Goal: Task Accomplishment & Management: Use online tool/utility

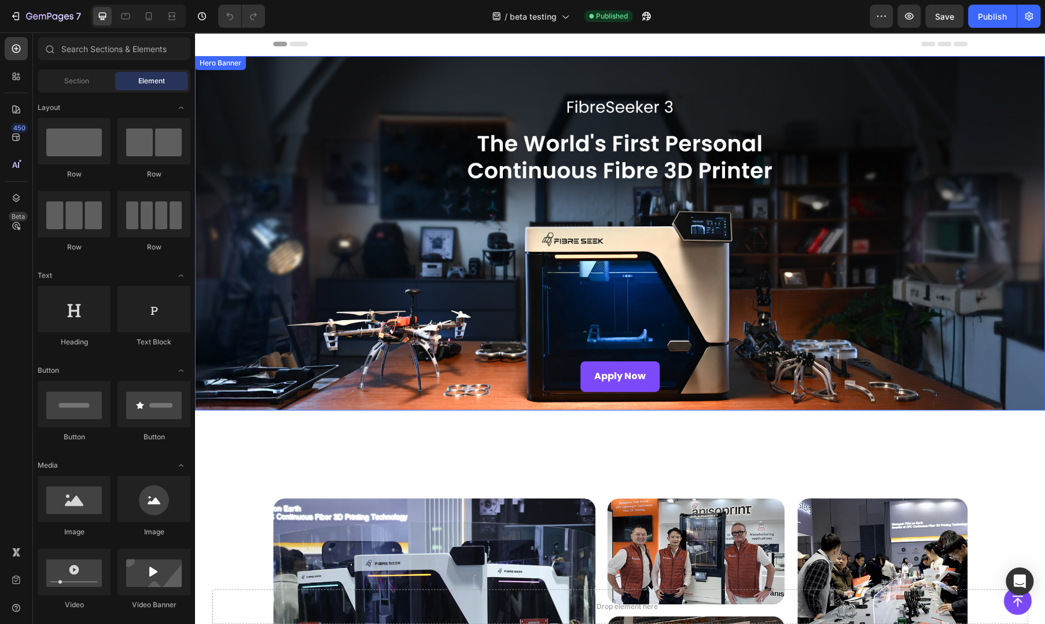
drag, startPoint x: 815, startPoint y: 271, endPoint x: 679, endPoint y: 302, distance: 138.9
click at [815, 271] on div "Overlay" at bounding box center [620, 233] width 850 height 354
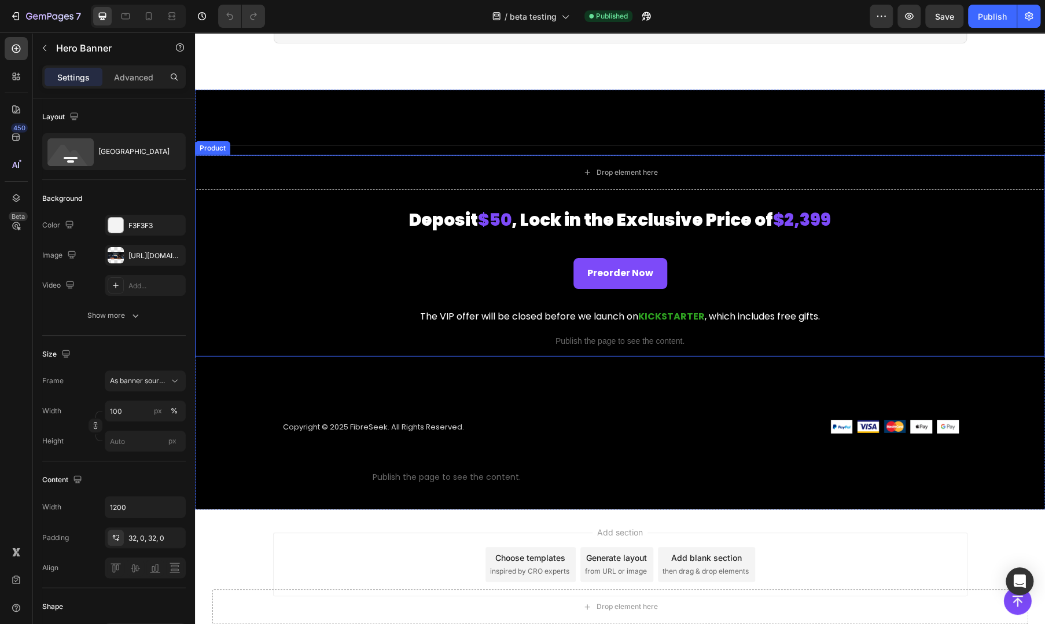
scroll to position [1902, 0]
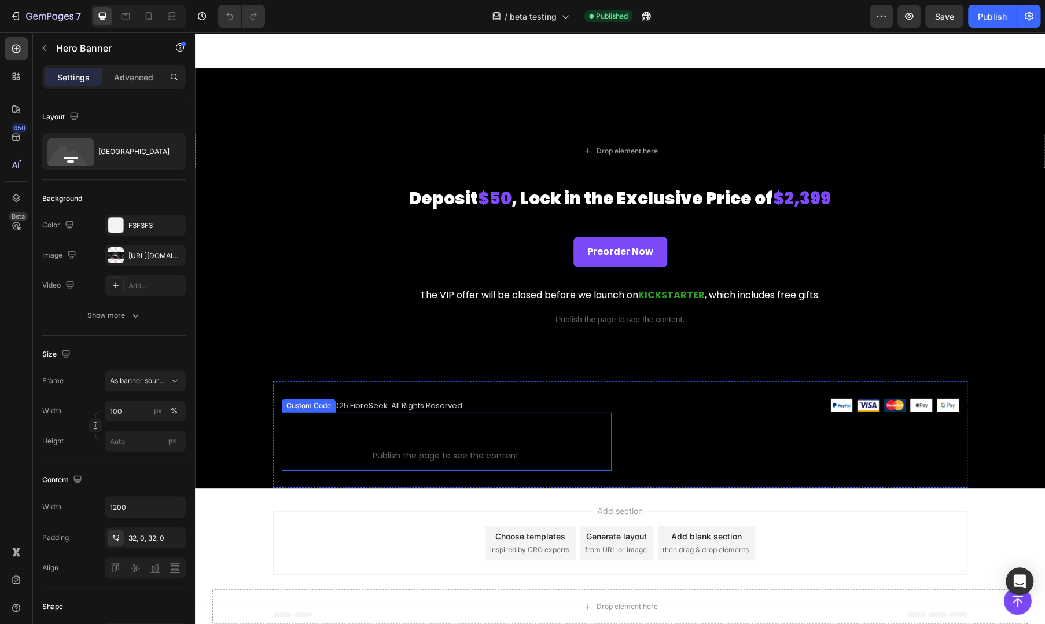
click at [436, 438] on span "Custom code" at bounding box center [447, 440] width 330 height 14
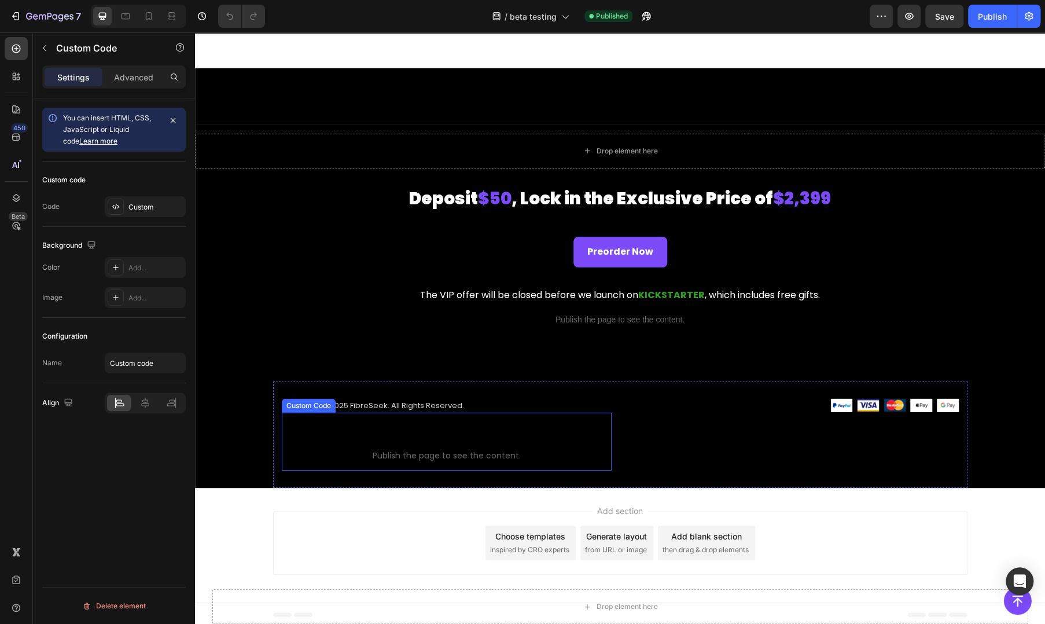
click at [436, 438] on span "Custom code" at bounding box center [447, 440] width 330 height 14
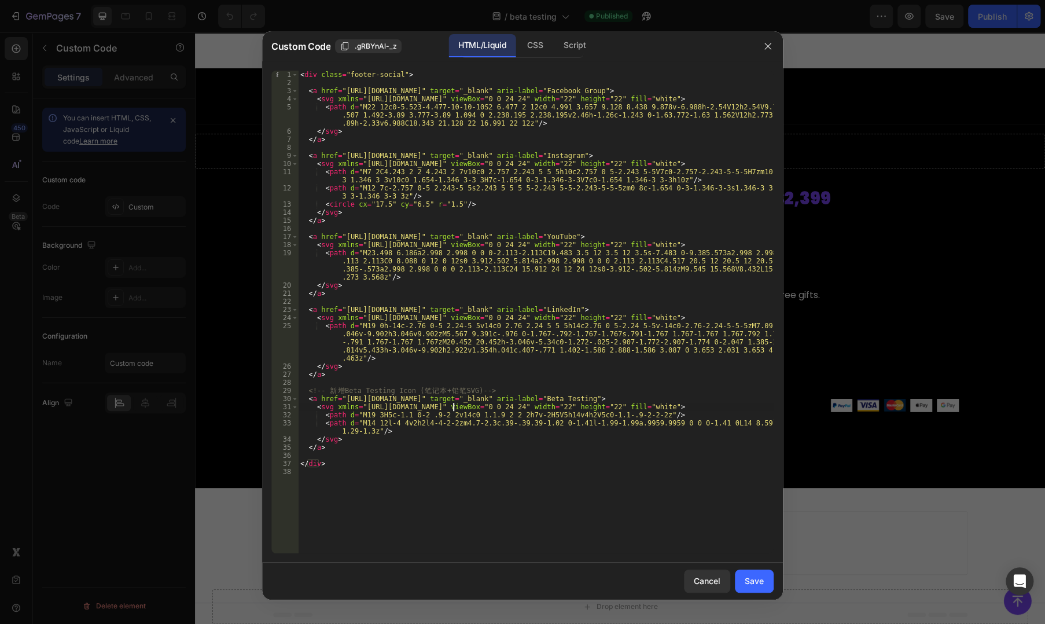
click at [451, 410] on div "< div class = "footer-social" > < a href = "https://www.facebook.com/groups/245…" at bounding box center [536, 320] width 476 height 499
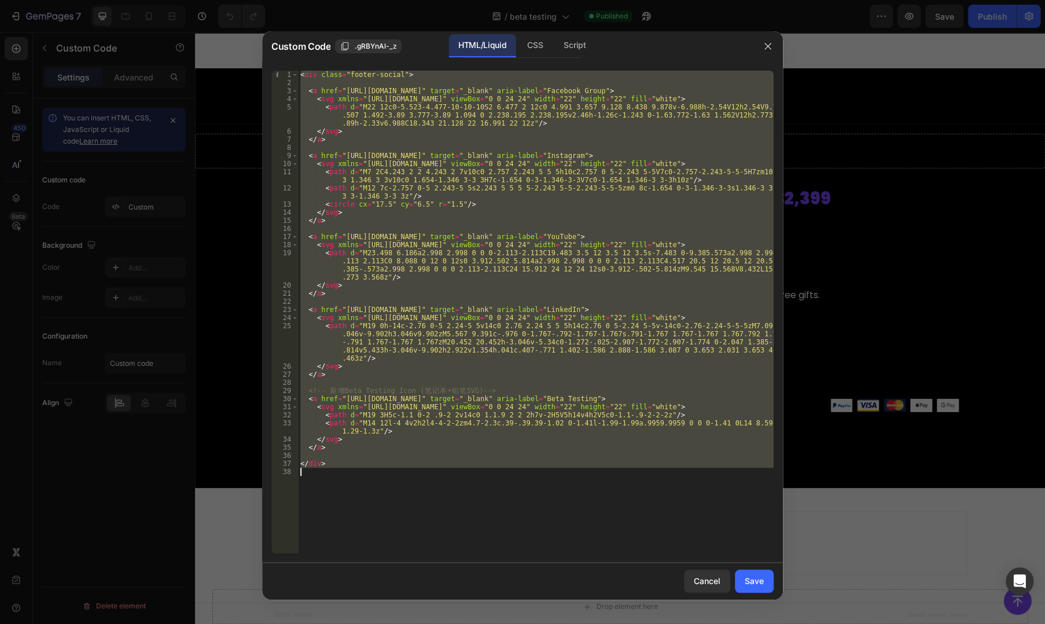
paste textarea
type textarea "</div>"
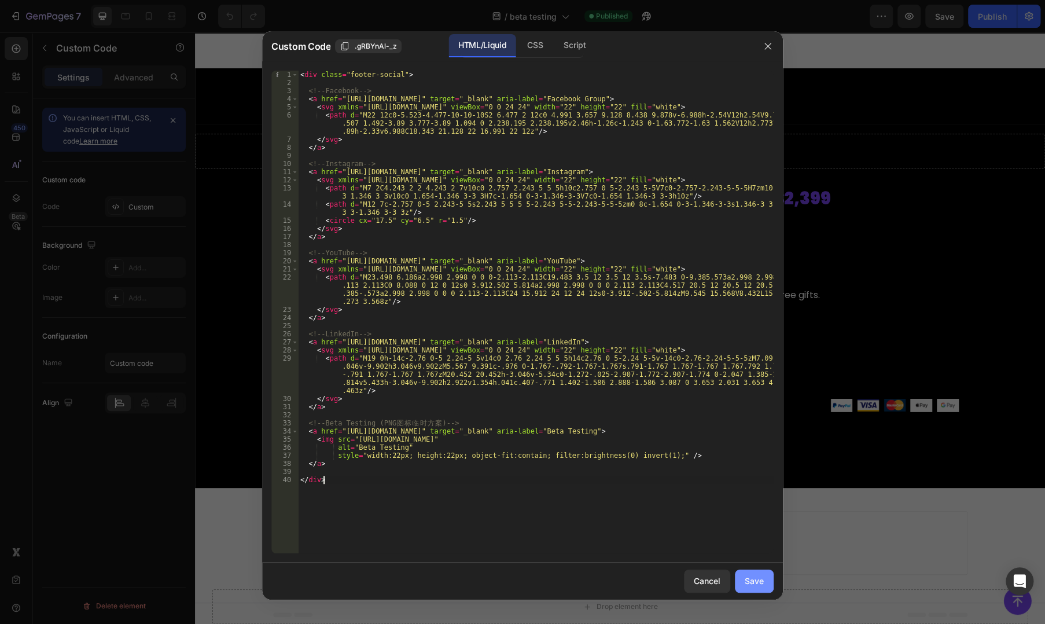
click at [747, 584] on div "Save" at bounding box center [754, 580] width 19 height 12
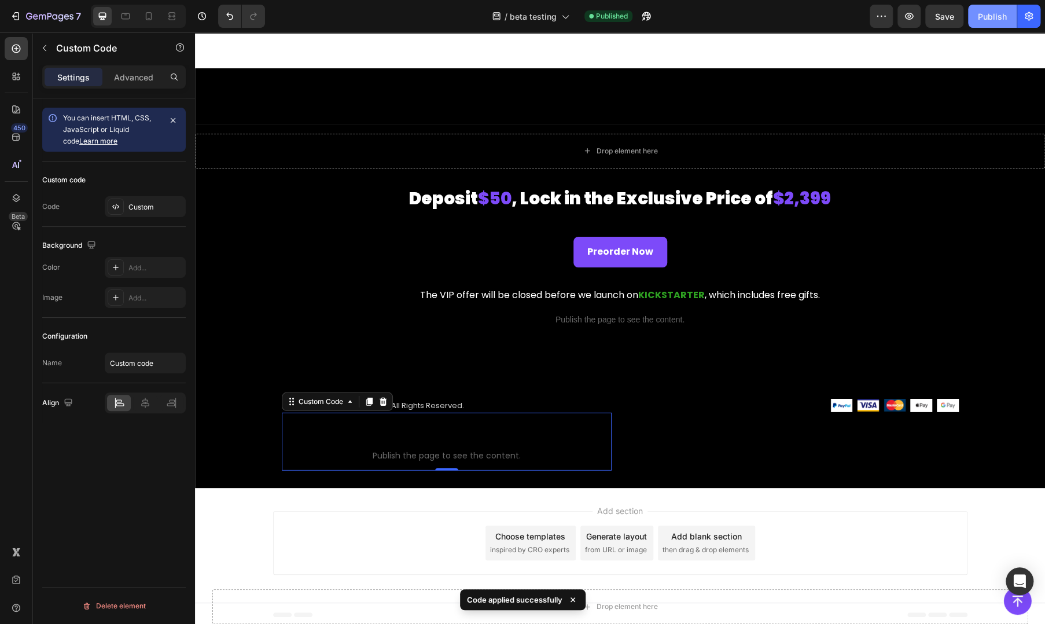
click at [997, 17] on div "Publish" at bounding box center [992, 16] width 29 height 12
click at [425, 442] on span "Custom code" at bounding box center [447, 440] width 330 height 14
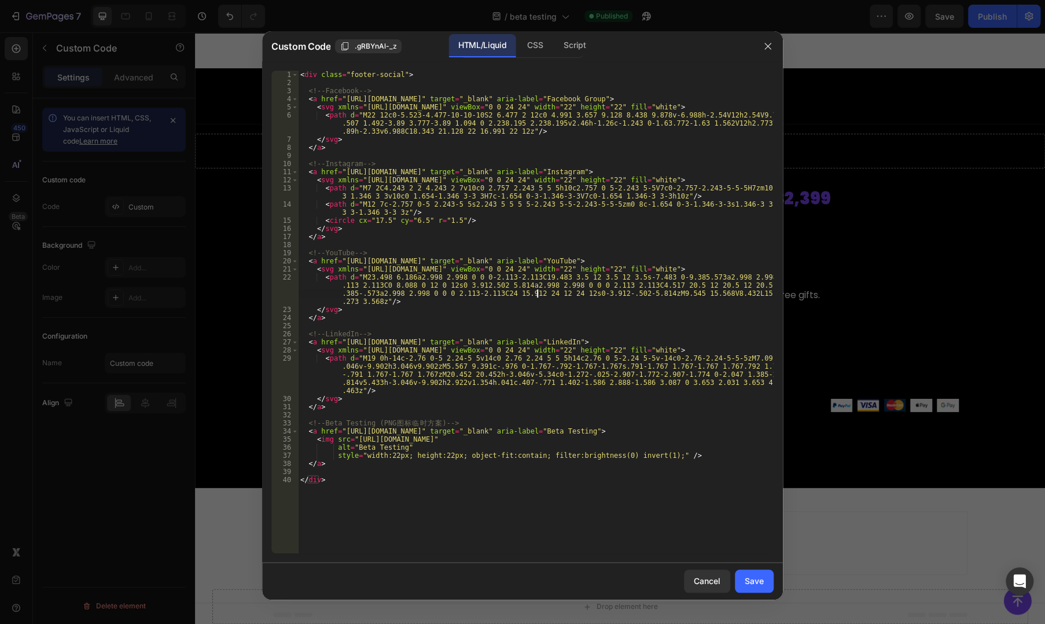
click at [538, 293] on div "< div class = "footer-social" > <!-- Facebook --> < a href = "https://www.faceb…" at bounding box center [536, 320] width 476 height 499
type textarea "</div>"
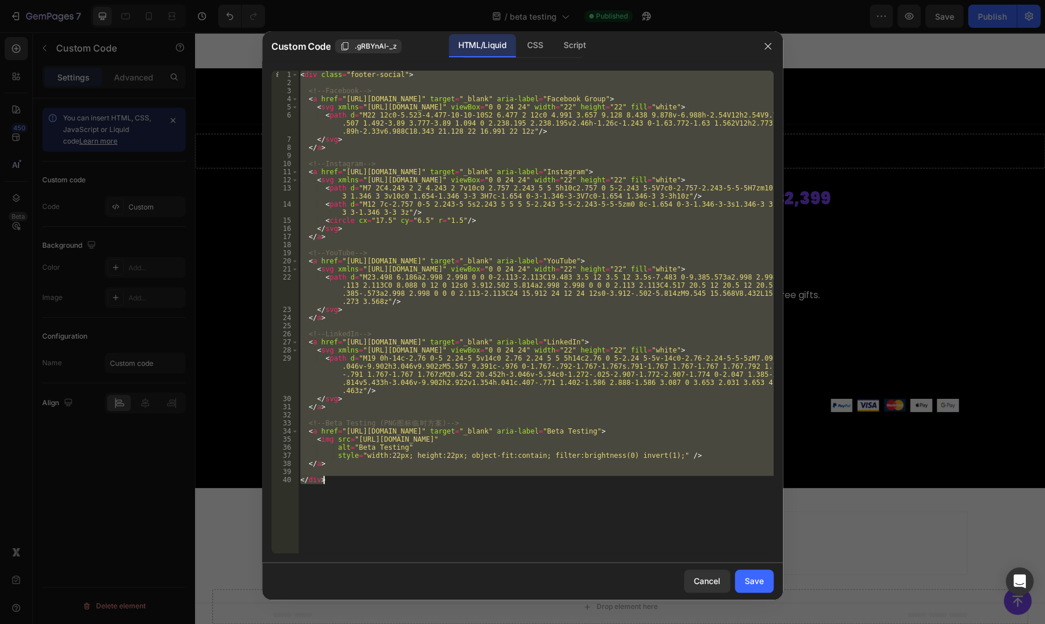
drag, startPoint x: 738, startPoint y: 580, endPoint x: 699, endPoint y: 561, distance: 42.7
click at [738, 580] on button "Save" at bounding box center [754, 580] width 39 height 23
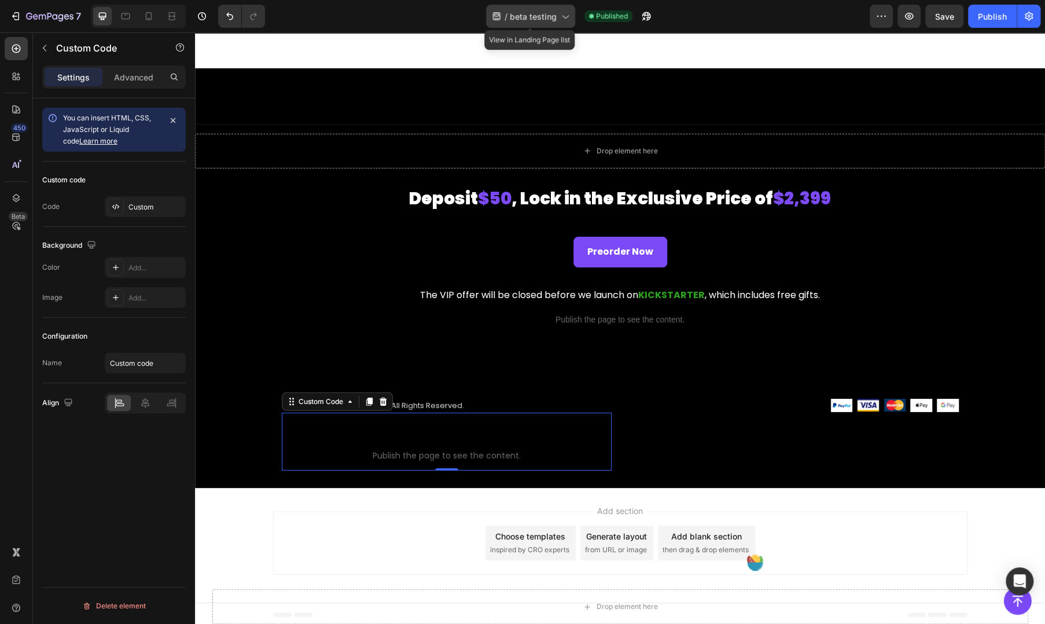
click at [539, 10] on span "beta testing" at bounding box center [533, 16] width 47 height 12
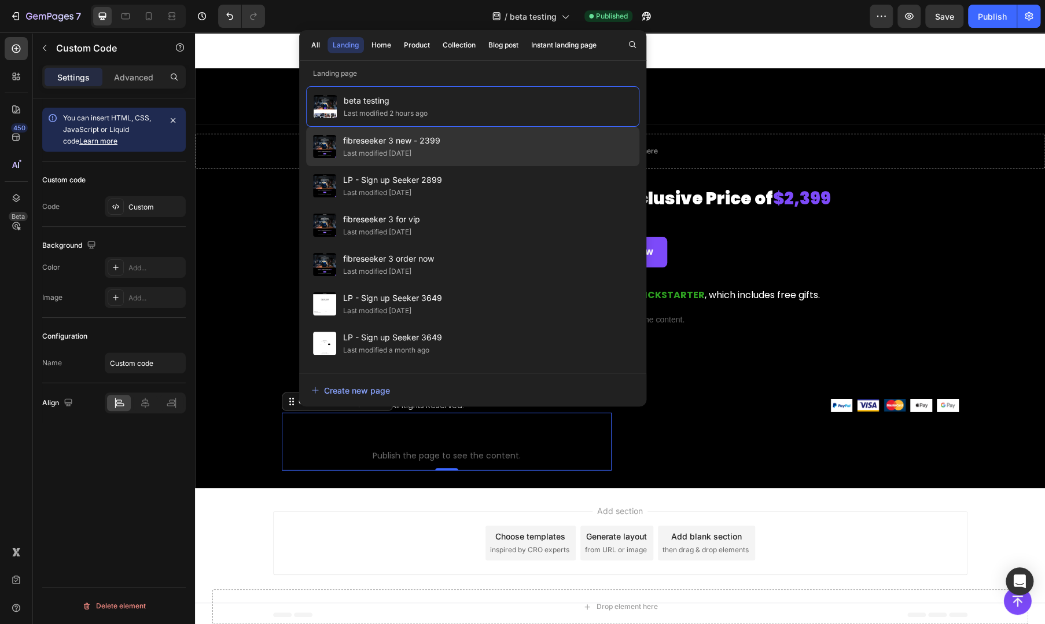
click at [423, 144] on span "fibreseeker 3 new - 2399" at bounding box center [391, 141] width 97 height 14
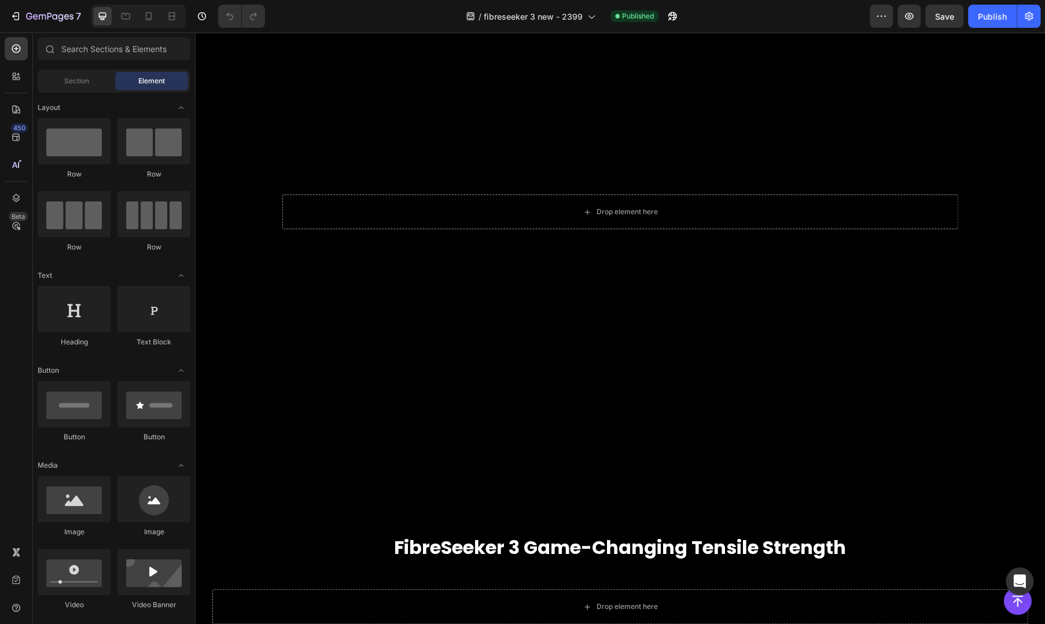
scroll to position [3085, 0]
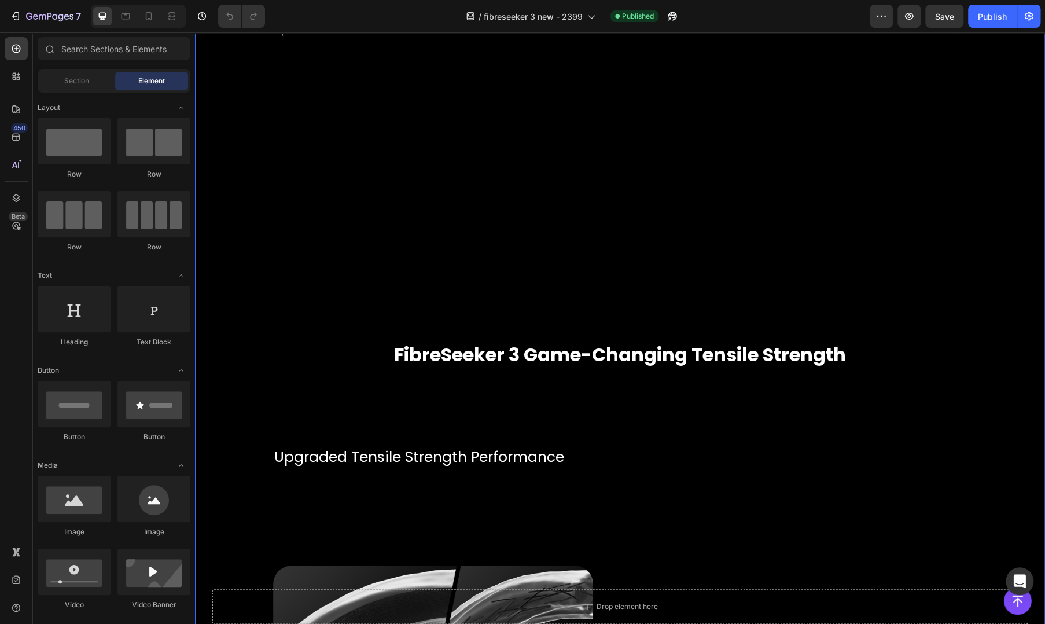
drag, startPoint x: 269, startPoint y: 524, endPoint x: 229, endPoint y: 622, distance: 105.6
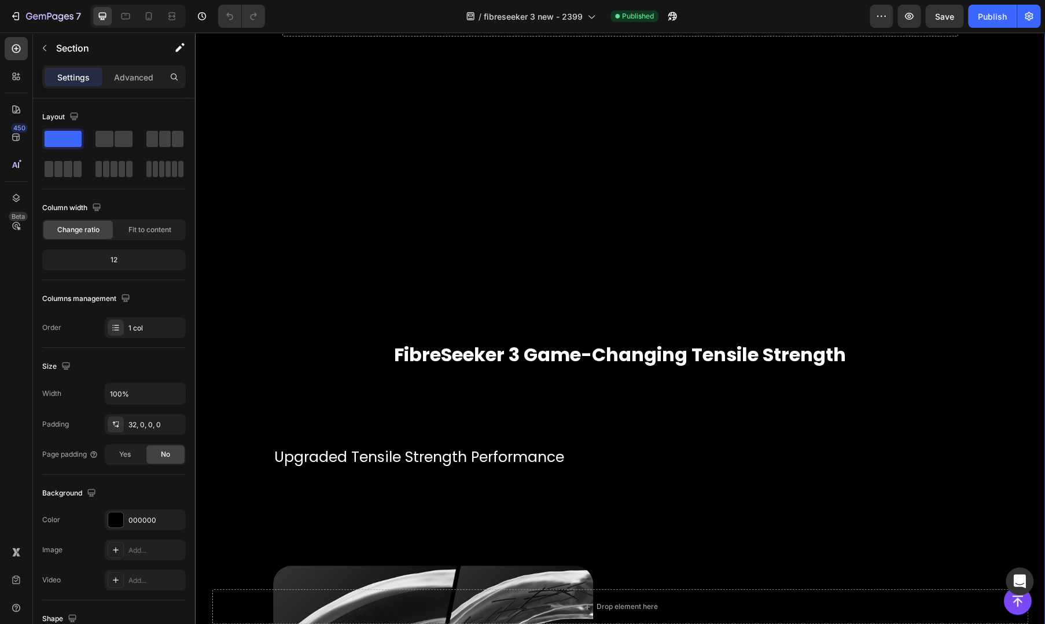
drag, startPoint x: 639, startPoint y: 154, endPoint x: 625, endPoint y: 163, distance: 16.7
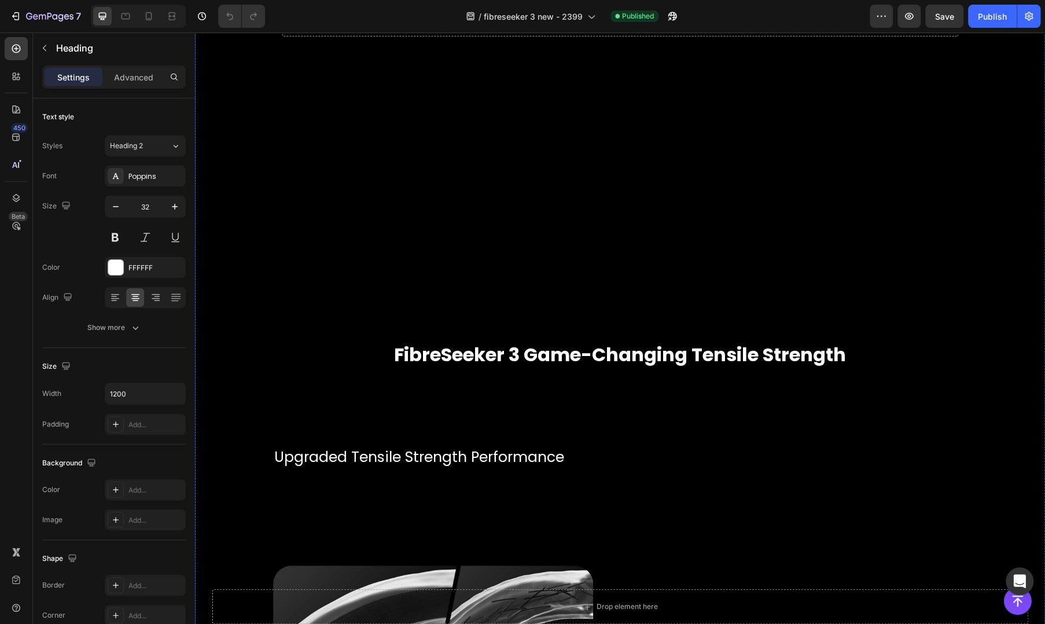
scroll to position [4050, 0]
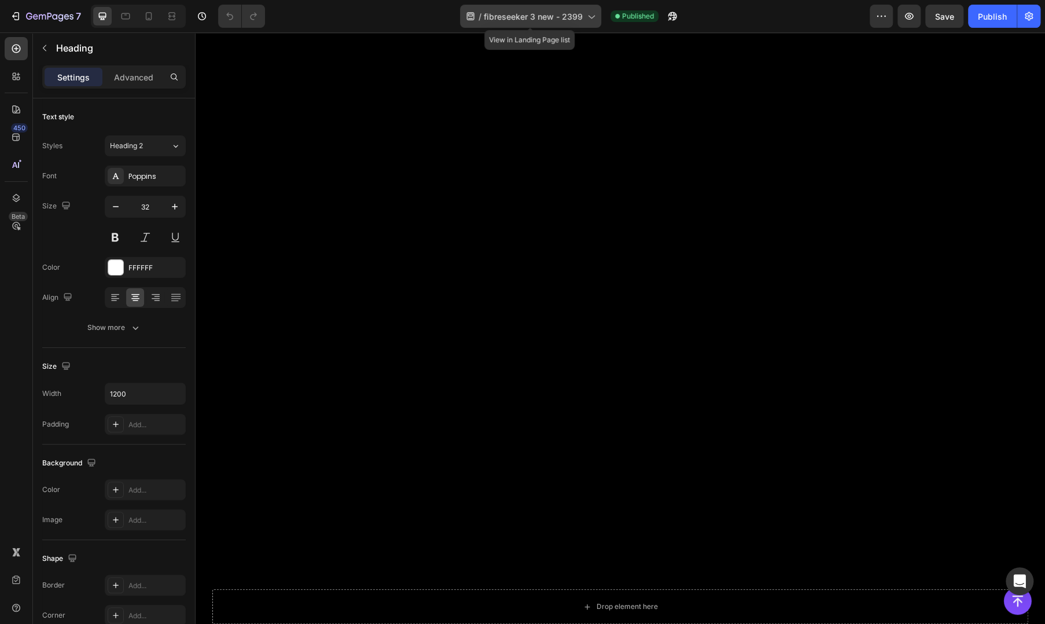
click at [521, 17] on span "fibreseeker 3 new - 2399" at bounding box center [533, 16] width 99 height 12
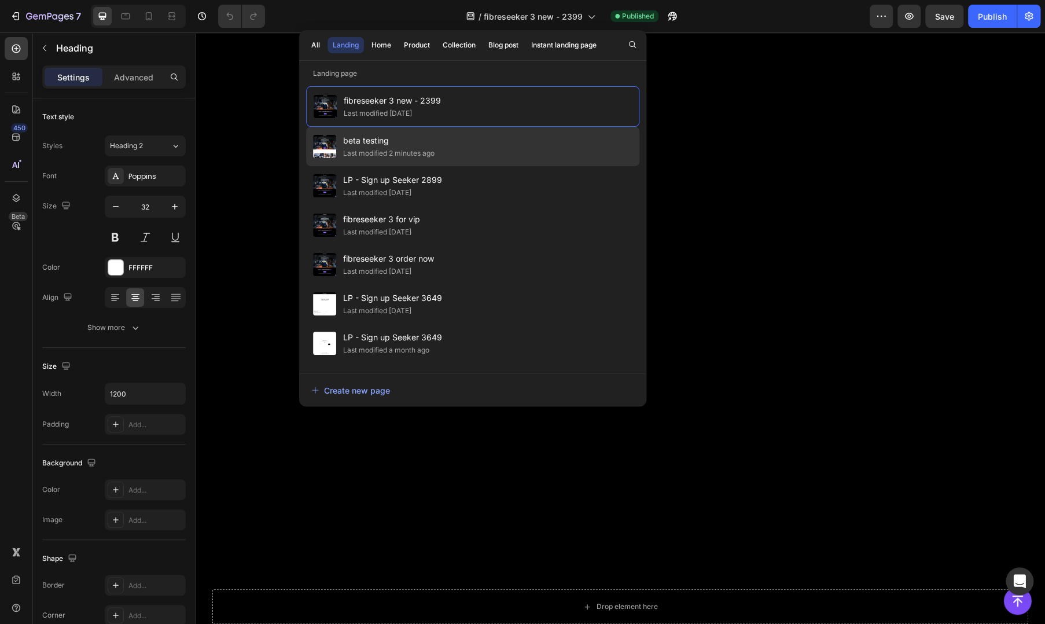
click at [426, 134] on span "beta testing" at bounding box center [388, 141] width 91 height 14
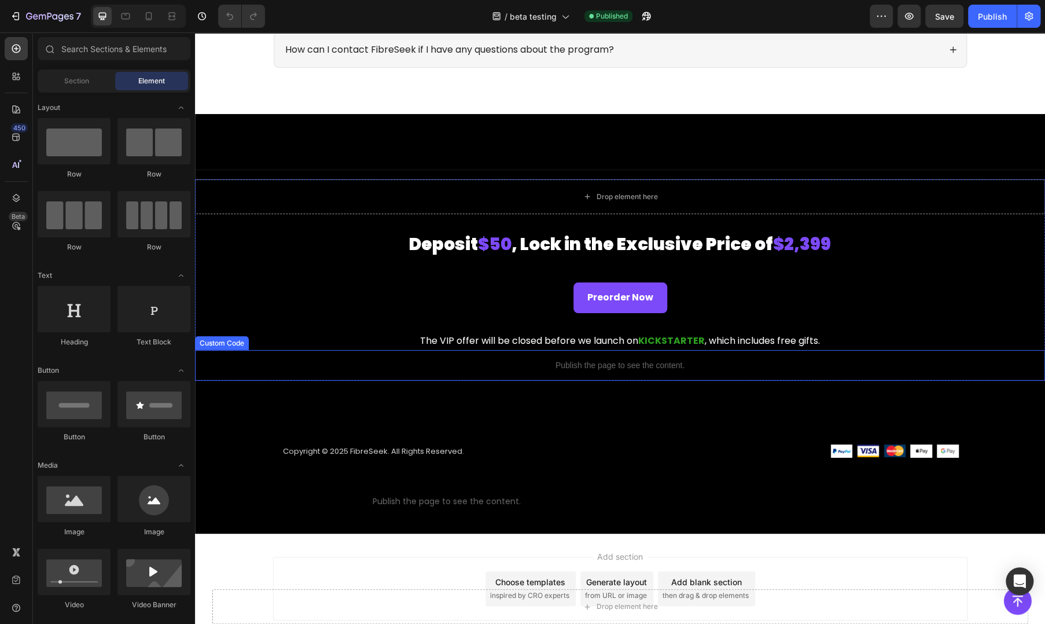
scroll to position [1664, 0]
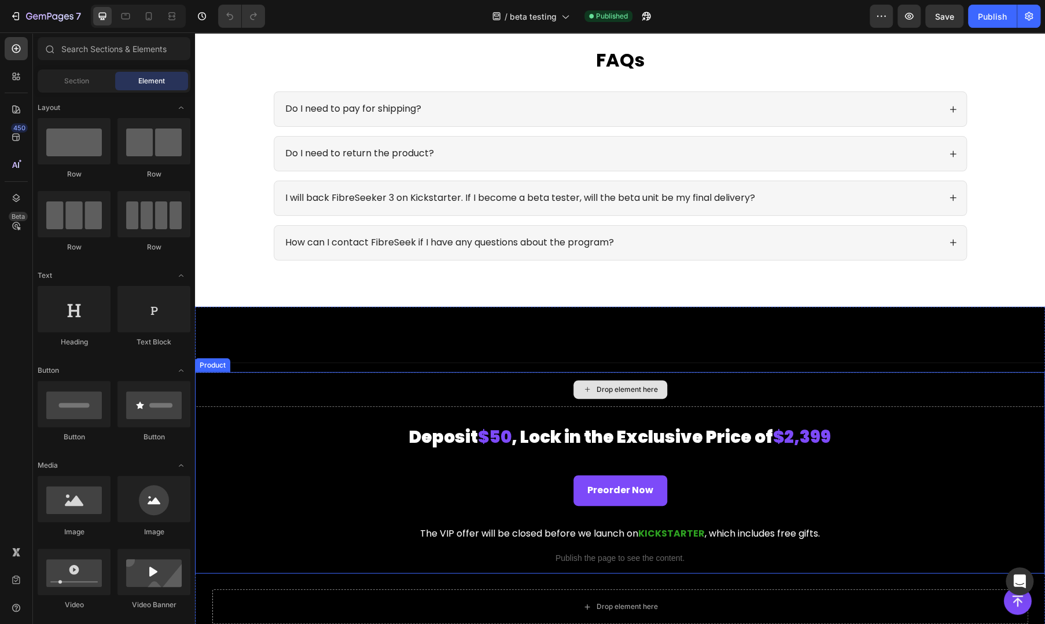
click at [305, 386] on div "Drop element here" at bounding box center [620, 389] width 850 height 35
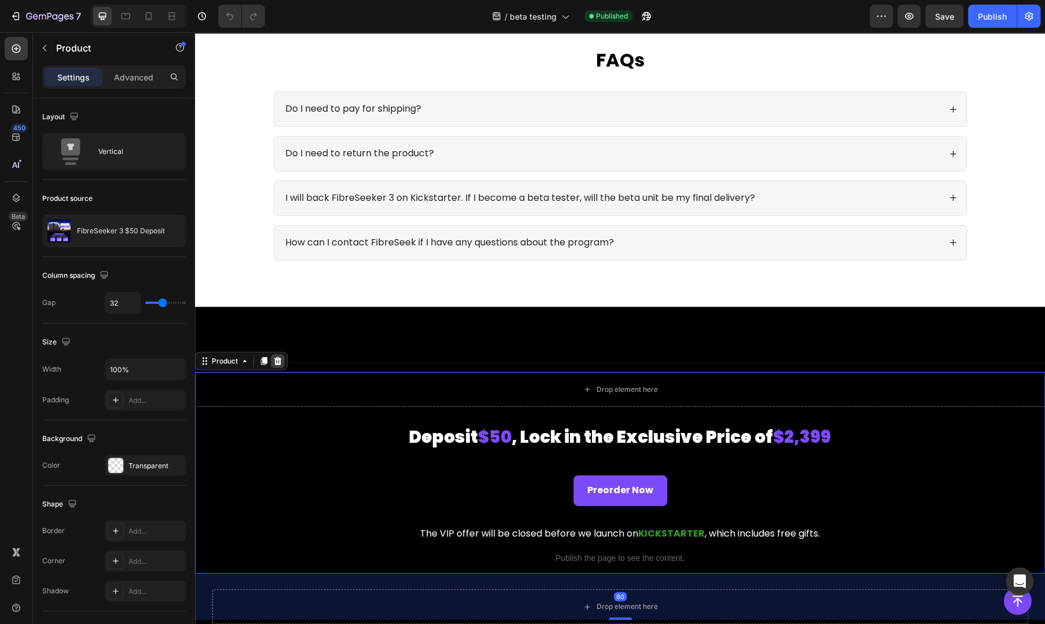
click at [275, 357] on icon at bounding box center [278, 361] width 8 height 8
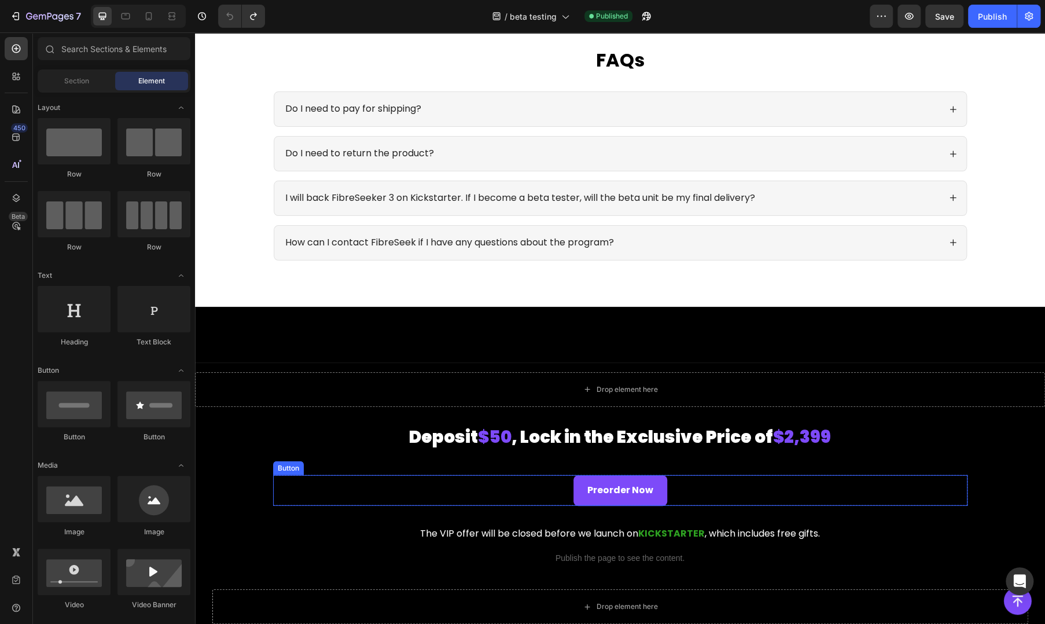
scroll to position [1856, 0]
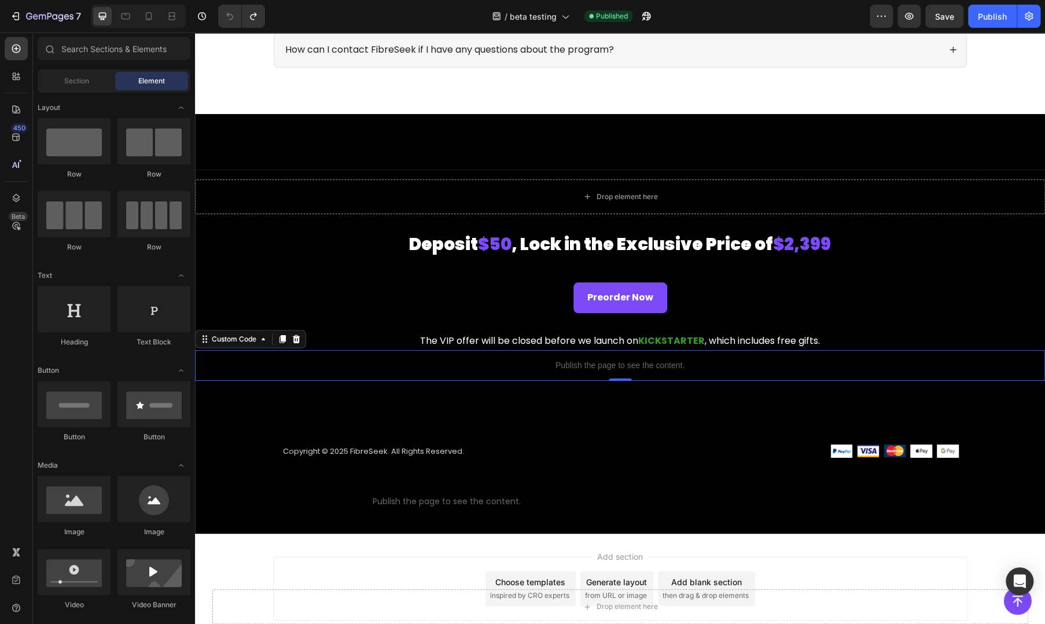
click at [493, 370] on div "Publish the page to see the content." at bounding box center [620, 365] width 850 height 31
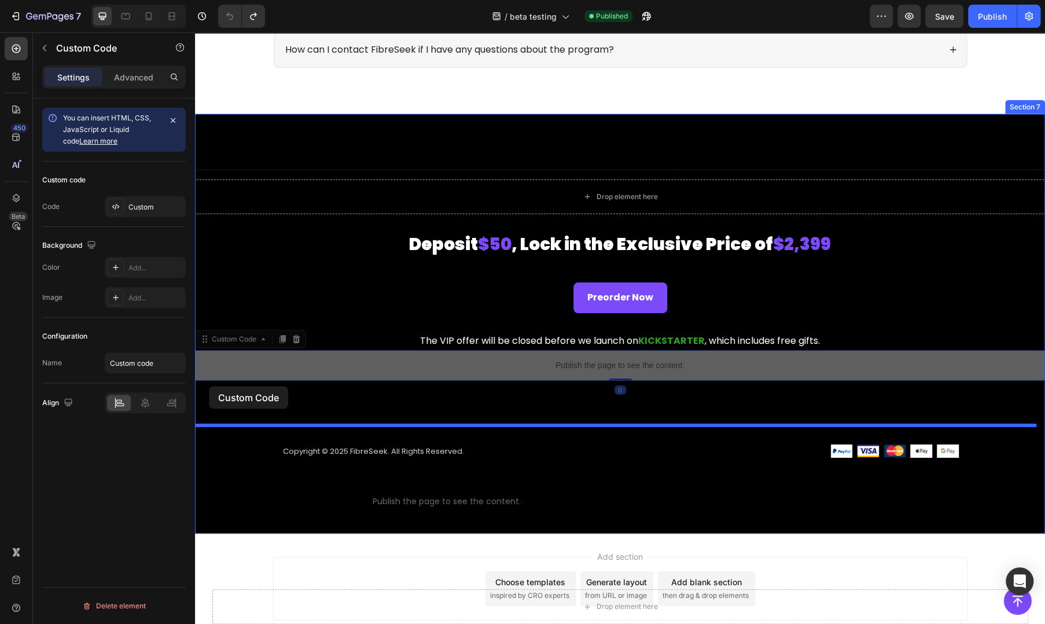
drag, startPoint x: 205, startPoint y: 336, endPoint x: 209, endPoint y: 386, distance: 49.9
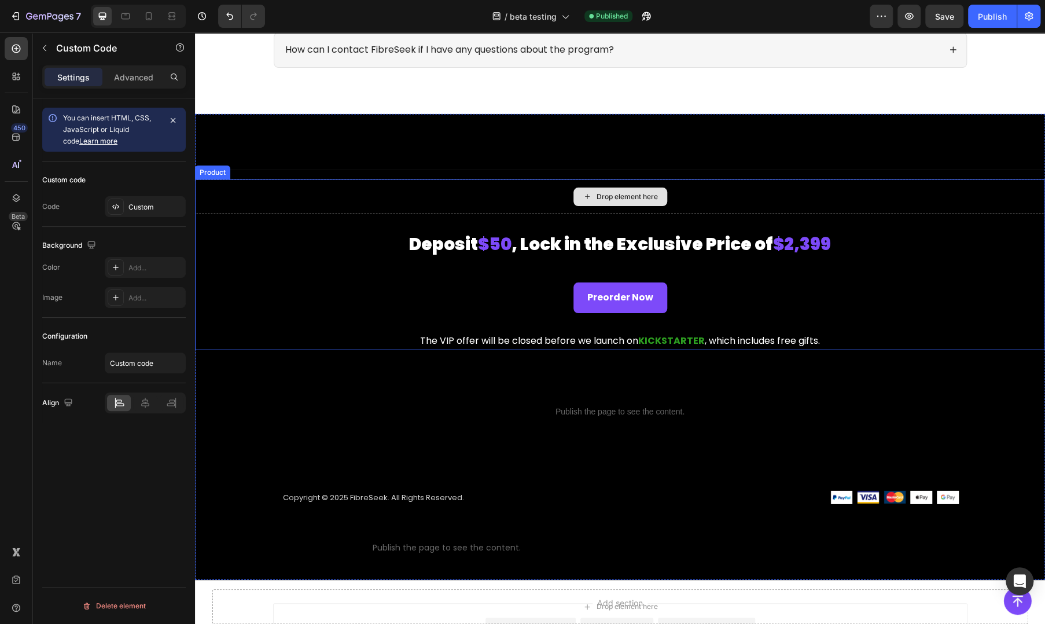
click at [253, 180] on div "Drop element here" at bounding box center [620, 196] width 850 height 35
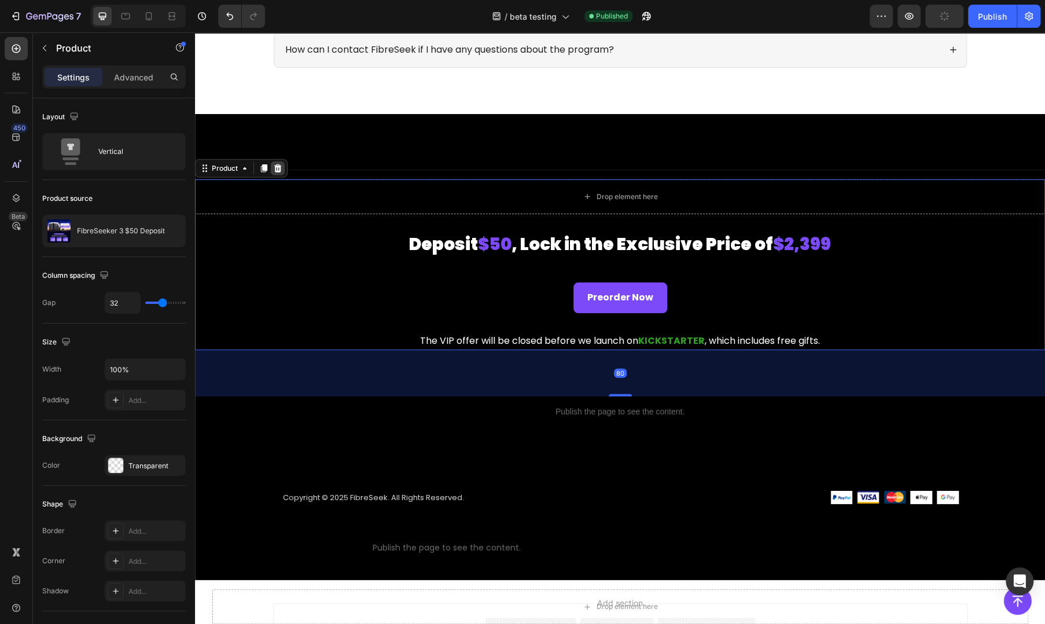
click at [281, 164] on icon at bounding box center [277, 168] width 9 height 9
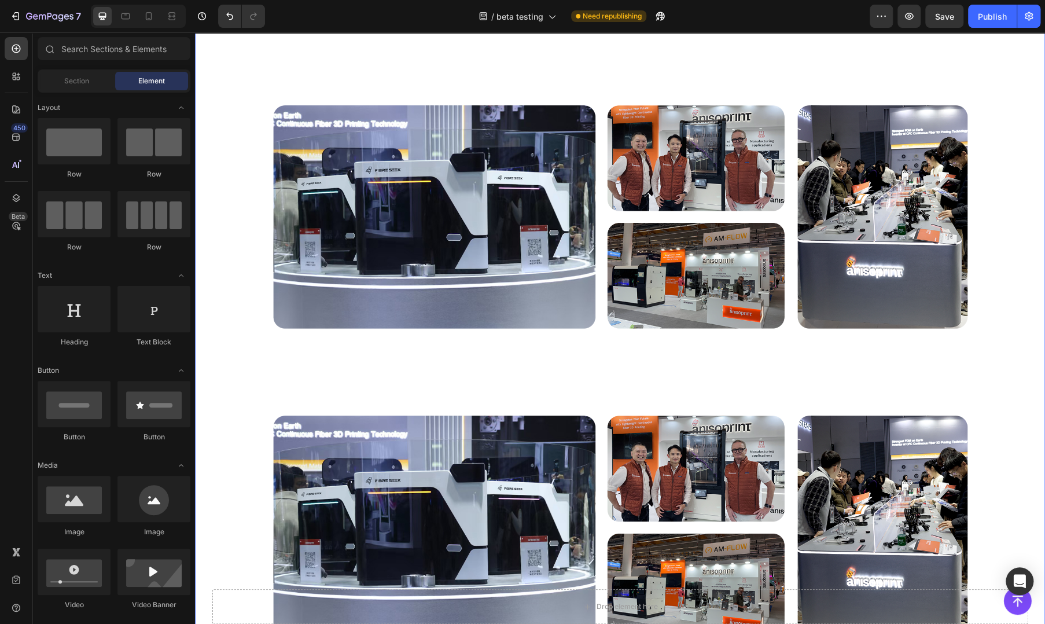
scroll to position [385, 0]
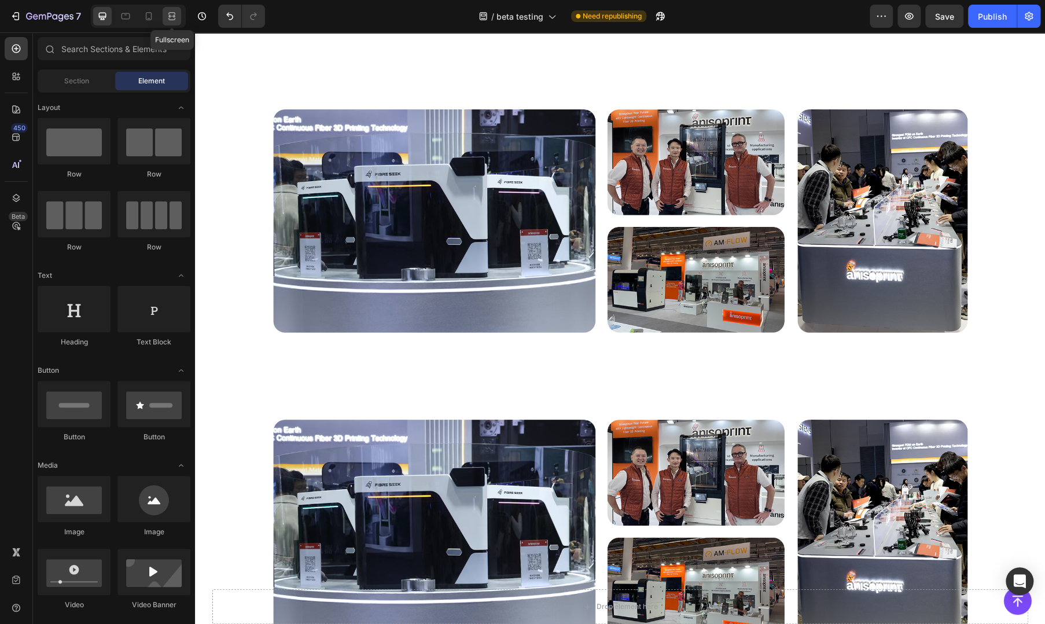
click at [175, 10] on icon at bounding box center [172, 16] width 12 height 12
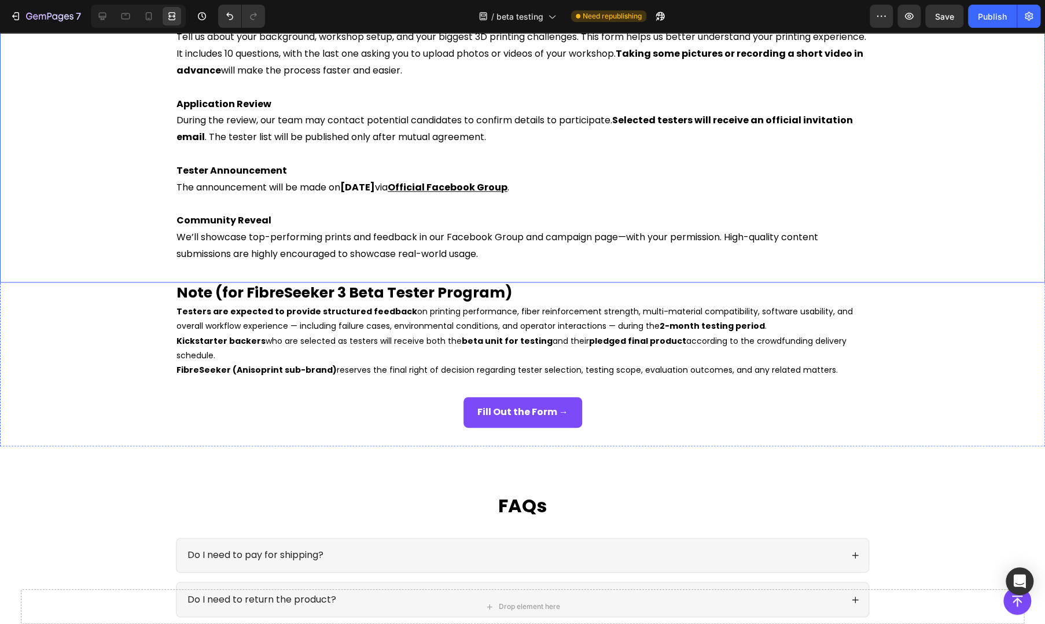
scroll to position [579, 0]
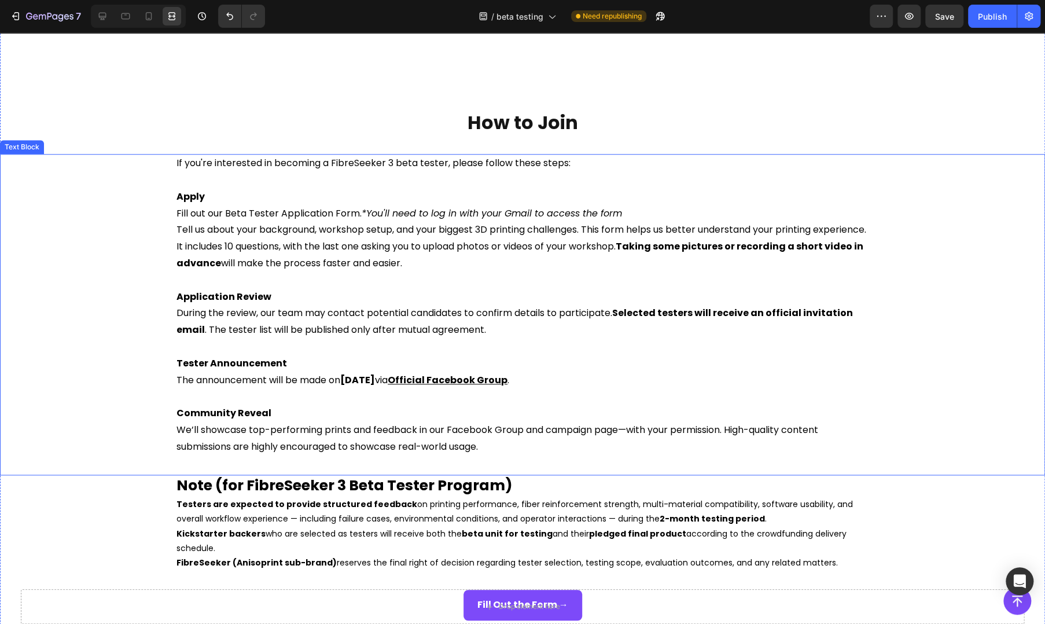
click at [491, 220] on p "Fill out our Beta Tester Application Form. *You'll need to log in with your Gma…" at bounding box center [522, 213] width 692 height 17
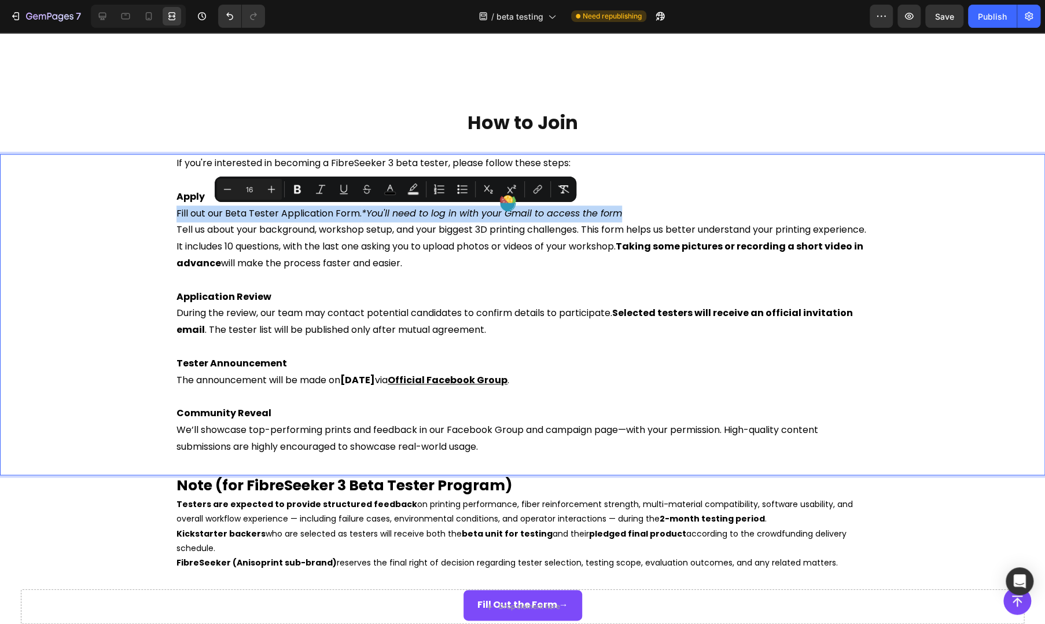
click at [624, 213] on p "Fill out our Beta Tester Application Form. *You'll need to log in with your Gma…" at bounding box center [522, 213] width 692 height 17
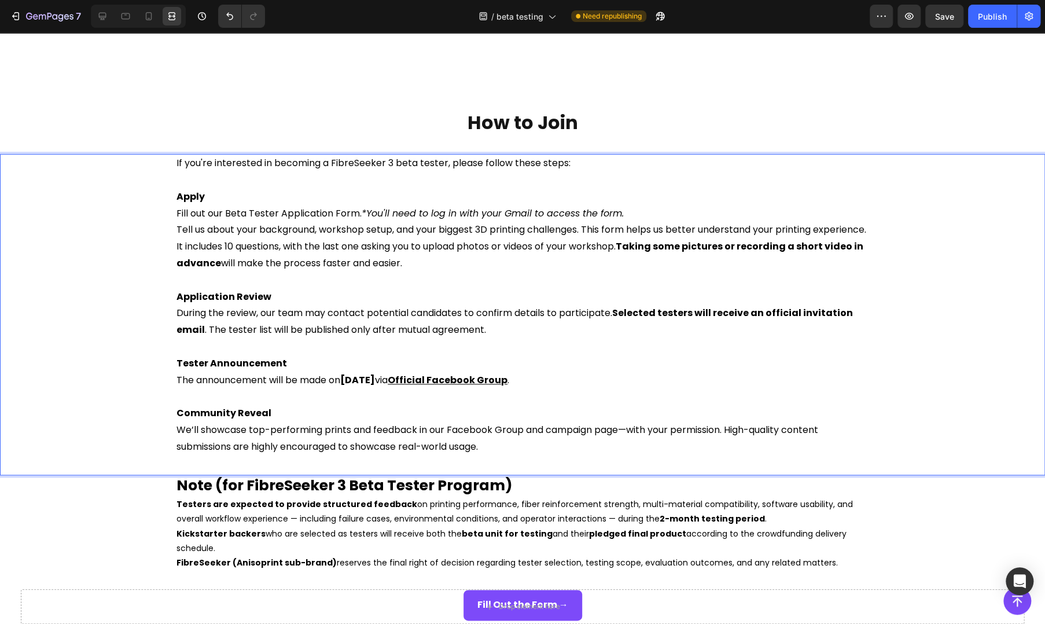
click at [390, 321] on p "During the review, our team may contact potential candidates to confirm details…" at bounding box center [522, 322] width 692 height 34
click at [106, 14] on icon at bounding box center [103, 16] width 12 height 12
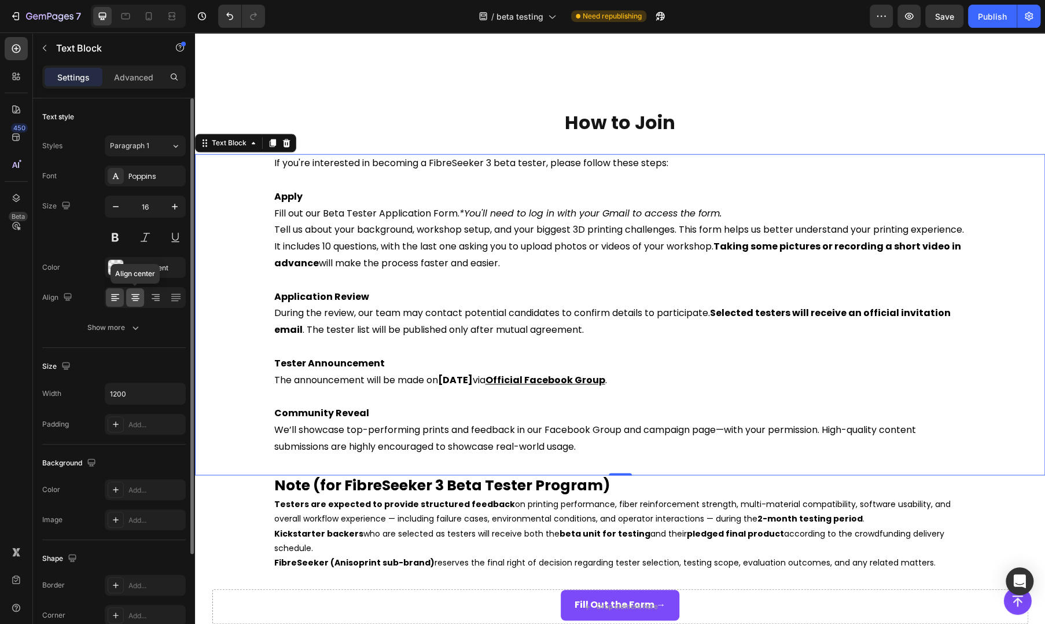
click at [135, 300] on icon at bounding box center [135, 300] width 6 height 1
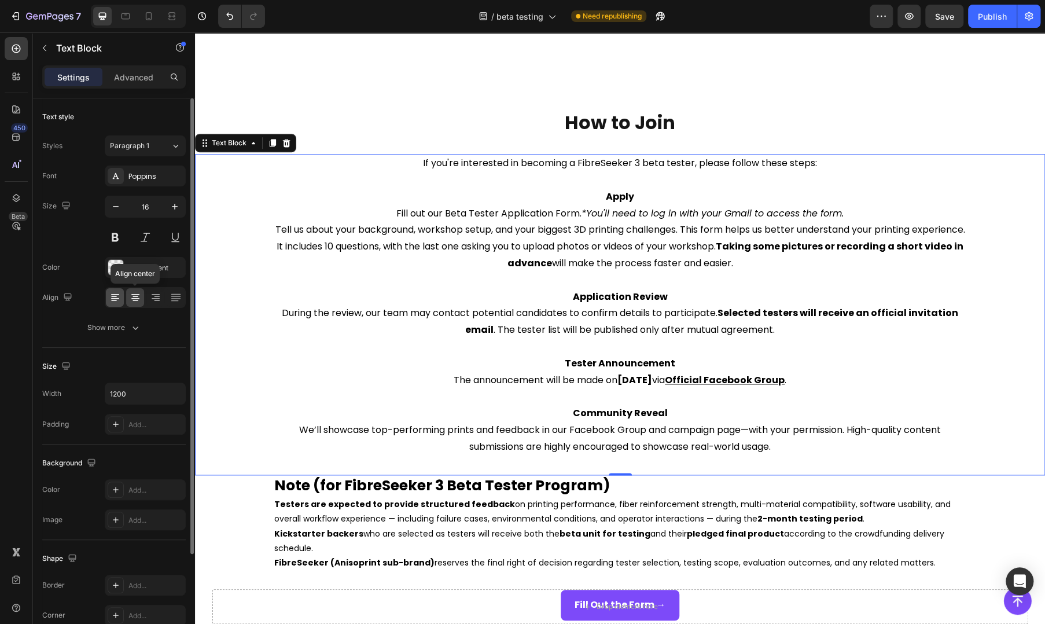
click at [121, 300] on div at bounding box center [115, 297] width 18 height 19
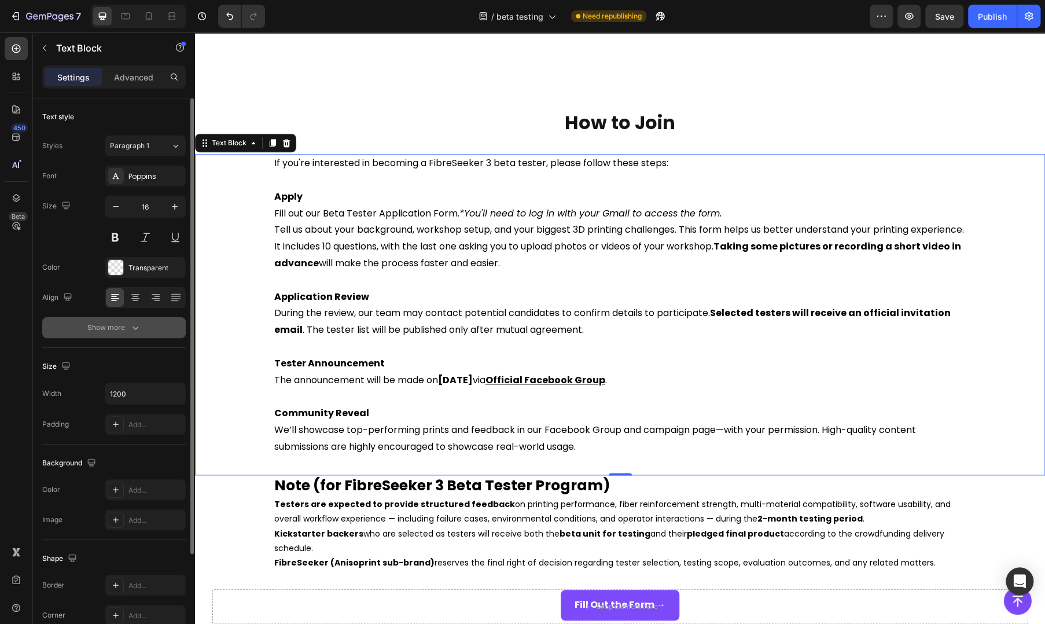
click at [139, 327] on icon "button" at bounding box center [136, 328] width 12 height 12
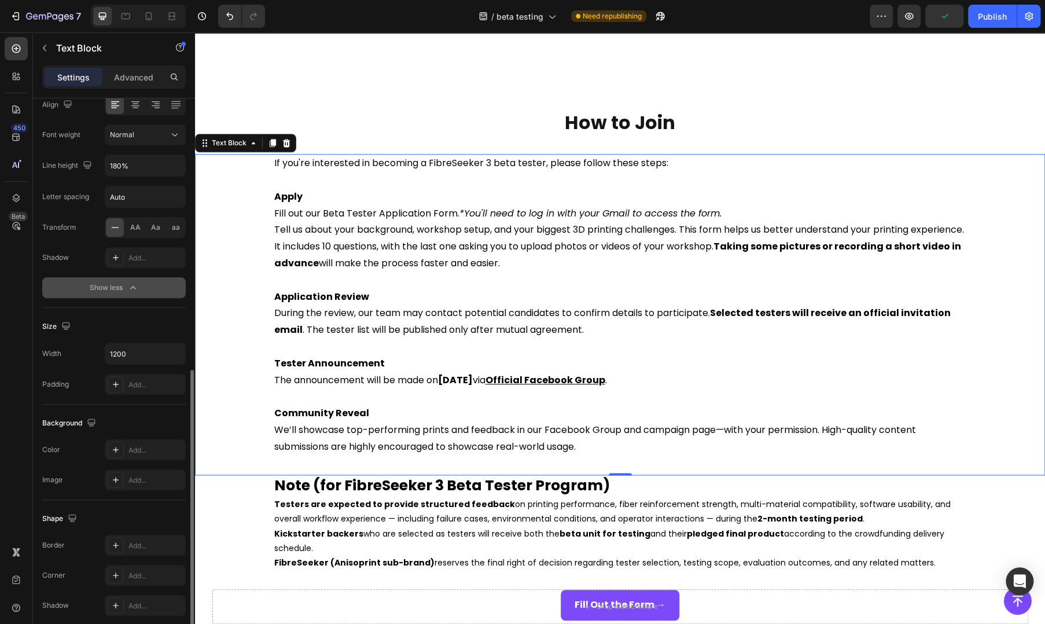
scroll to position [278, 0]
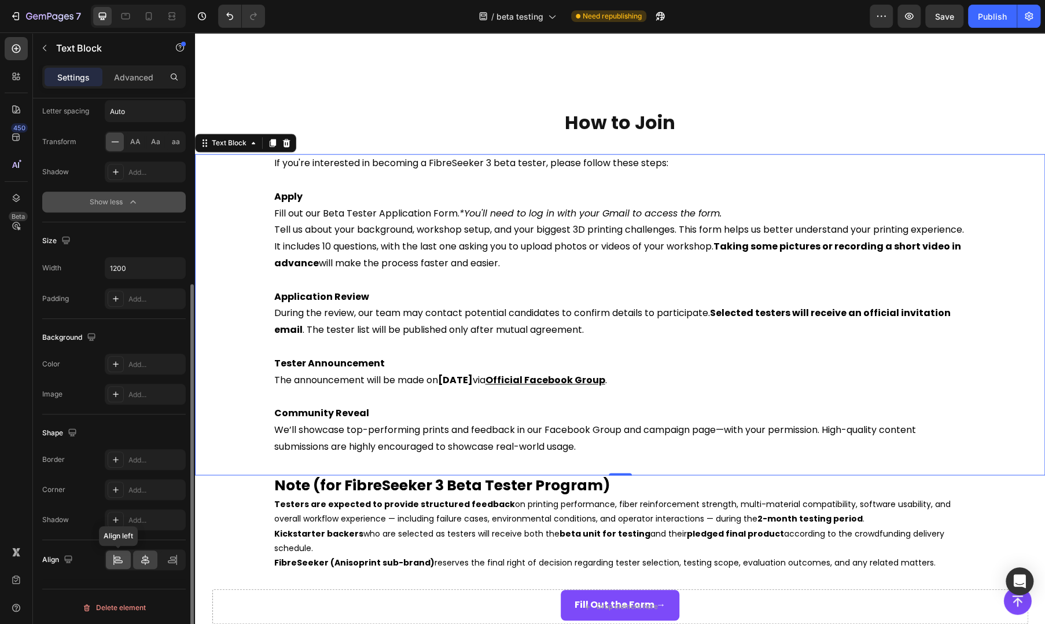
click at [127, 558] on div at bounding box center [118, 559] width 25 height 19
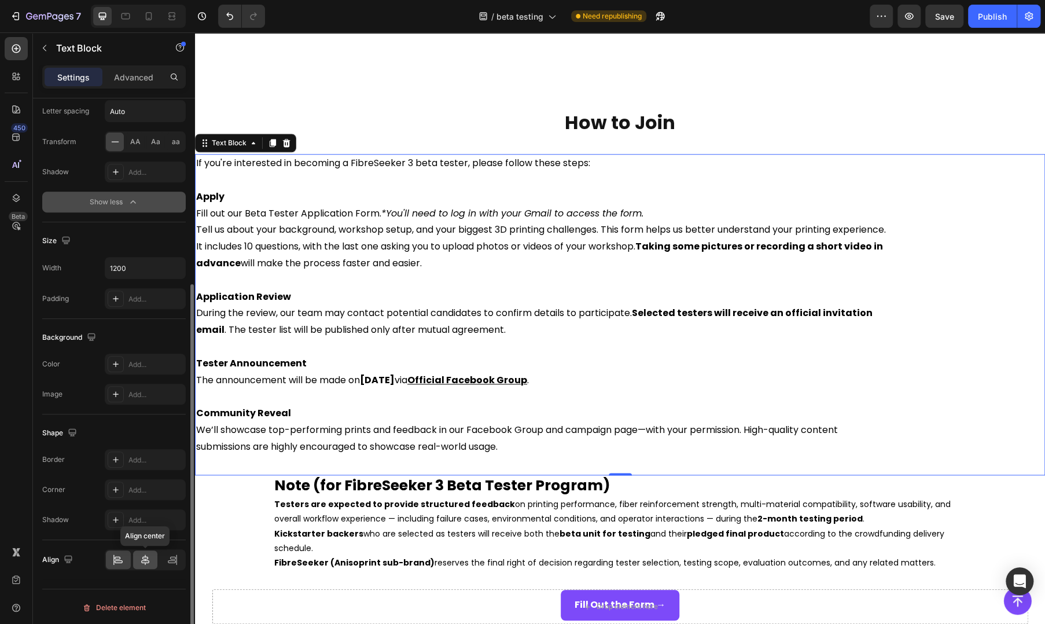
click at [147, 559] on icon at bounding box center [145, 560] width 12 height 12
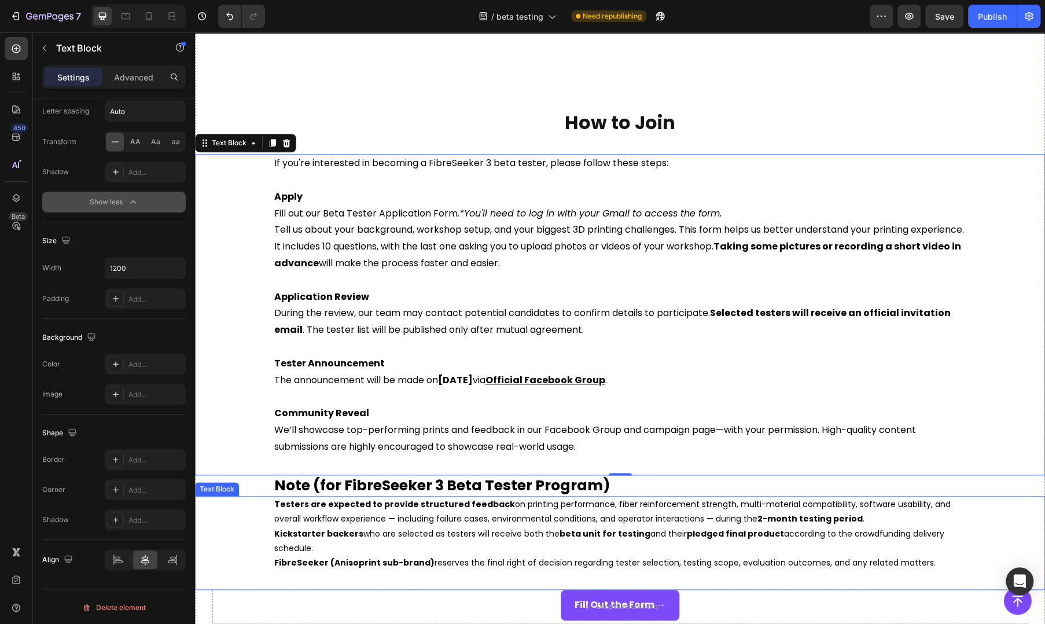
scroll to position [771, 0]
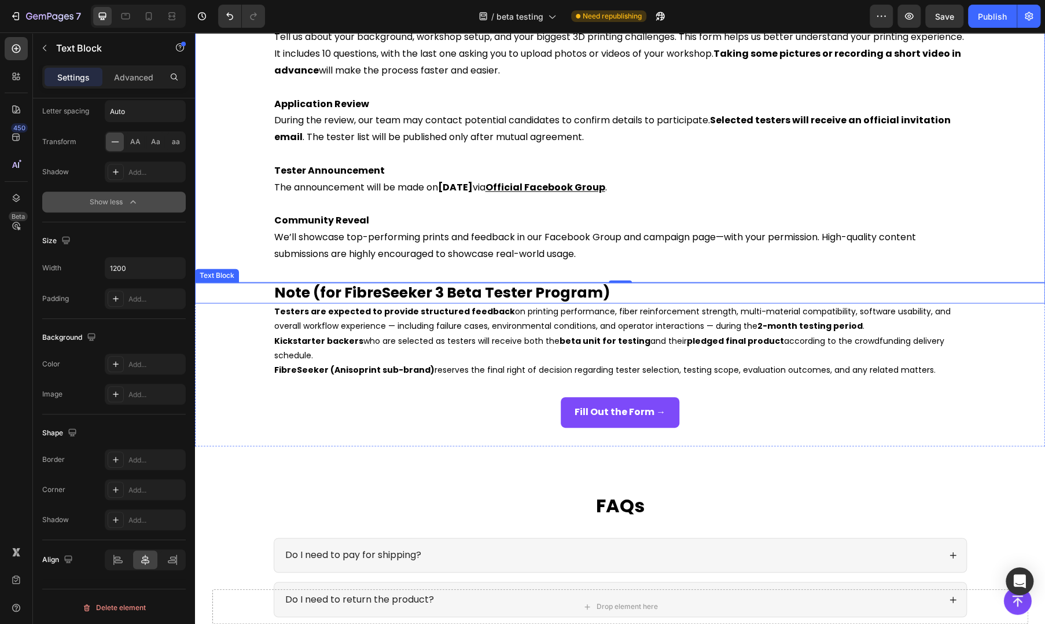
click at [329, 298] on strong "Note (for FibreSeeker 3 Beta Tester Program)" at bounding box center [442, 292] width 336 height 20
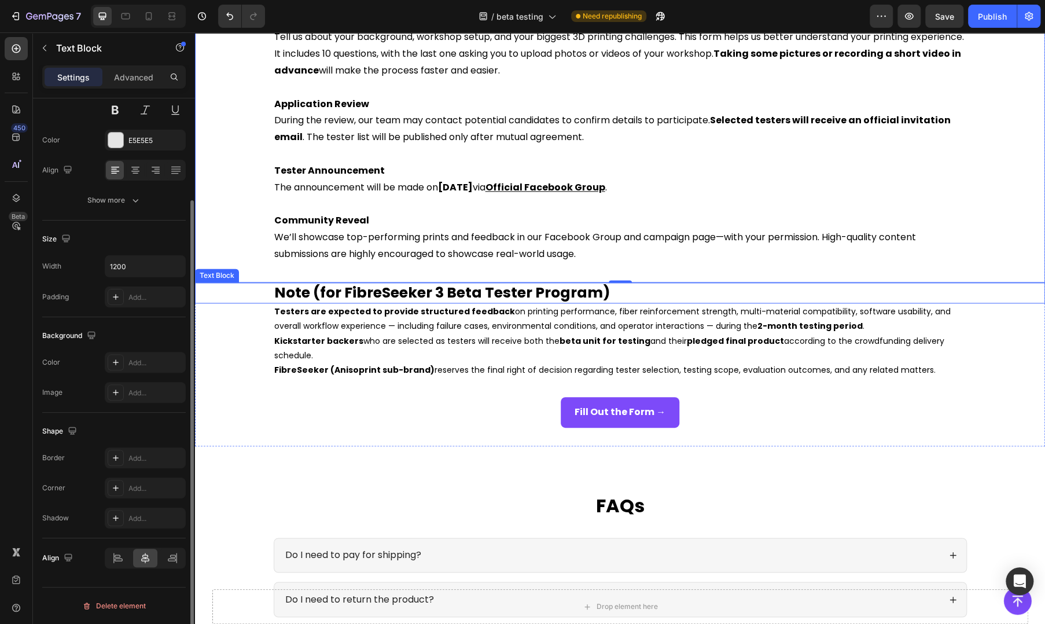
scroll to position [126, 0]
click at [329, 347] on p "Kickstarter backers who are selected as testers will receive both the beta unit…" at bounding box center [620, 348] width 692 height 29
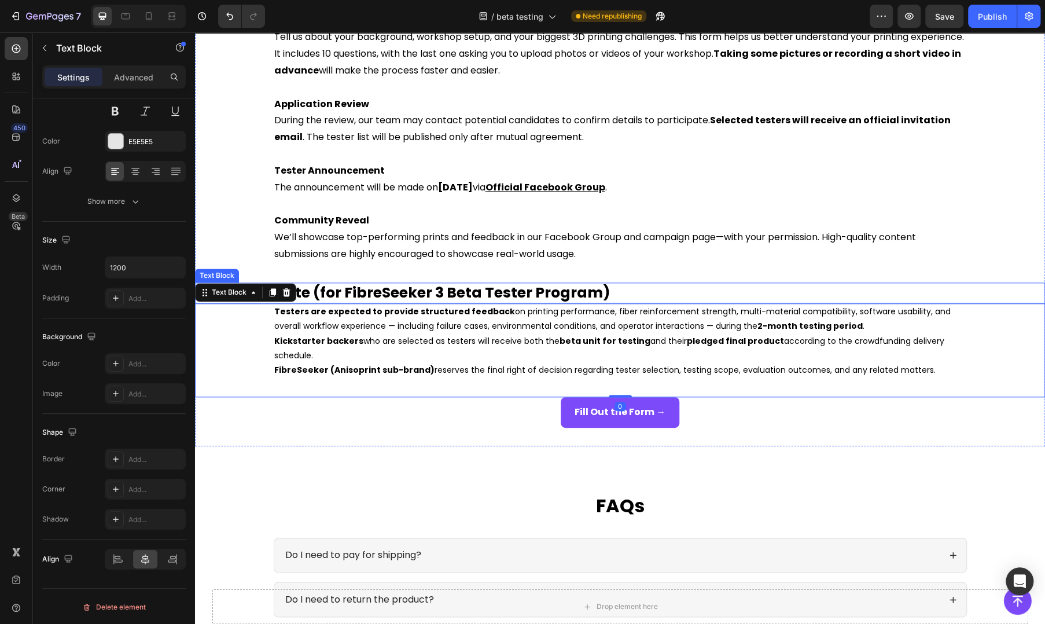
click at [344, 283] on strong "Note (for FibreSeeker 3 Beta Tester Program)" at bounding box center [442, 292] width 336 height 20
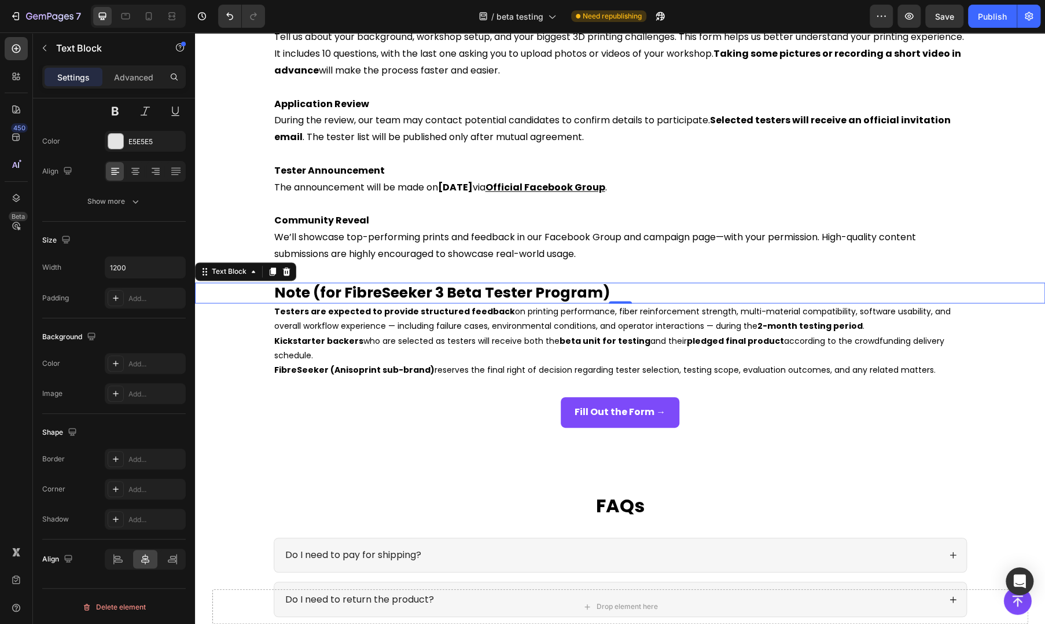
click at [207, 278] on div "Text Block" at bounding box center [245, 271] width 101 height 19
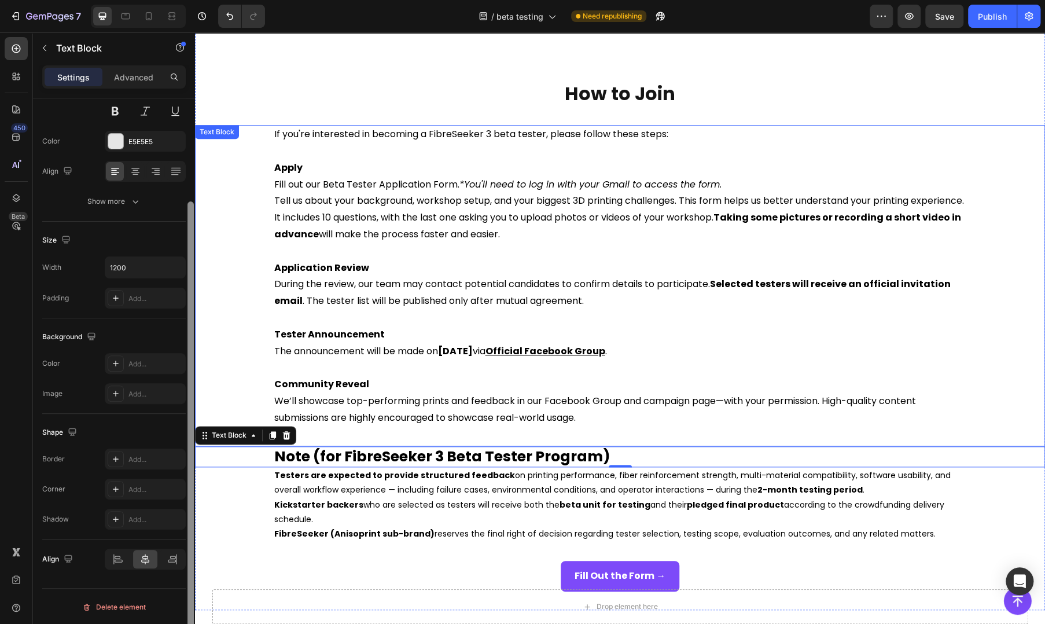
scroll to position [579, 0]
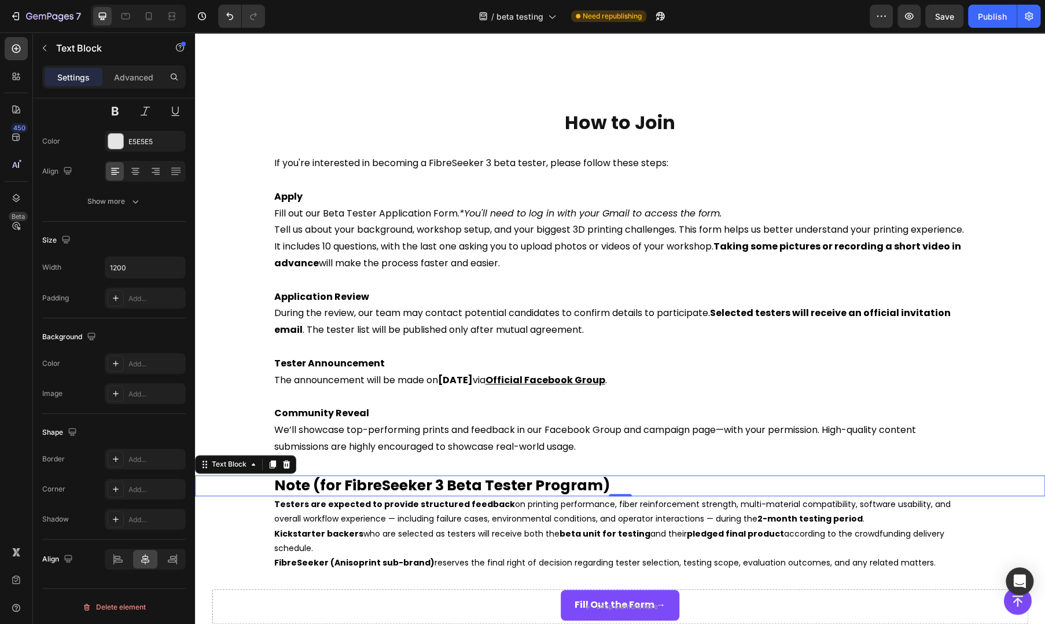
click at [80, 77] on p "Settings" at bounding box center [73, 77] width 32 height 12
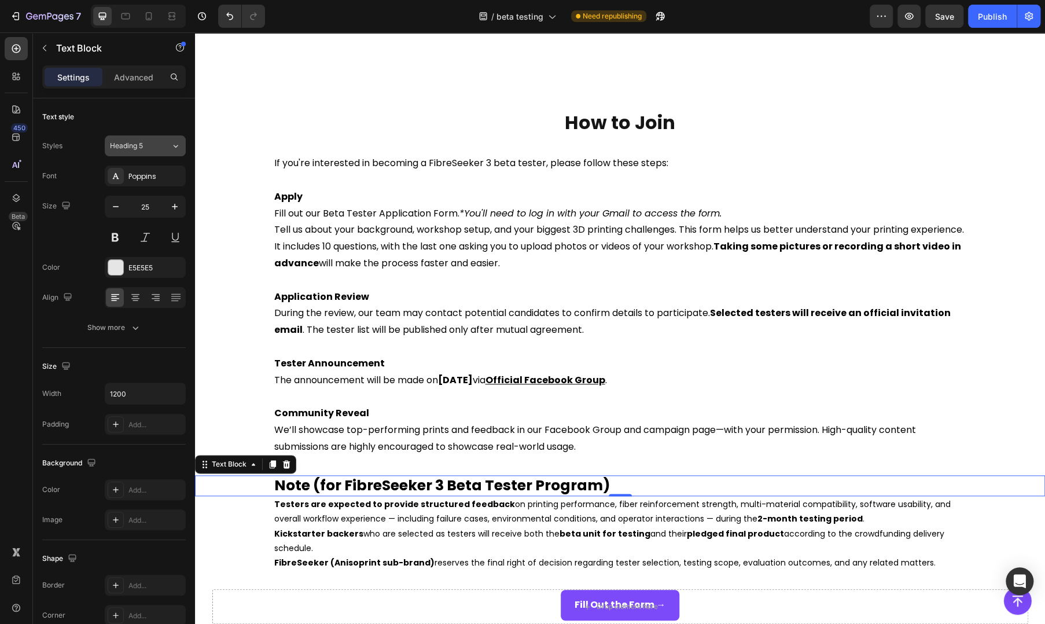
click at [141, 144] on span "Heading 5" at bounding box center [126, 146] width 33 height 10
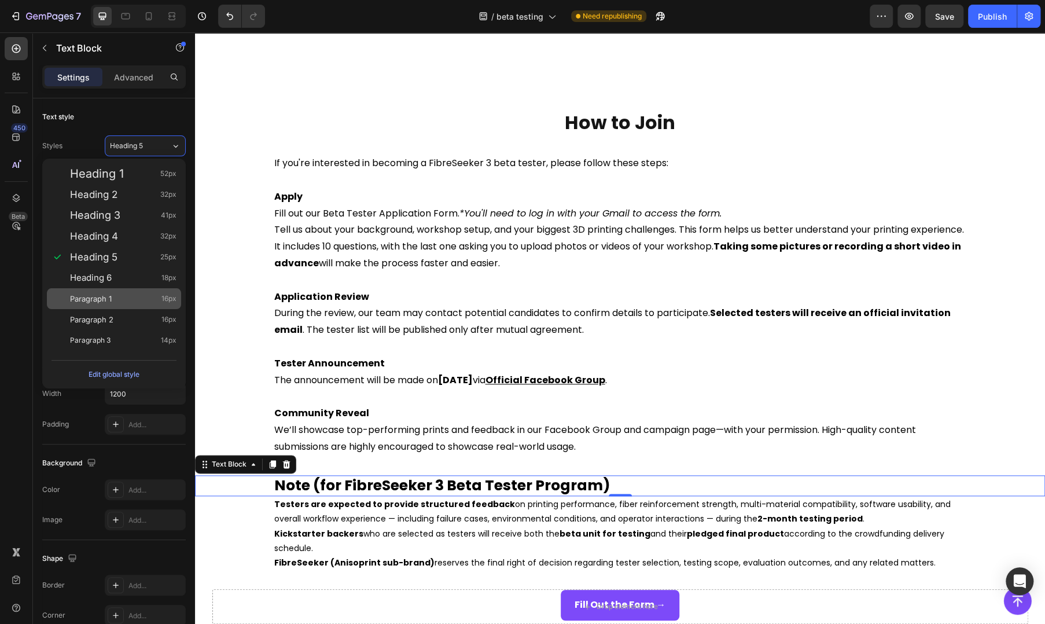
click at [108, 288] on div "Paragraph 1 16px" at bounding box center [114, 298] width 134 height 21
type input "16"
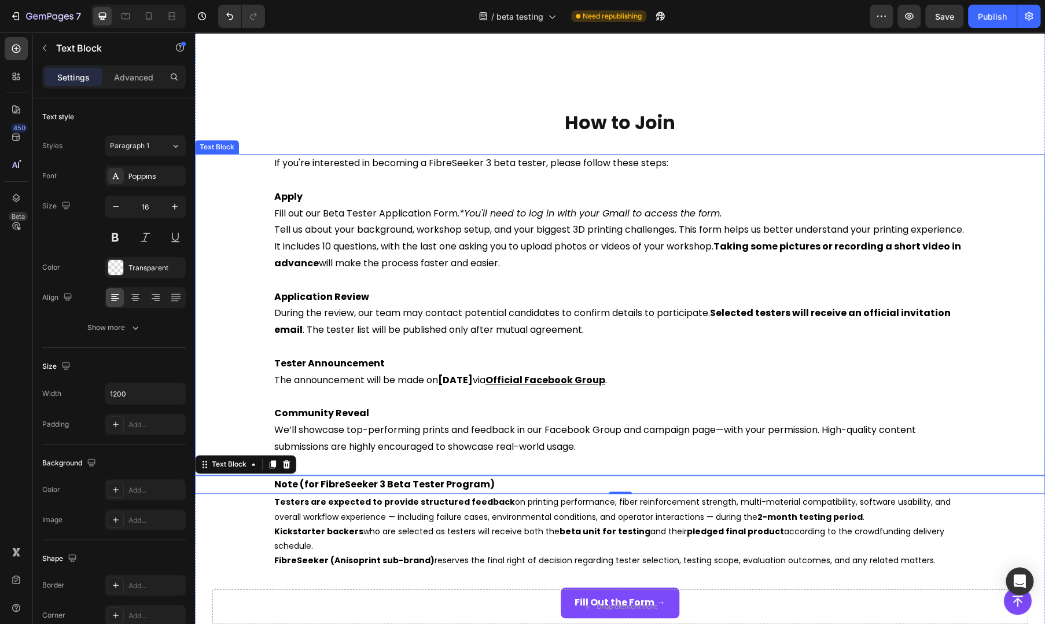
click at [447, 380] on strong "[DATE]" at bounding box center [455, 379] width 35 height 13
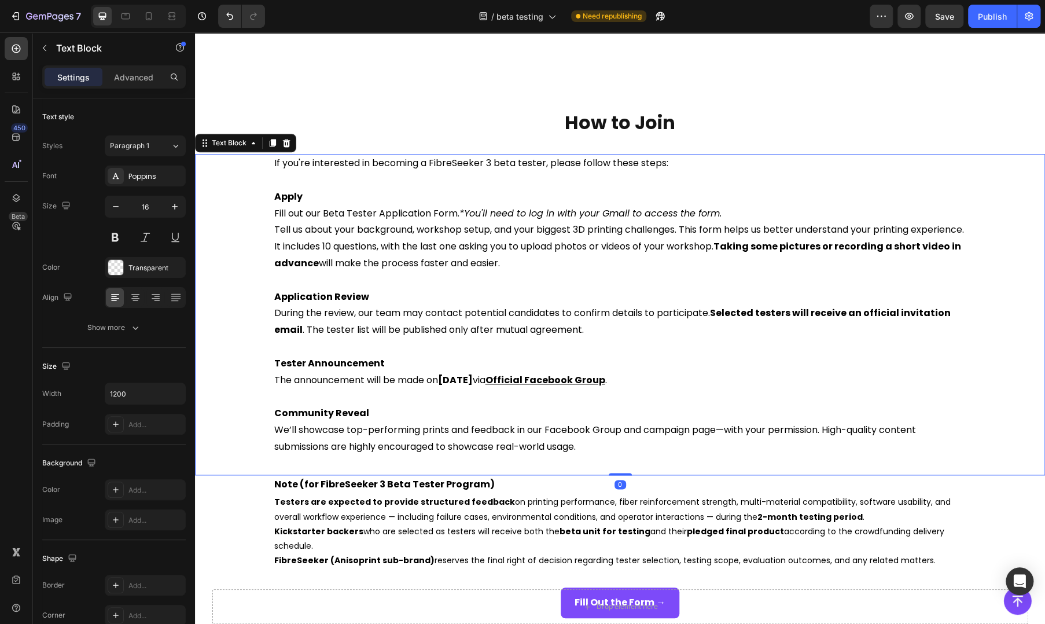
scroll to position [771, 0]
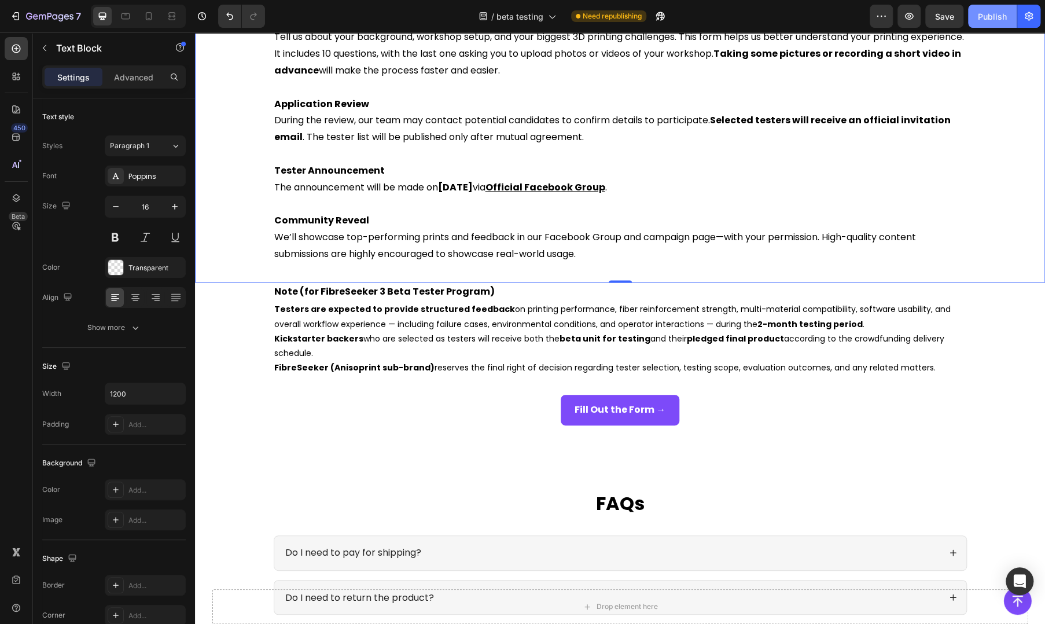
click at [985, 17] on div "Publish" at bounding box center [992, 16] width 29 height 12
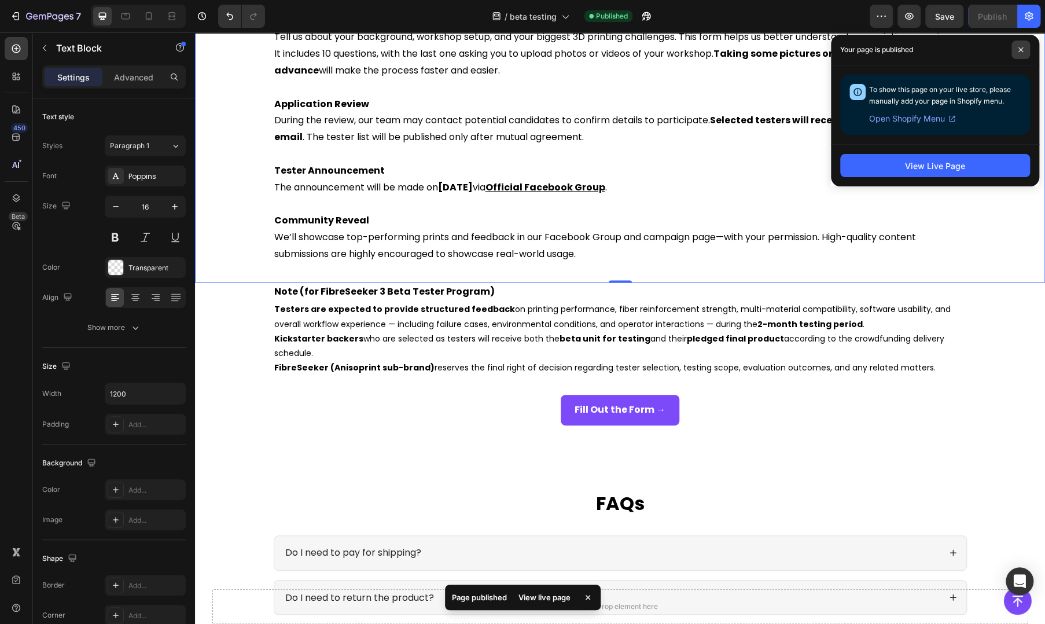
click at [1021, 42] on span at bounding box center [1020, 49] width 19 height 19
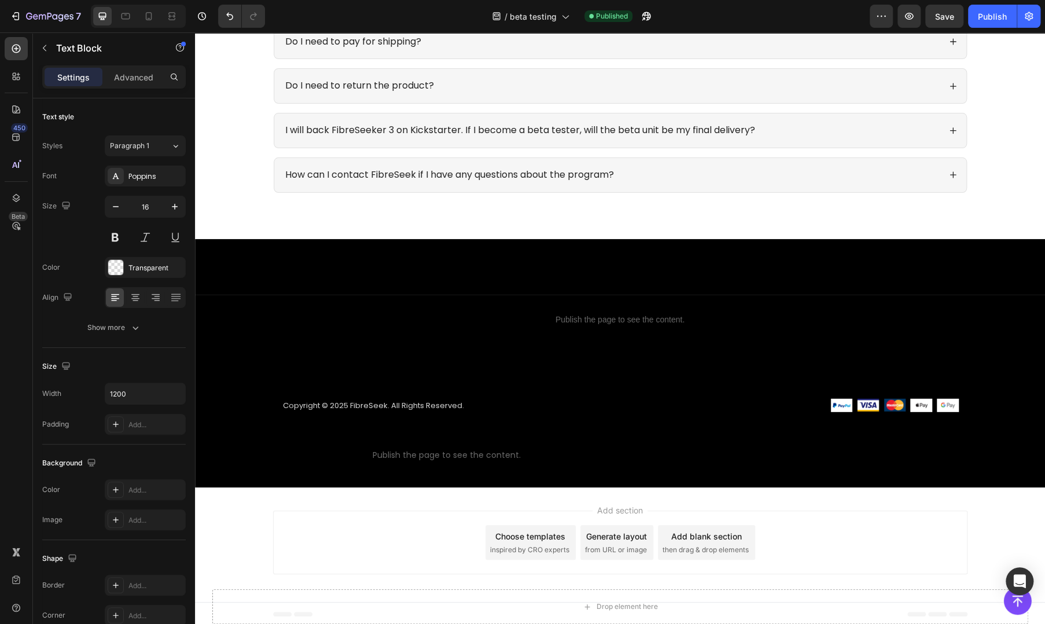
scroll to position [1344, 0]
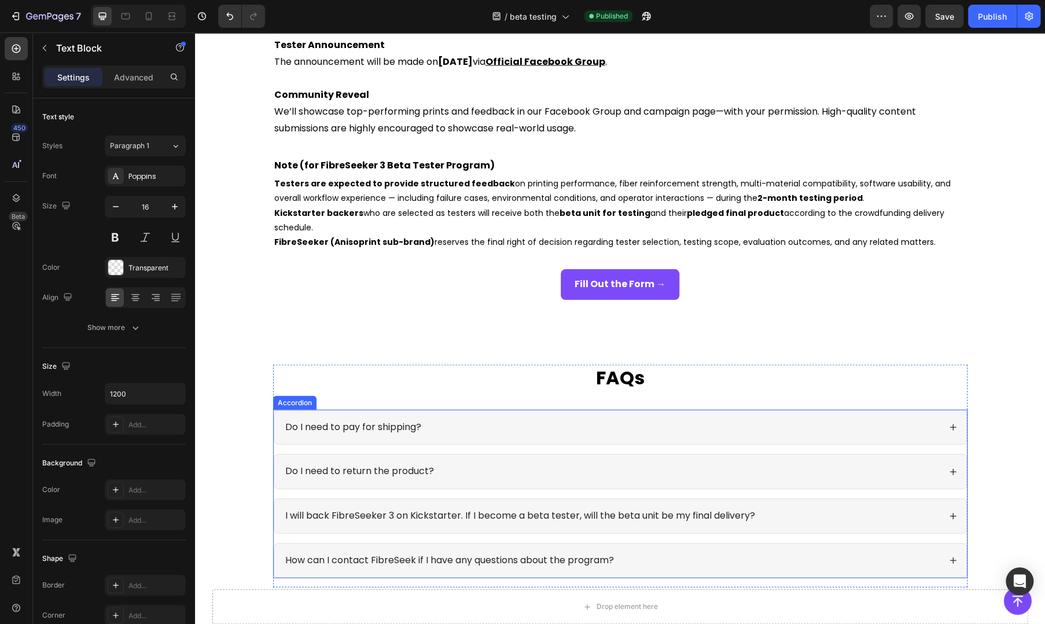
click at [509, 422] on div "Do I need to pay for shipping?" at bounding box center [611, 427] width 656 height 16
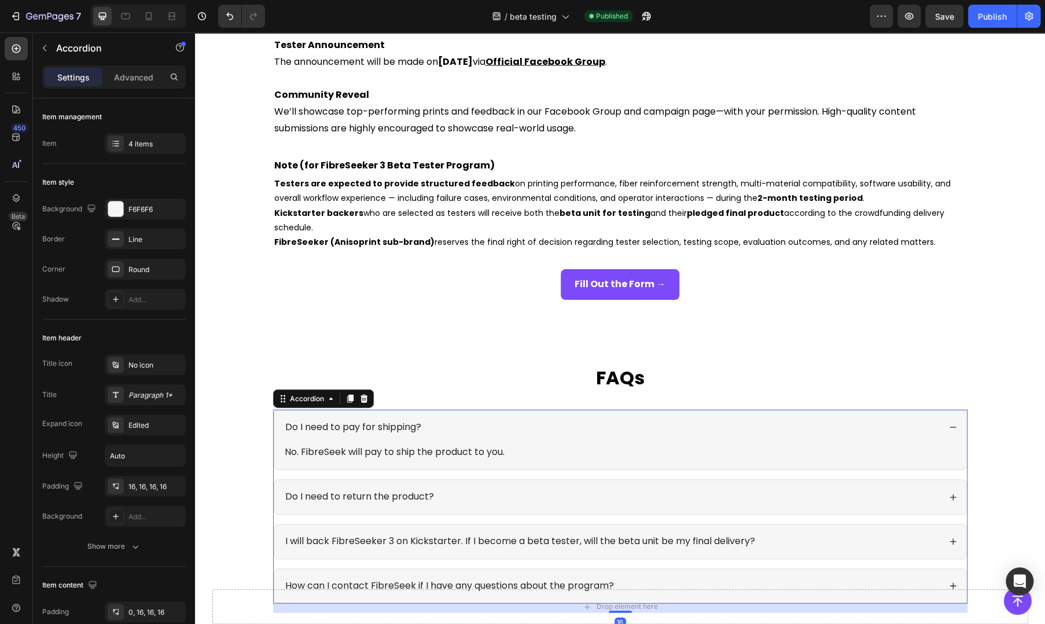
click at [509, 422] on div "Do I need to pay for shipping?" at bounding box center [611, 427] width 656 height 16
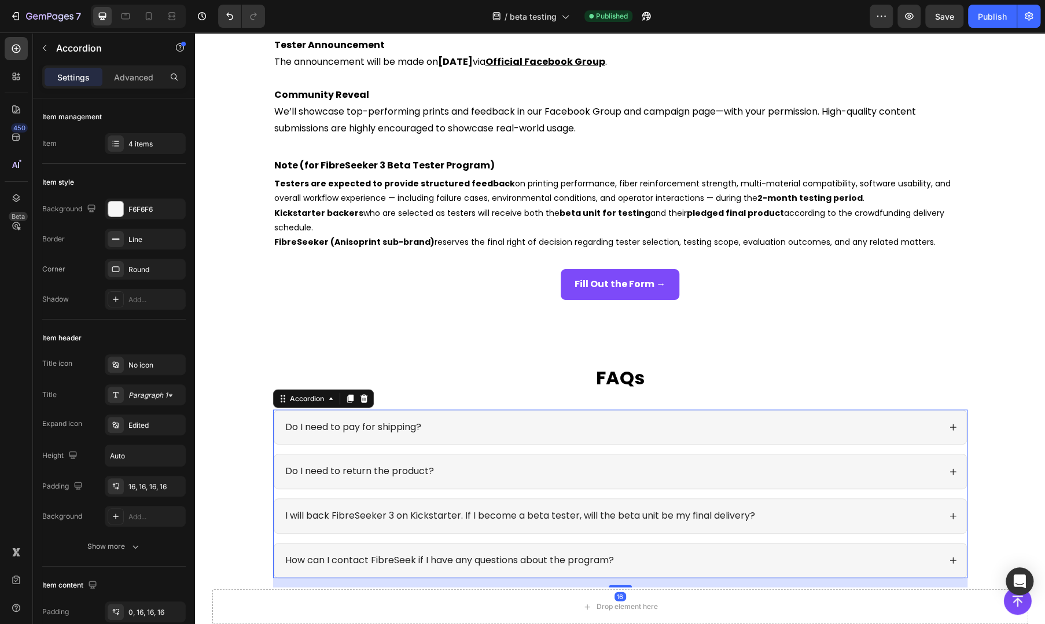
click at [517, 421] on div "Do I need to pay for shipping?" at bounding box center [611, 427] width 656 height 16
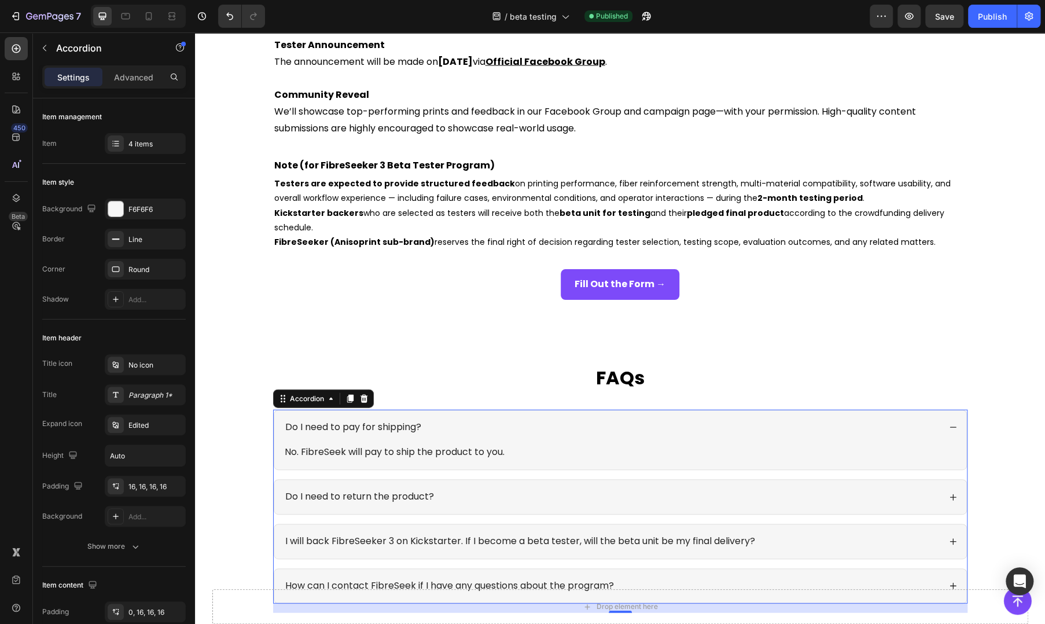
click at [529, 429] on div "Do I need to pay for shipping?" at bounding box center [611, 427] width 656 height 16
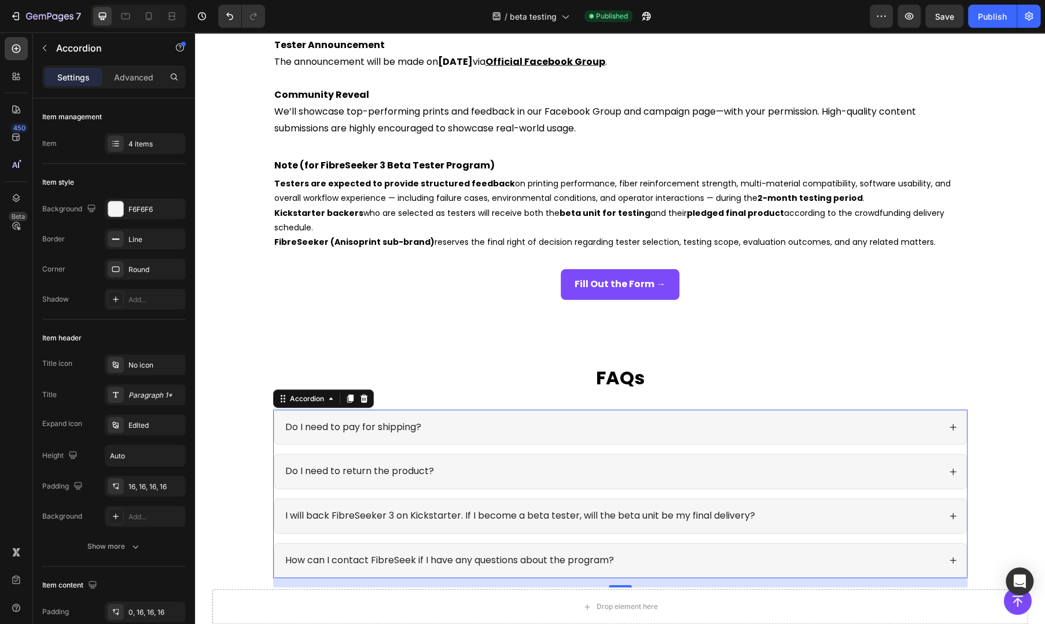
click at [525, 481] on div "Do I need to return the product?" at bounding box center [620, 471] width 692 height 34
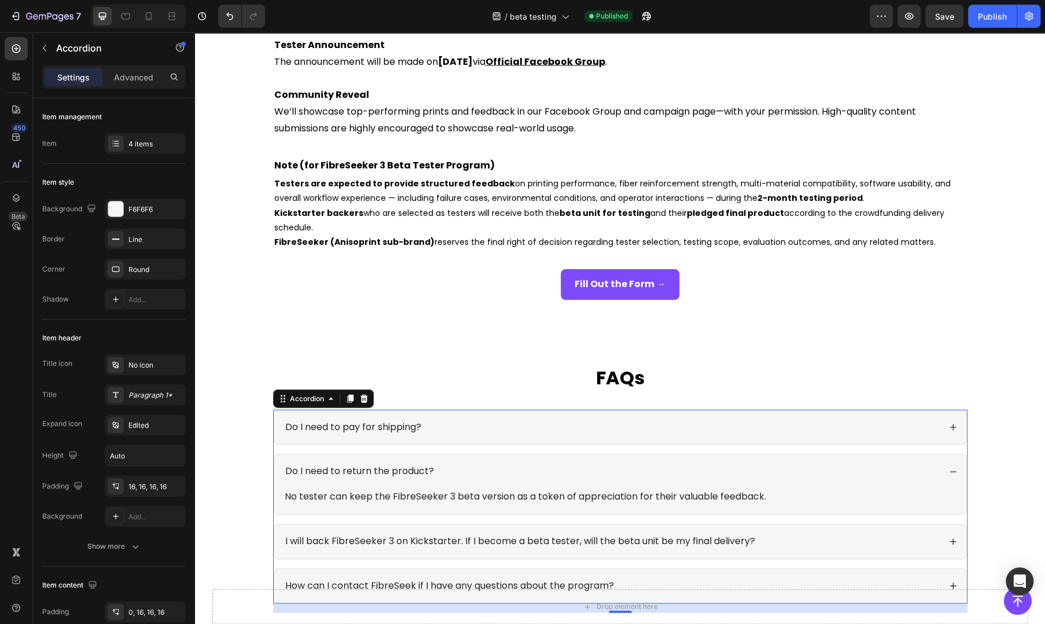
click at [540, 467] on div "Do I need to return the product?" at bounding box center [611, 471] width 656 height 16
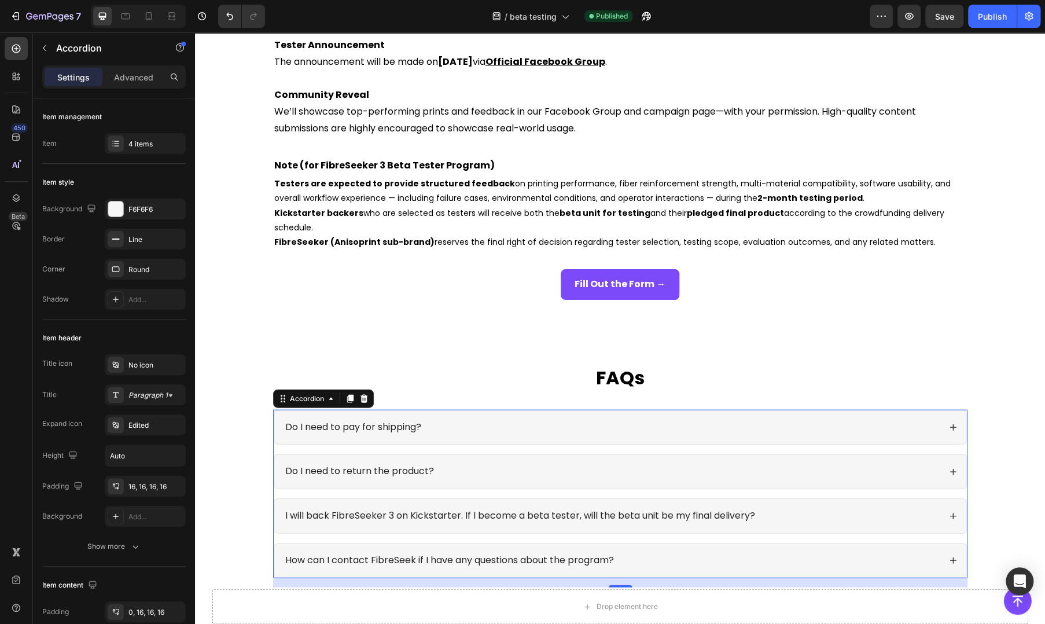
scroll to position [1537, 0]
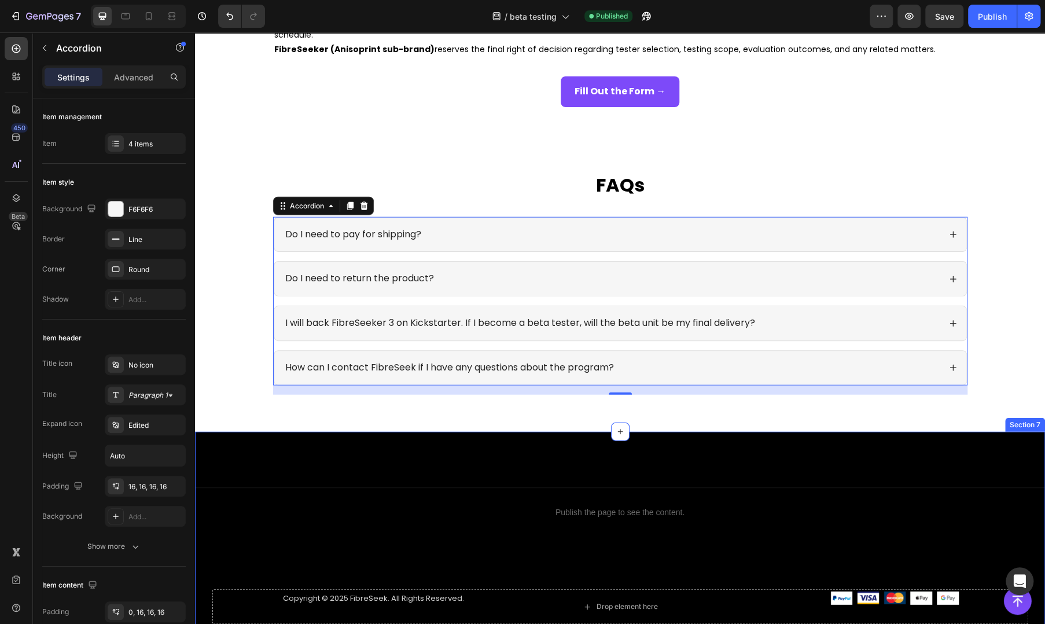
click at [331, 499] on div "Publish the page to see the content." at bounding box center [620, 512] width 850 height 31
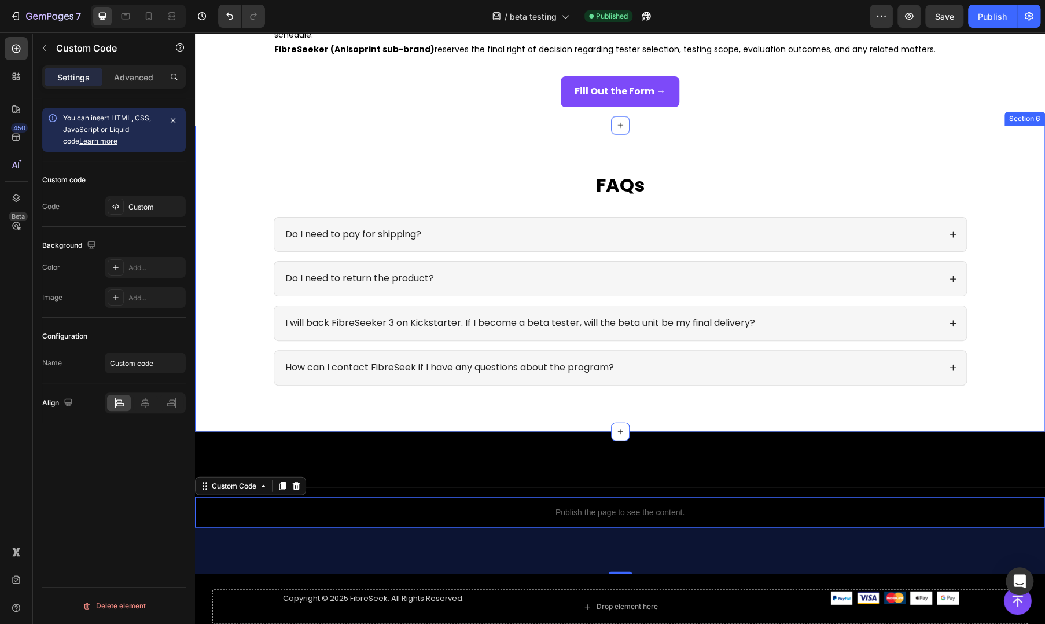
click at [999, 260] on div "FAQs Heading Do I need to pay for shipping? Do I need to return the product? I …" at bounding box center [620, 288] width 827 height 232
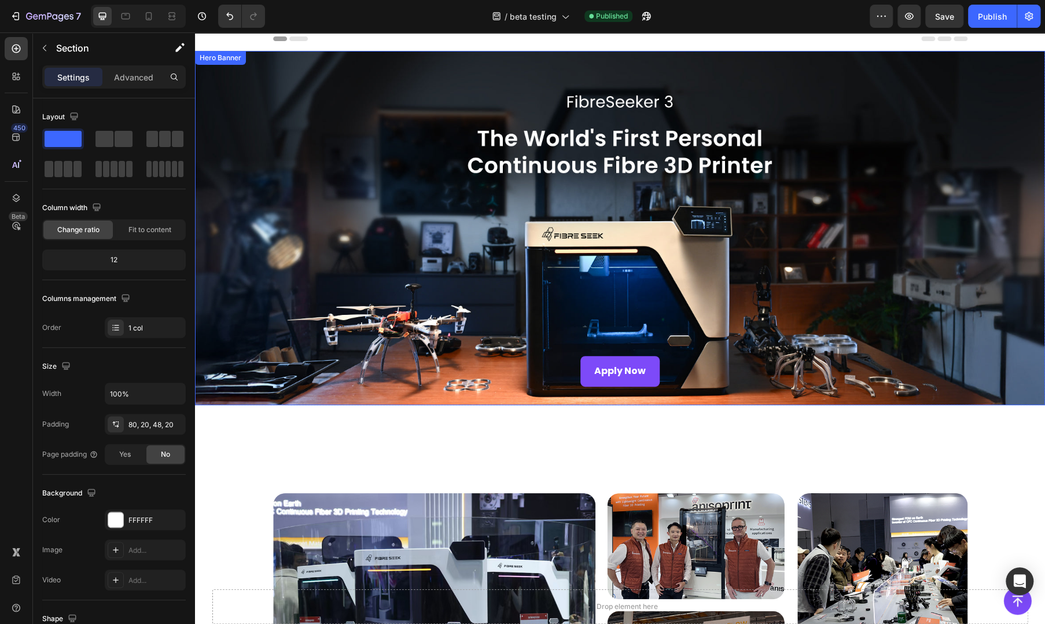
scroll to position [0, 0]
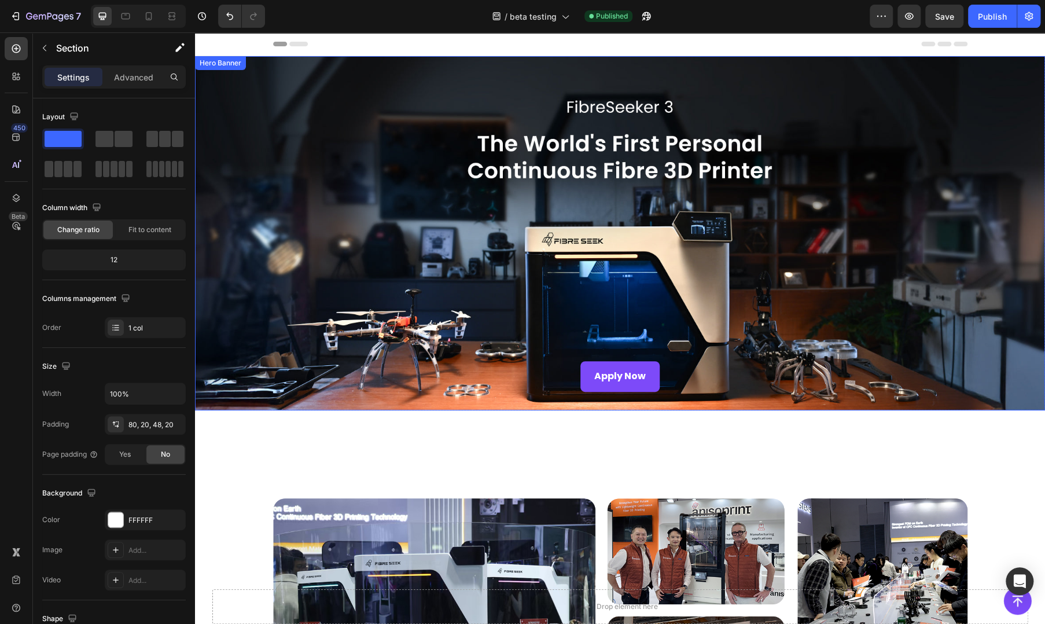
click at [433, 257] on div "Overlay" at bounding box center [620, 233] width 850 height 354
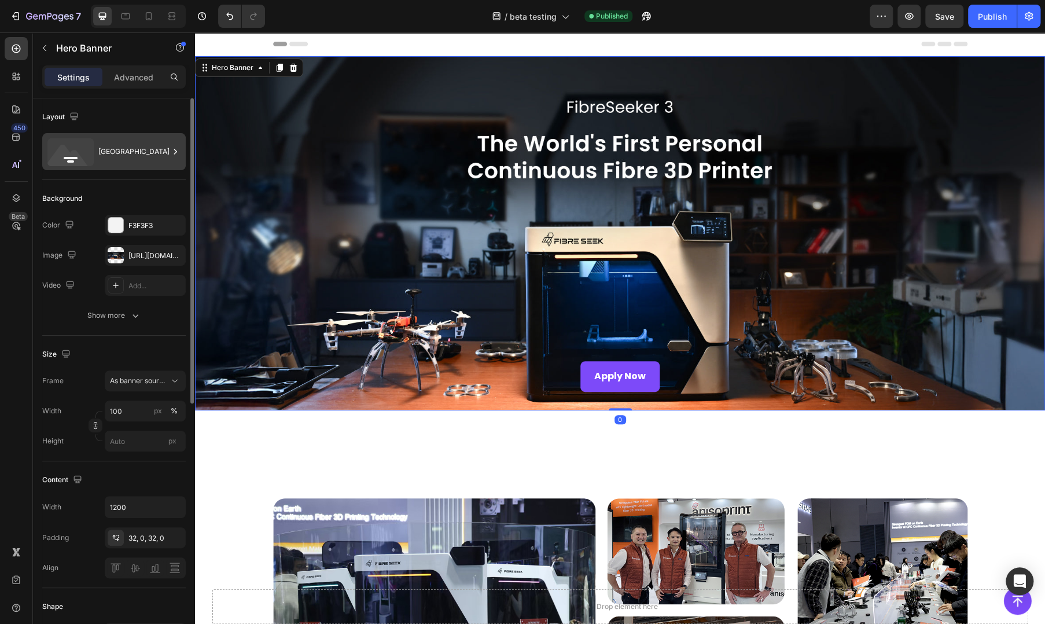
click at [109, 142] on div "[GEOGRAPHIC_DATA]" at bounding box center [133, 151] width 71 height 27
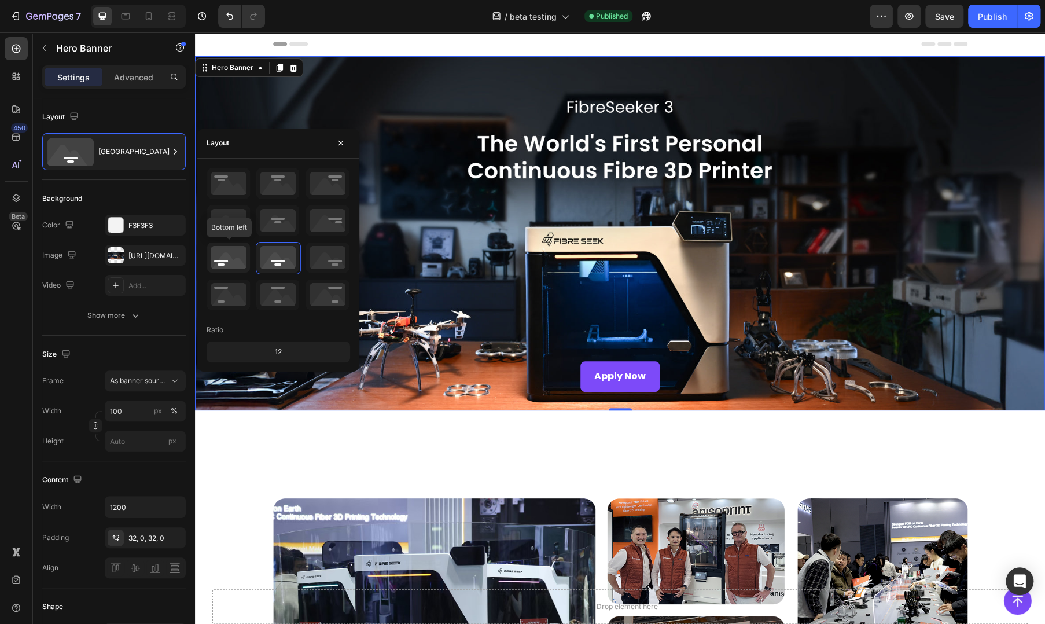
click at [241, 248] on icon at bounding box center [228, 257] width 43 height 30
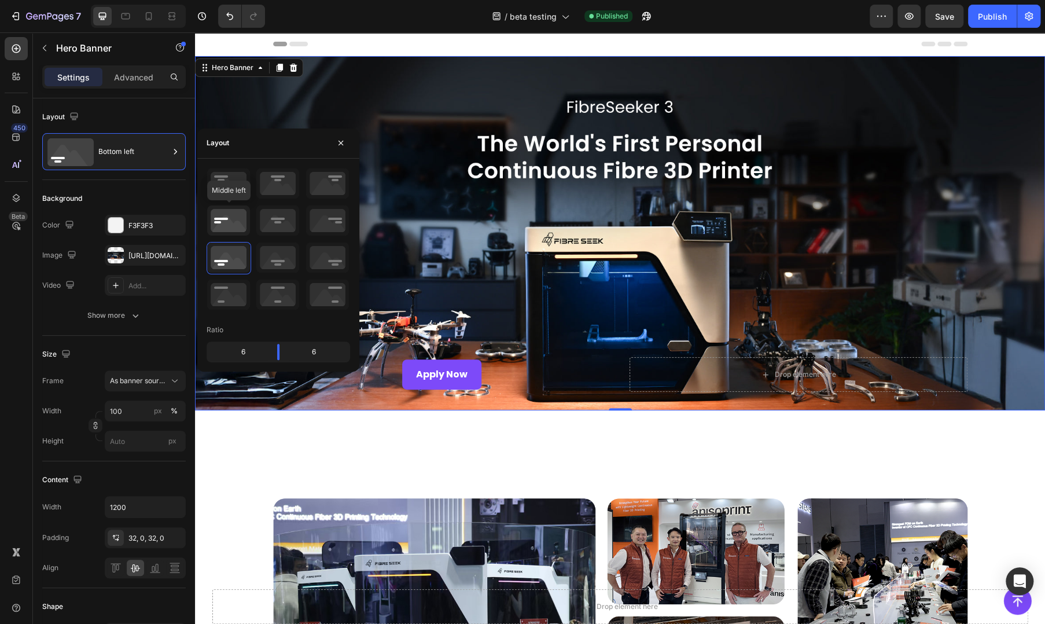
click at [234, 216] on icon at bounding box center [228, 220] width 43 height 30
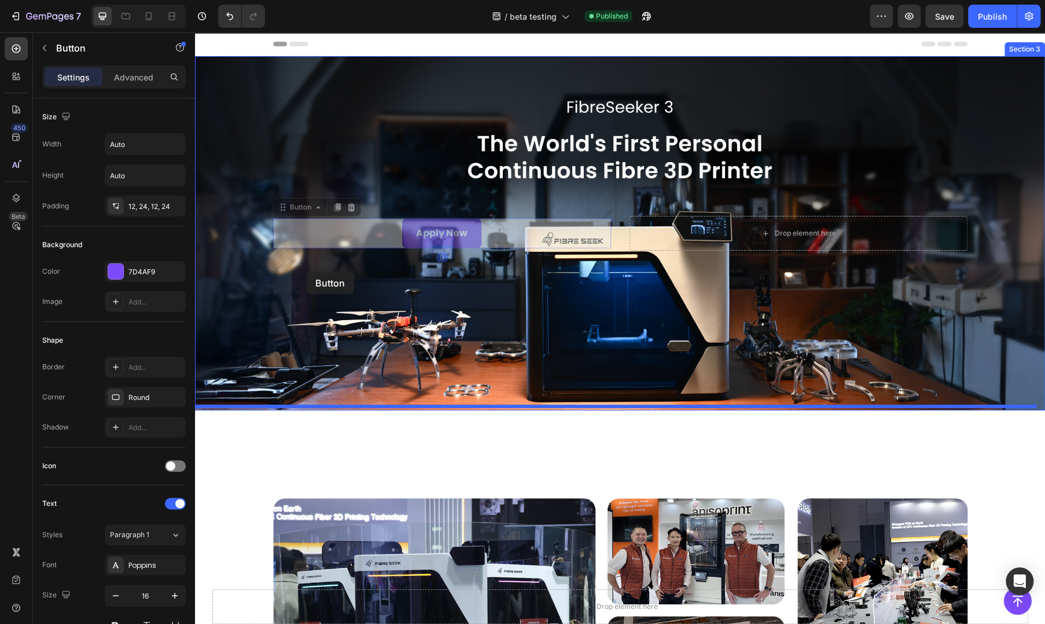
drag, startPoint x: 283, startPoint y: 209, endPoint x: 306, endPoint y: 271, distance: 66.6
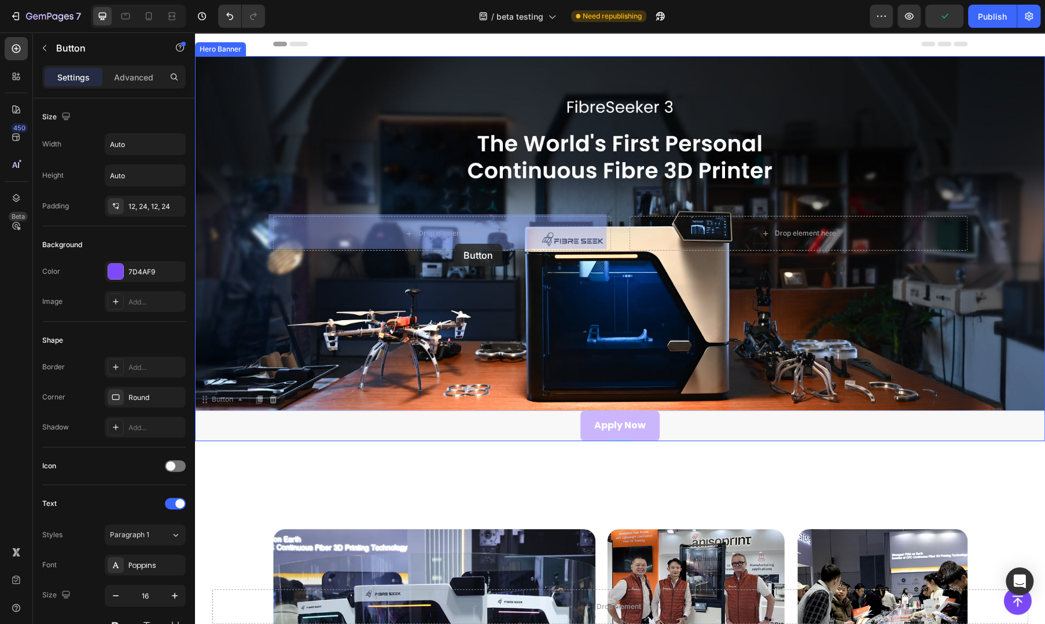
drag, startPoint x: 205, startPoint y: 394, endPoint x: 454, endPoint y: 244, distance: 290.7
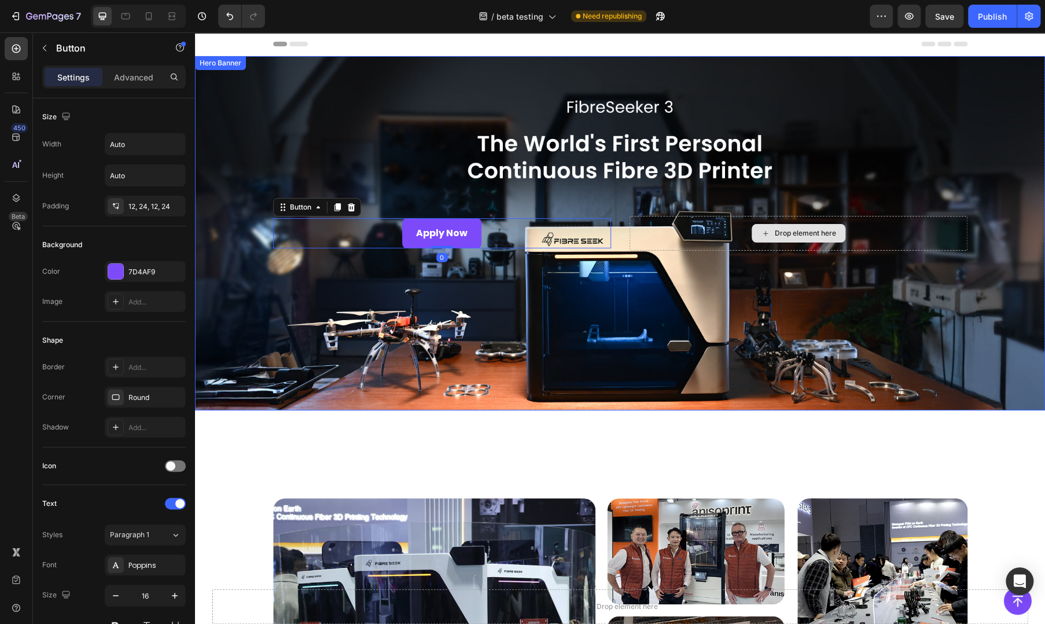
click at [682, 232] on div "Drop element here" at bounding box center [798, 233] width 338 height 35
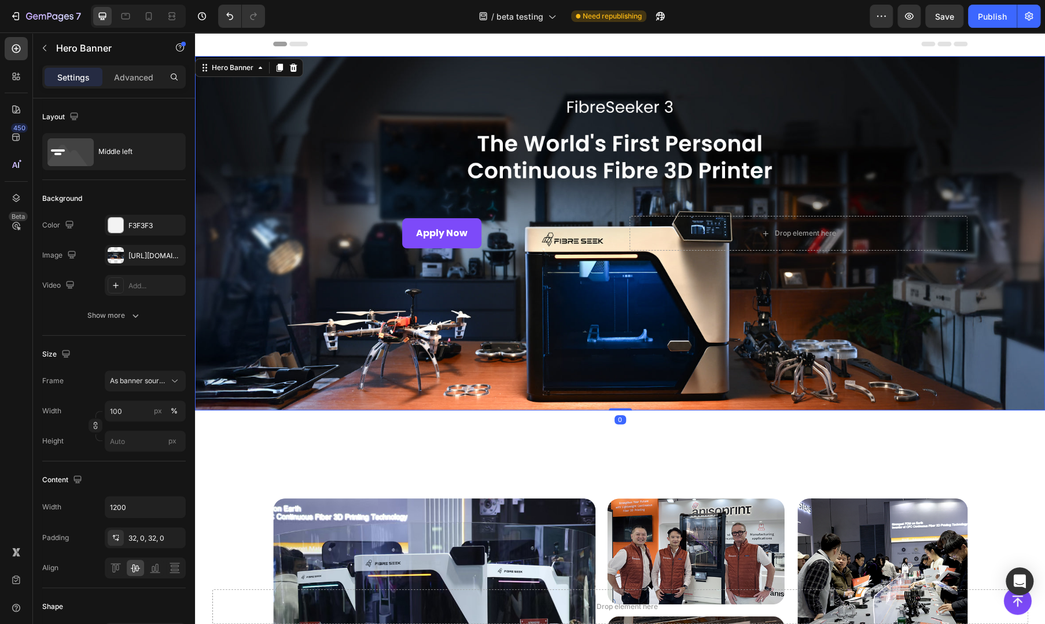
click at [413, 309] on div "Overlay" at bounding box center [620, 233] width 850 height 354
click at [97, 149] on div "Middle left" at bounding box center [113, 151] width 143 height 37
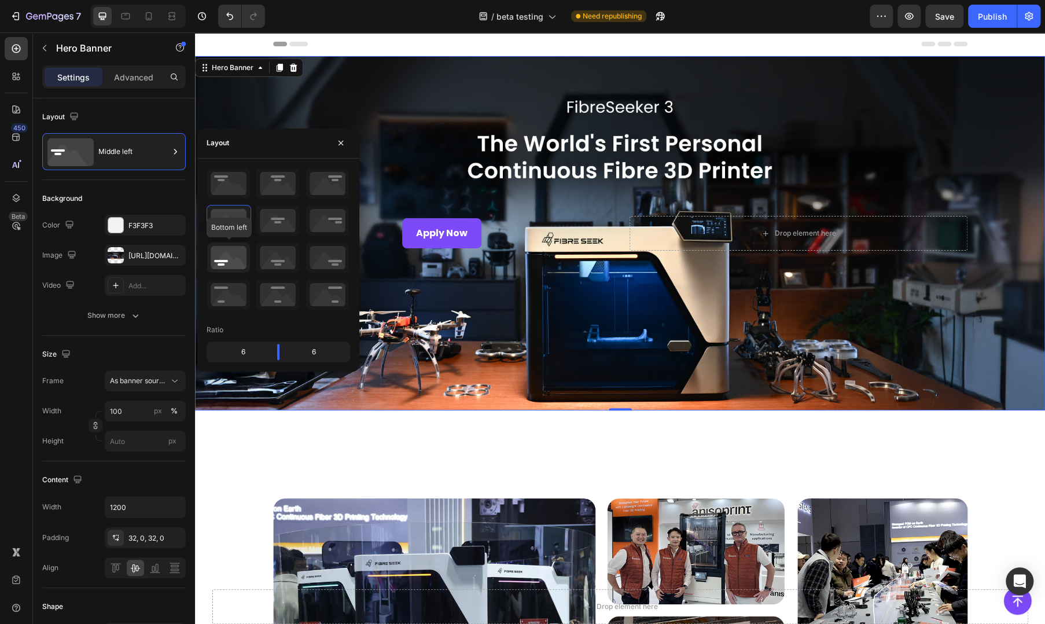
click at [233, 252] on icon at bounding box center [228, 257] width 43 height 30
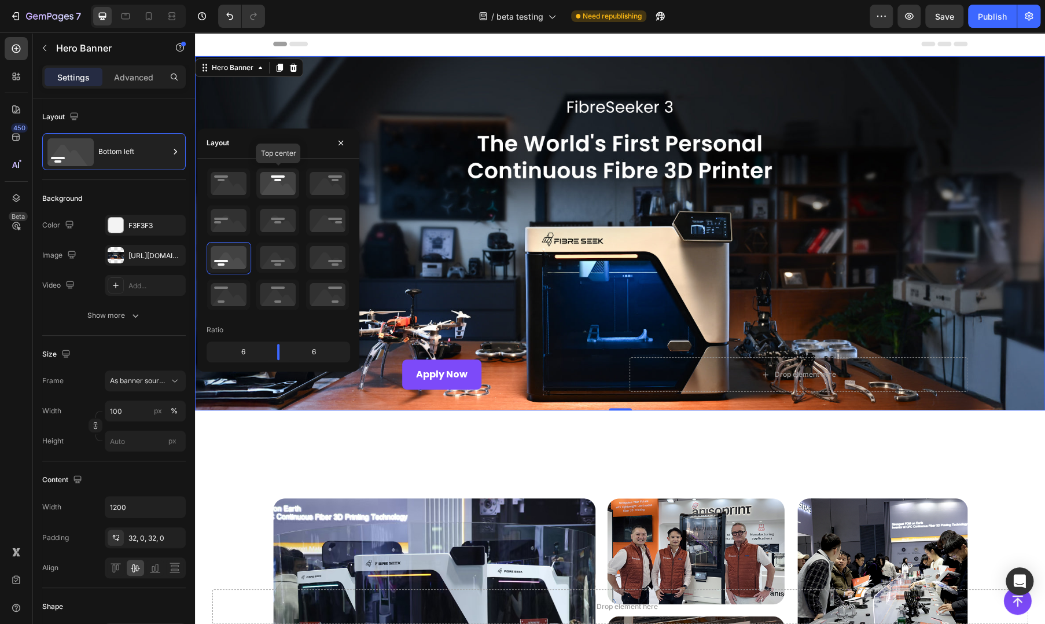
click at [269, 181] on icon at bounding box center [277, 183] width 43 height 30
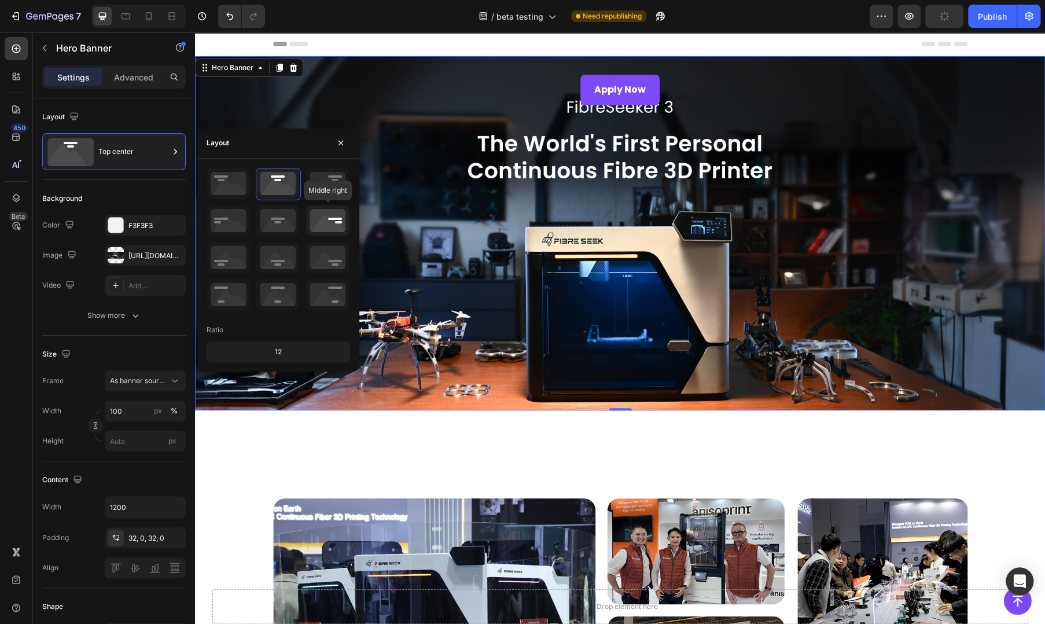
click at [328, 233] on icon at bounding box center [327, 220] width 43 height 30
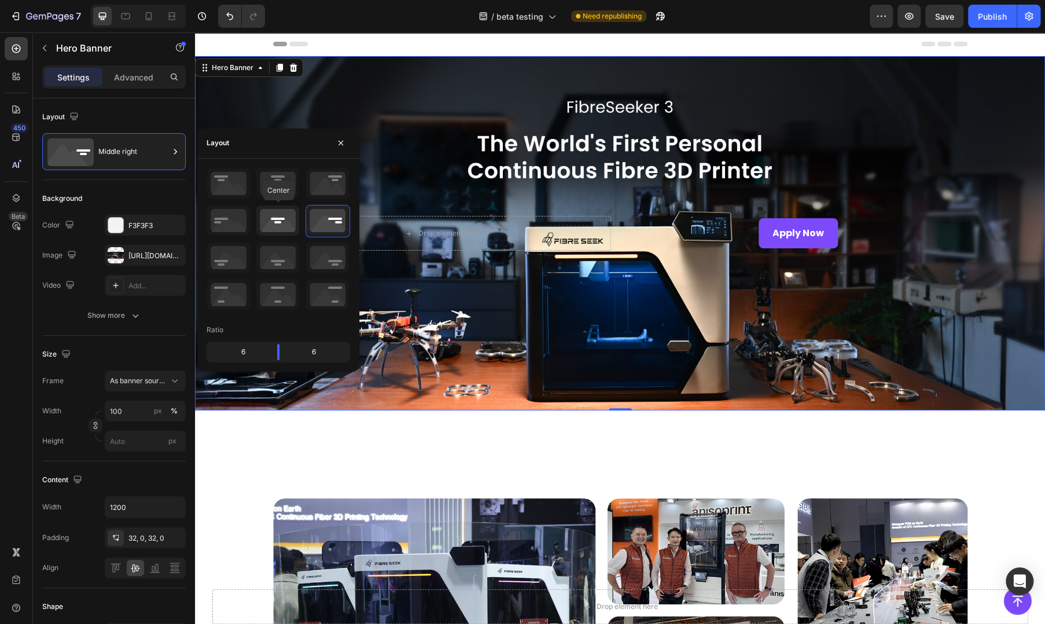
click at [273, 225] on icon at bounding box center [277, 220] width 43 height 30
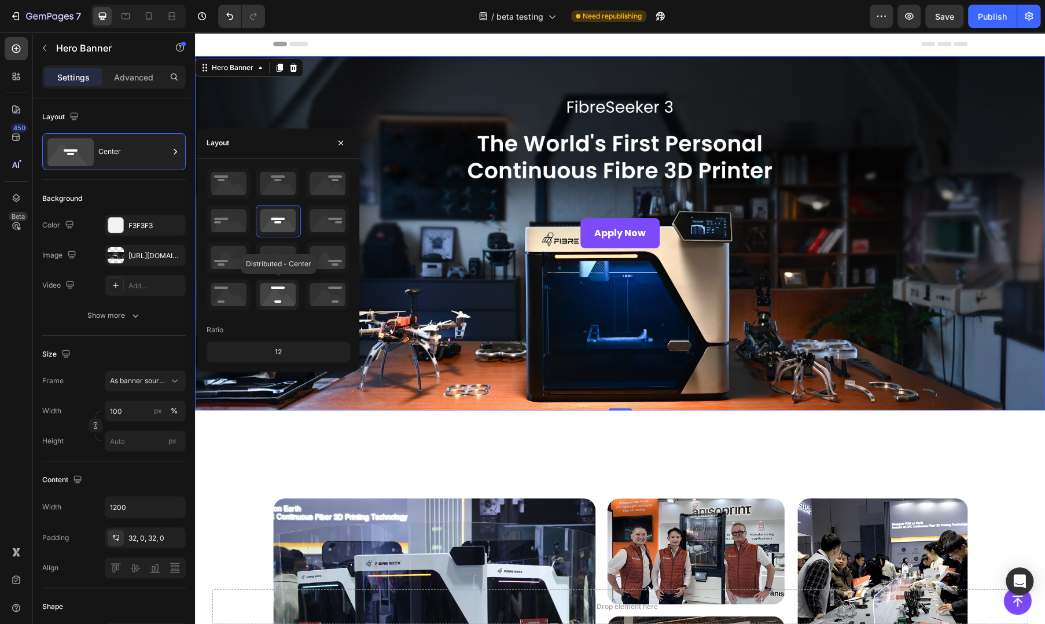
click at [278, 296] on icon at bounding box center [277, 294] width 43 height 30
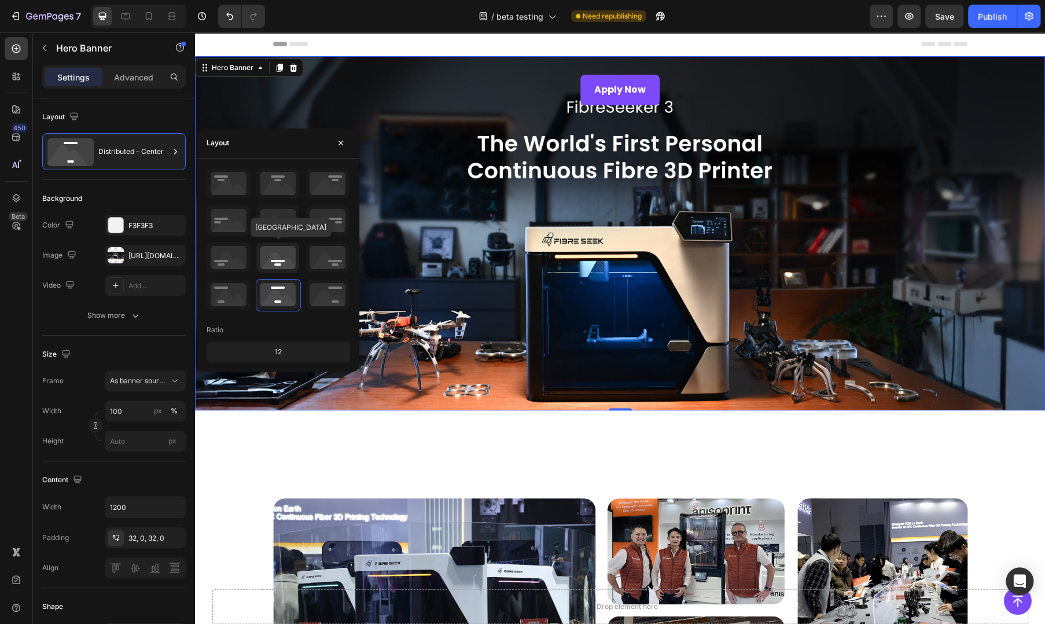
click at [275, 263] on icon at bounding box center [277, 257] width 43 height 30
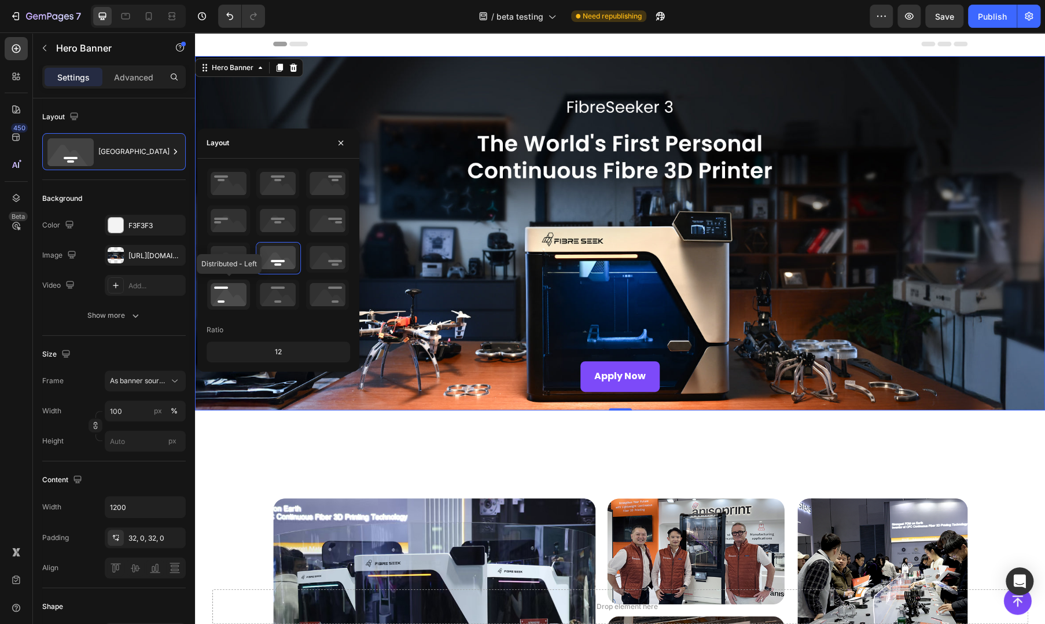
click at [230, 301] on icon at bounding box center [228, 294] width 43 height 30
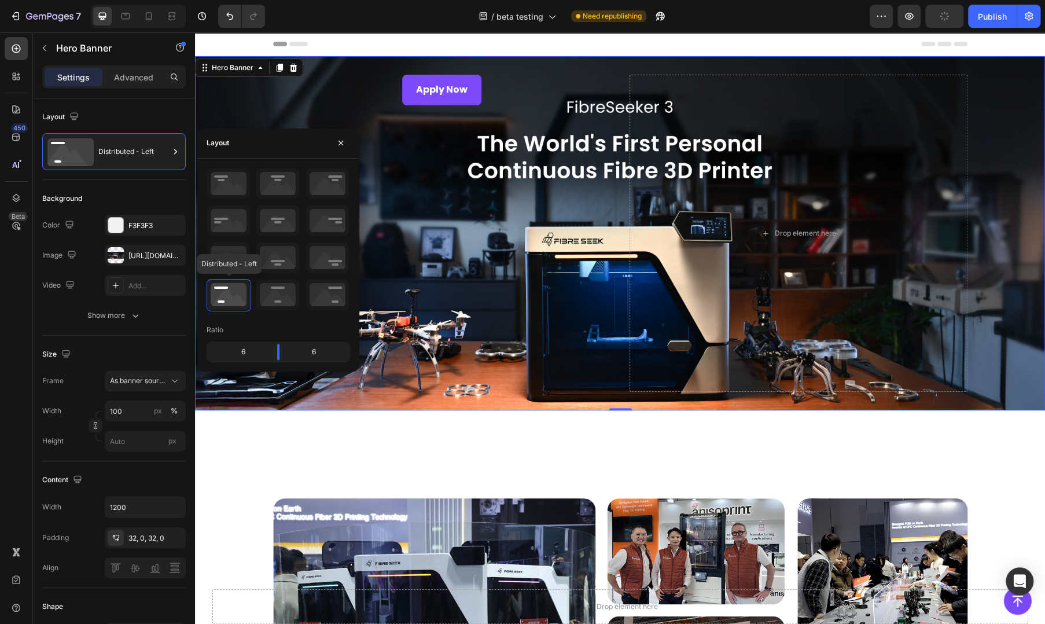
click at [230, 301] on icon at bounding box center [228, 294] width 43 height 30
click at [227, 225] on icon at bounding box center [228, 220] width 43 height 30
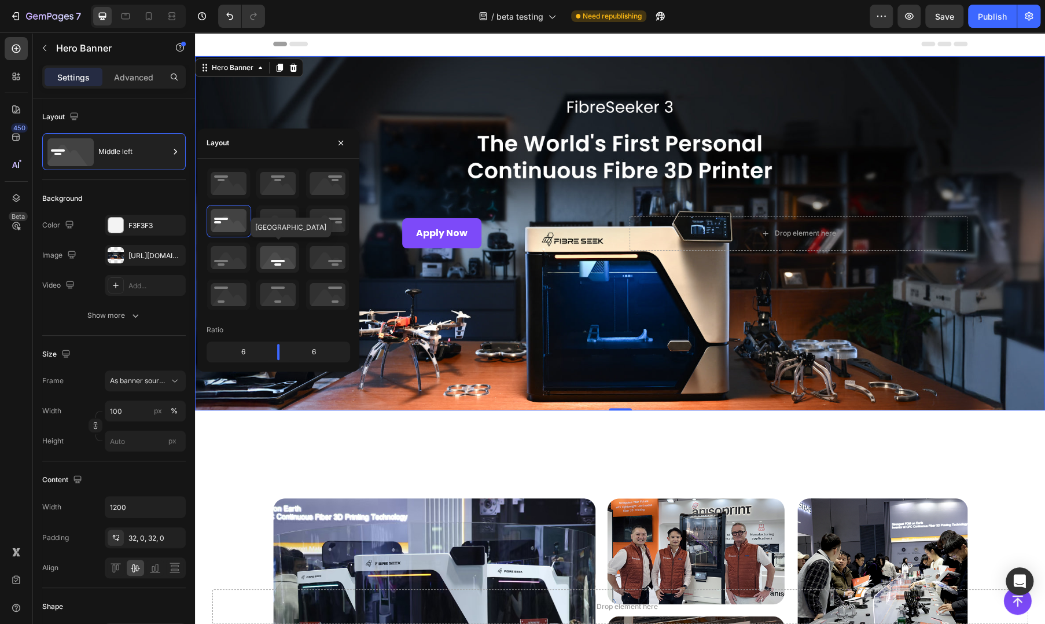
click at [278, 258] on icon at bounding box center [277, 257] width 43 height 30
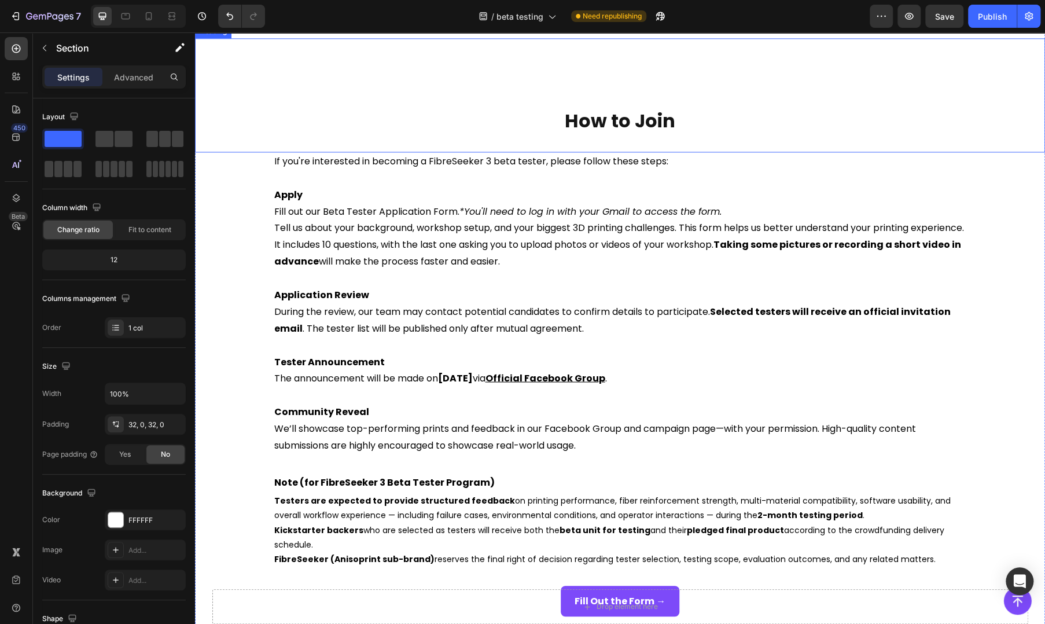
scroll to position [1157, 0]
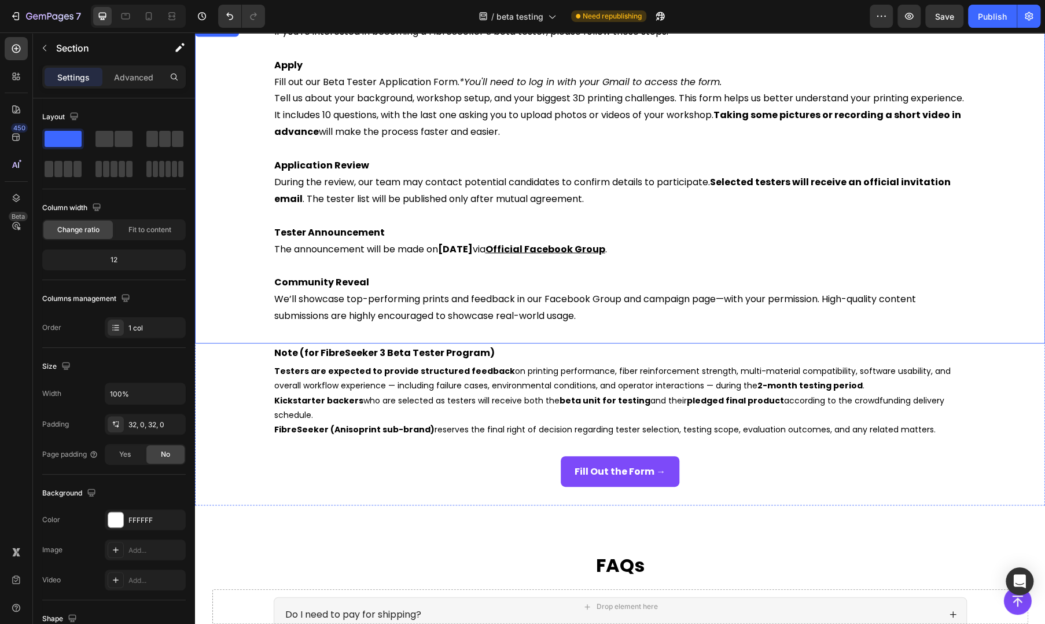
click at [687, 297] on span "We’ll showcase top-performing prints and feedback in our Facebook Group and cam…" at bounding box center [595, 307] width 642 height 30
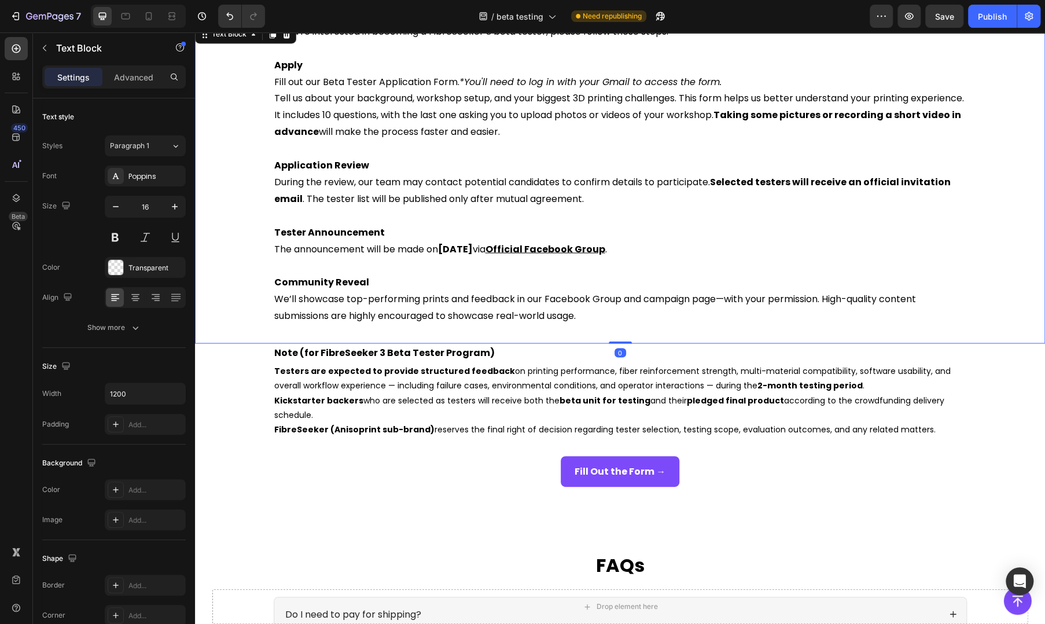
scroll to position [771, 0]
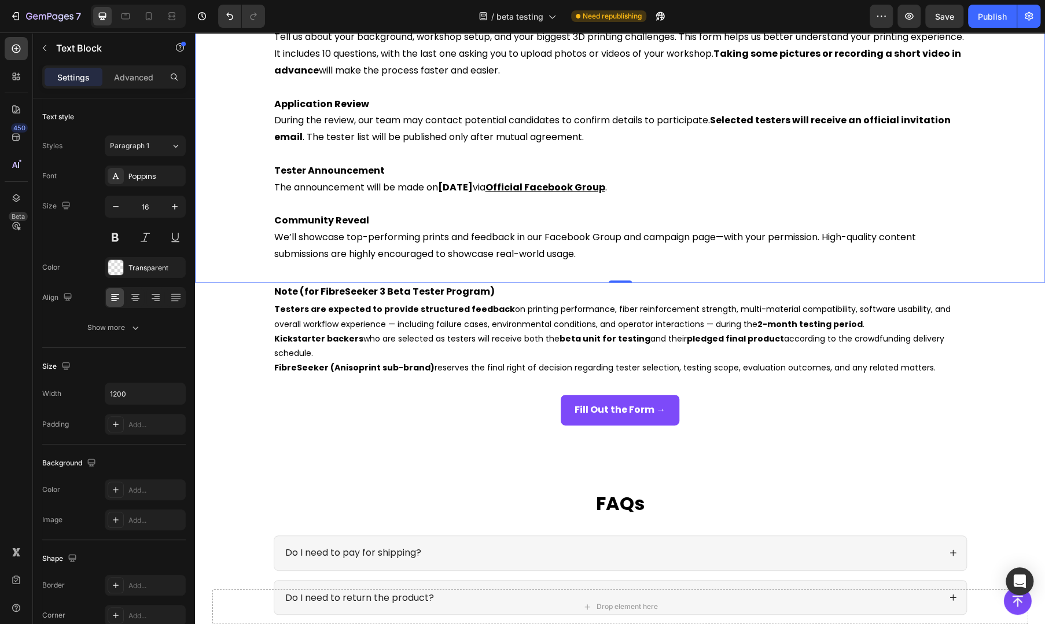
click at [728, 278] on div "If you're interested in becoming a FibreSeeker 3 beta tester, please follow the…" at bounding box center [620, 121] width 850 height 320
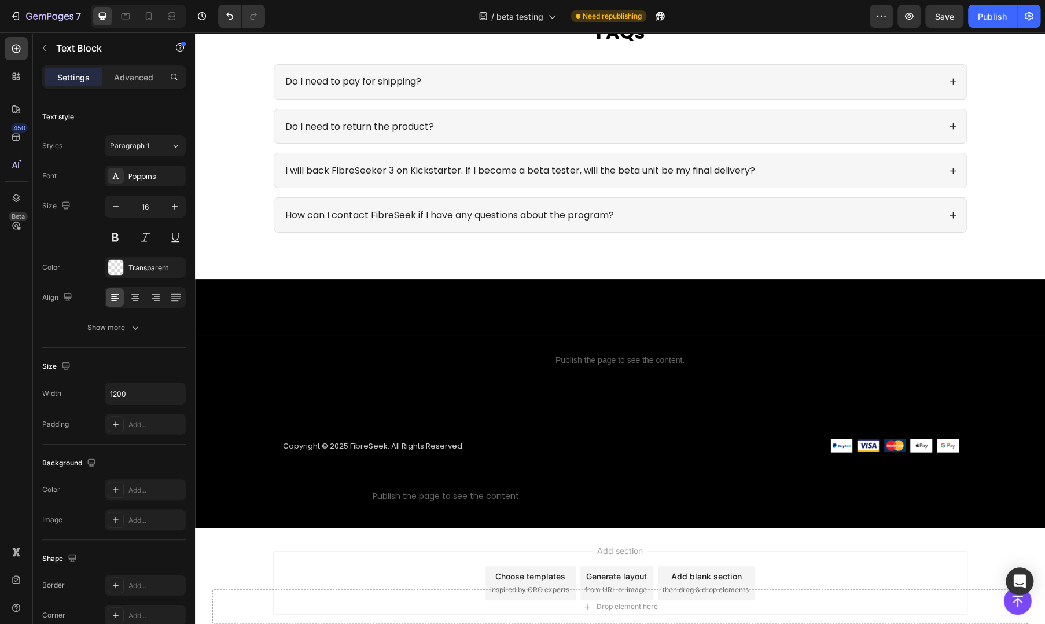
scroll to position [1282, 0]
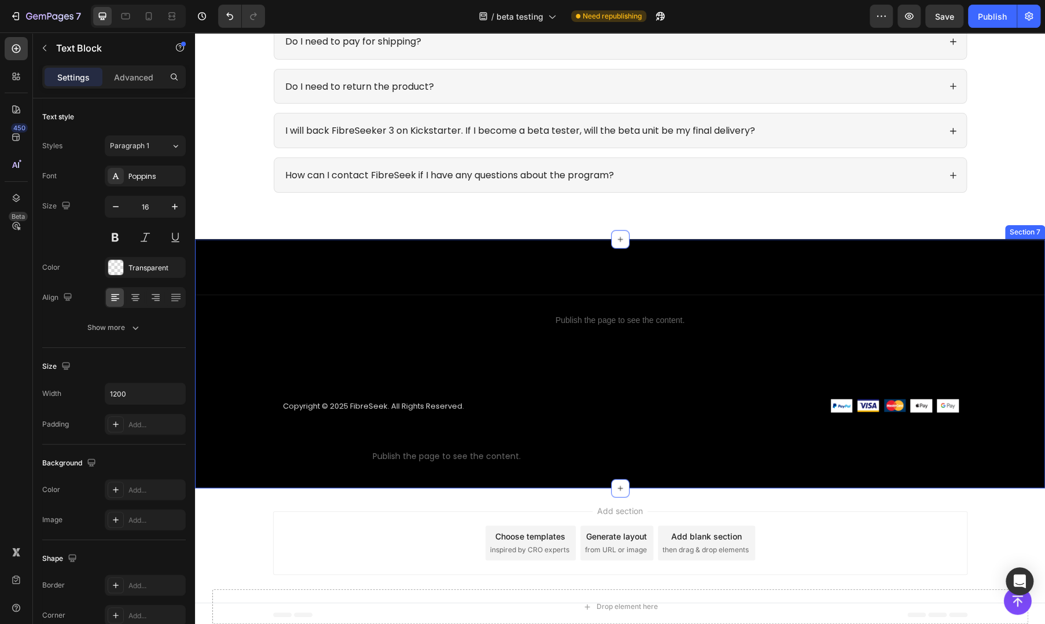
click at [734, 258] on div "Title Line Publish the page to see the content. Custom Code Copyright © 2025 Fi…" at bounding box center [620, 363] width 850 height 249
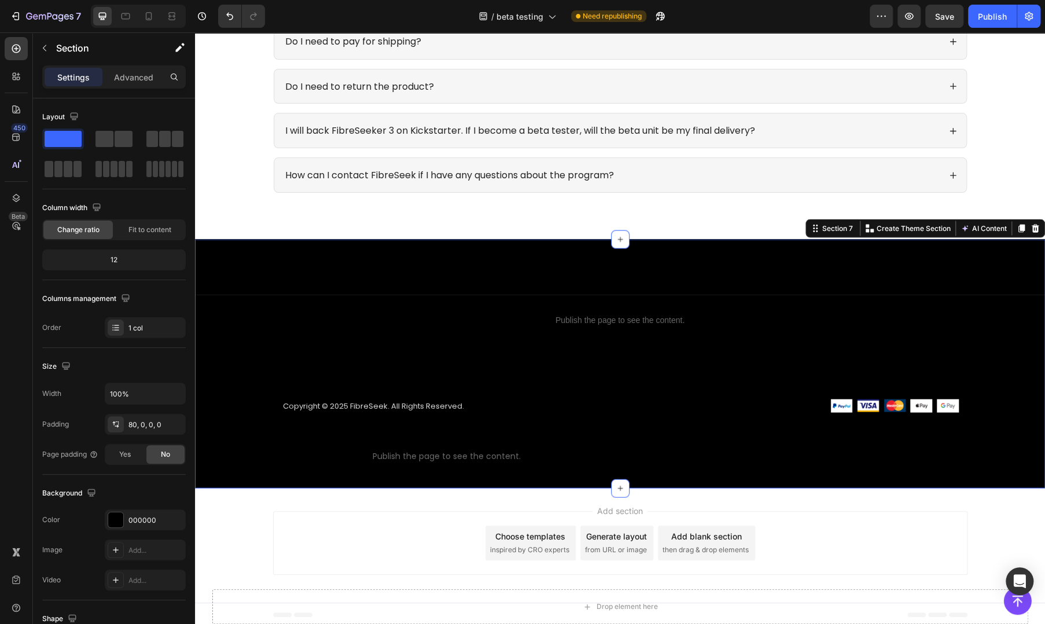
click at [389, 539] on div "Add section Choose templates inspired by CRO experts Generate layout from URL o…" at bounding box center [620, 543] width 694 height 64
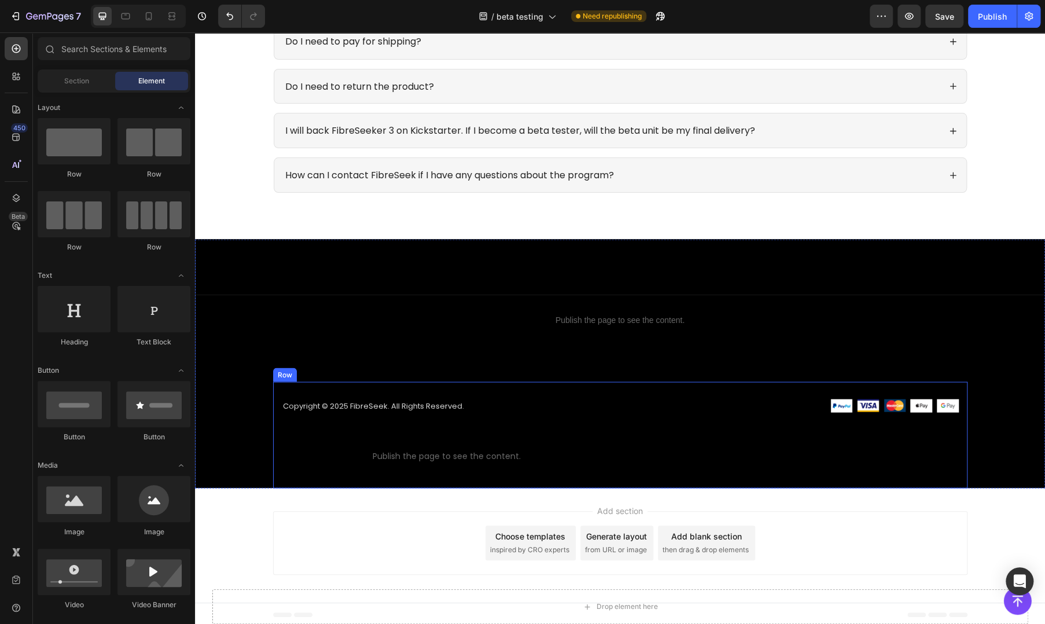
click at [718, 470] on div "Copyright © 2025 FibreSeek. All Rights Reserved. Text block Custom code Publish…" at bounding box center [620, 434] width 694 height 106
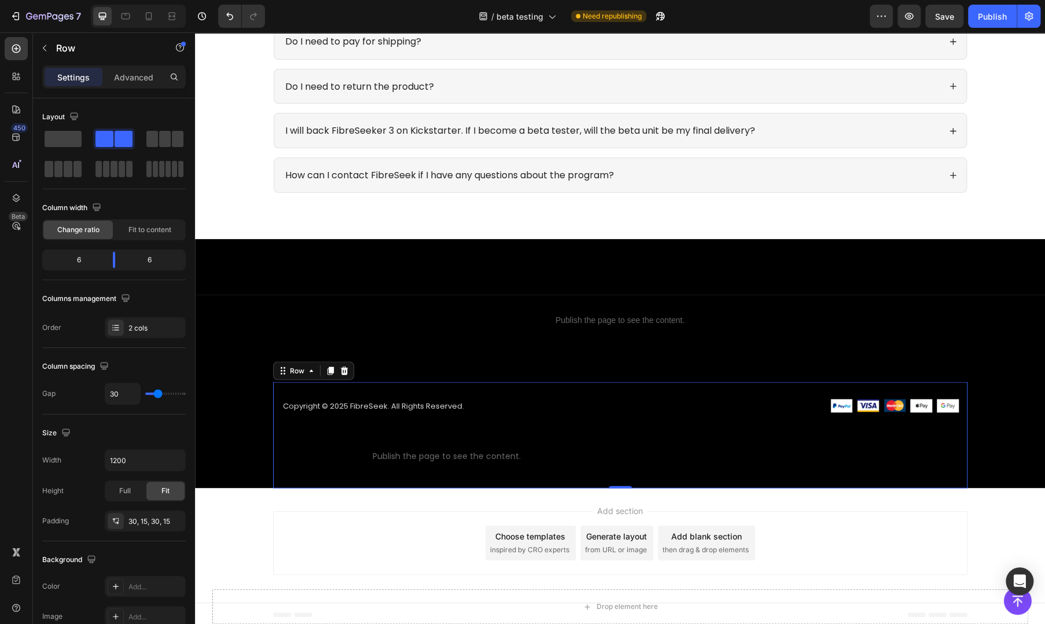
click at [727, 445] on div "Image Image Image Image Image Row" at bounding box center [794, 435] width 330 height 72
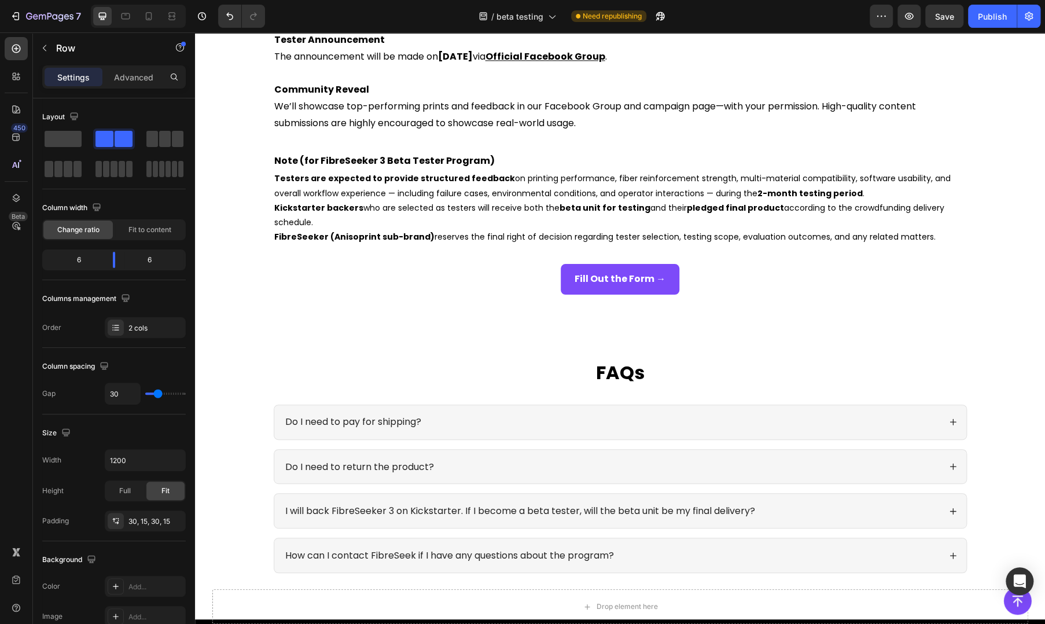
scroll to position [897, 0]
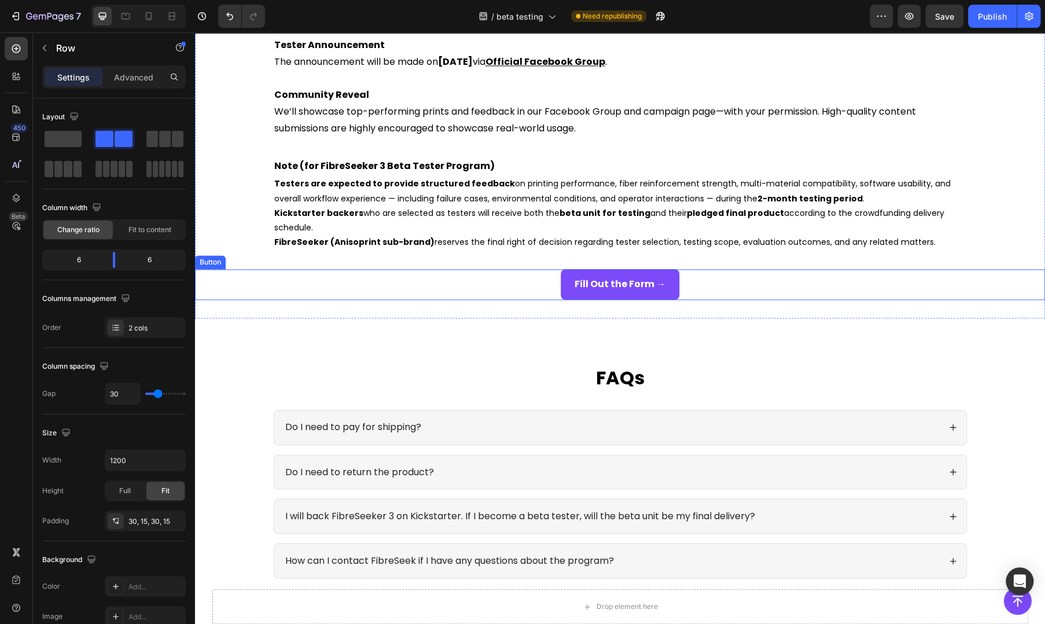
drag, startPoint x: 984, startPoint y: 289, endPoint x: 830, endPoint y: 286, distance: 153.9
click at [984, 289] on div "Fill Out the Form → Button" at bounding box center [620, 284] width 850 height 31
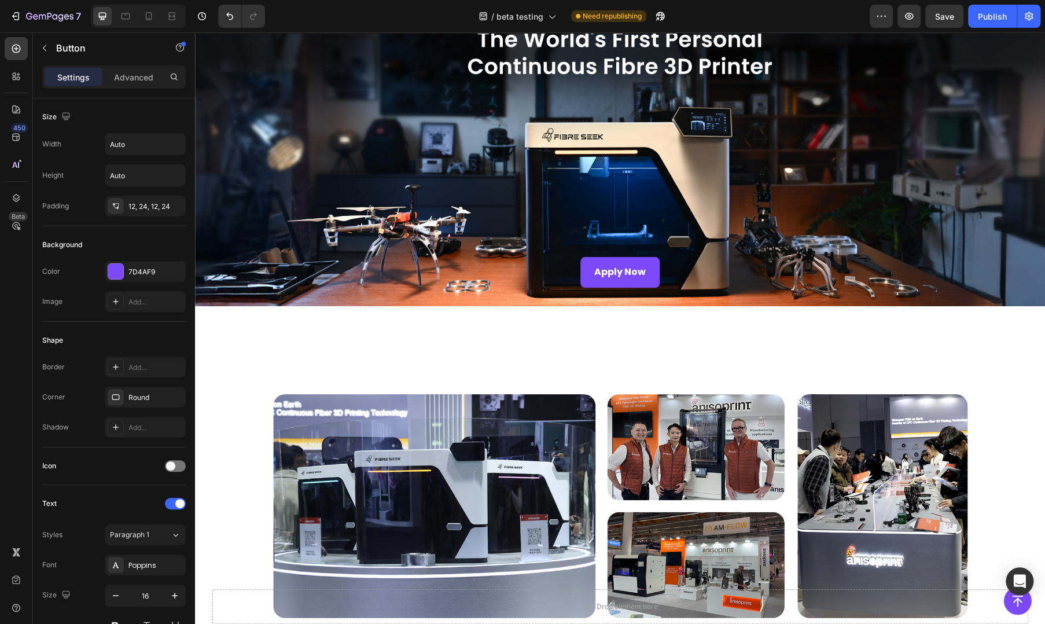
scroll to position [0, 0]
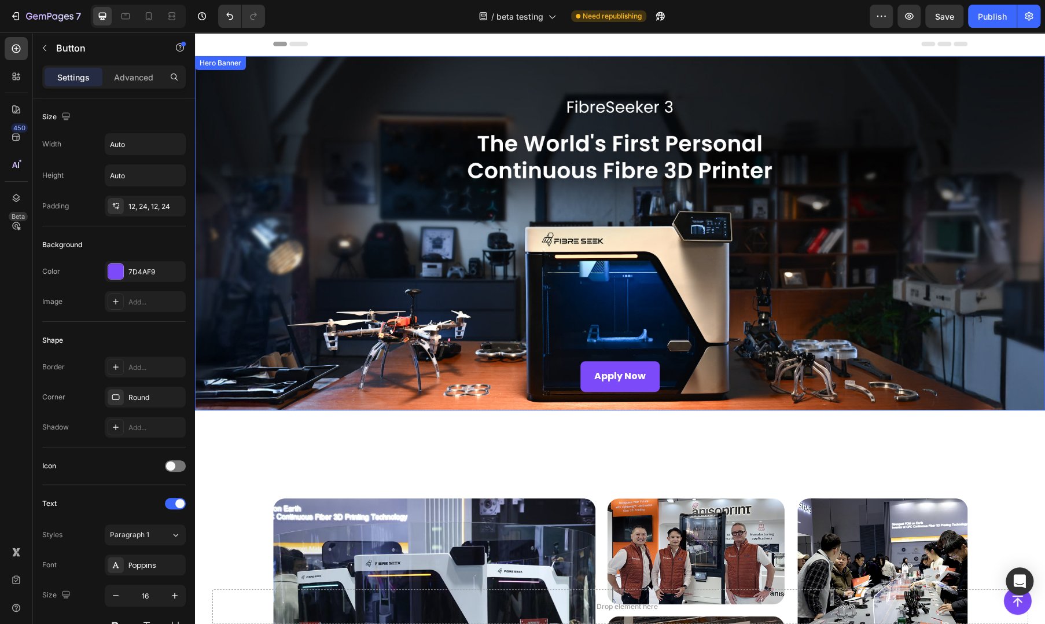
click at [394, 213] on div "Overlay" at bounding box center [620, 233] width 850 height 354
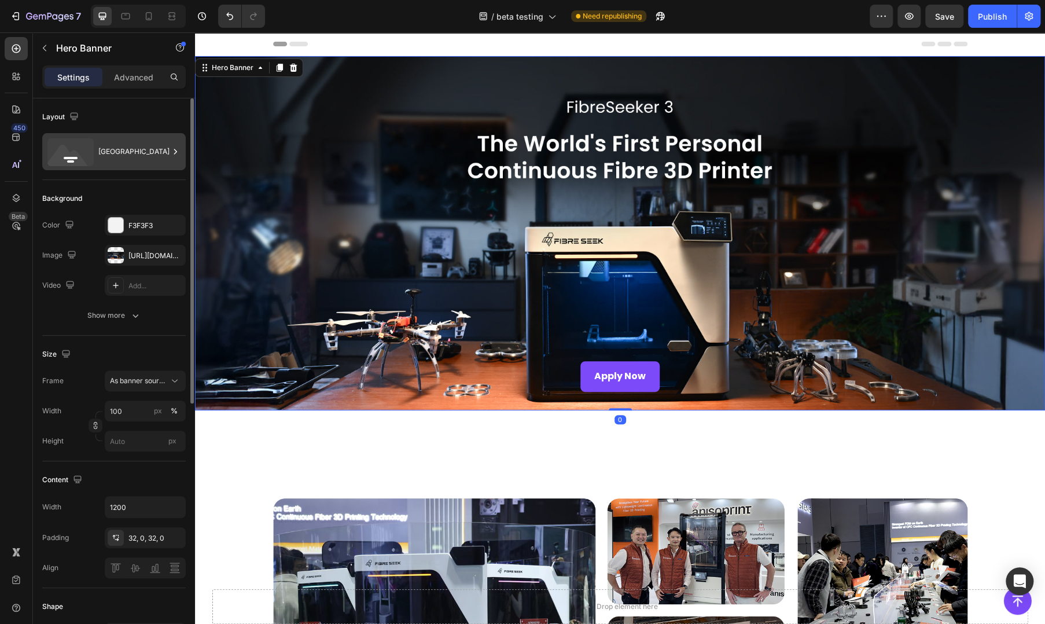
click at [123, 150] on div "[GEOGRAPHIC_DATA]" at bounding box center [133, 151] width 71 height 27
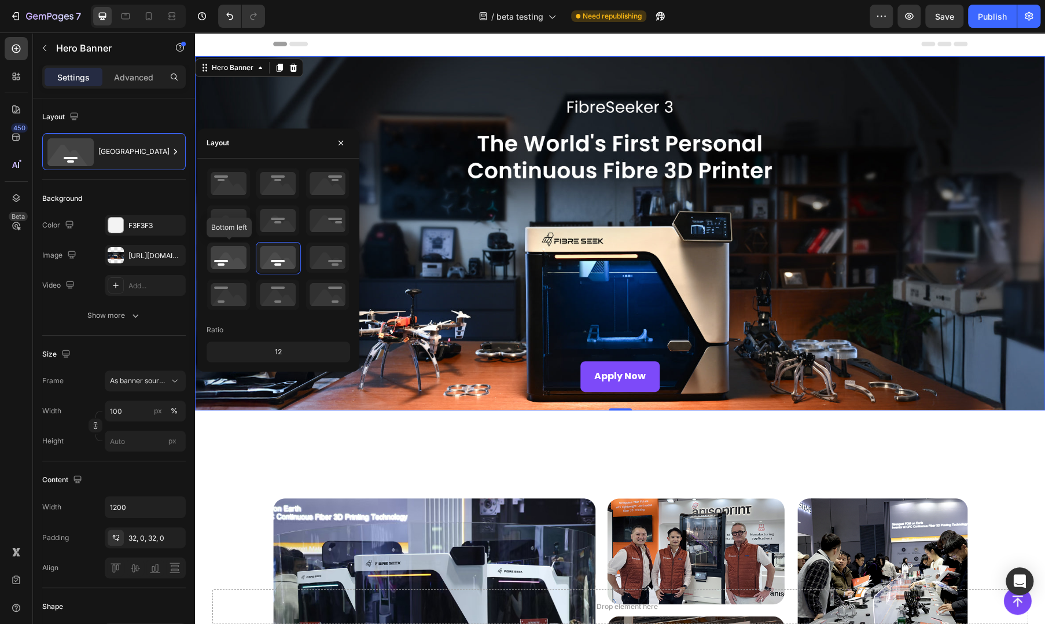
click at [215, 256] on icon at bounding box center [228, 257] width 43 height 30
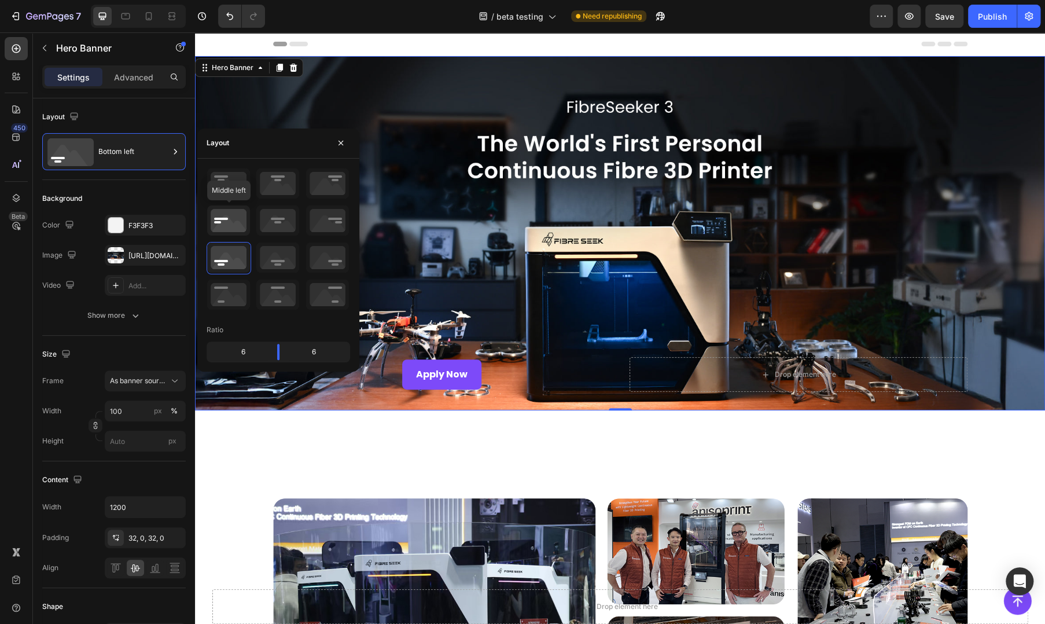
click at [228, 219] on icon at bounding box center [228, 220] width 43 height 30
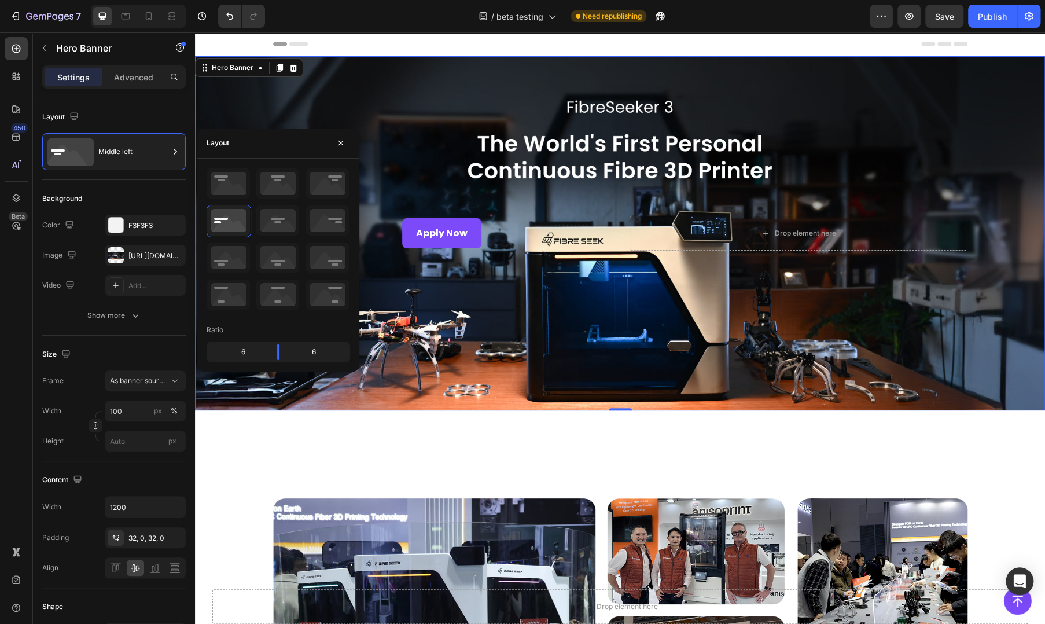
click at [459, 306] on div "Overlay" at bounding box center [620, 233] width 850 height 354
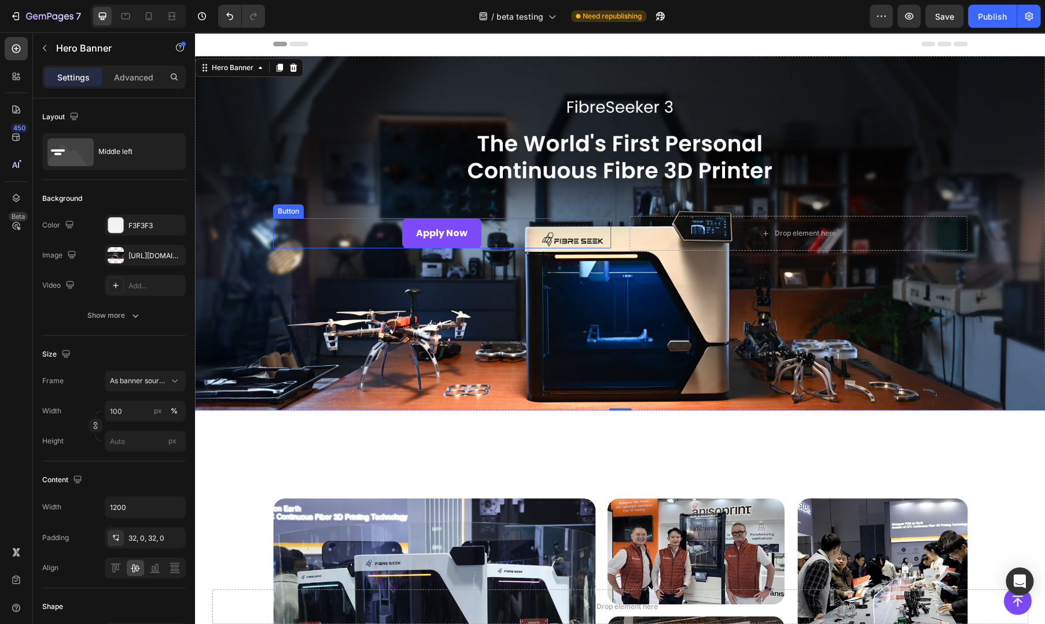
click at [342, 230] on div "Apply Now Button" at bounding box center [442, 233] width 338 height 31
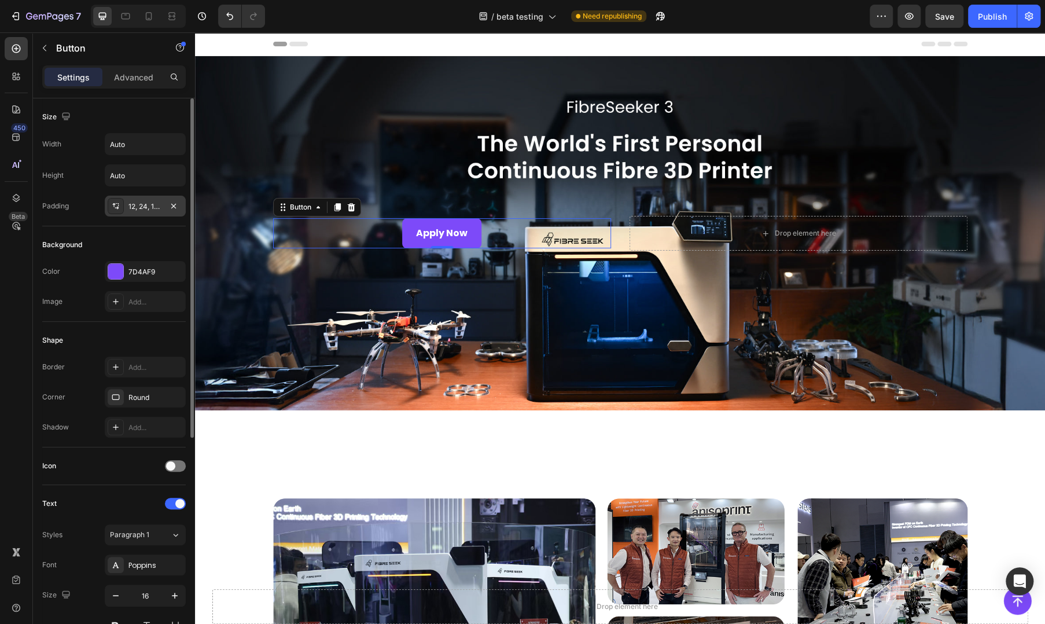
click at [137, 209] on div "12, 24, 12, 24" at bounding box center [145, 206] width 34 height 10
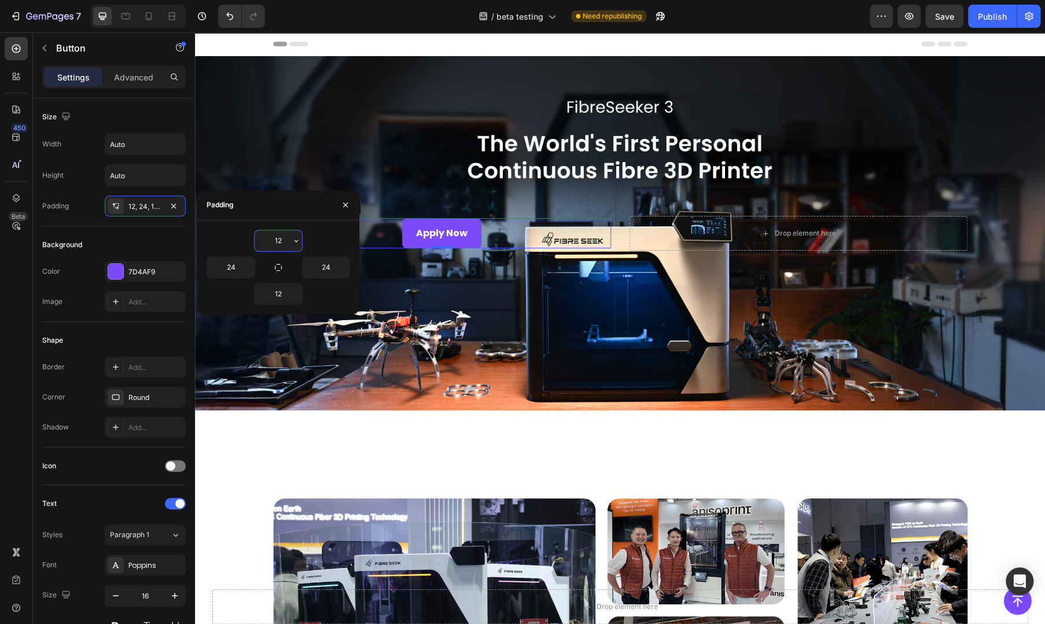
click at [285, 242] on input "12" at bounding box center [278, 240] width 47 height 21
type input "6"
type input "12"
click at [148, 235] on div "Background" at bounding box center [113, 244] width 143 height 19
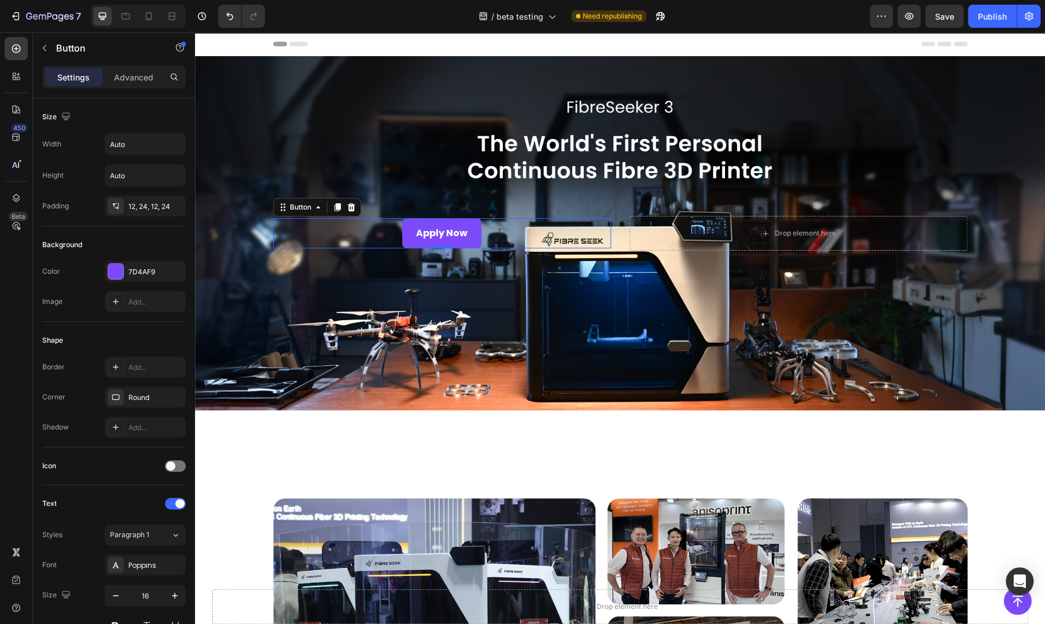
click at [336, 231] on div "Apply Now Button 0" at bounding box center [442, 233] width 338 height 31
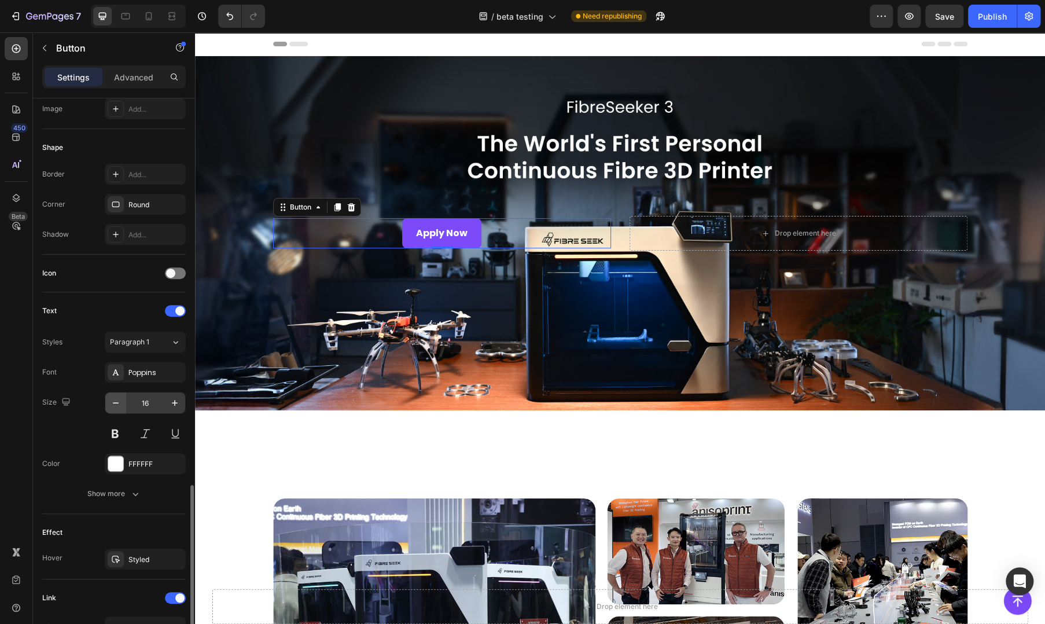
scroll to position [360, 0]
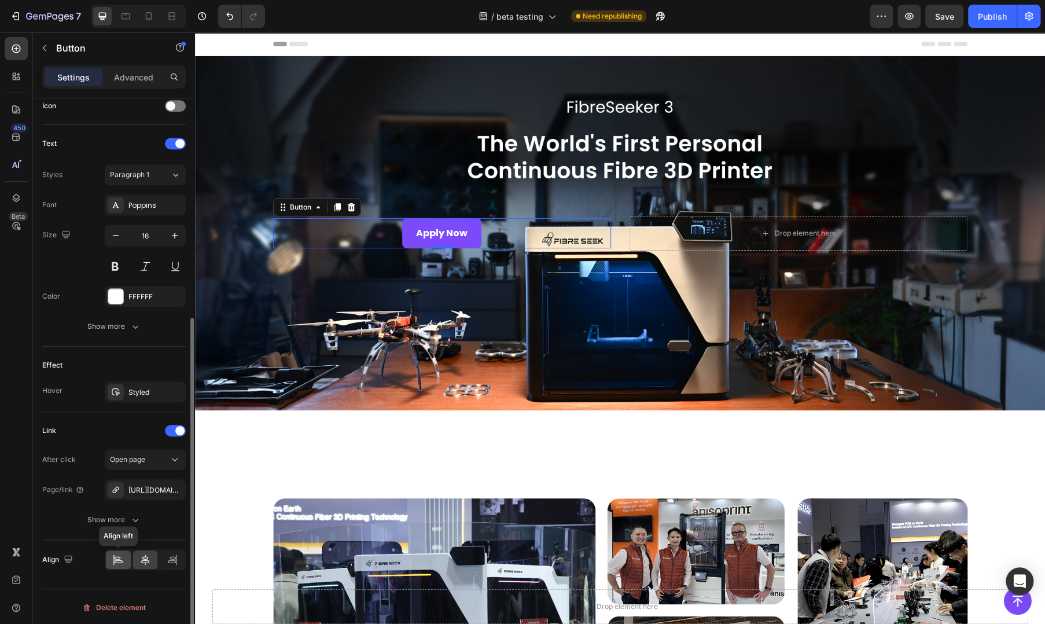
click at [118, 565] on div at bounding box center [118, 559] width 25 height 19
click at [142, 561] on icon at bounding box center [145, 560] width 12 height 12
click at [116, 521] on div "Show more" at bounding box center [114, 520] width 54 height 12
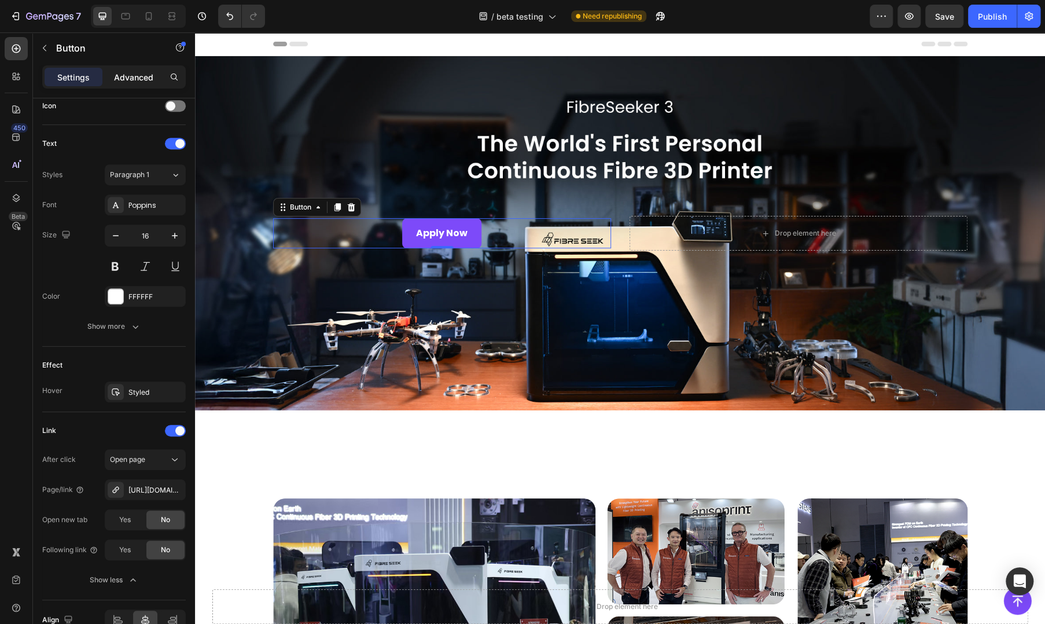
click at [118, 75] on p "Advanced" at bounding box center [133, 77] width 39 height 12
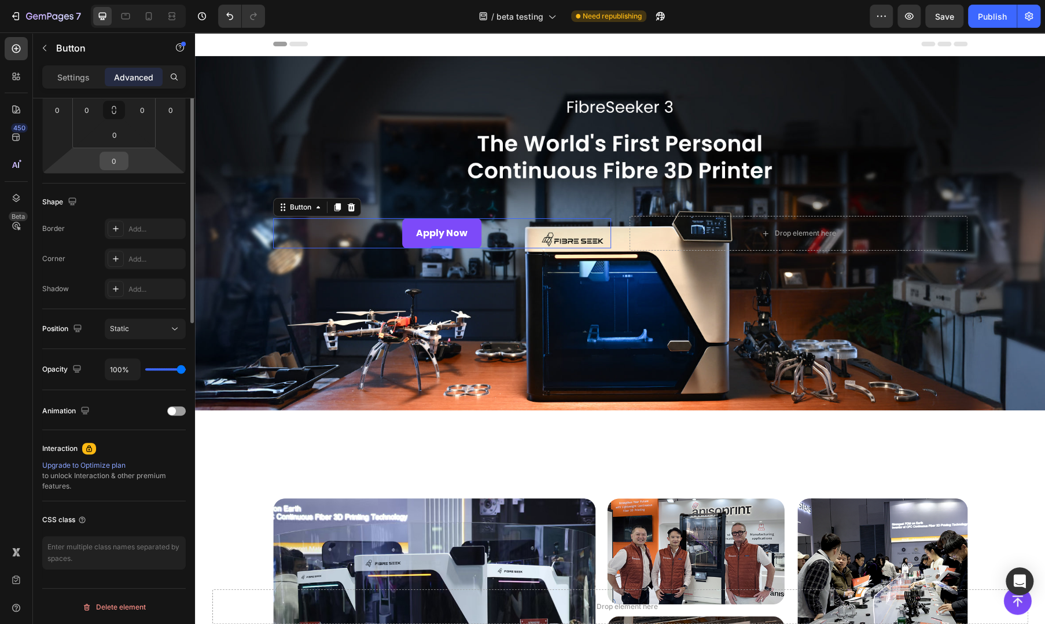
scroll to position [19, 0]
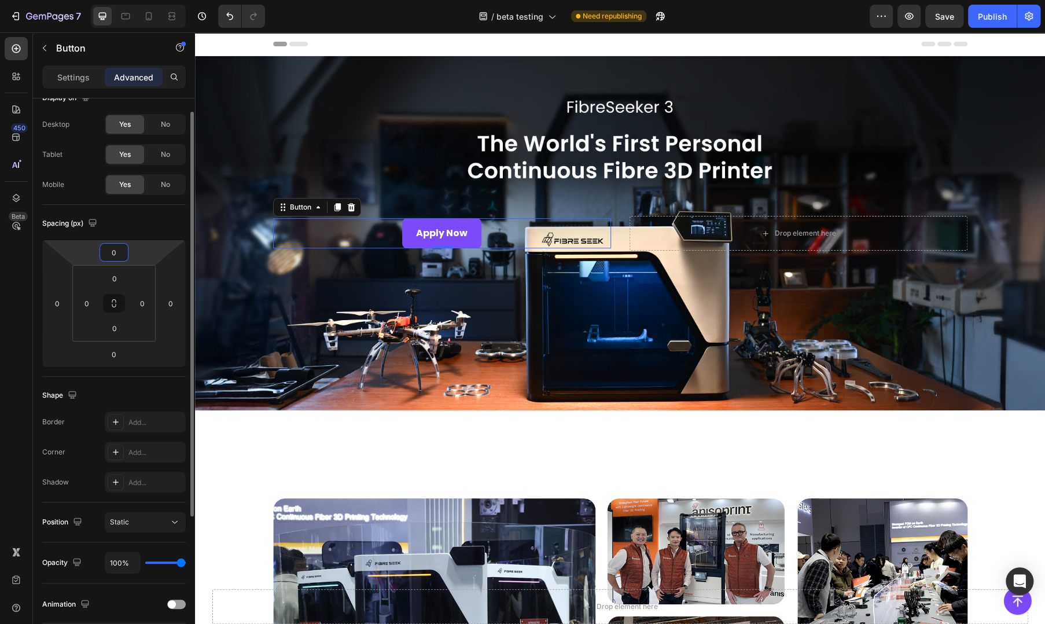
click at [118, 258] on input "0" at bounding box center [113, 252] width 23 height 17
type input "2"
type input "8"
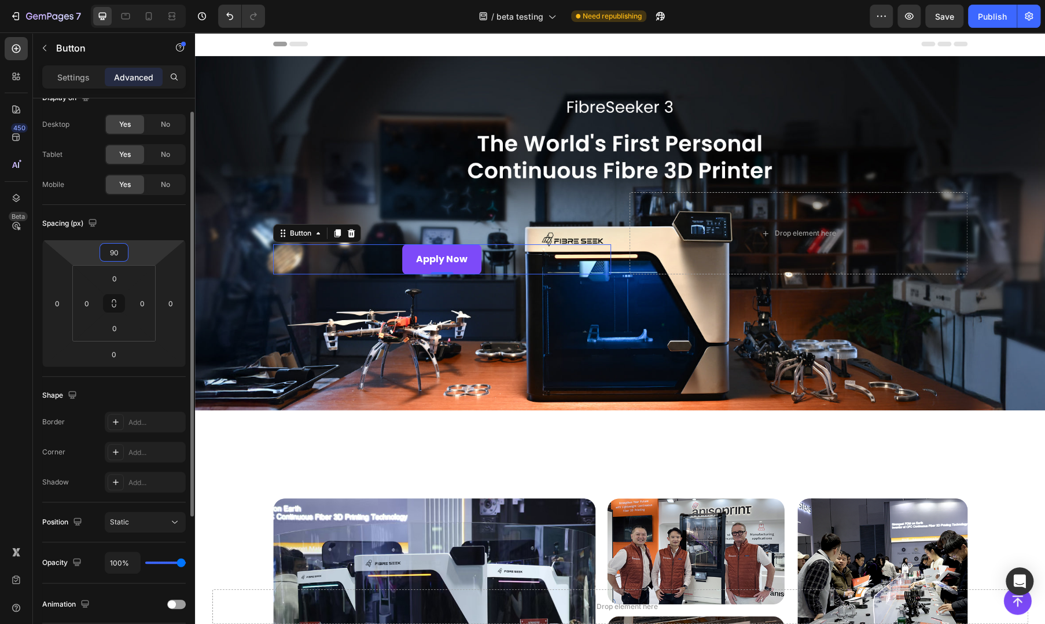
type input "9"
type input "120"
click at [152, 231] on div "Spacing (px)" at bounding box center [113, 223] width 143 height 19
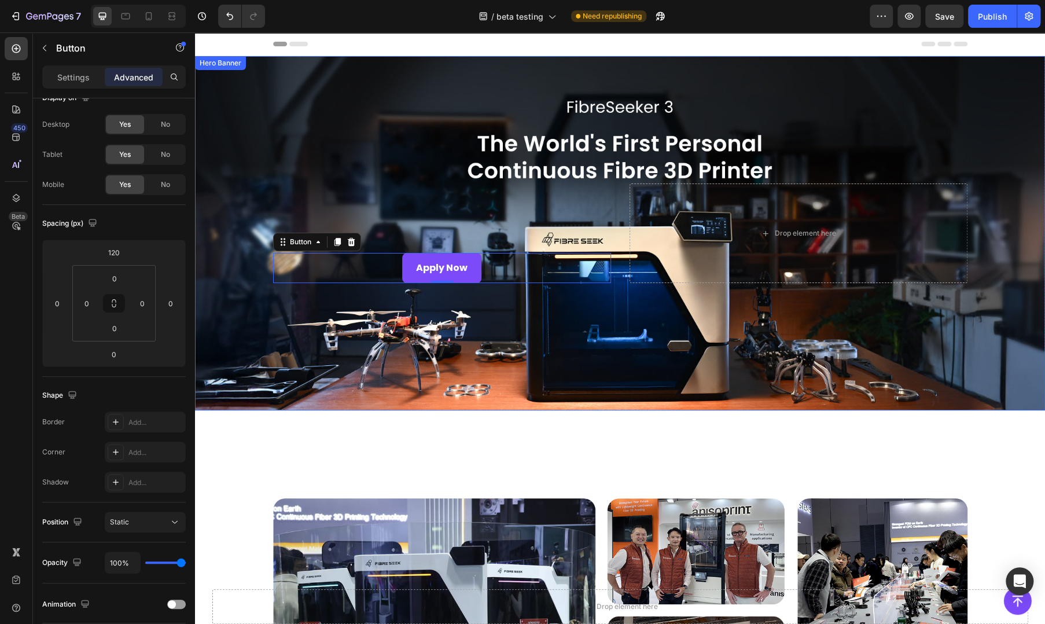
click at [333, 336] on div "Overlay" at bounding box center [620, 233] width 850 height 354
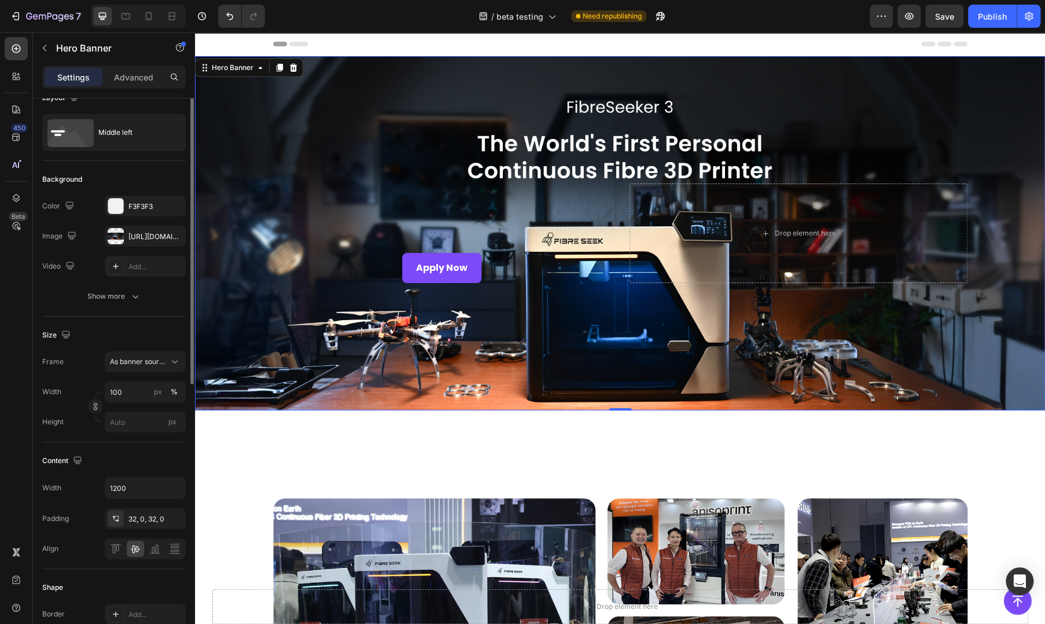
scroll to position [0, 0]
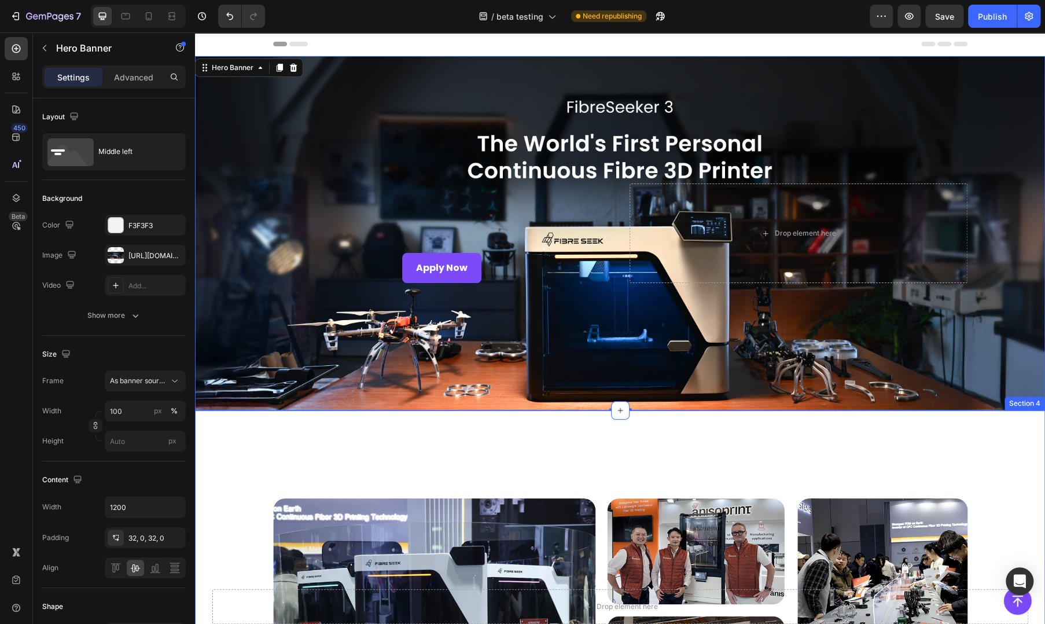
drag, startPoint x: 681, startPoint y: 461, endPoint x: 678, endPoint y: 454, distance: 8.1
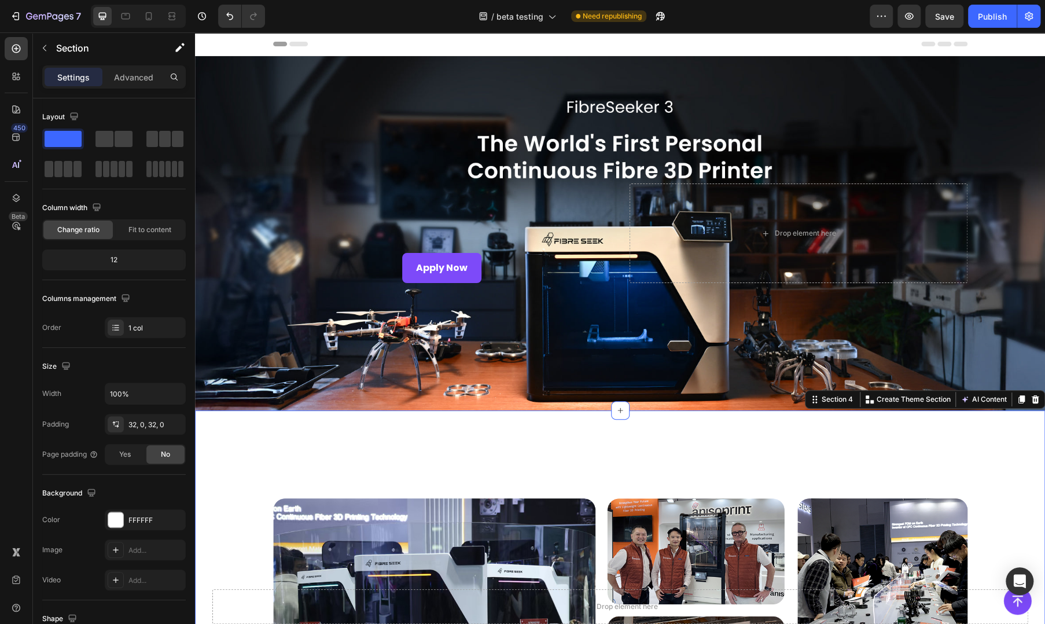
click at [691, 393] on div "Overlay" at bounding box center [620, 233] width 850 height 354
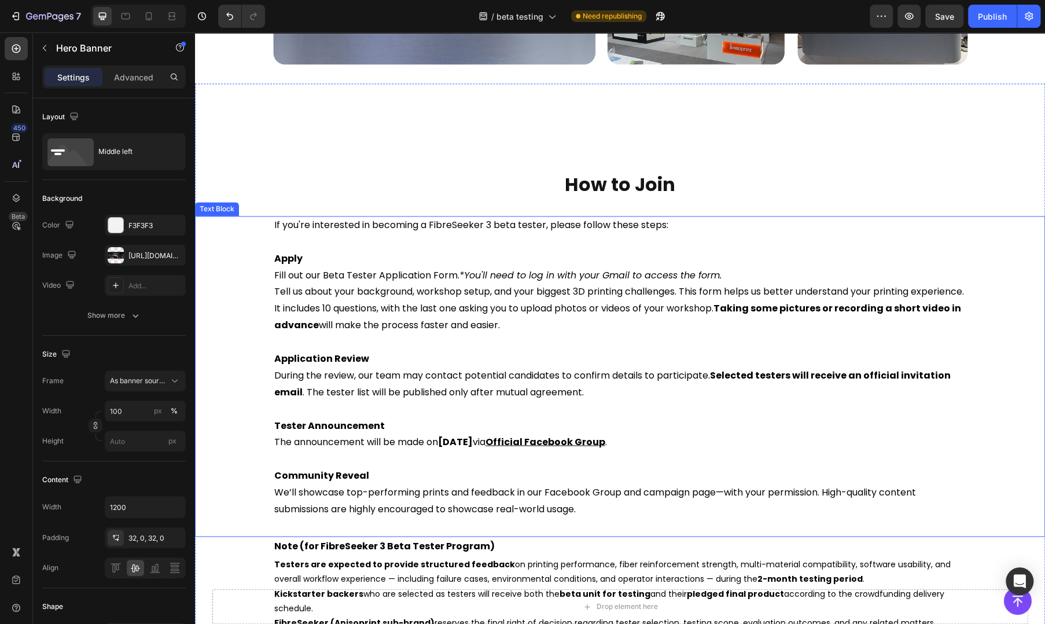
scroll to position [1157, 0]
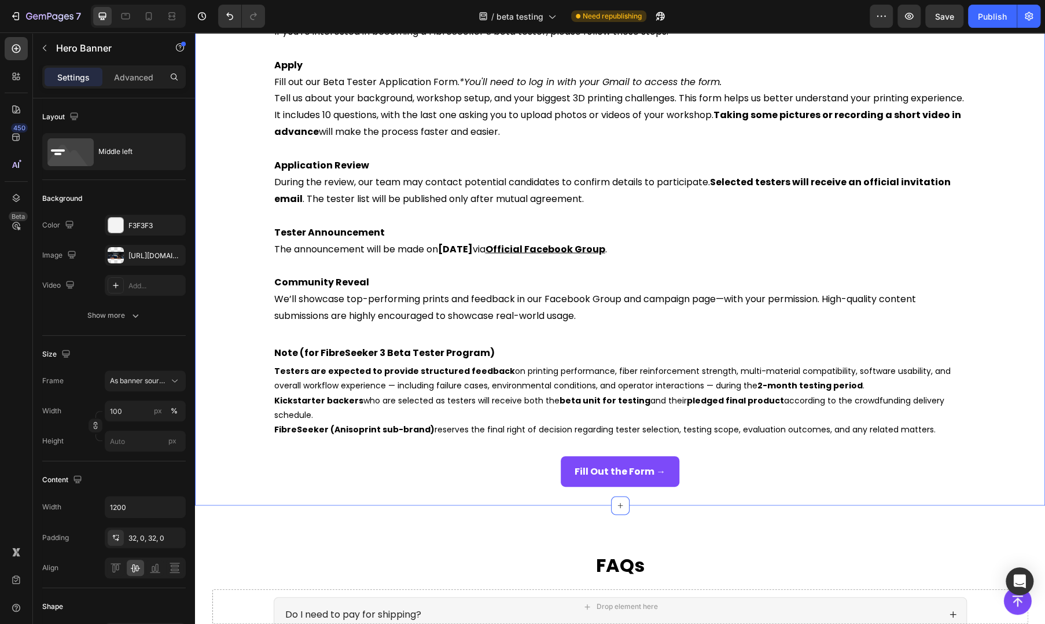
click at [429, 499] on div "How to Join Heading If you're interested in becoming a FibreSeeker 3 beta teste…" at bounding box center [620, 198] width 850 height 616
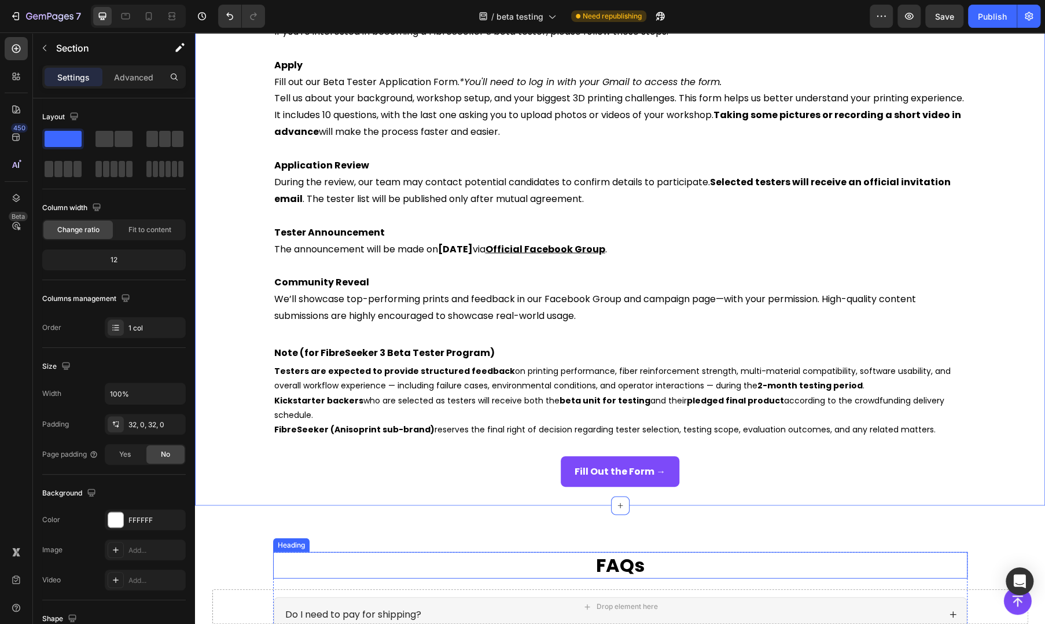
click at [366, 561] on h2 "FAQs" at bounding box center [620, 564] width 694 height 27
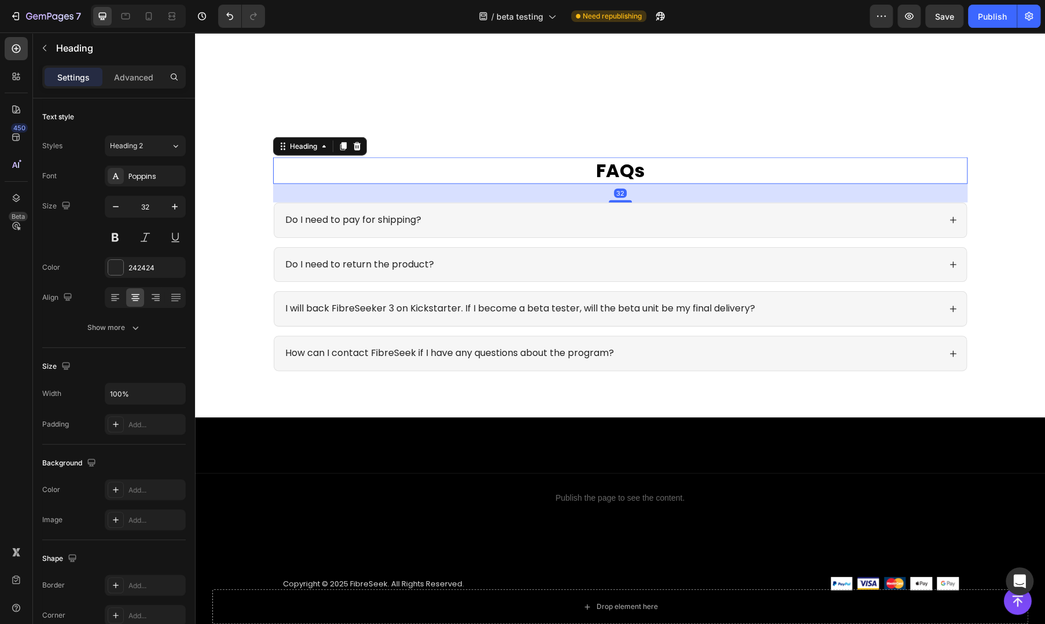
scroll to position [1729, 0]
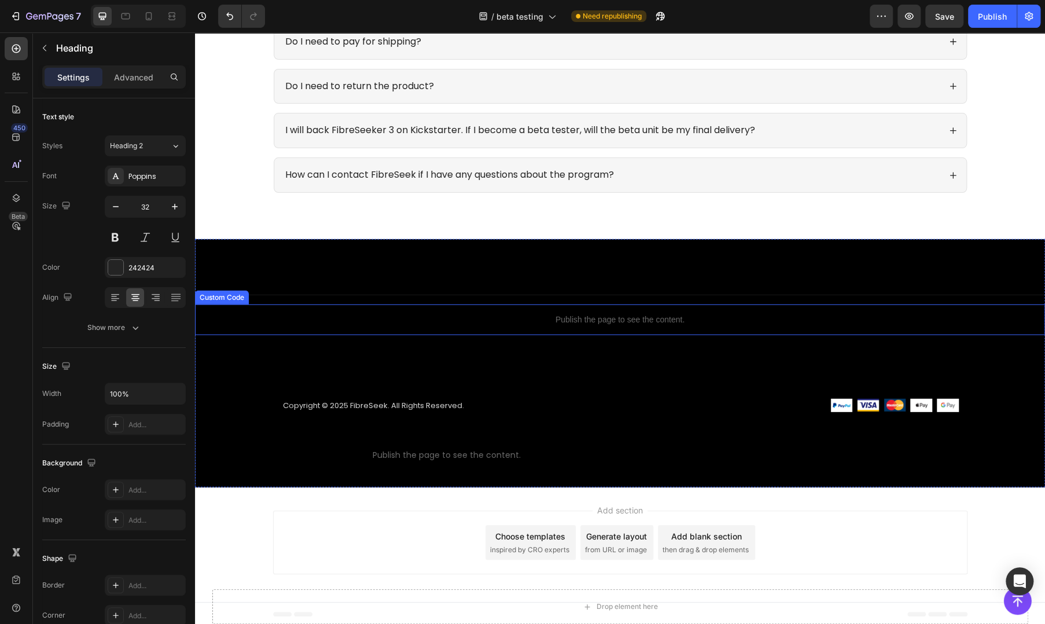
click at [540, 325] on div "Publish the page to see the content." at bounding box center [620, 319] width 850 height 31
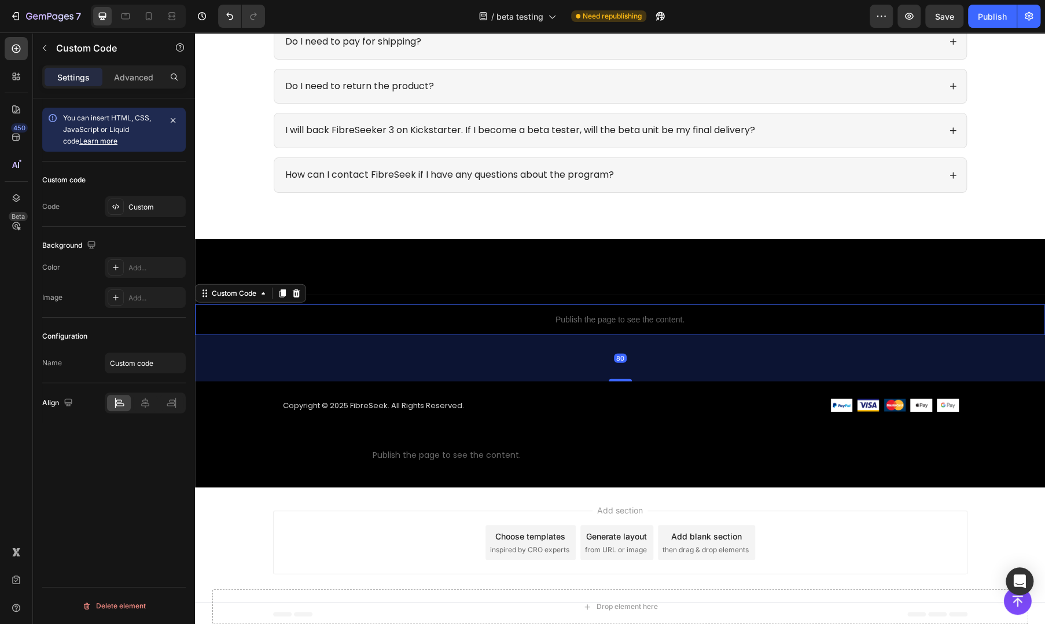
click at [540, 325] on div "Publish the page to see the content." at bounding box center [620, 319] width 850 height 31
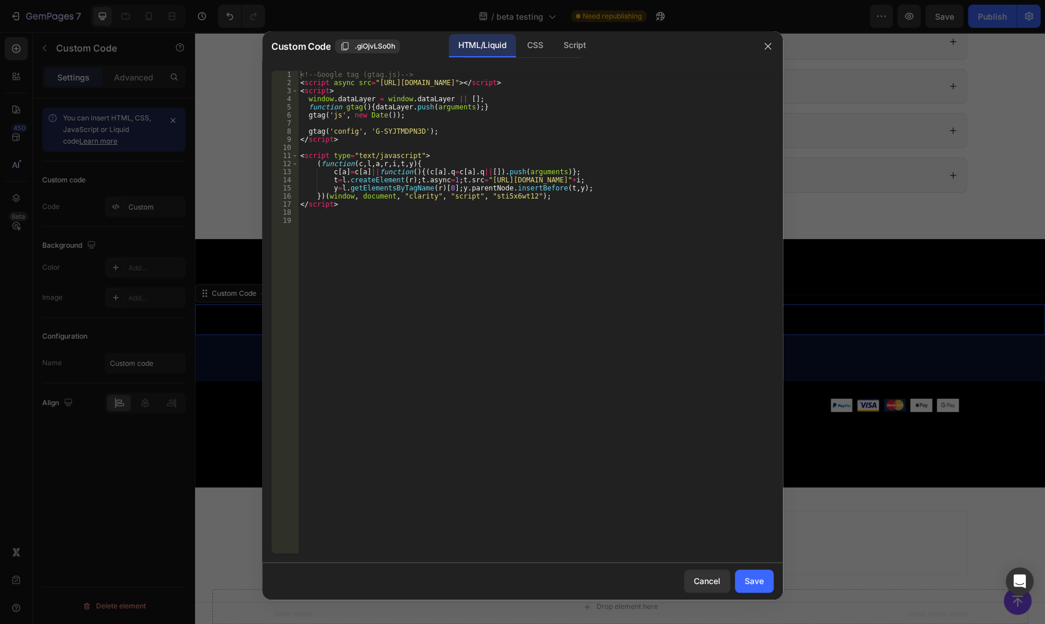
type textarea "c[a]=c[a]||function(){(c[a].q=c[a].q||[]).push(arguments)};"
click at [535, 173] on div "<!-- Google tag (gtag.js) --> < script async src = "https://www.googletagmanage…" at bounding box center [536, 320] width 476 height 499
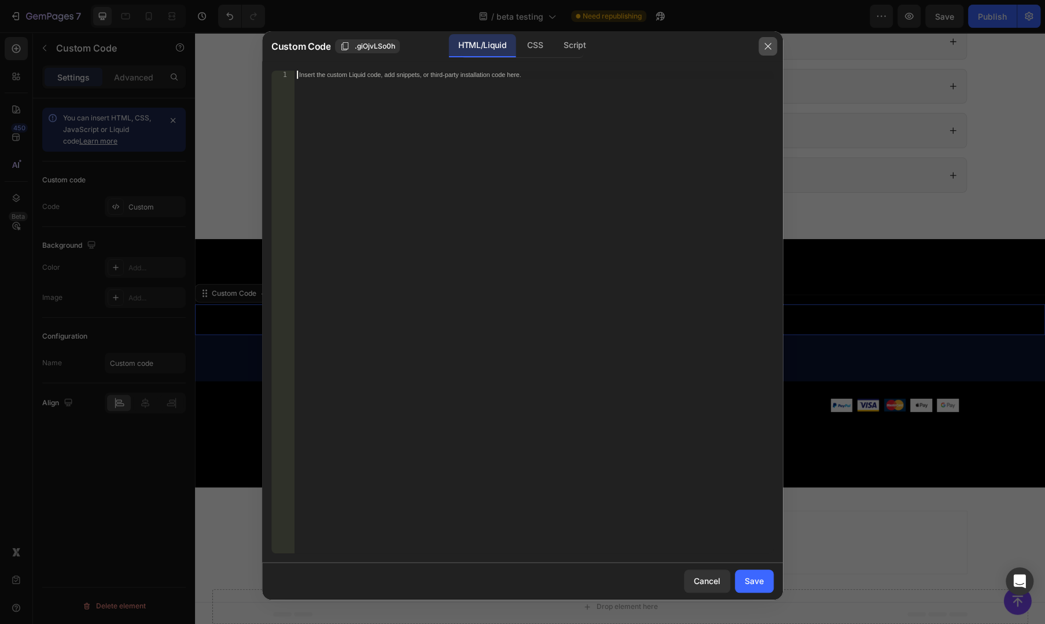
click at [773, 46] on button "button" at bounding box center [767, 46] width 19 height 19
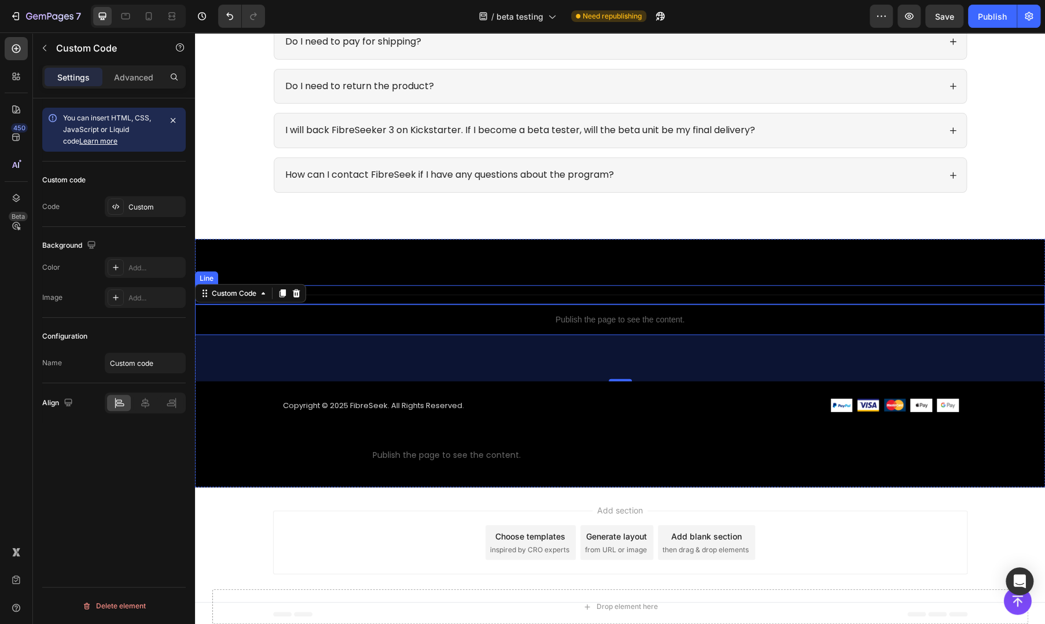
drag, startPoint x: 925, startPoint y: 294, endPoint x: 690, endPoint y: 306, distance: 235.8
click at [925, 294] on div "Title Line" at bounding box center [620, 294] width 850 height 19
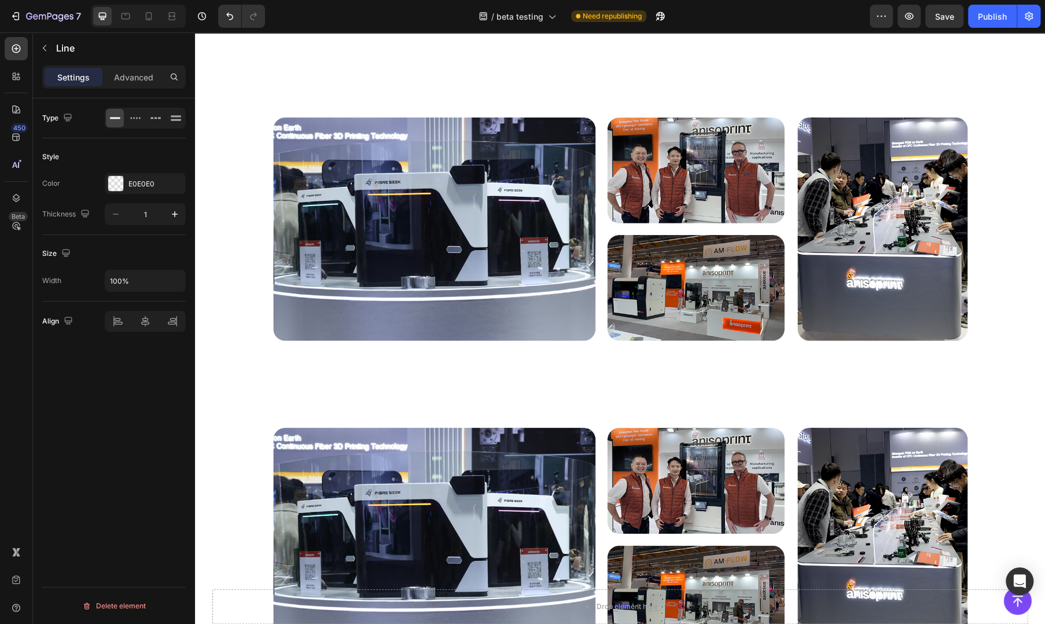
scroll to position [0, 0]
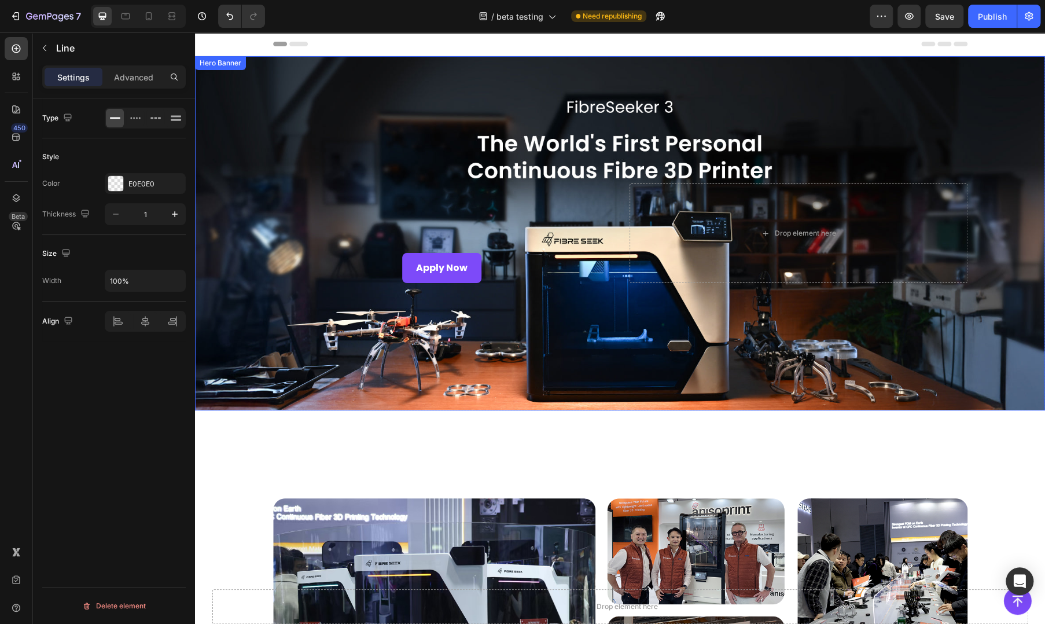
click at [348, 196] on div "Apply Now Button" at bounding box center [442, 233] width 338 height 100
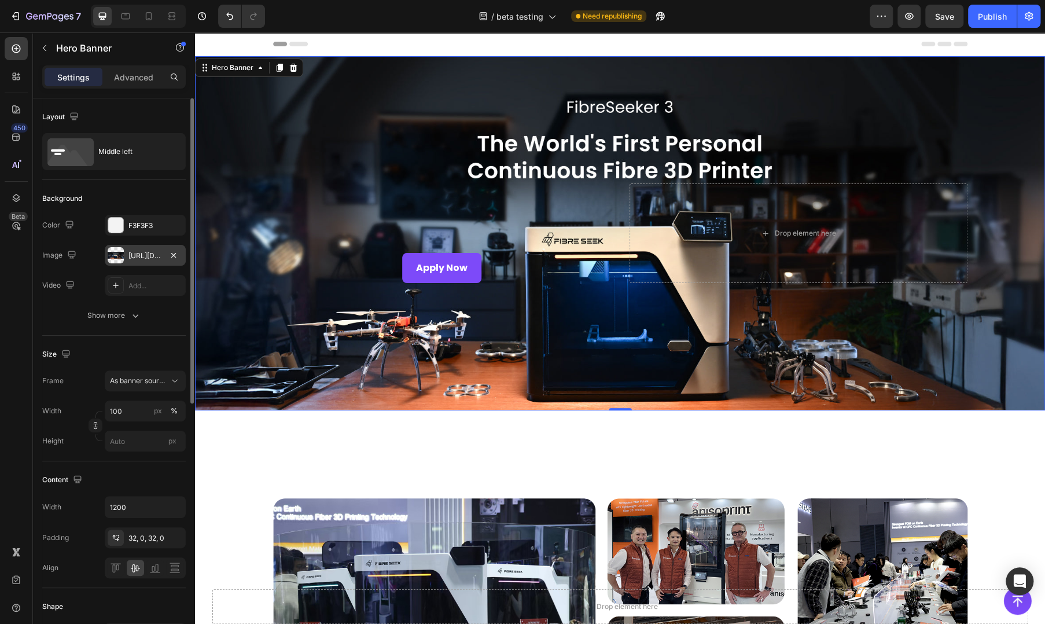
click at [114, 252] on div at bounding box center [116, 255] width 16 height 16
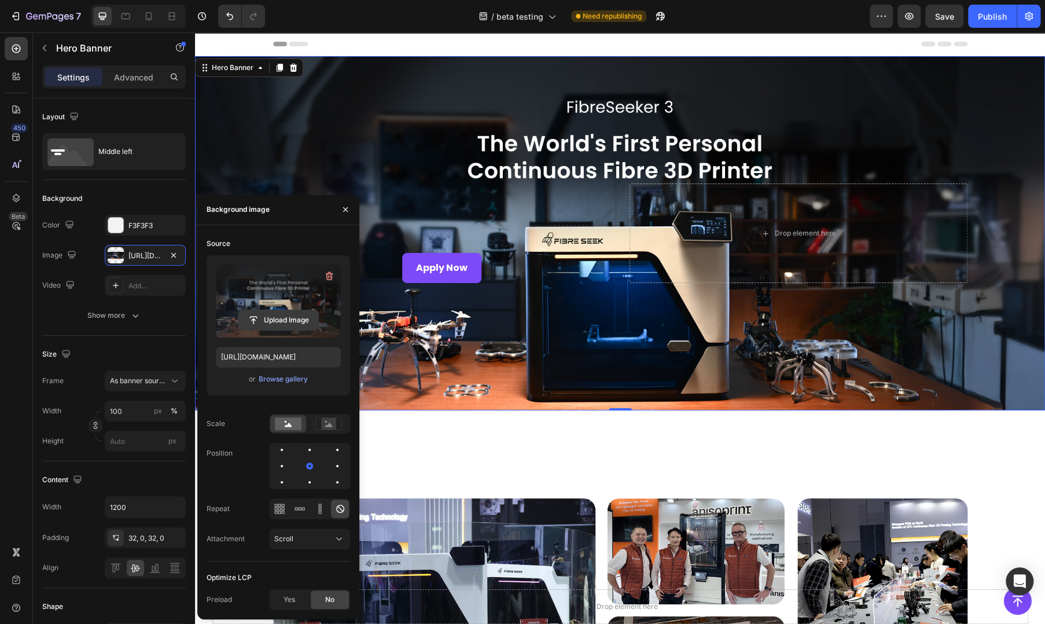
click at [281, 322] on input "file" at bounding box center [278, 320] width 80 height 20
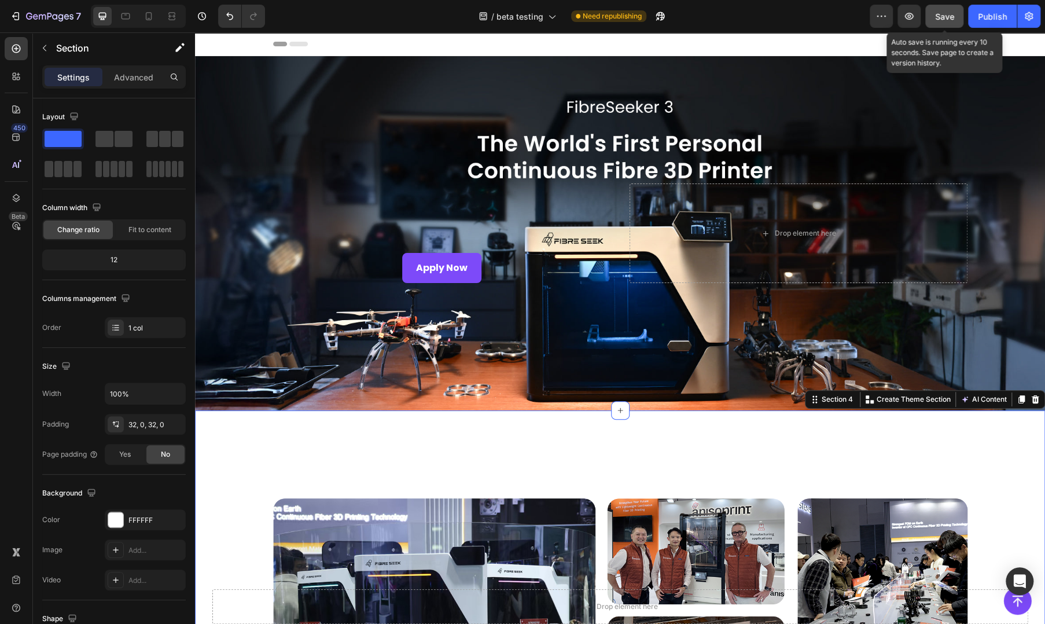
click at [935, 8] on button "Save" at bounding box center [944, 16] width 38 height 23
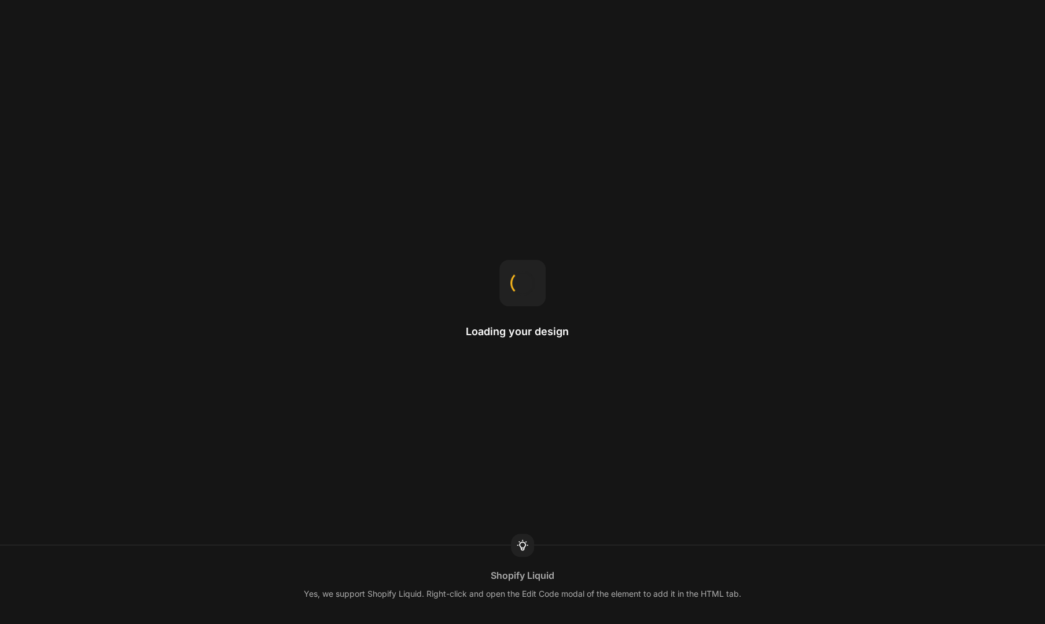
drag, startPoint x: 870, startPoint y: 223, endPoint x: 835, endPoint y: 236, distance: 37.2
click at [870, 223] on div "Loading your design Shopify Liquid Yes, we support Shopify Liquid. Right-click …" at bounding box center [522, 312] width 1045 height 624
drag, startPoint x: 986, startPoint y: 261, endPoint x: 633, endPoint y: 264, distance: 352.3
click at [986, 261] on div "Loading your design Gap This changes the spacing between child items inside an …" at bounding box center [522, 312] width 1045 height 624
click at [782, 209] on div "We'll be right with you Copy & Paste Right-click to open a menu where you can f…" at bounding box center [522, 312] width 1045 height 624
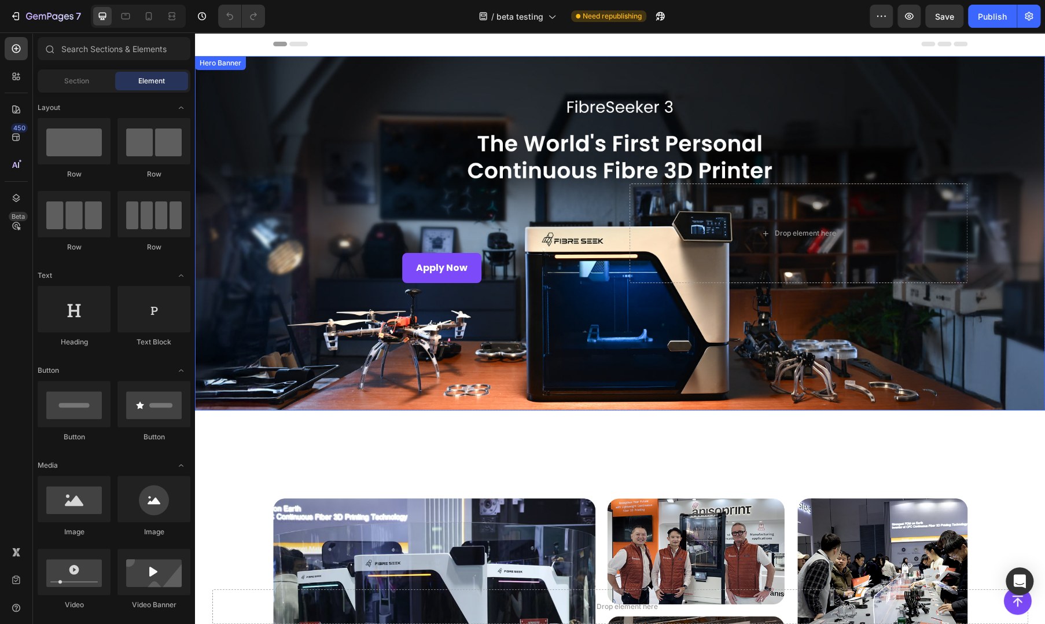
click at [510, 331] on div "Overlay" at bounding box center [620, 233] width 850 height 354
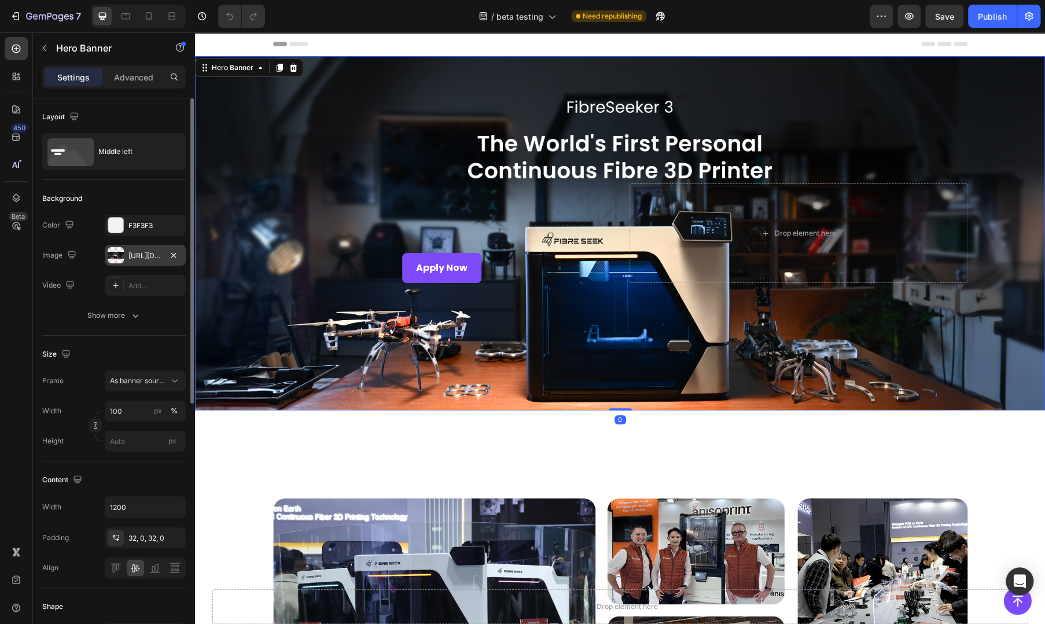
click at [118, 260] on div at bounding box center [116, 255] width 16 height 16
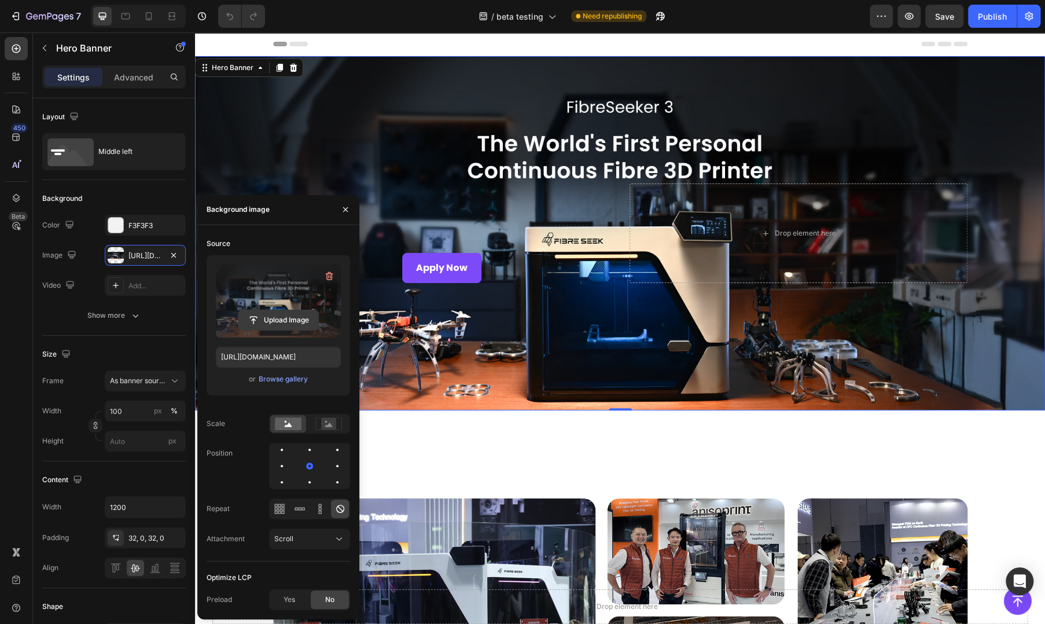
click at [260, 322] on input "file" at bounding box center [278, 320] width 80 height 20
type input "[URL][DOMAIN_NAME]"
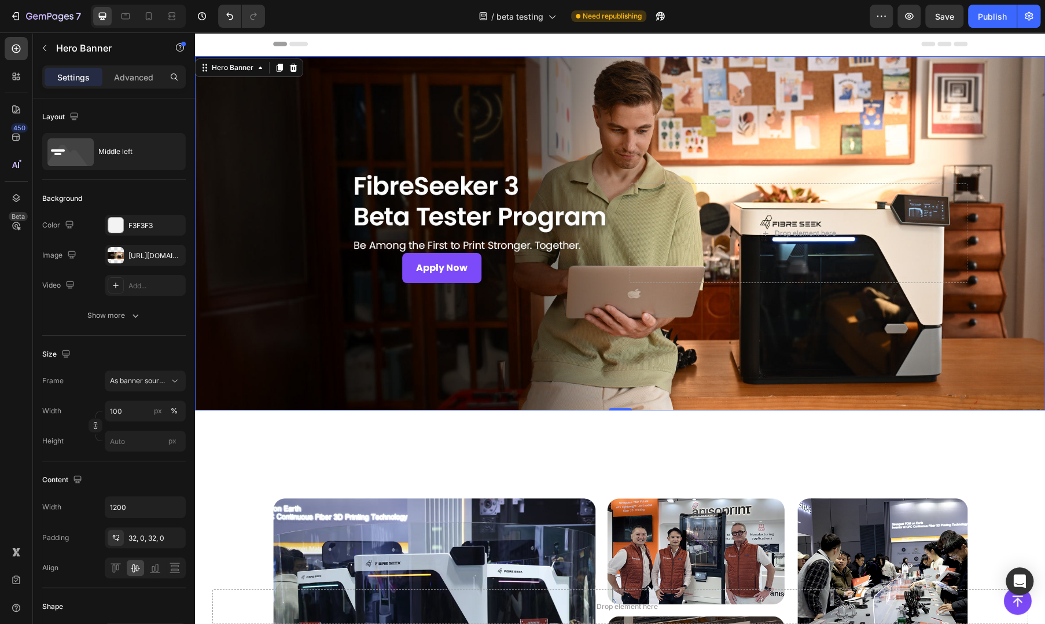
click at [513, 307] on div "Overlay" at bounding box center [620, 233] width 850 height 354
click at [513, 267] on div "Apply Now Button" at bounding box center [442, 268] width 338 height 31
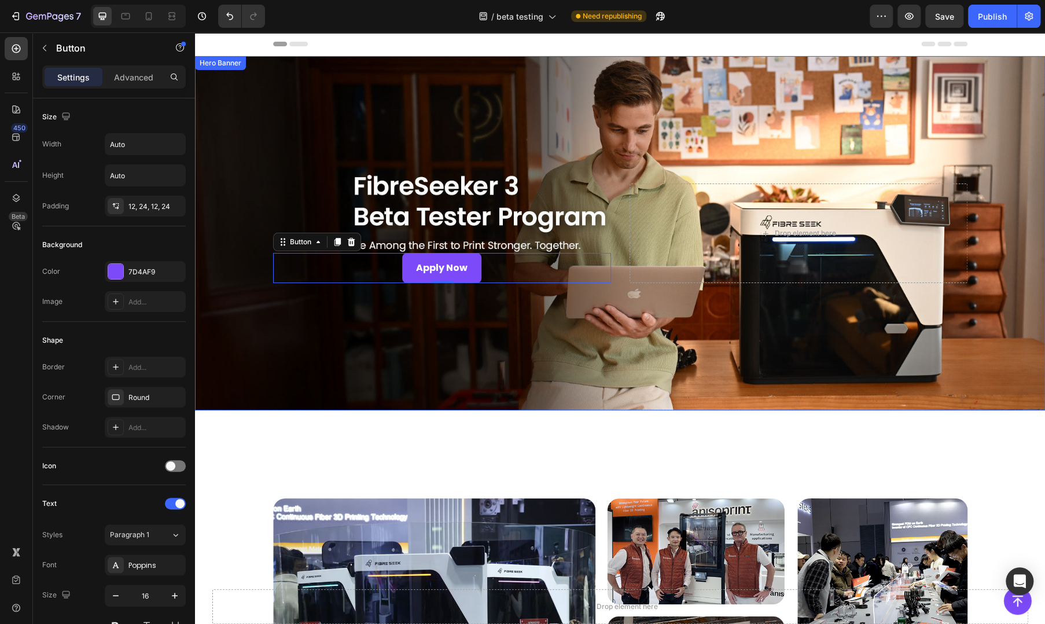
click at [579, 360] on div "Overlay" at bounding box center [620, 233] width 850 height 354
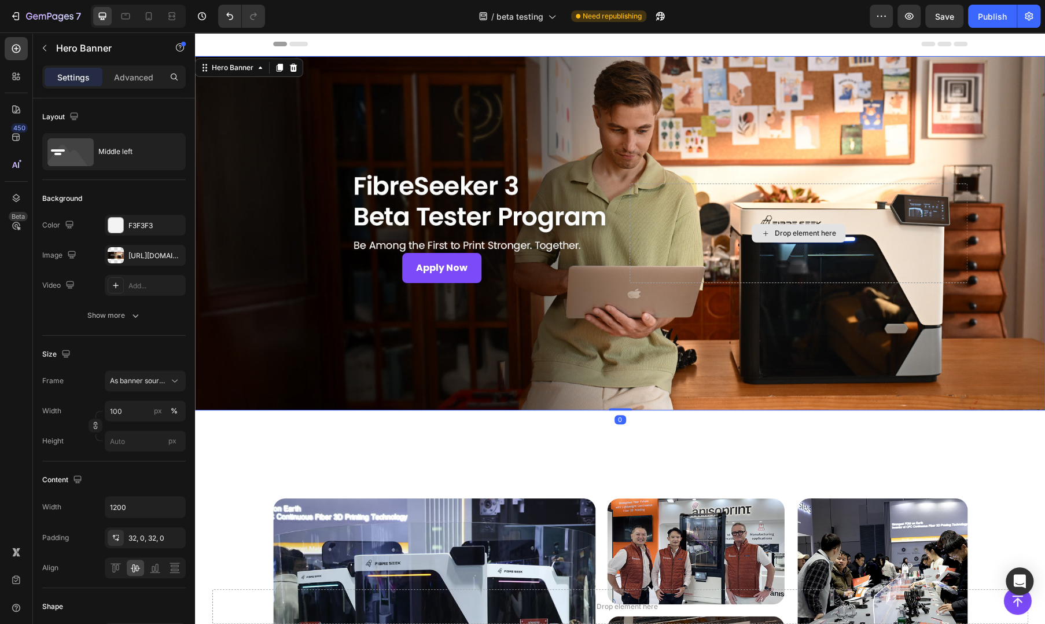
click at [762, 263] on div "Drop element here" at bounding box center [798, 233] width 338 height 100
click at [649, 241] on div "Drop element here" at bounding box center [798, 233] width 338 height 100
click at [491, 267] on div "Apply Now Button" at bounding box center [442, 268] width 338 height 31
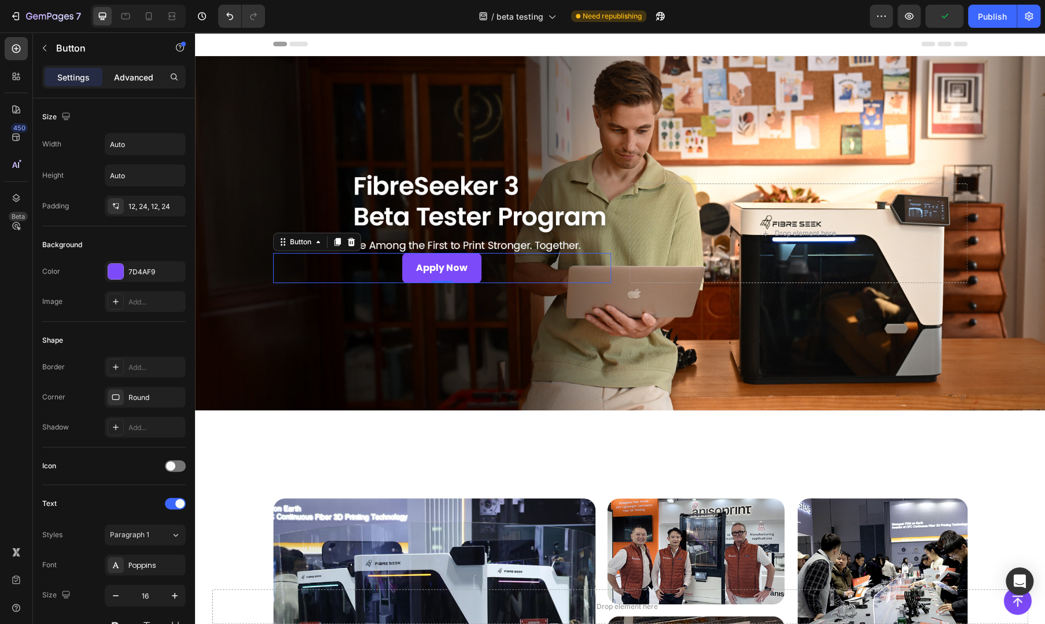
click at [128, 73] on p "Advanced" at bounding box center [133, 77] width 39 height 12
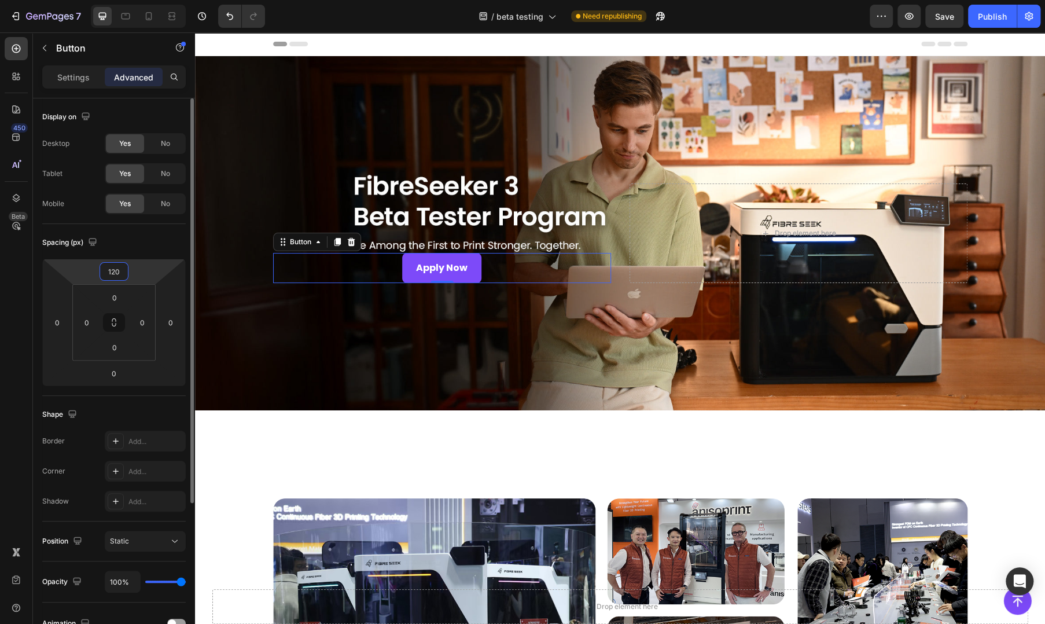
click at [120, 266] on input "120" at bounding box center [113, 271] width 23 height 17
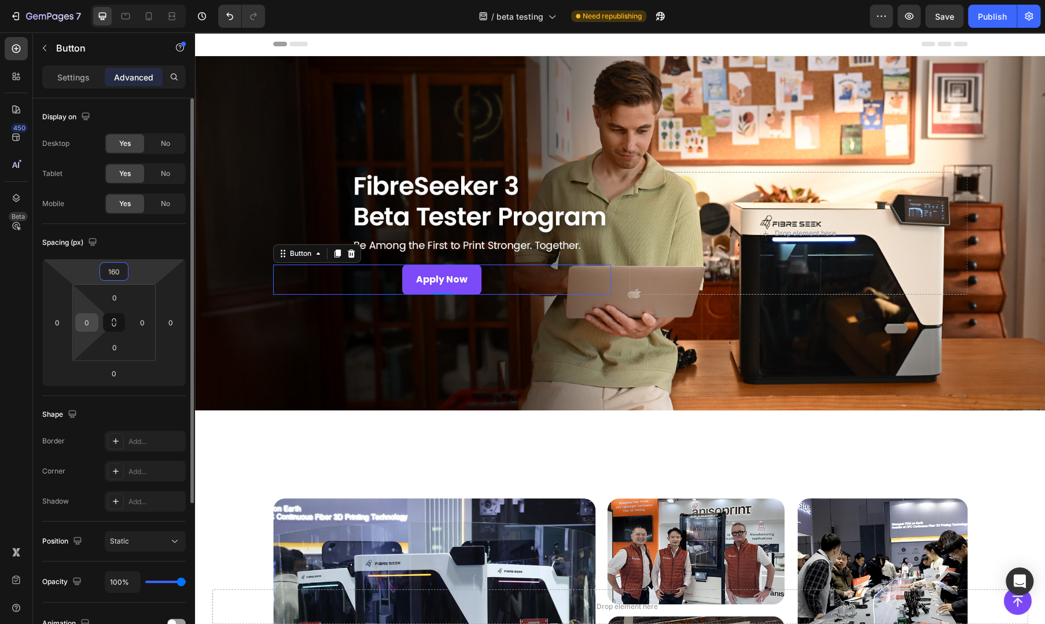
type input "160"
click at [93, 325] on input "0" at bounding box center [86, 322] width 17 height 17
type input "4"
type input "6"
type input "80"
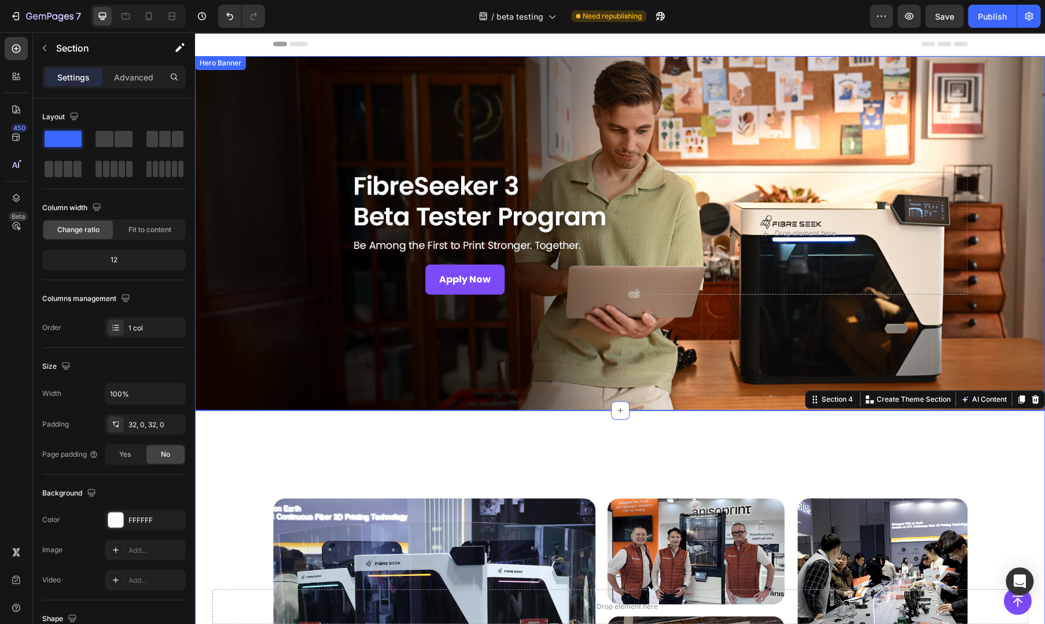
click at [702, 342] on div "Overlay" at bounding box center [620, 233] width 850 height 354
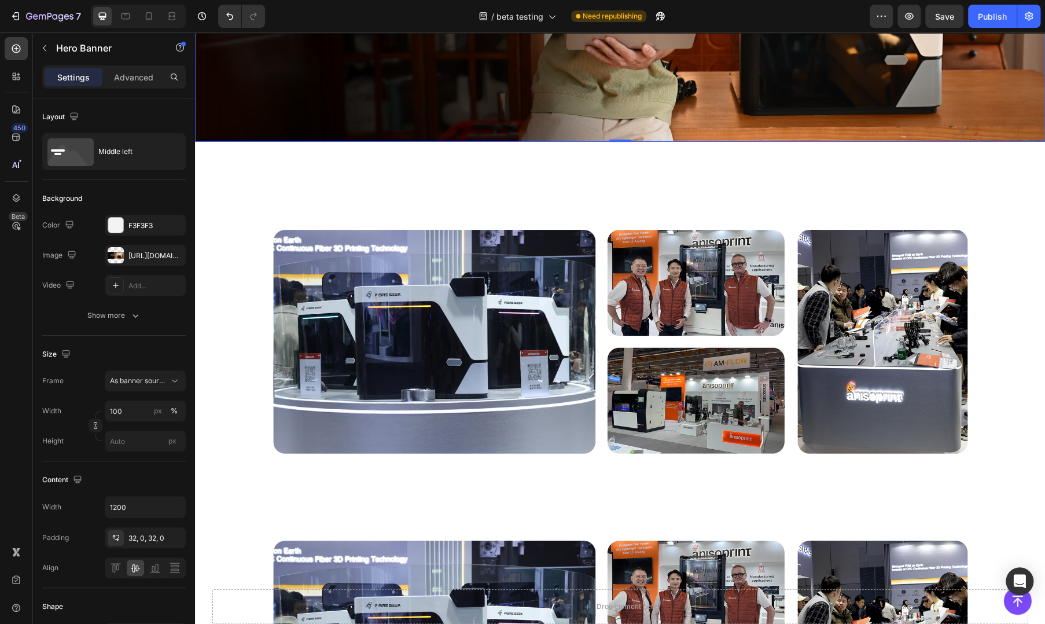
scroll to position [385, 0]
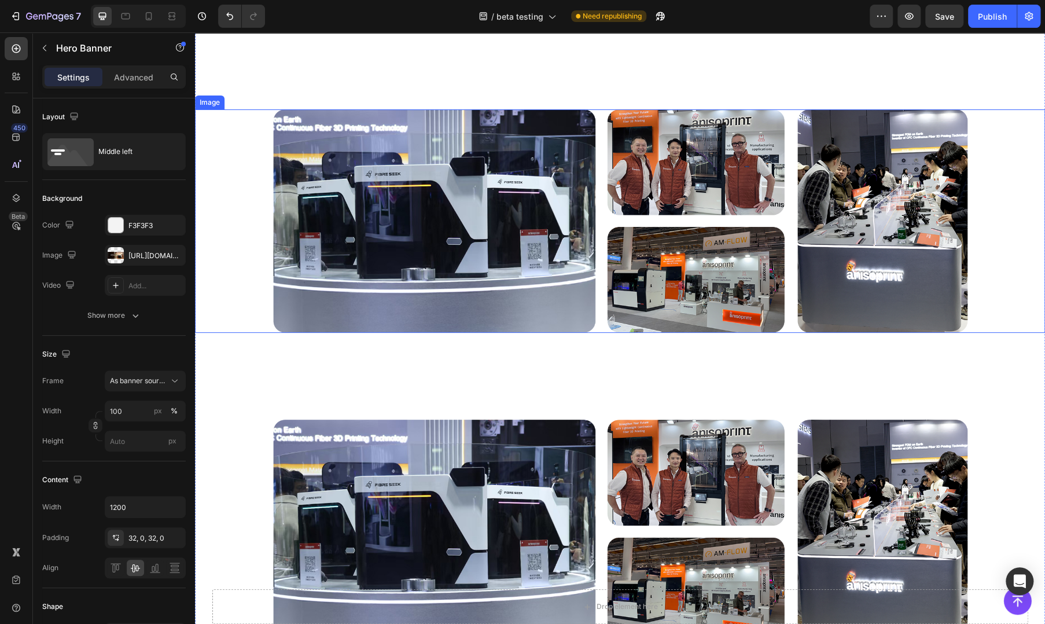
click at [399, 211] on img at bounding box center [620, 220] width 694 height 223
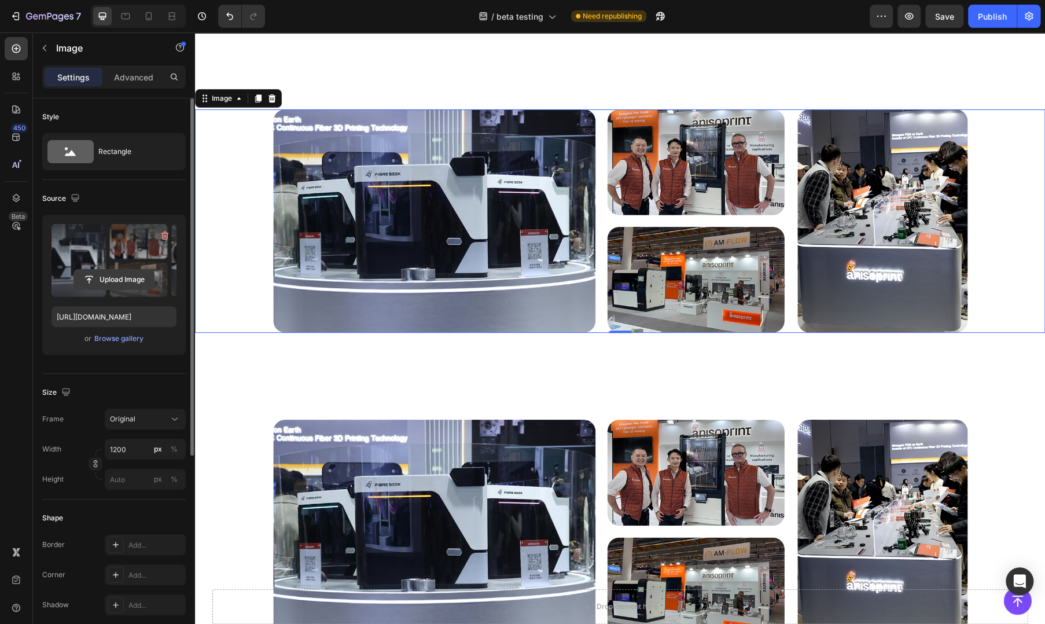
click at [108, 278] on input "file" at bounding box center [114, 280] width 80 height 20
click at [123, 271] on input "file" at bounding box center [114, 280] width 80 height 20
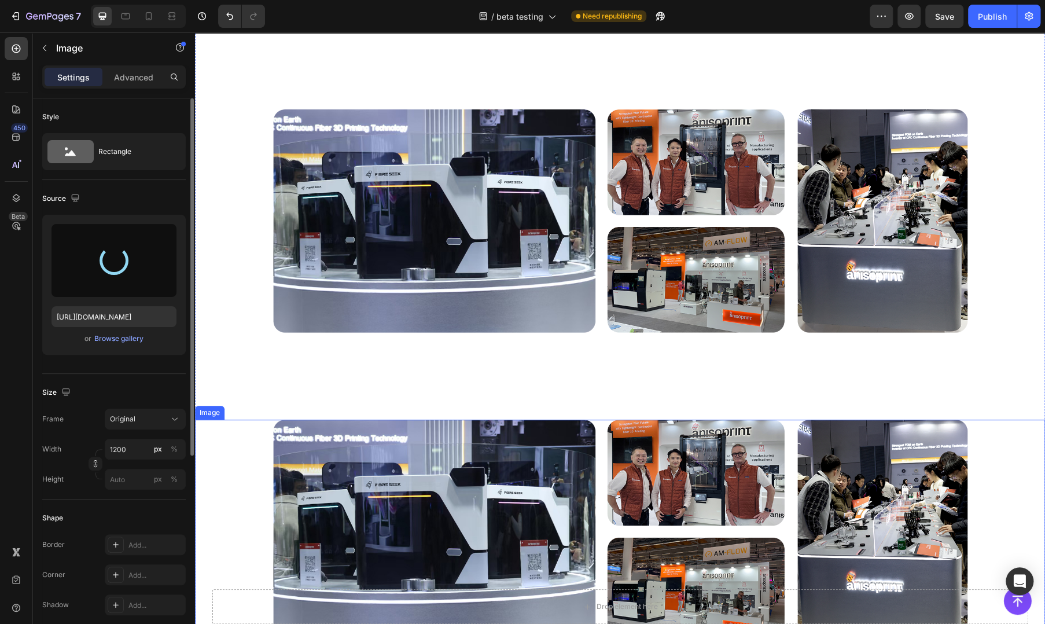
click at [466, 434] on img at bounding box center [620, 530] width 694 height 223
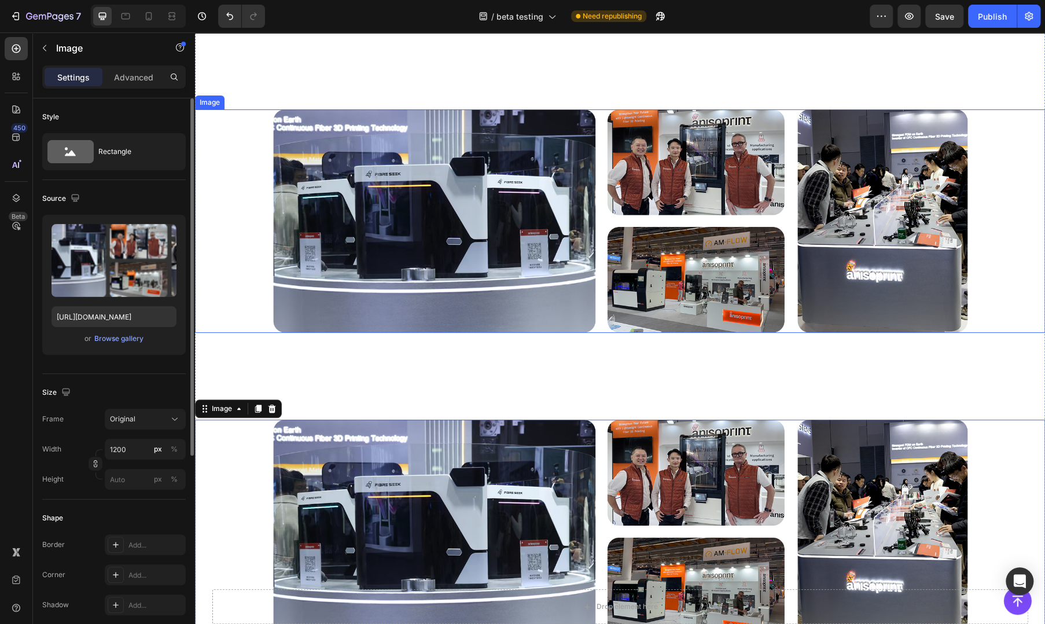
click at [395, 271] on img at bounding box center [620, 220] width 694 height 223
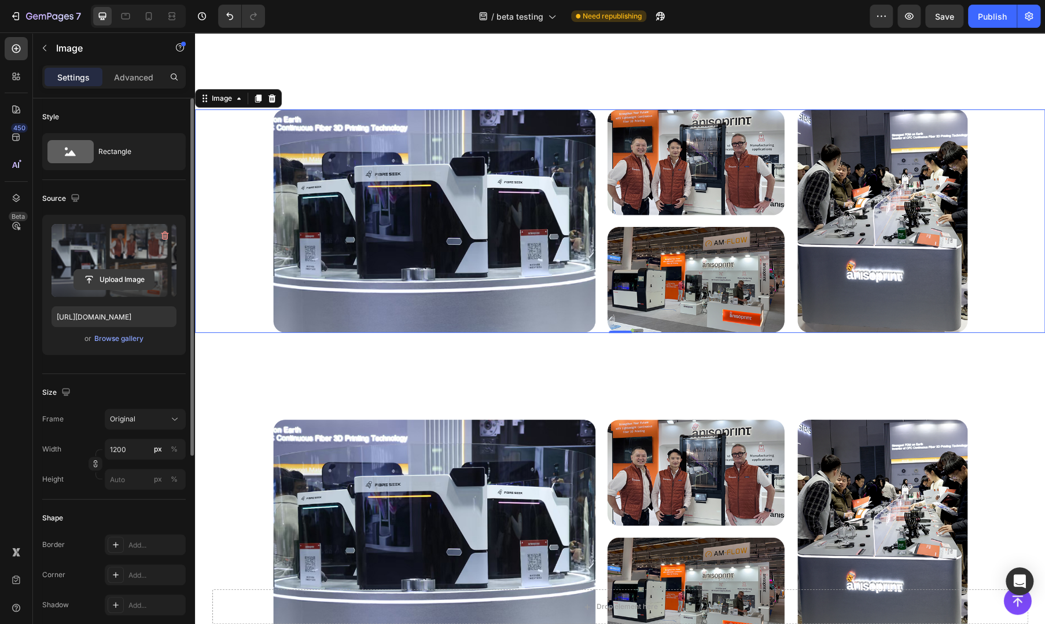
click at [98, 279] on input "file" at bounding box center [114, 280] width 80 height 20
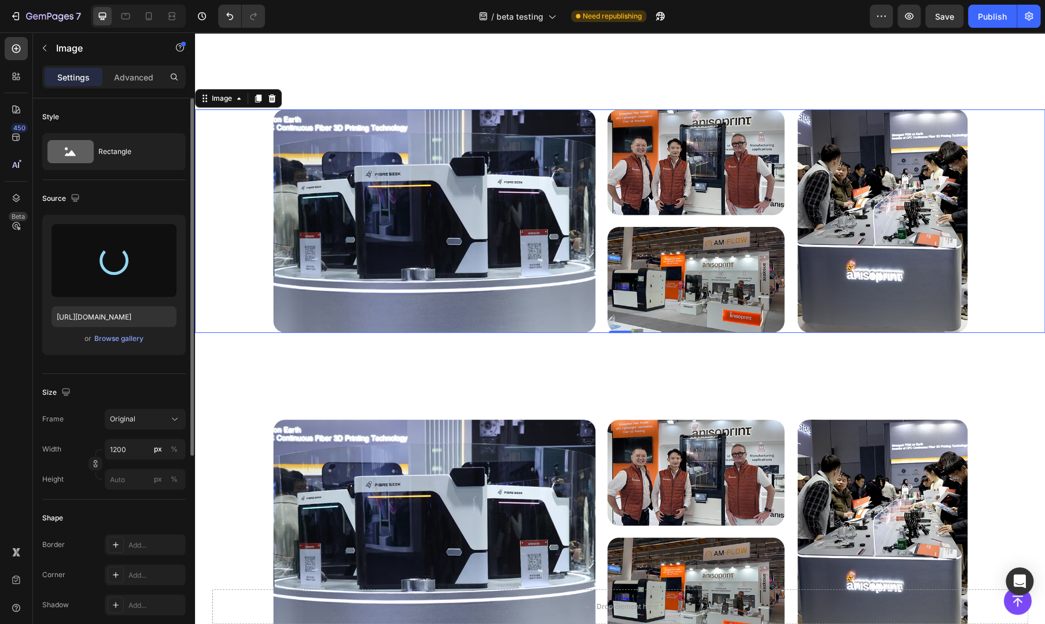
type input "https://cdn.shopify.com/s/files/1/0767/2181/5794/files/gempages_574786771183731…"
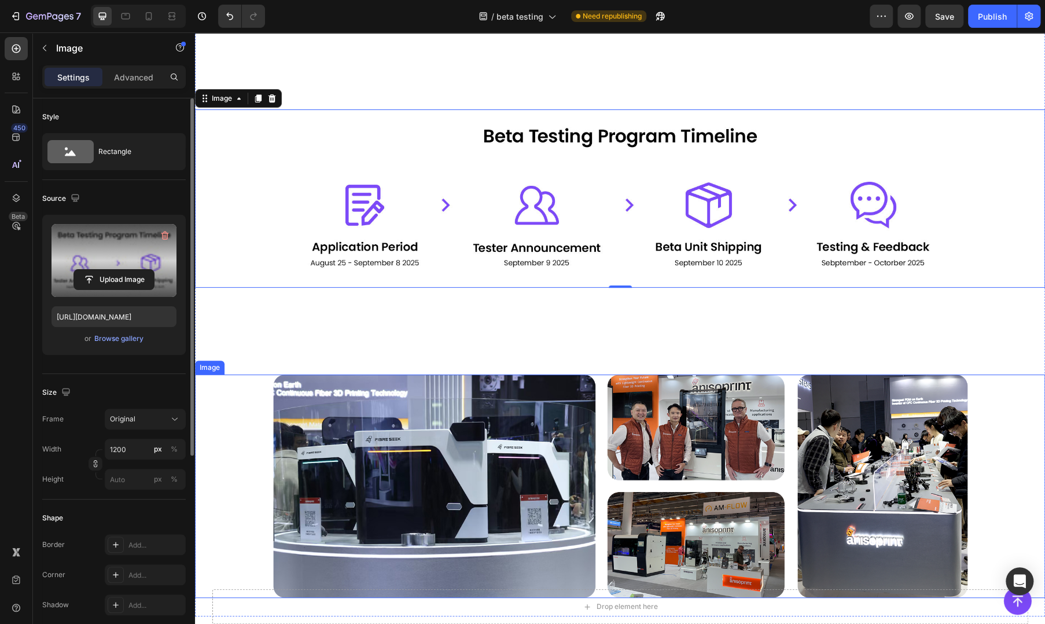
click at [607, 378] on img at bounding box center [620, 485] width 694 height 223
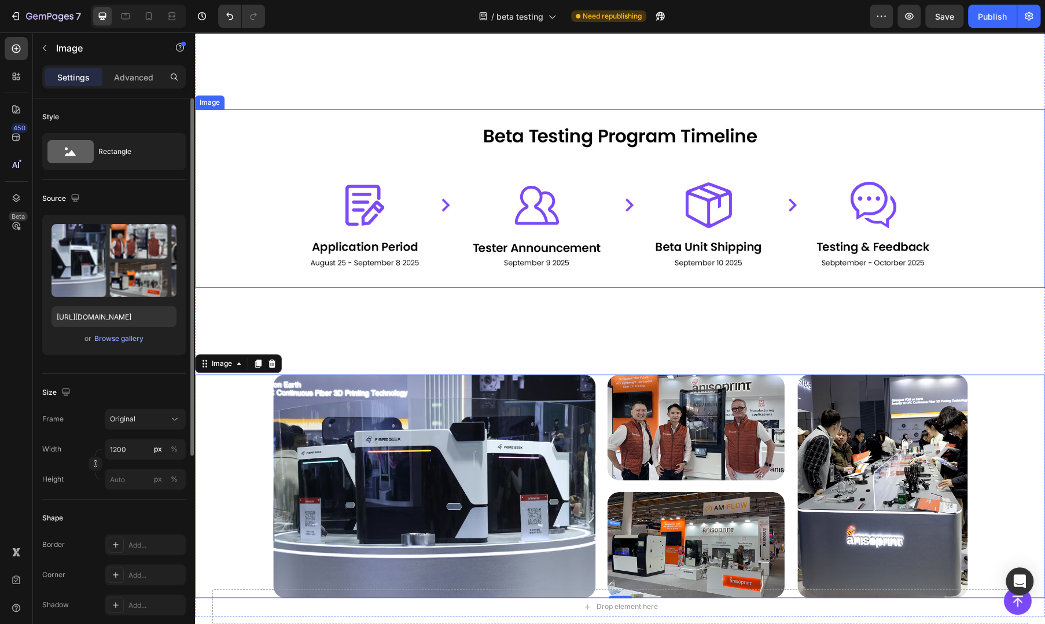
click at [566, 182] on img at bounding box center [620, 198] width 694 height 178
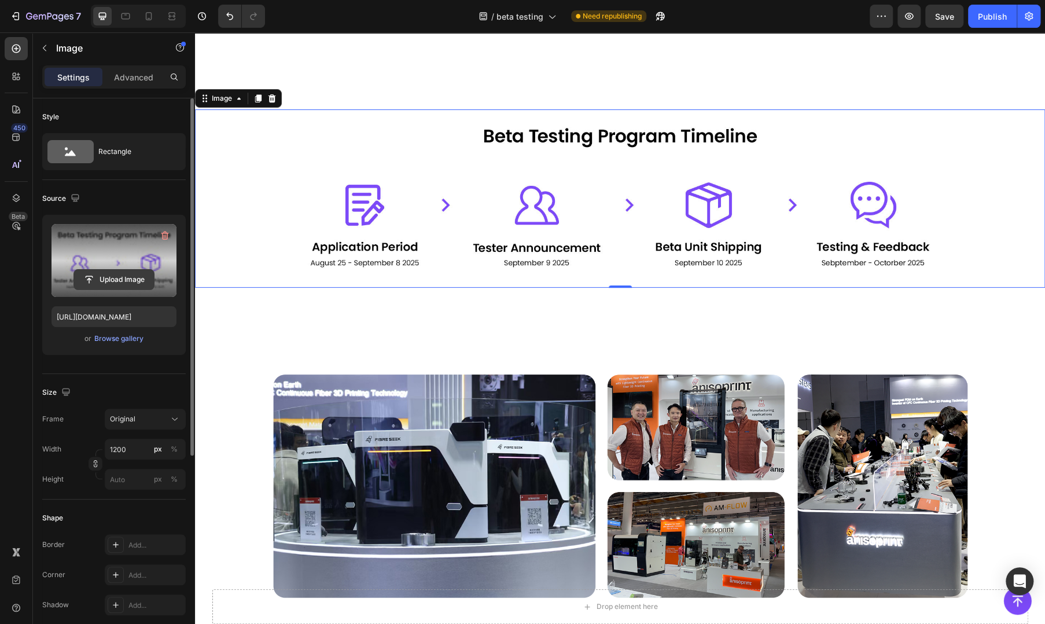
click at [133, 274] on input "file" at bounding box center [114, 280] width 80 height 20
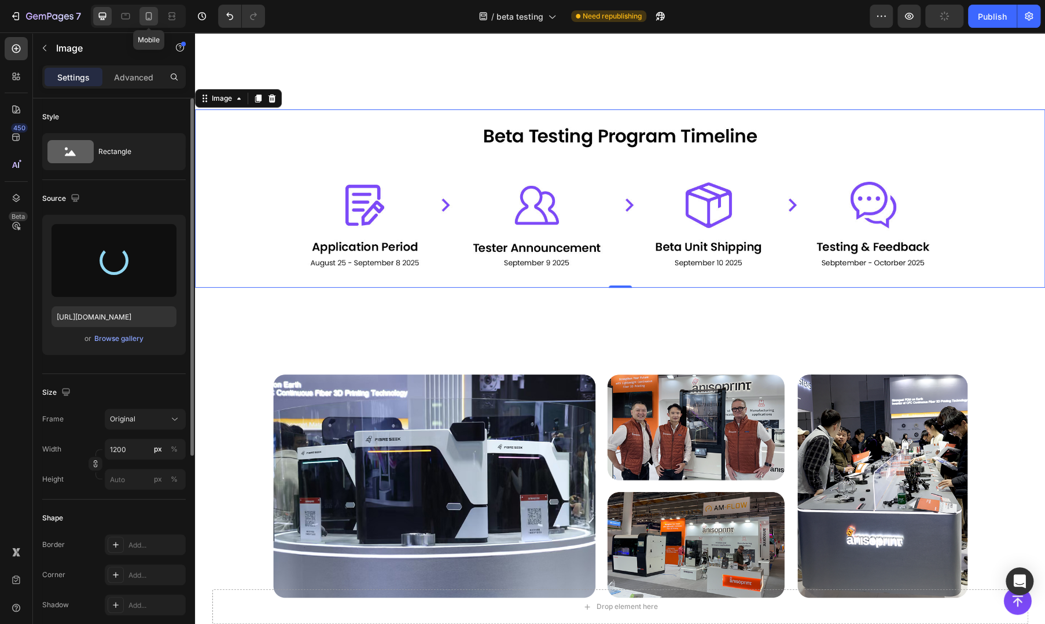
click at [153, 21] on icon at bounding box center [149, 16] width 12 height 12
type input "[URL][DOMAIN_NAME]"
type input "90"
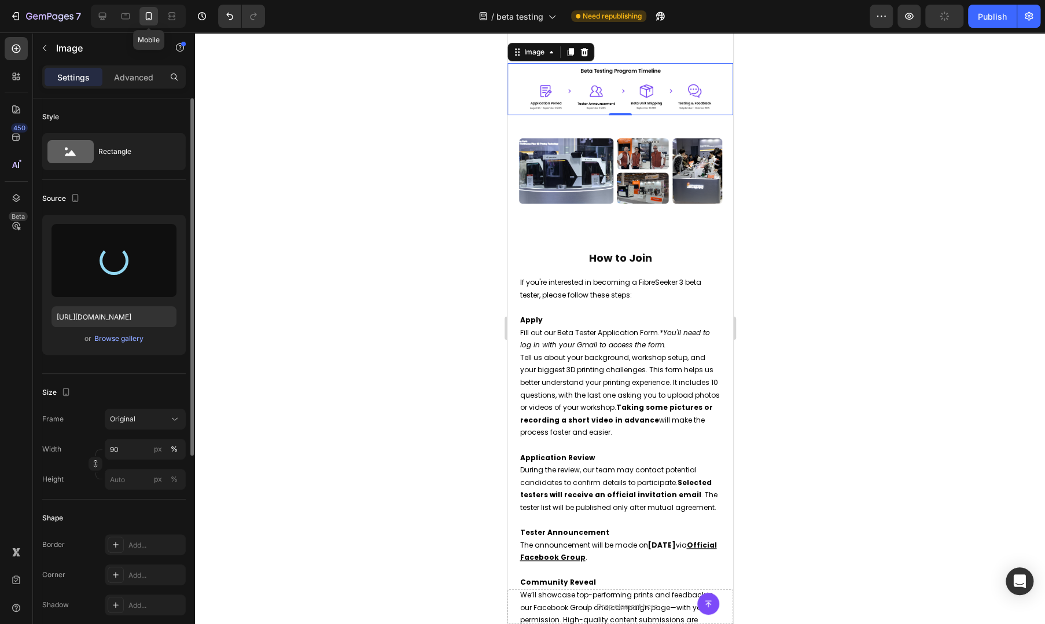
scroll to position [375, 0]
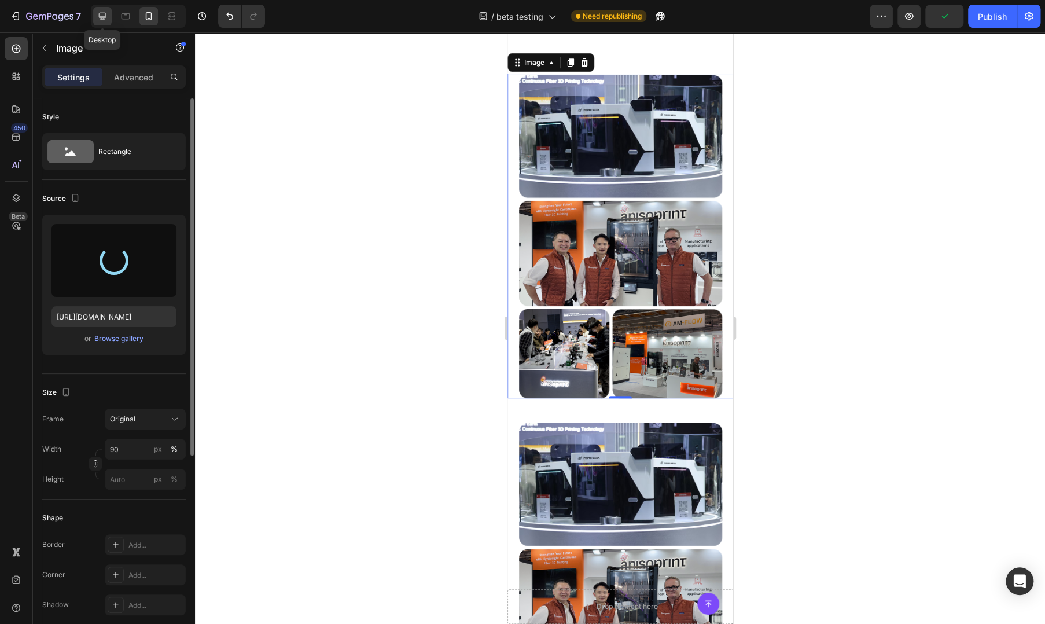
click at [100, 14] on icon at bounding box center [103, 16] width 12 height 12
type input "https://cdn.shopify.com/s/files/1/0767/2181/5794/files/gempages_574786771183731…"
type input "1200"
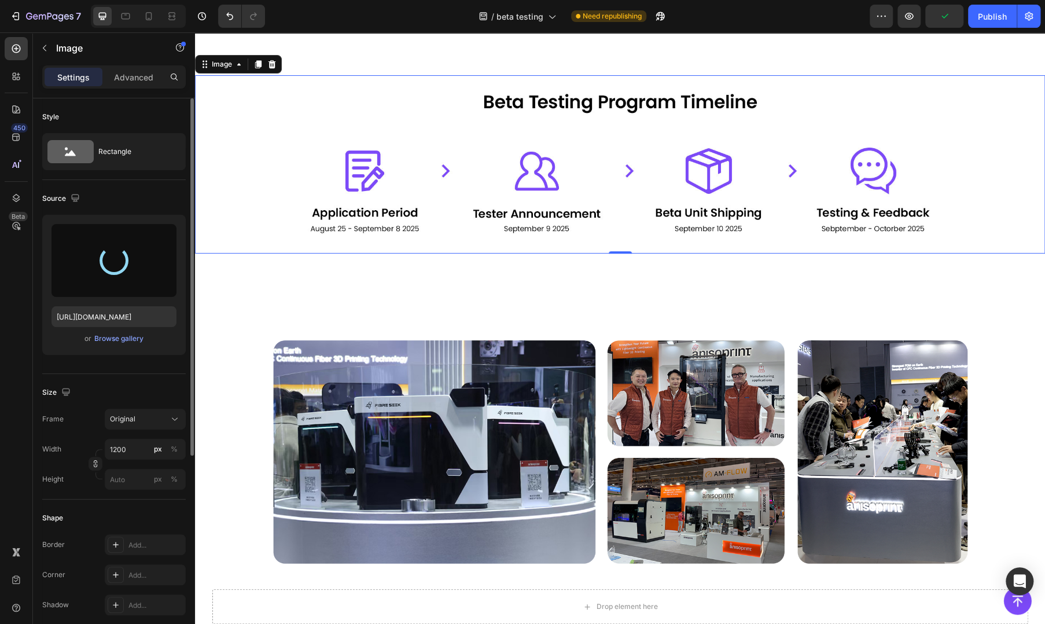
scroll to position [421, 0]
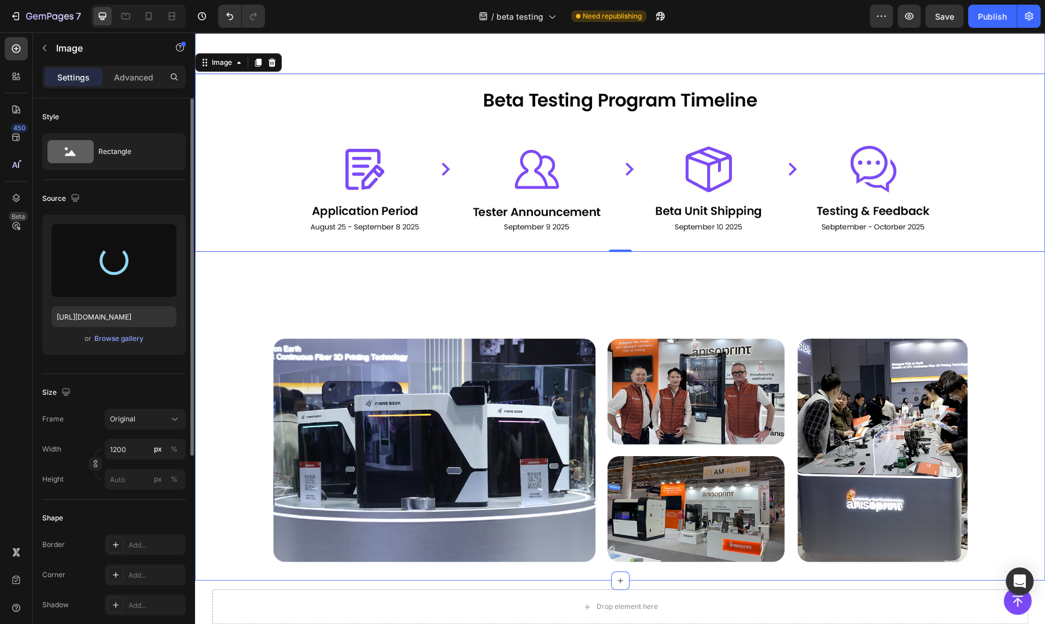
drag, startPoint x: 866, startPoint y: 276, endPoint x: 849, endPoint y: 277, distance: 17.4
click at [866, 276] on div "Image 0 Image" at bounding box center [620, 283] width 850 height 558
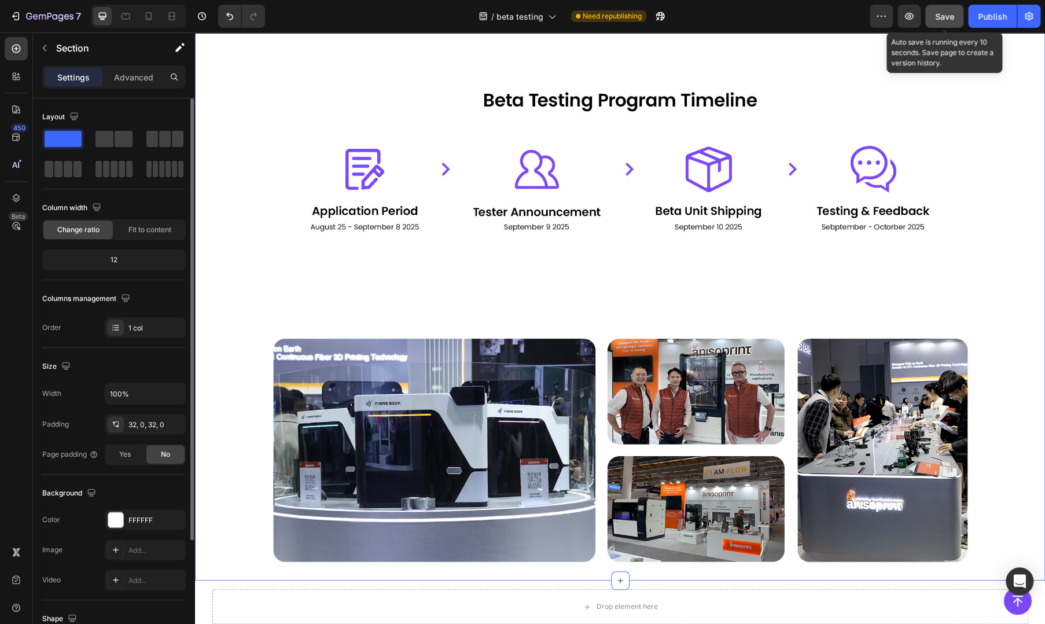
drag, startPoint x: 934, startPoint y: 11, endPoint x: 713, endPoint y: 5, distance: 221.1
click at [934, 11] on button "Save" at bounding box center [944, 16] width 38 height 23
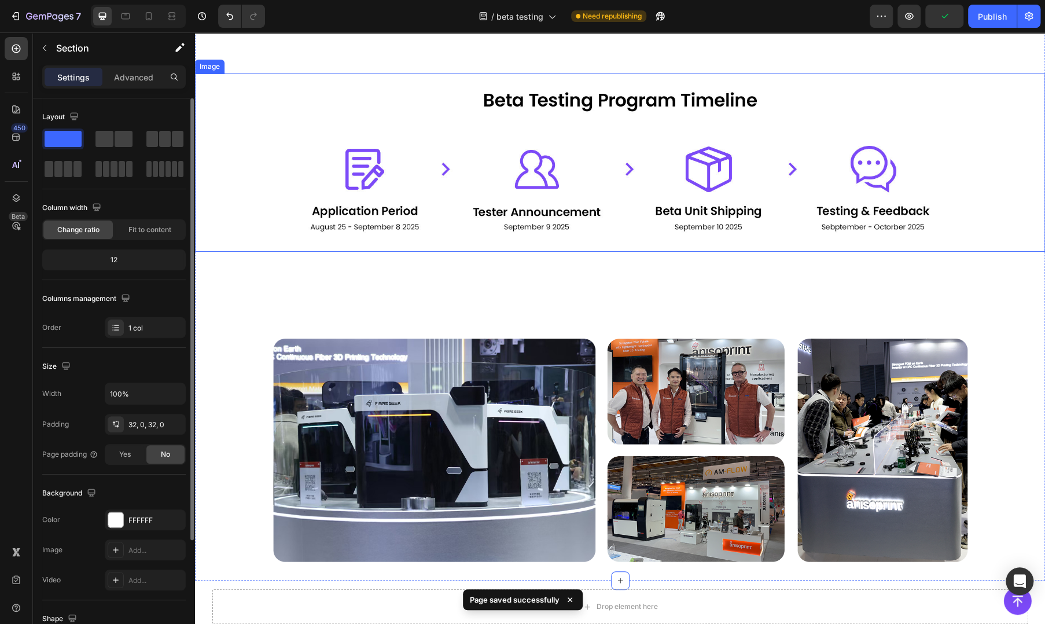
click at [567, 198] on img at bounding box center [620, 162] width 694 height 178
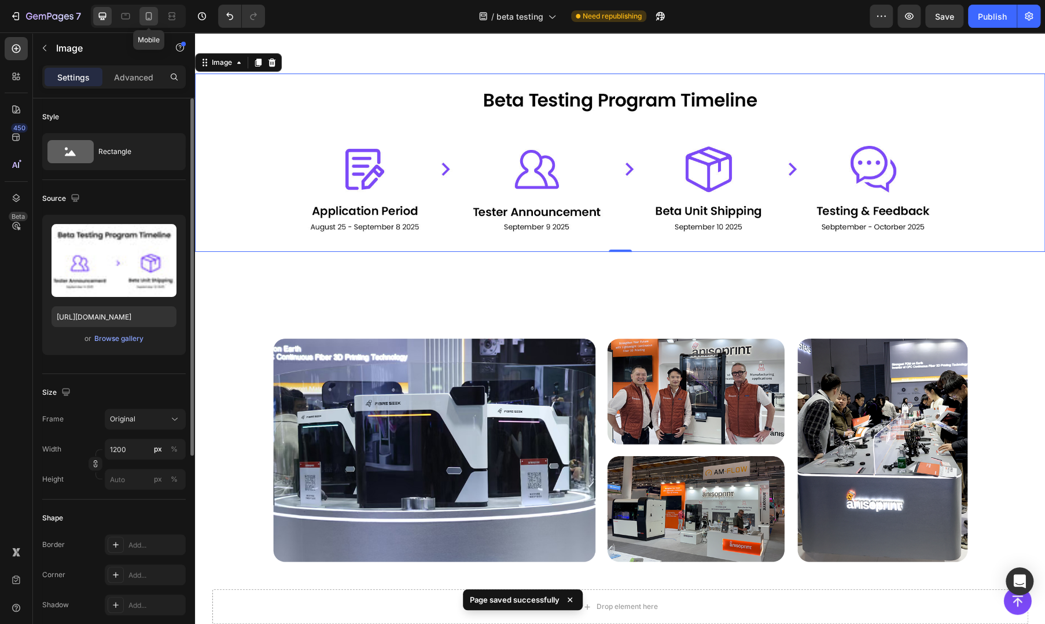
click at [149, 12] on icon at bounding box center [149, 16] width 6 height 8
type input "[URL][DOMAIN_NAME]"
type input "90"
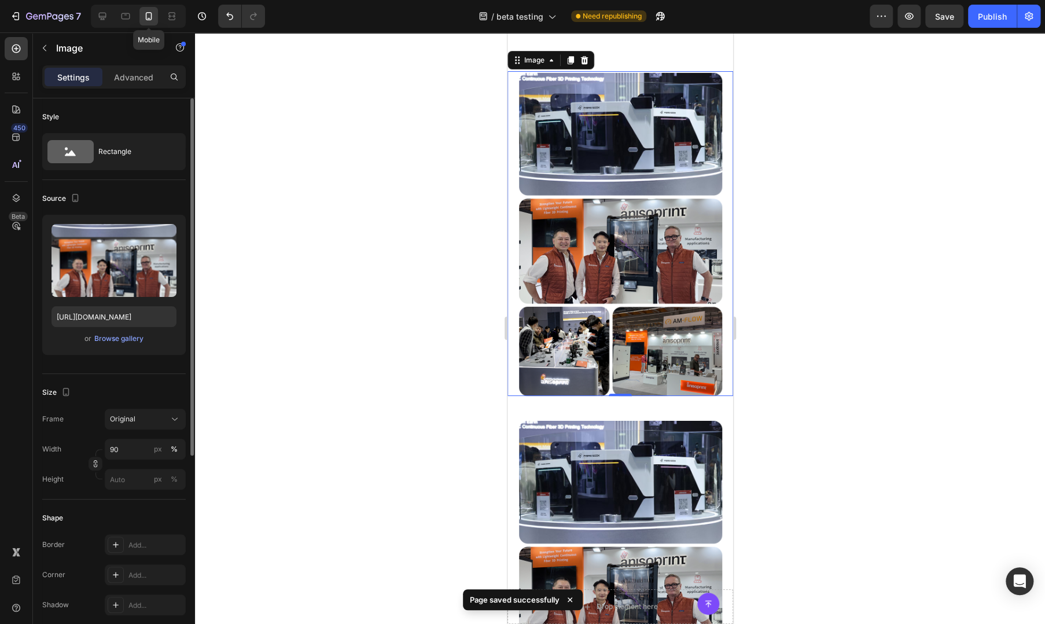
scroll to position [375, 0]
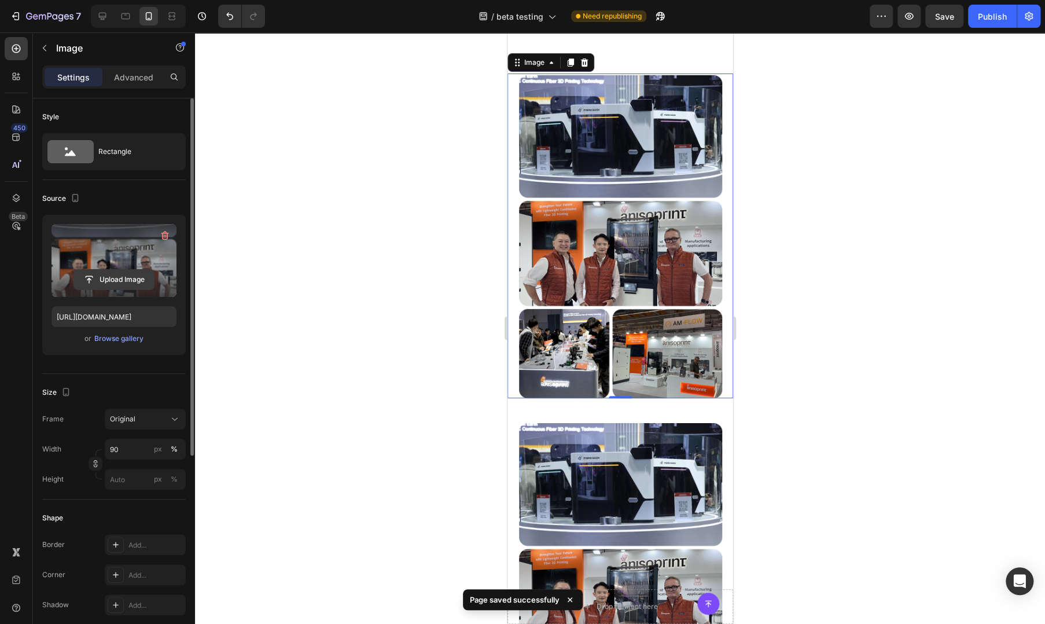
click at [115, 281] on input "file" at bounding box center [114, 280] width 80 height 20
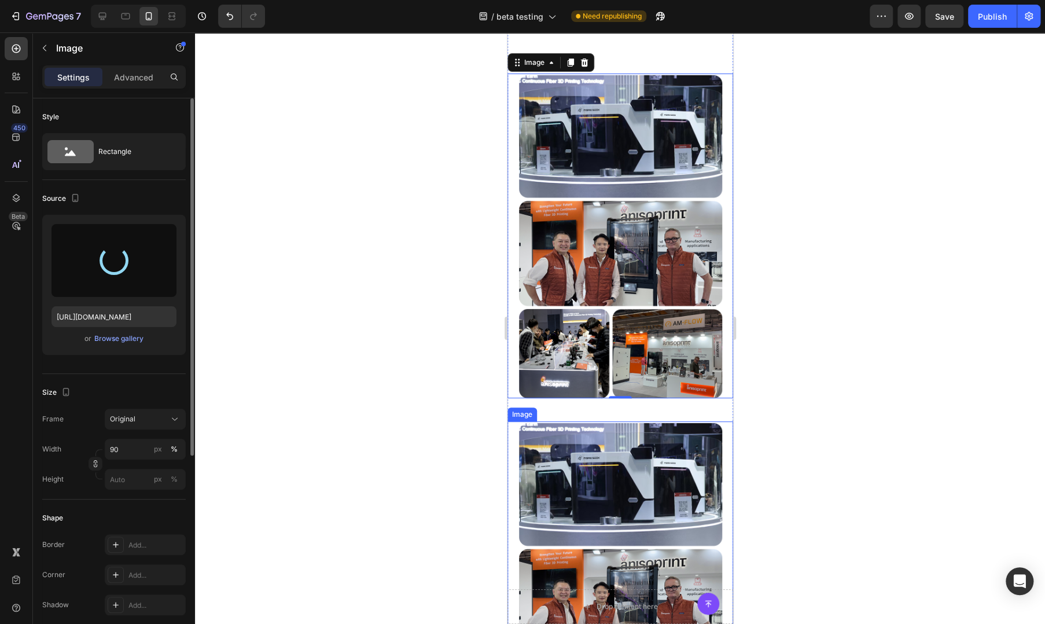
click at [591, 424] on img at bounding box center [619, 583] width 203 height 325
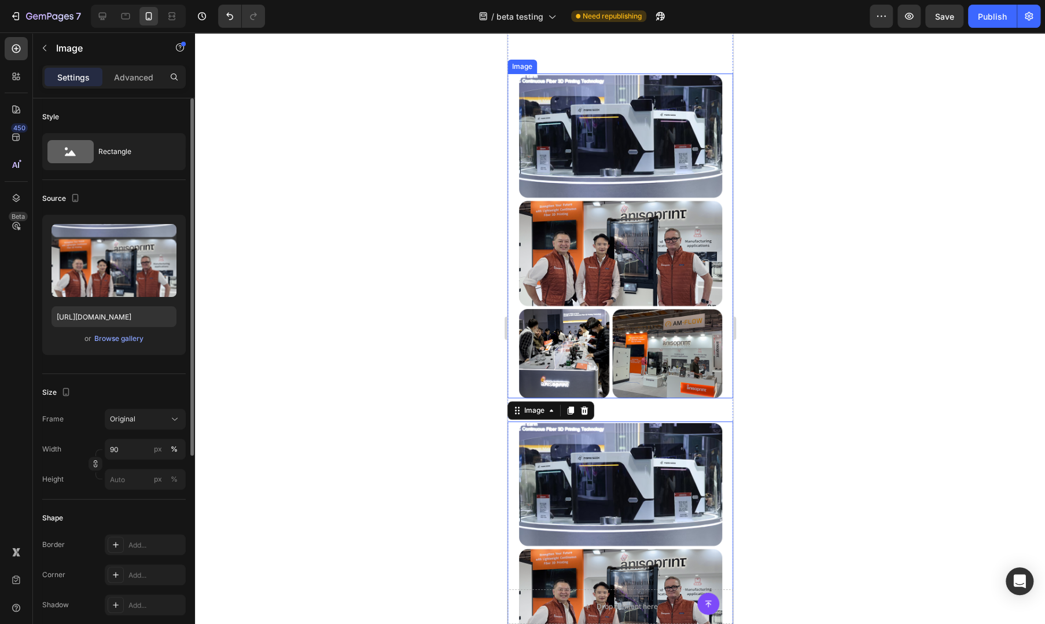
click at [607, 272] on img at bounding box center [619, 235] width 203 height 325
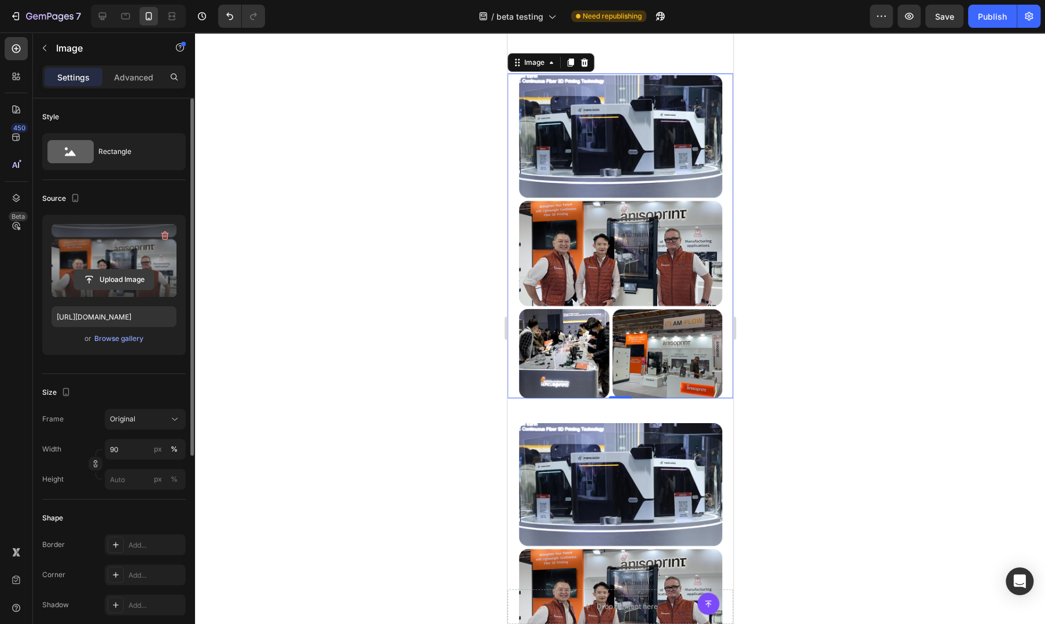
click at [110, 284] on input "file" at bounding box center [114, 280] width 80 height 20
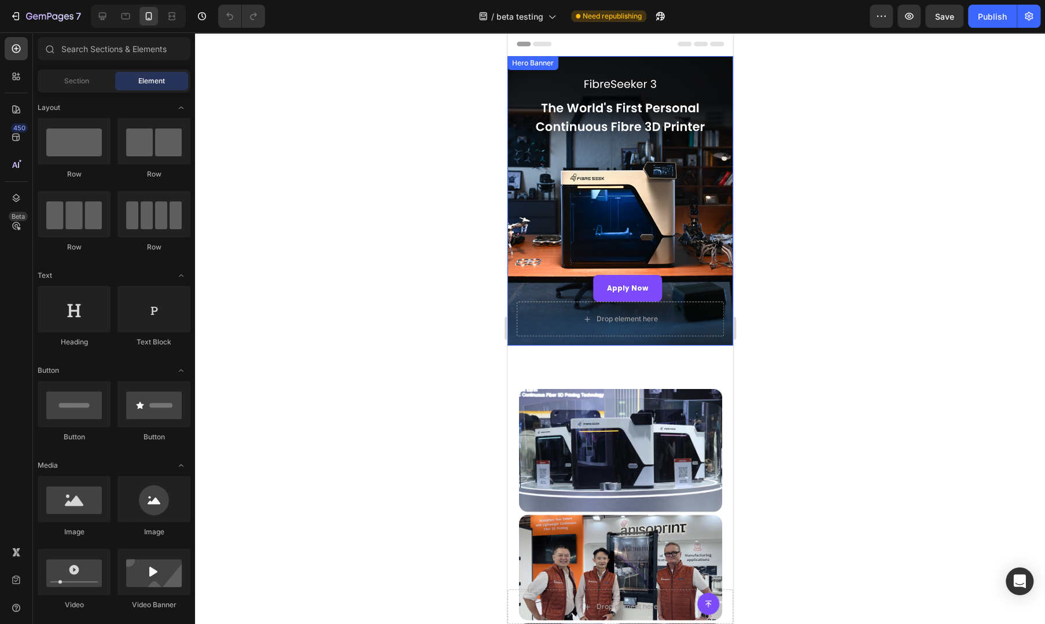
click at [553, 218] on div "Overlay" at bounding box center [620, 200] width 226 height 289
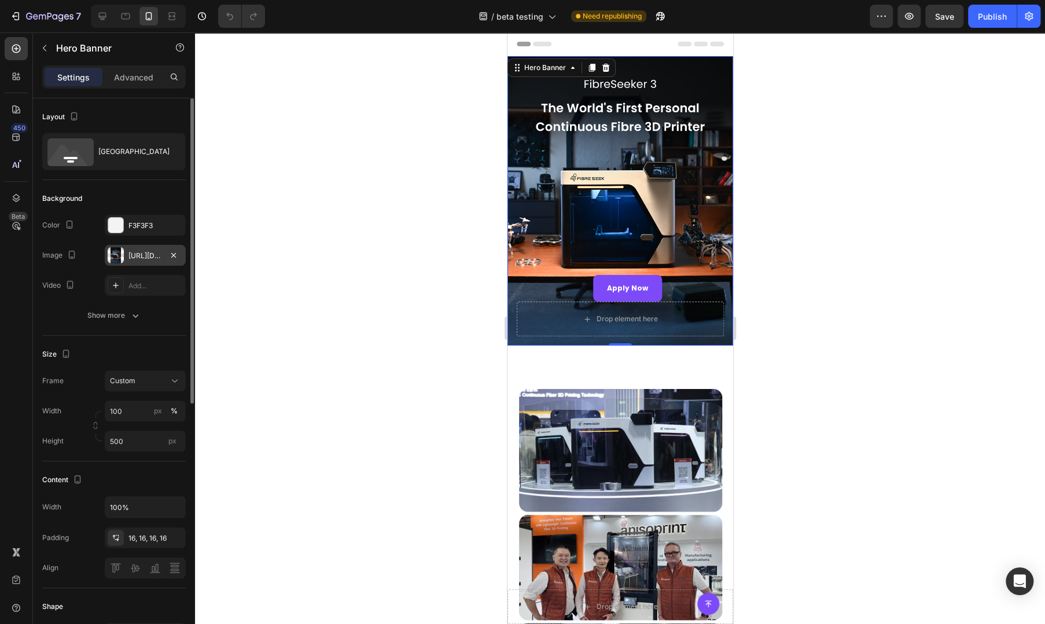
click at [120, 260] on div at bounding box center [116, 255] width 16 height 16
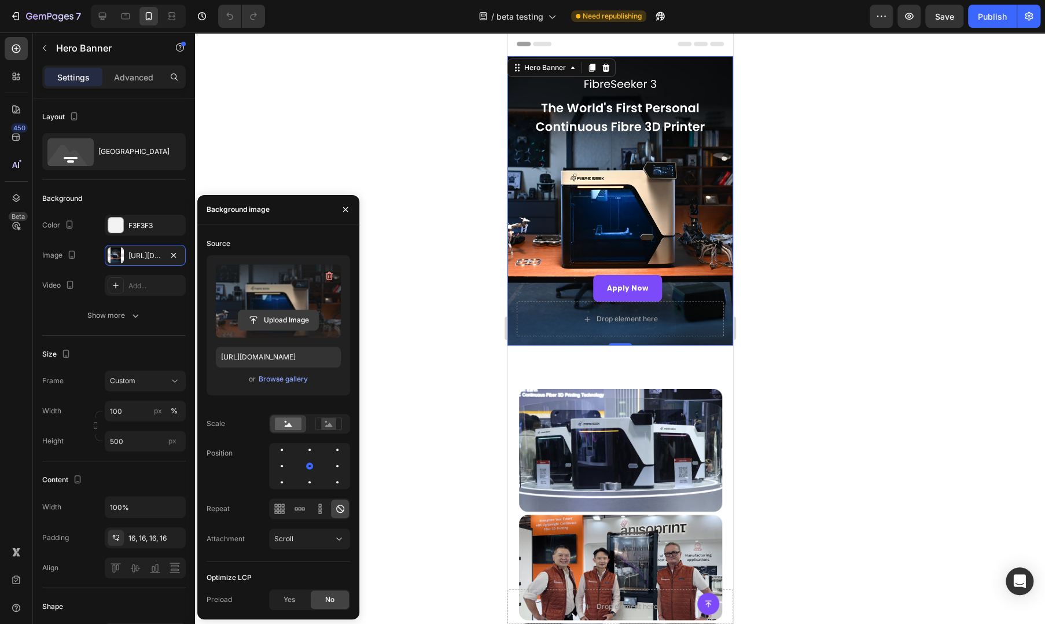
click at [261, 320] on input "file" at bounding box center [278, 320] width 80 height 20
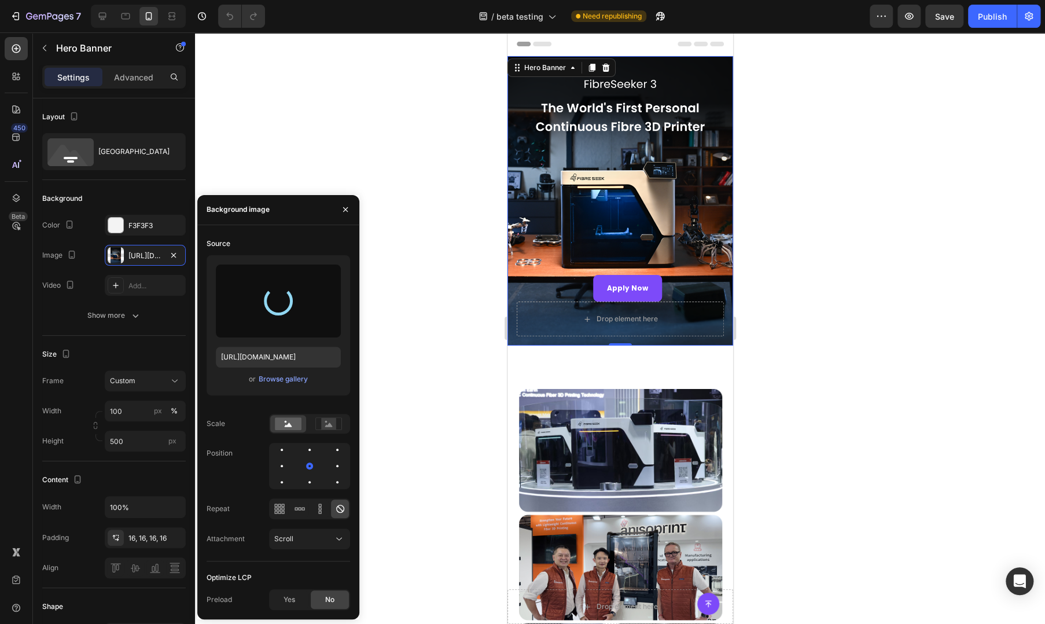
type input "[URL][DOMAIN_NAME]"
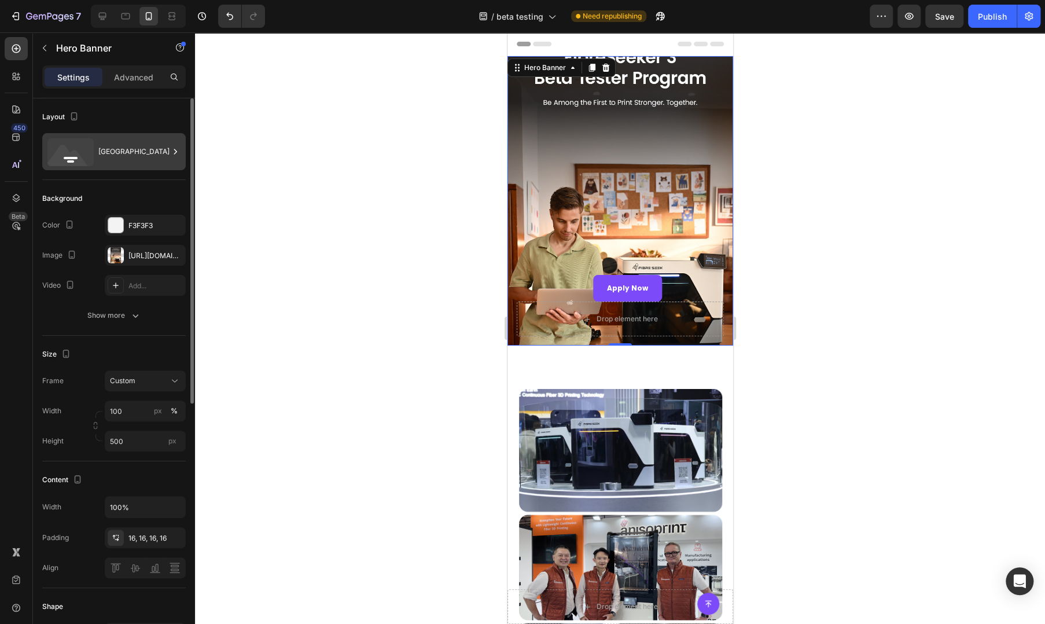
click at [105, 162] on div "[GEOGRAPHIC_DATA]" at bounding box center [133, 151] width 71 height 27
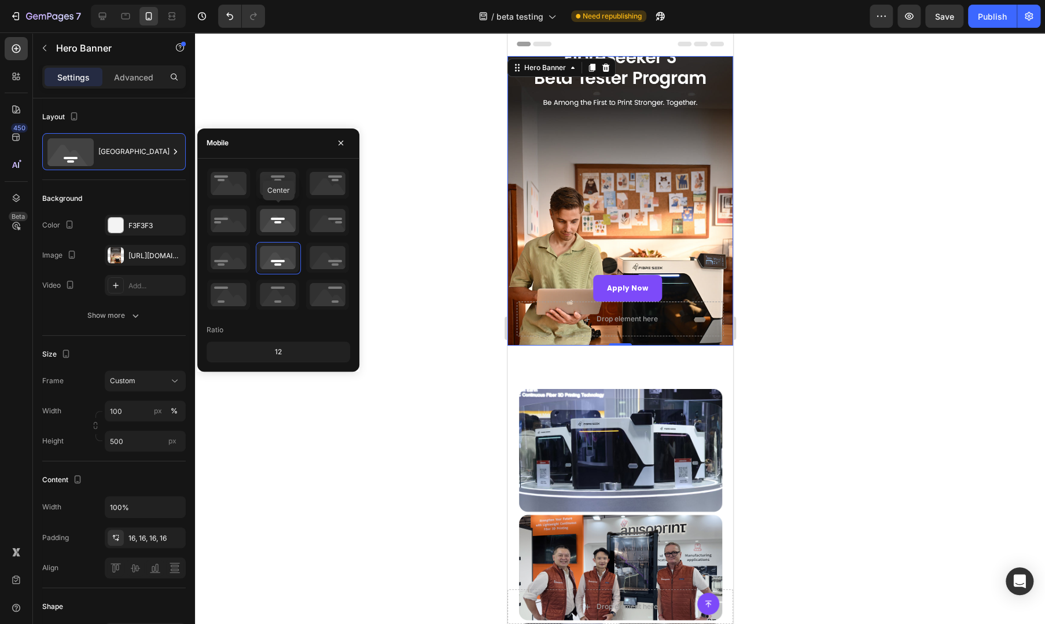
click at [273, 220] on icon at bounding box center [277, 220] width 43 height 30
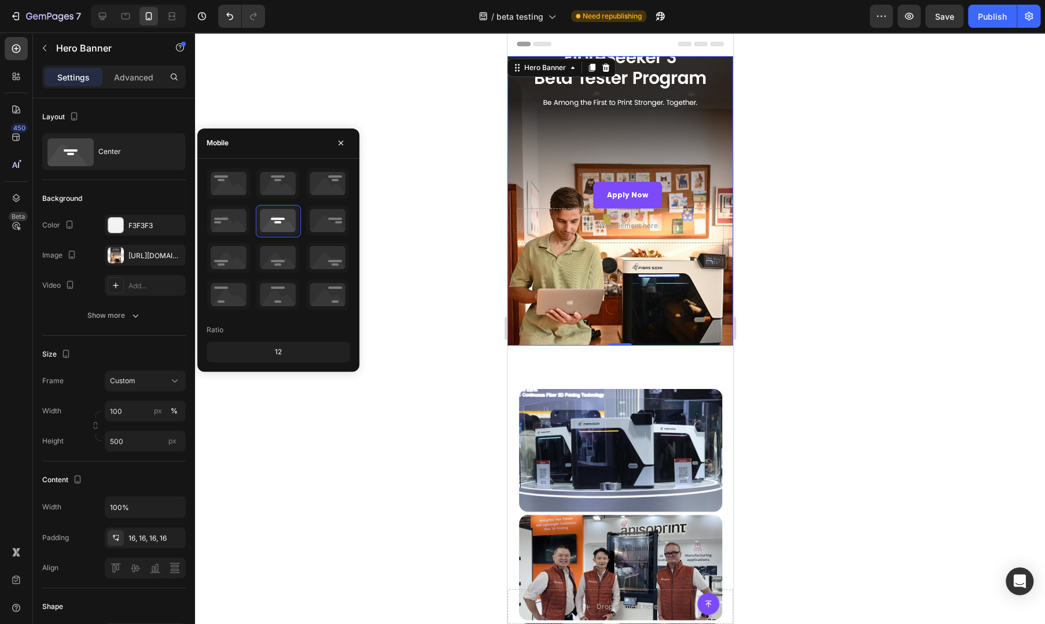
click at [604, 252] on div "Overlay" at bounding box center [620, 200] width 226 height 289
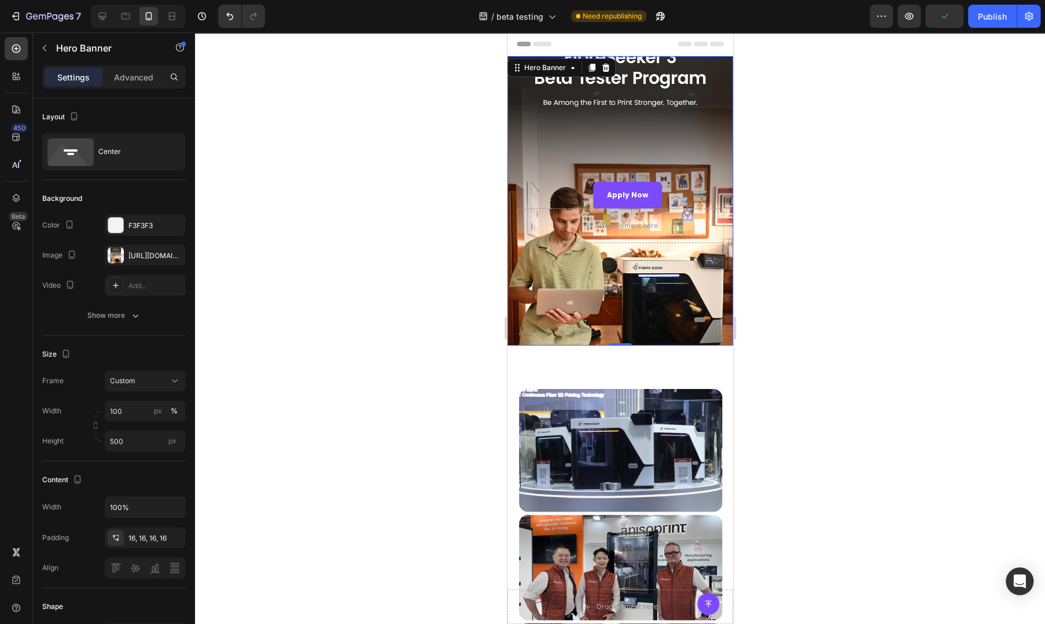
click at [594, 121] on div "Overlay" at bounding box center [620, 200] width 226 height 289
click at [529, 131] on div "Overlay" at bounding box center [620, 200] width 226 height 289
click at [136, 68] on div "Advanced" at bounding box center [134, 77] width 58 height 19
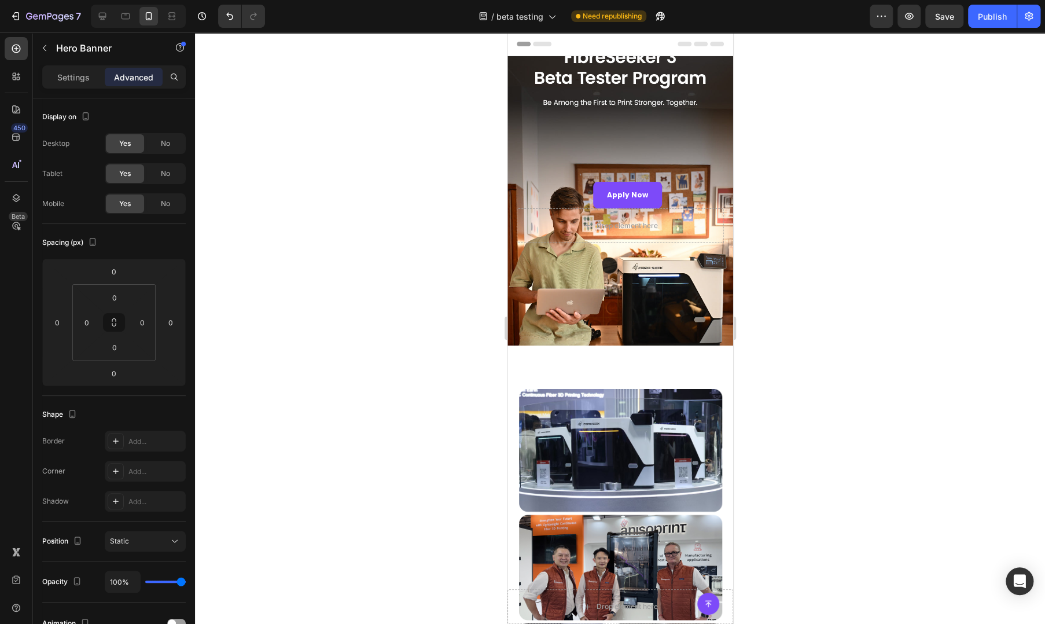
click at [516, 134] on div "Overlay" at bounding box center [620, 200] width 226 height 289
drag, startPoint x: 589, startPoint y: 138, endPoint x: 771, endPoint y: 198, distance: 191.4
click at [589, 138] on div "Overlay" at bounding box center [620, 200] width 226 height 289
click at [62, 68] on div "Settings" at bounding box center [74, 77] width 58 height 19
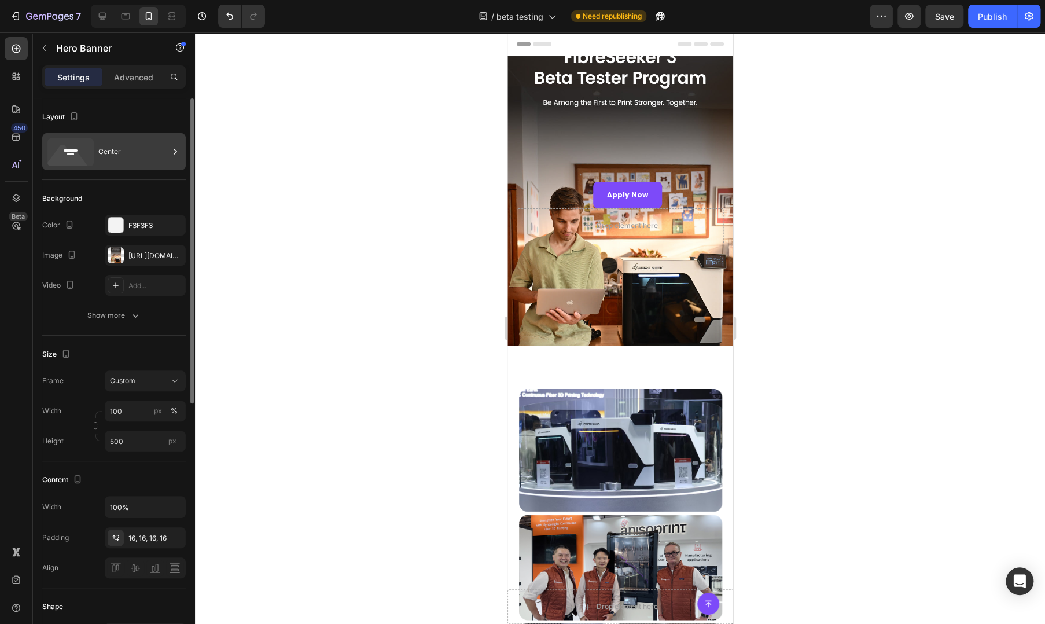
click at [136, 163] on div "Center" at bounding box center [133, 151] width 71 height 27
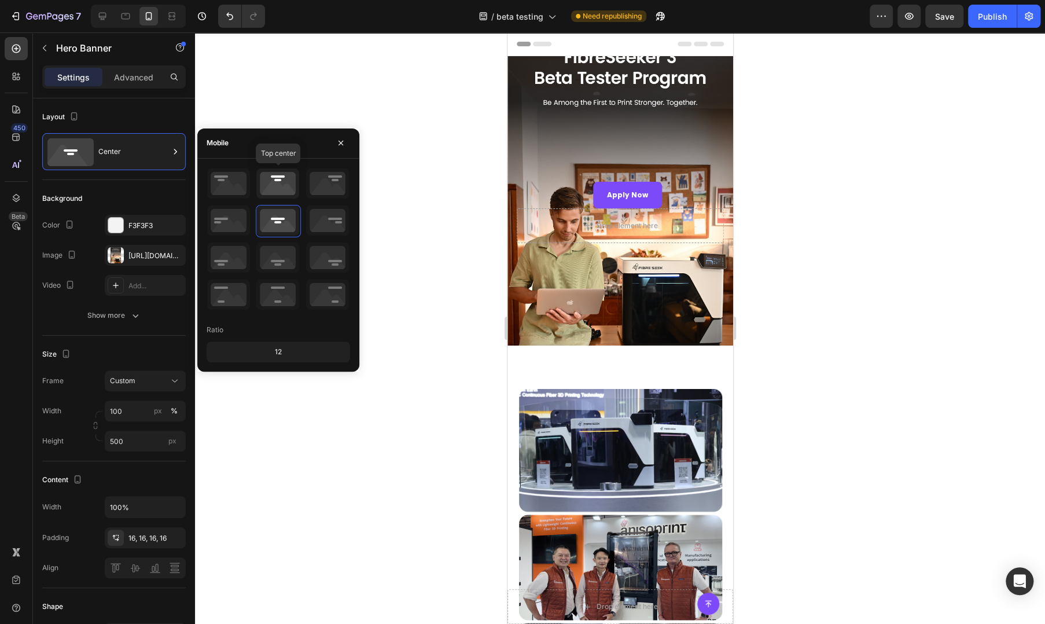
click at [277, 186] on icon at bounding box center [277, 183] width 43 height 30
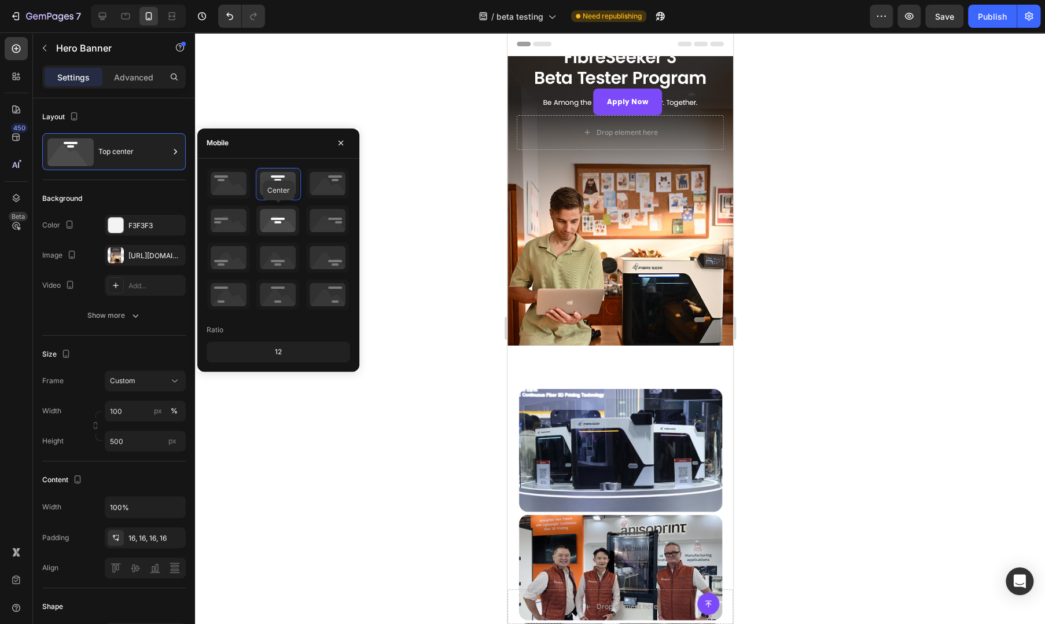
click at [280, 217] on icon at bounding box center [277, 220] width 43 height 30
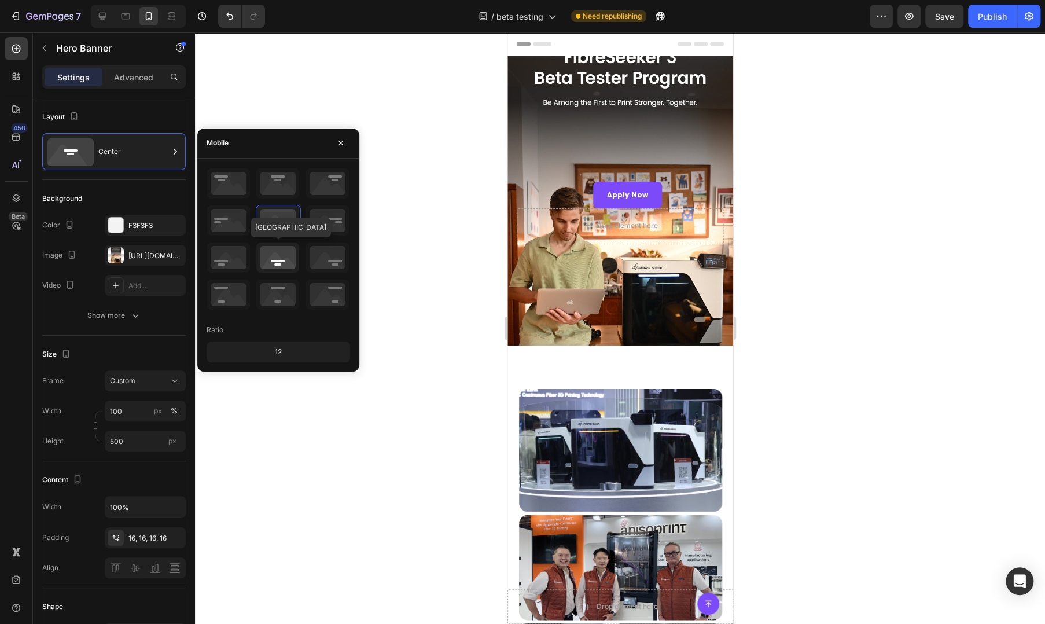
click at [281, 259] on icon at bounding box center [277, 257] width 43 height 30
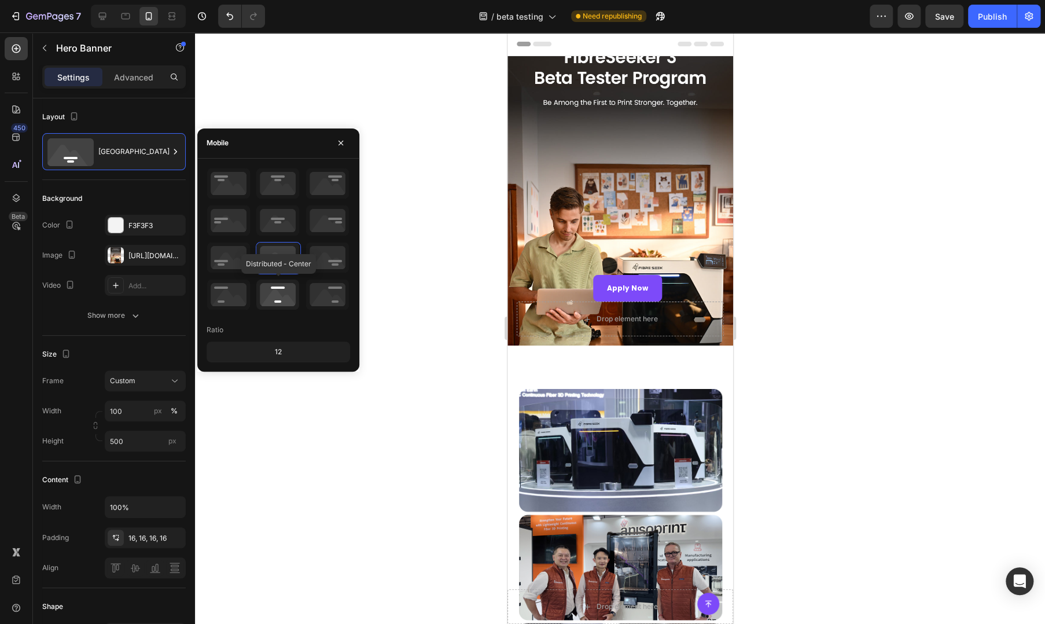
click at [278, 304] on icon at bounding box center [277, 294] width 43 height 30
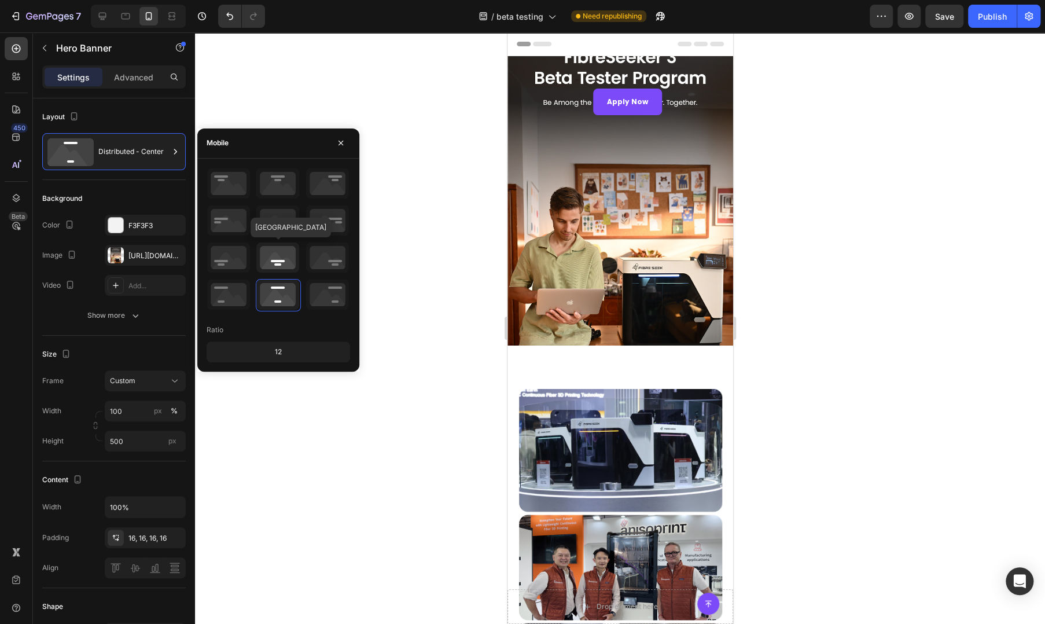
click at [279, 257] on icon at bounding box center [277, 257] width 43 height 30
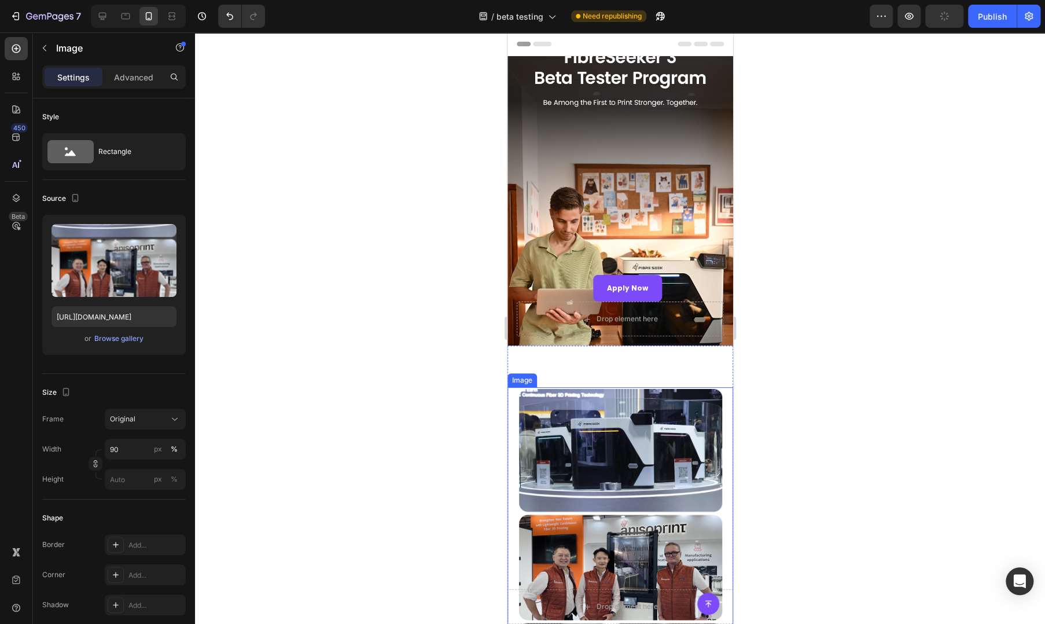
click at [610, 406] on img at bounding box center [619, 549] width 203 height 325
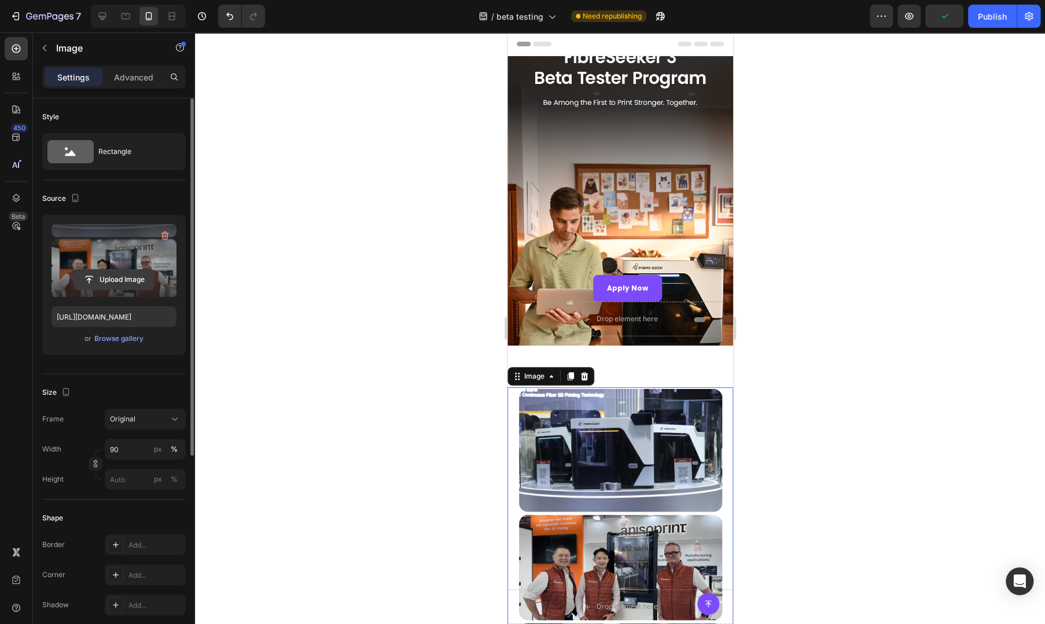
click at [121, 286] on input "file" at bounding box center [114, 280] width 80 height 20
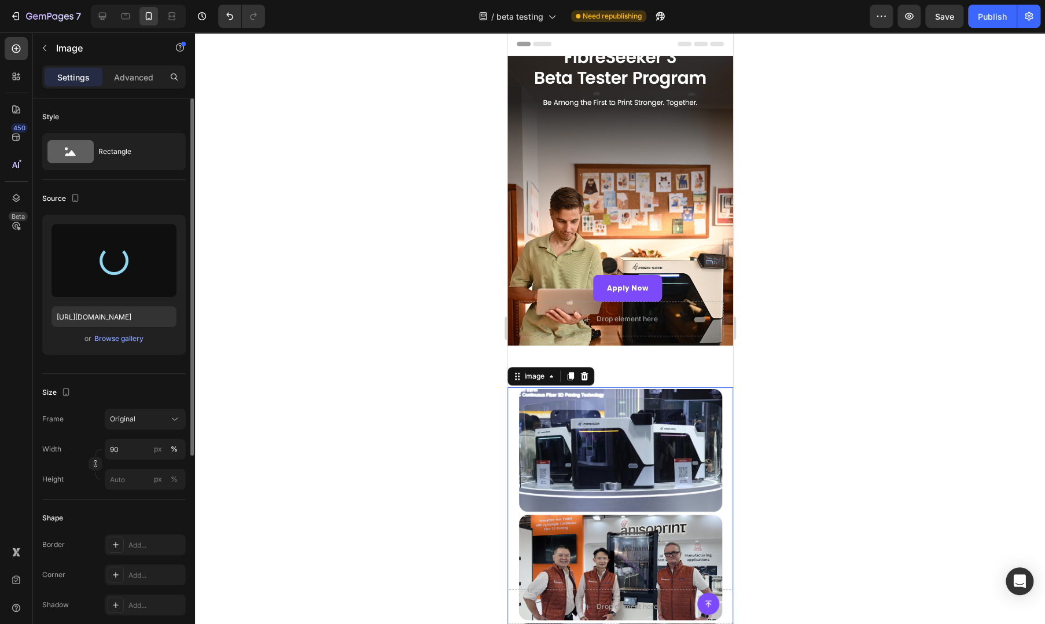
type input "[URL][DOMAIN_NAME]"
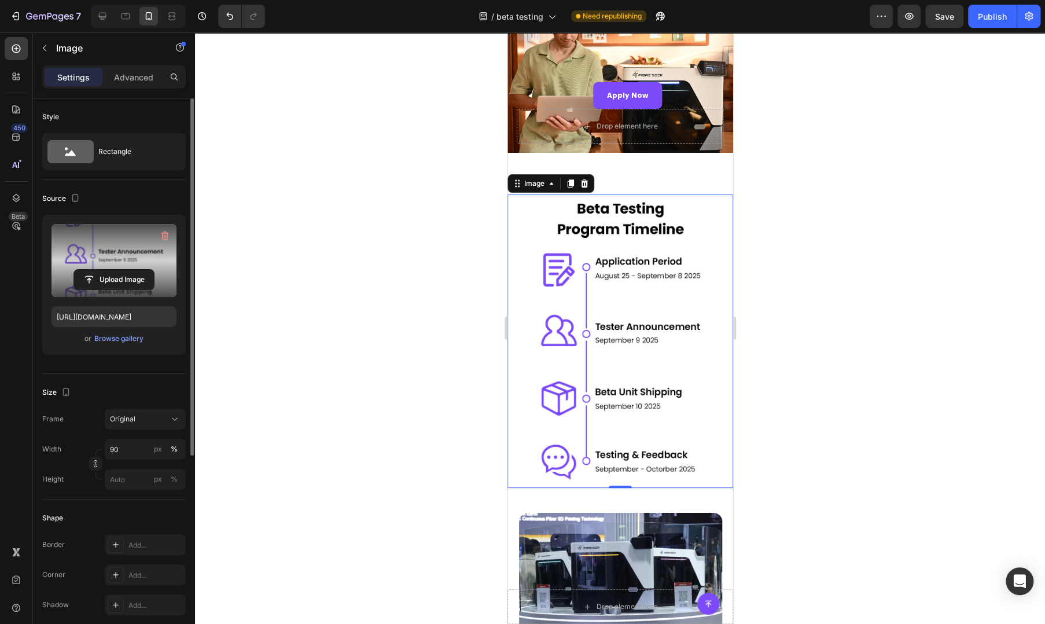
scroll to position [385, 0]
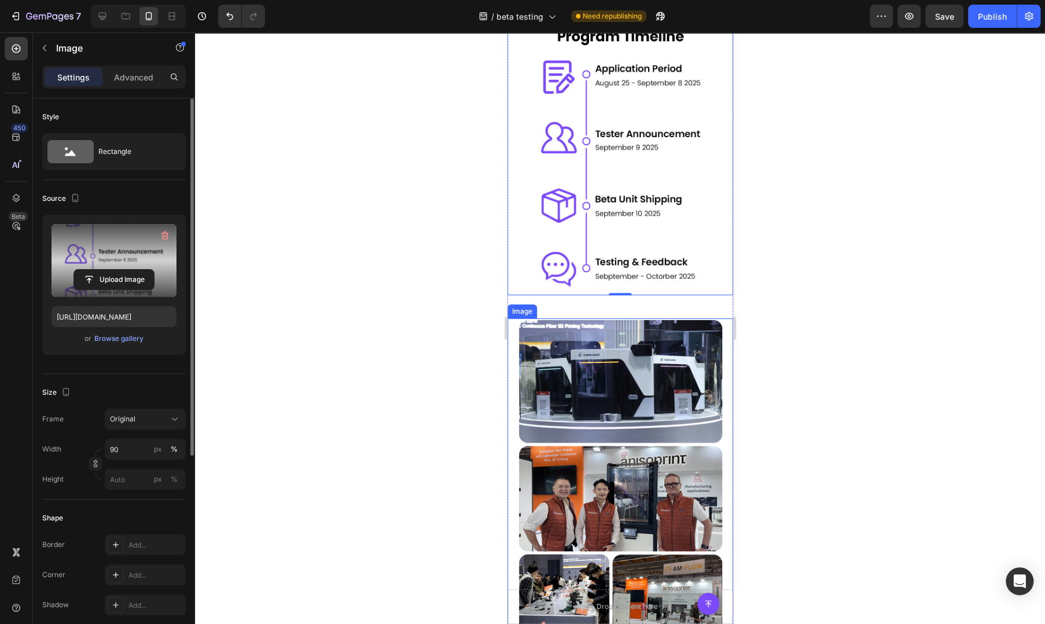
click at [642, 362] on img at bounding box center [619, 480] width 203 height 325
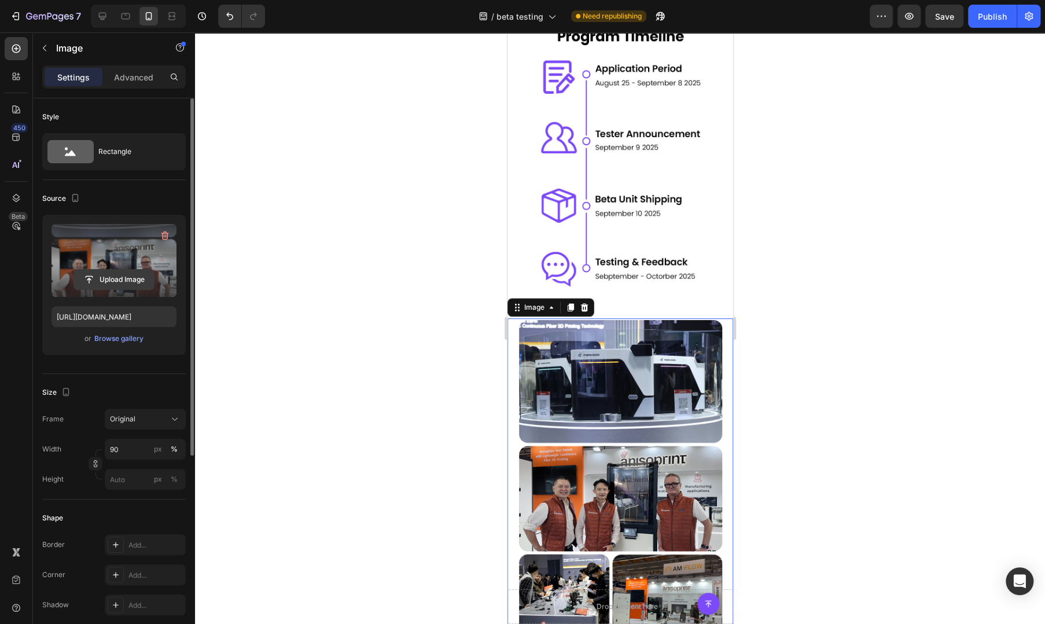
click at [108, 282] on input "file" at bounding box center [114, 280] width 80 height 20
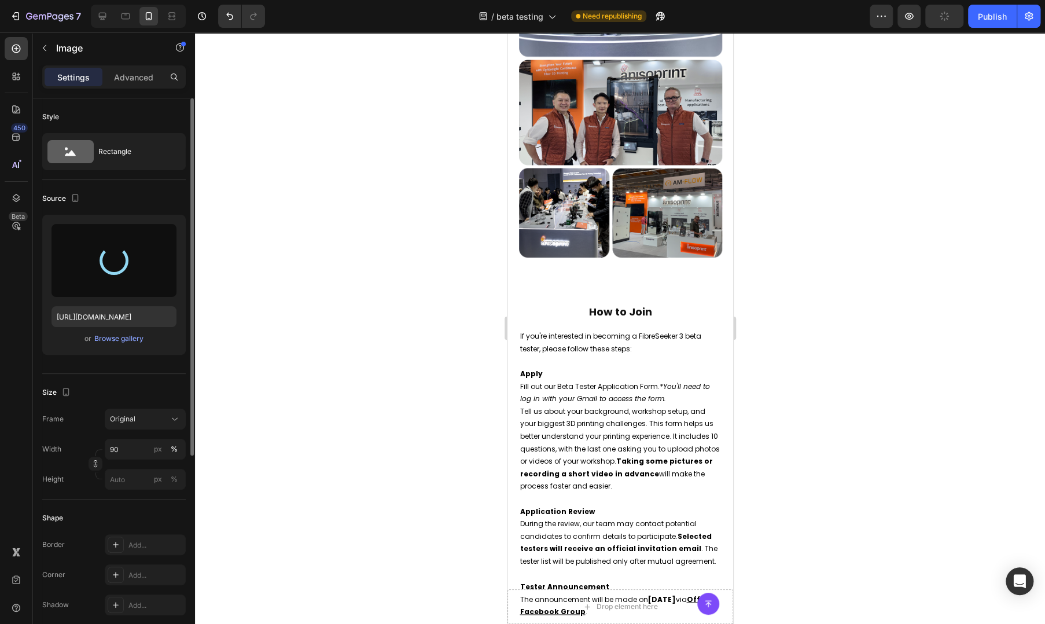
scroll to position [579, 0]
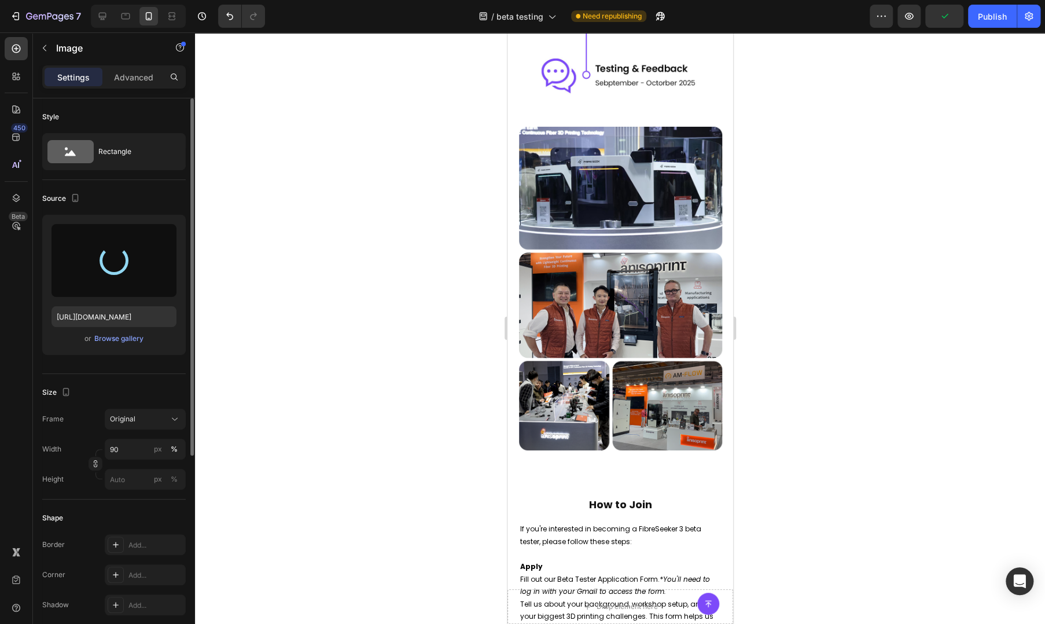
type input "[URL][DOMAIN_NAME]"
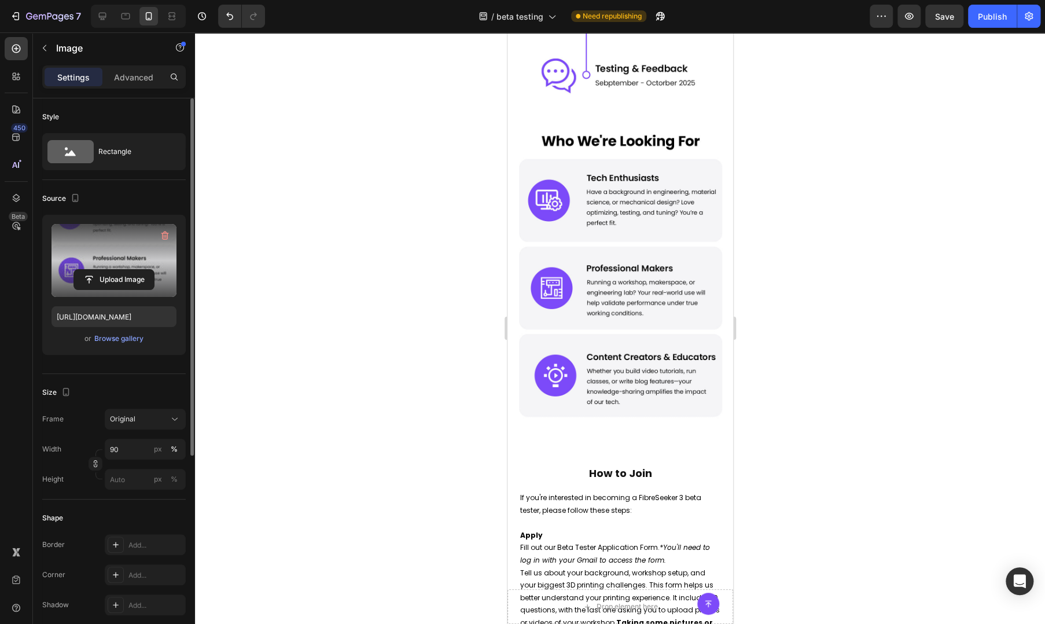
click at [605, 296] on img at bounding box center [619, 271] width 203 height 293
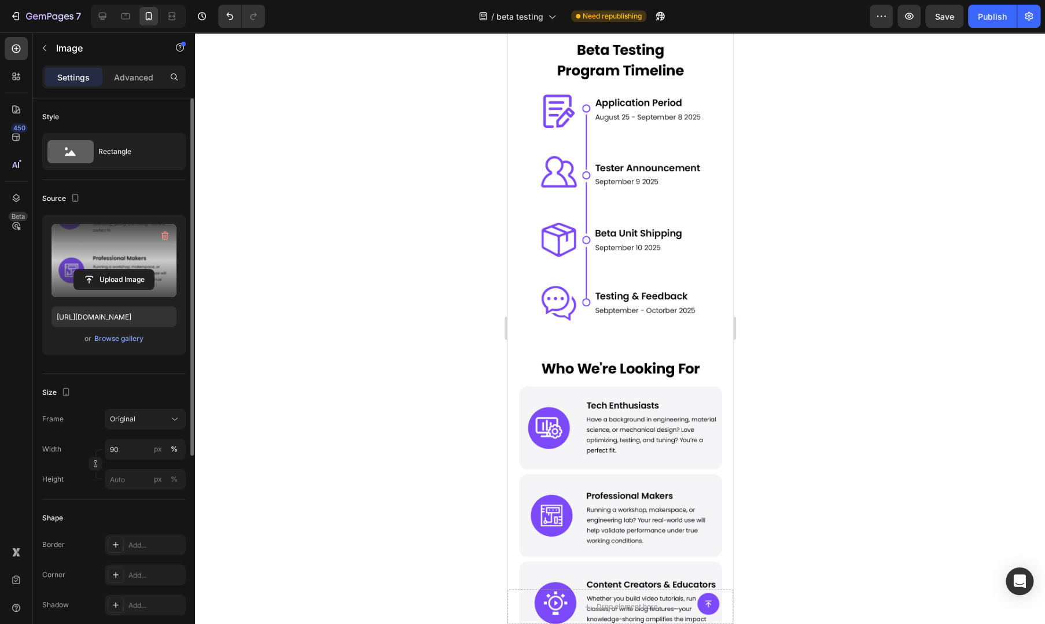
scroll to position [193, 0]
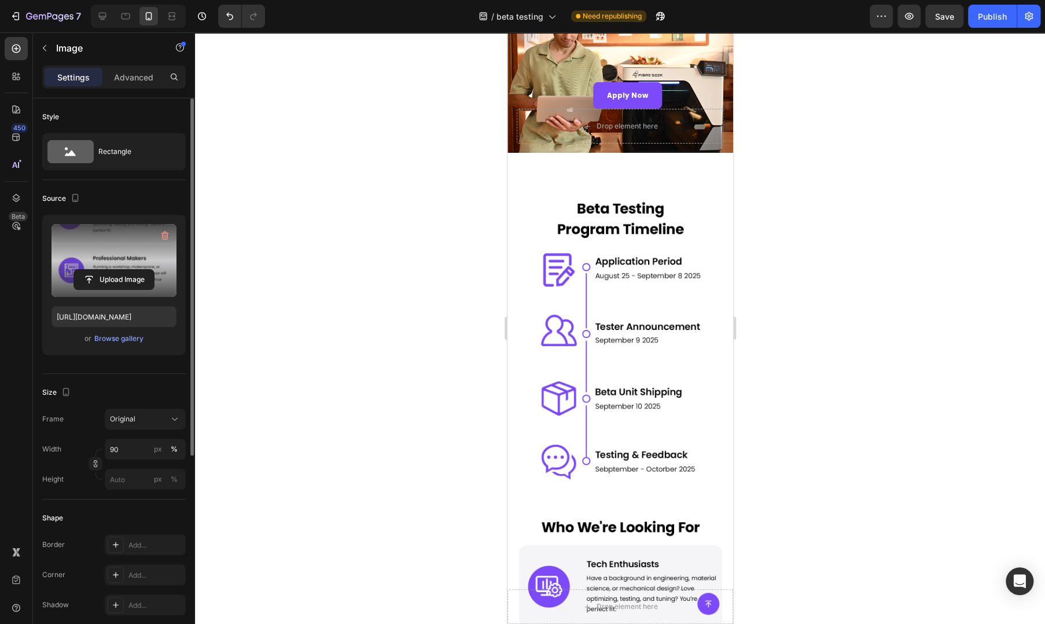
click at [605, 296] on img at bounding box center [619, 340] width 203 height 293
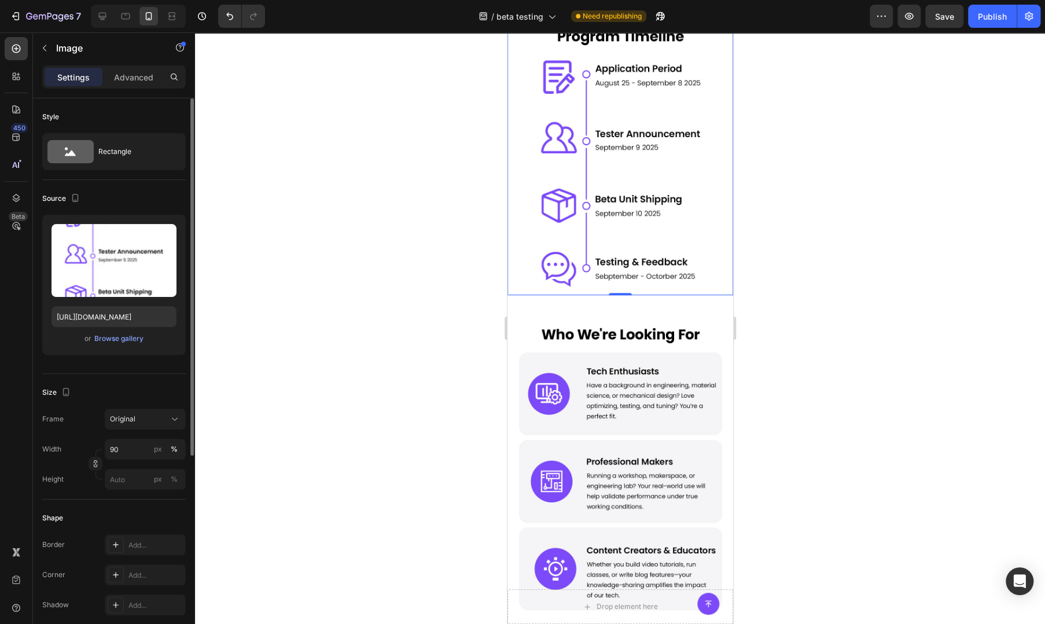
scroll to position [0, 0]
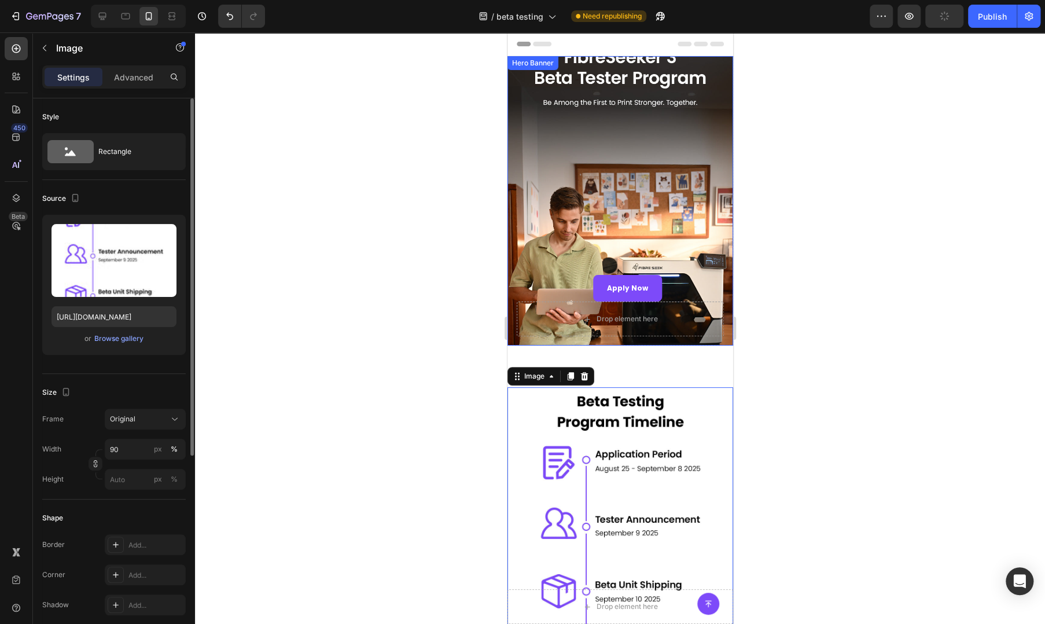
click at [606, 224] on div "Overlay" at bounding box center [620, 200] width 226 height 289
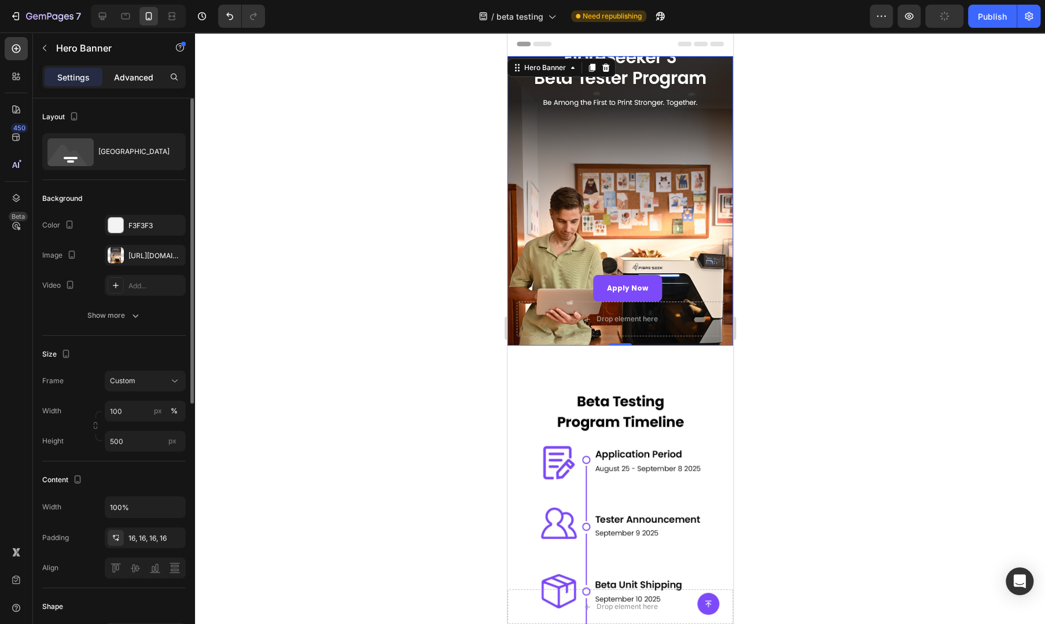
click at [116, 75] on p "Advanced" at bounding box center [133, 77] width 39 height 12
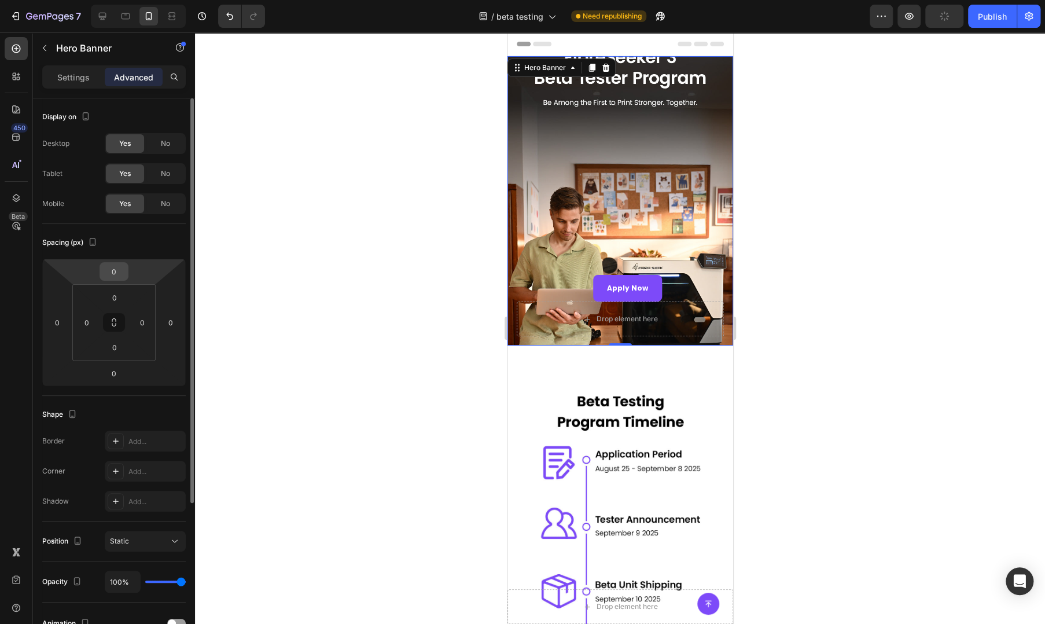
click at [113, 271] on input "0" at bounding box center [113, 271] width 23 height 17
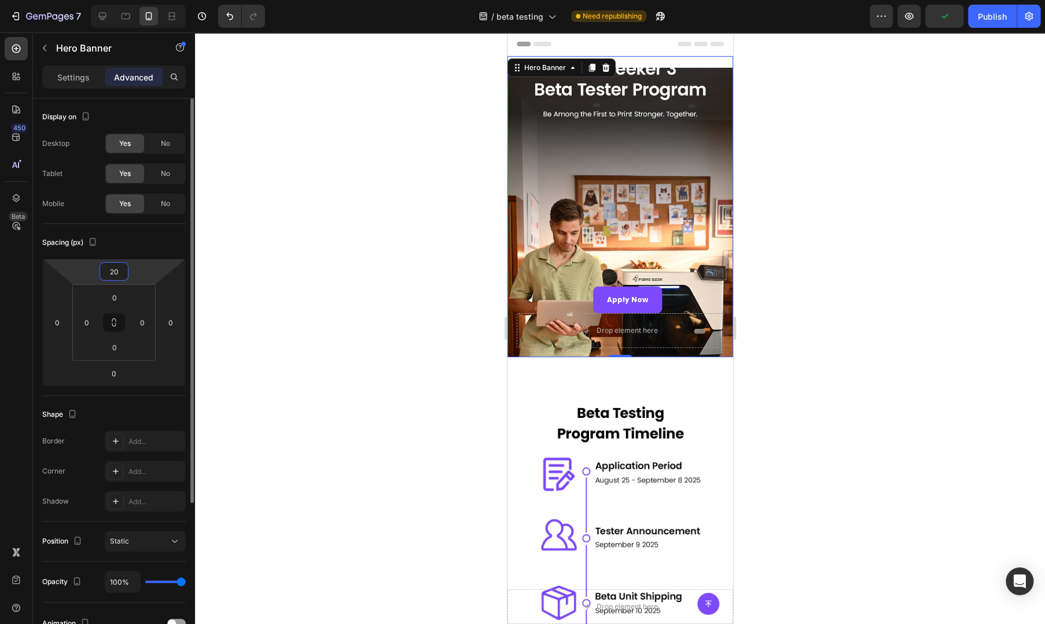
type input "2"
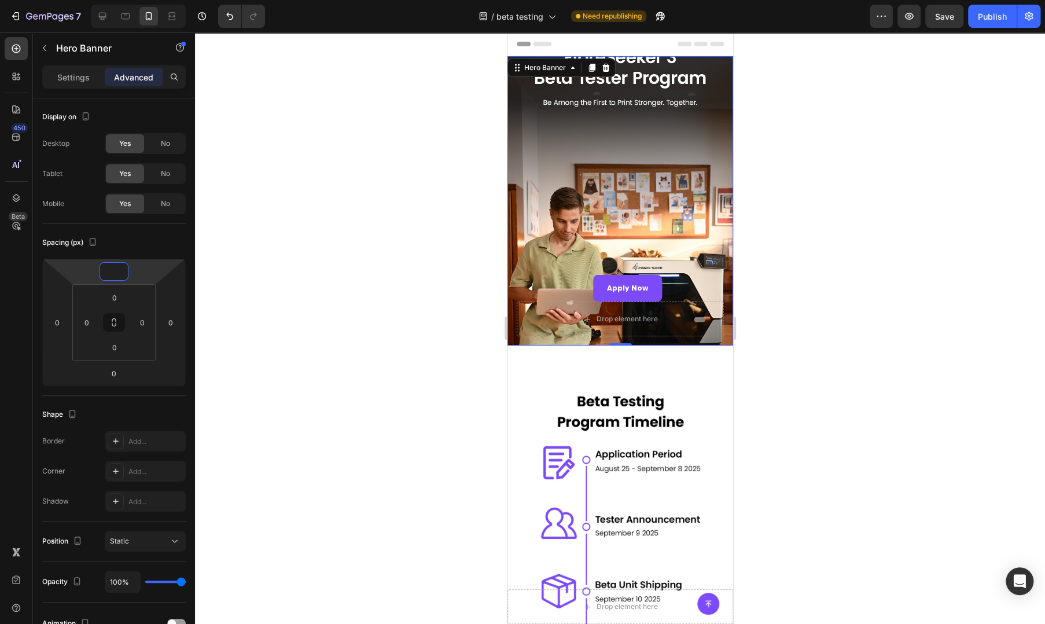
click at [447, 160] on div at bounding box center [620, 327] width 850 height 591
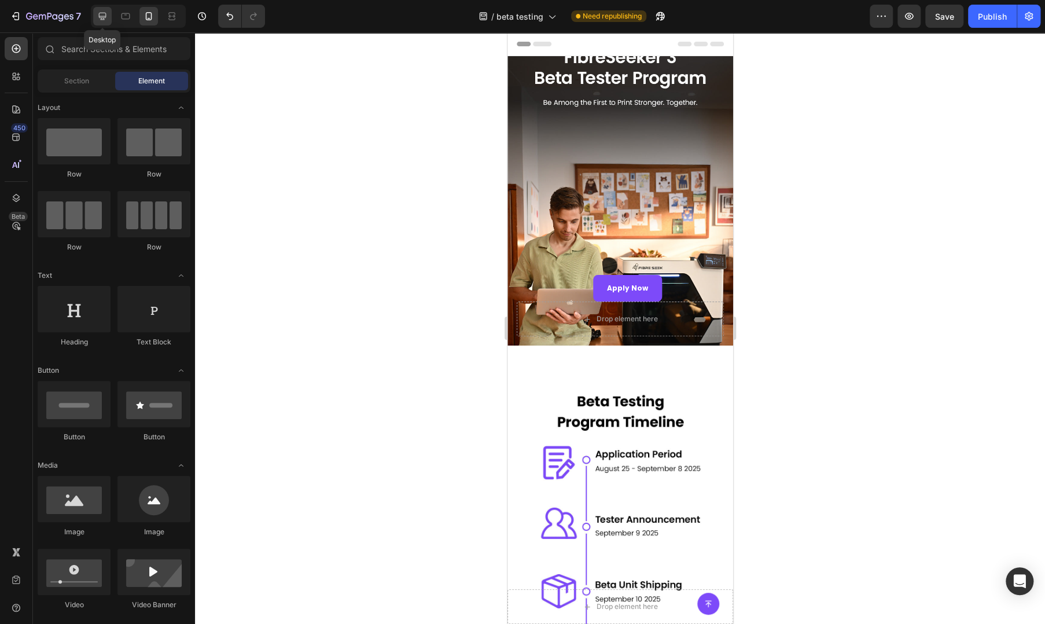
click at [104, 19] on icon at bounding box center [103, 16] width 12 height 12
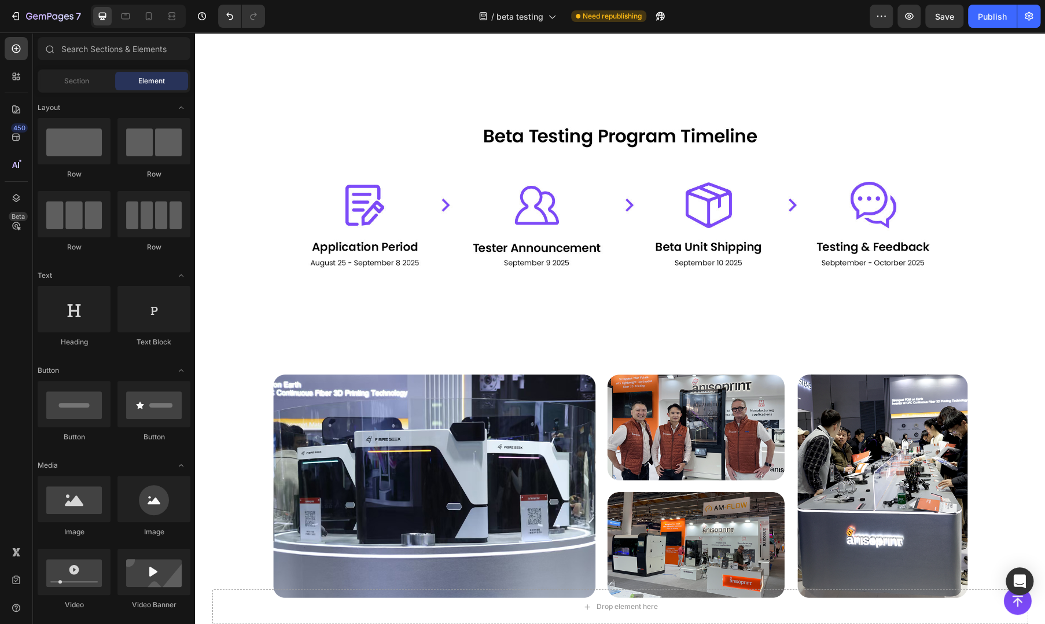
scroll to position [579, 0]
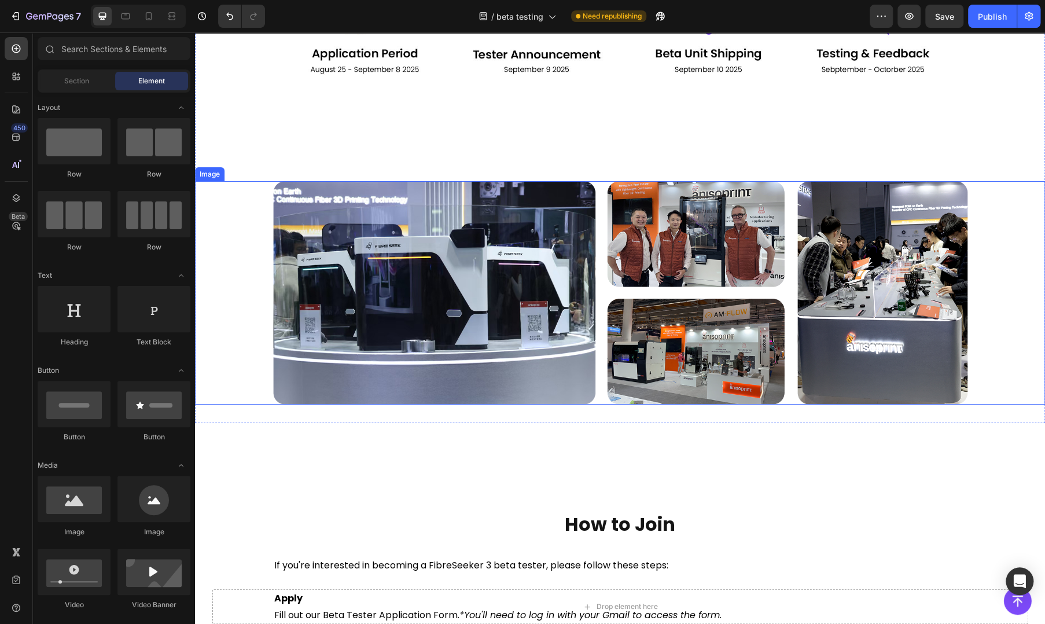
click at [427, 356] on img at bounding box center [620, 292] width 694 height 223
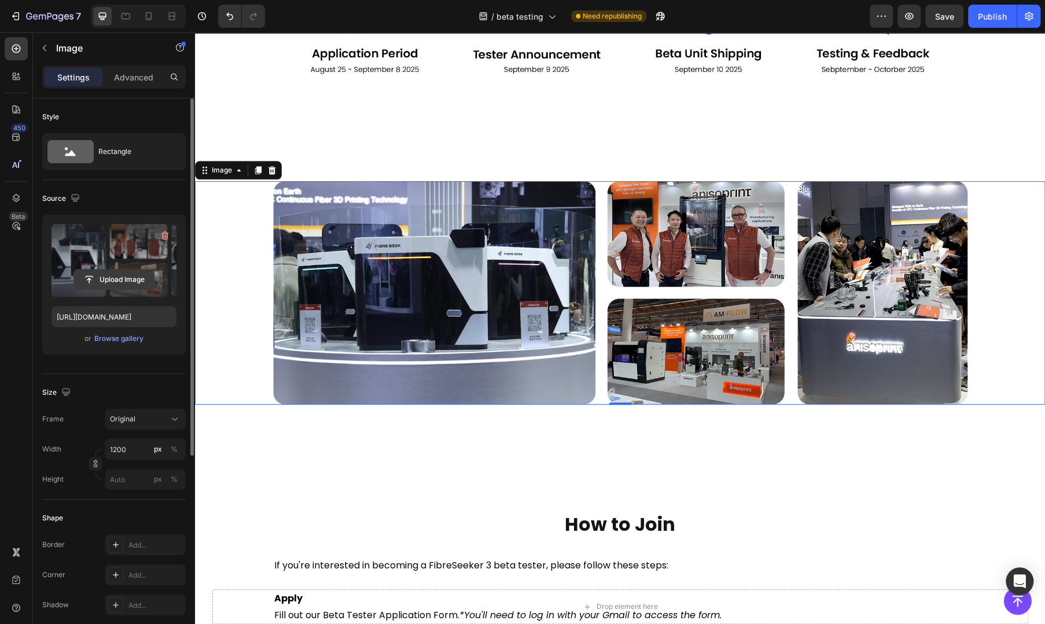
click at [100, 276] on input "file" at bounding box center [114, 280] width 80 height 20
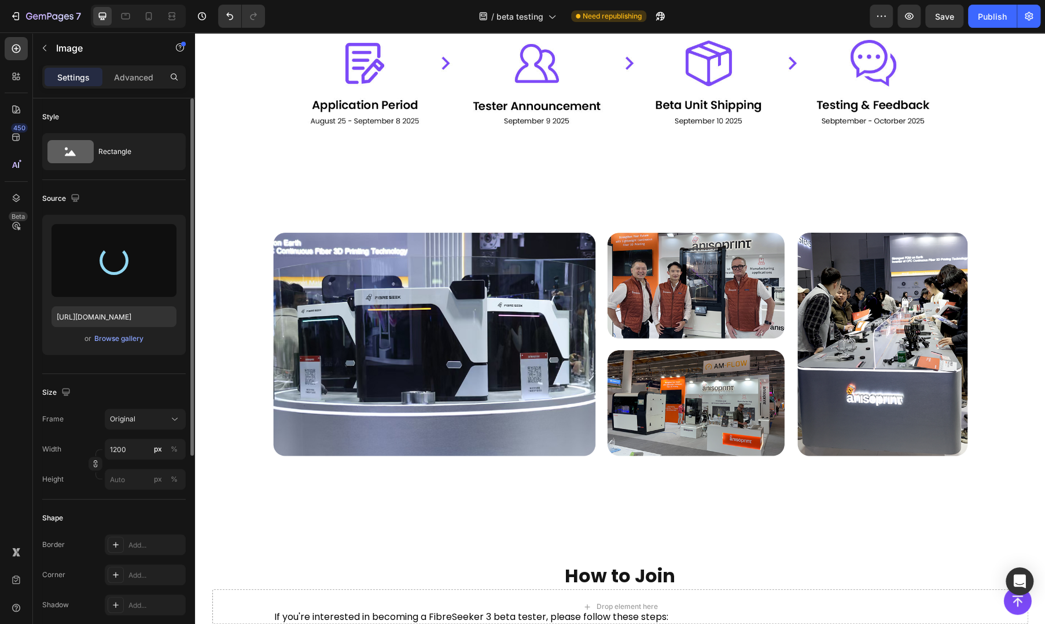
scroll to position [334, 0]
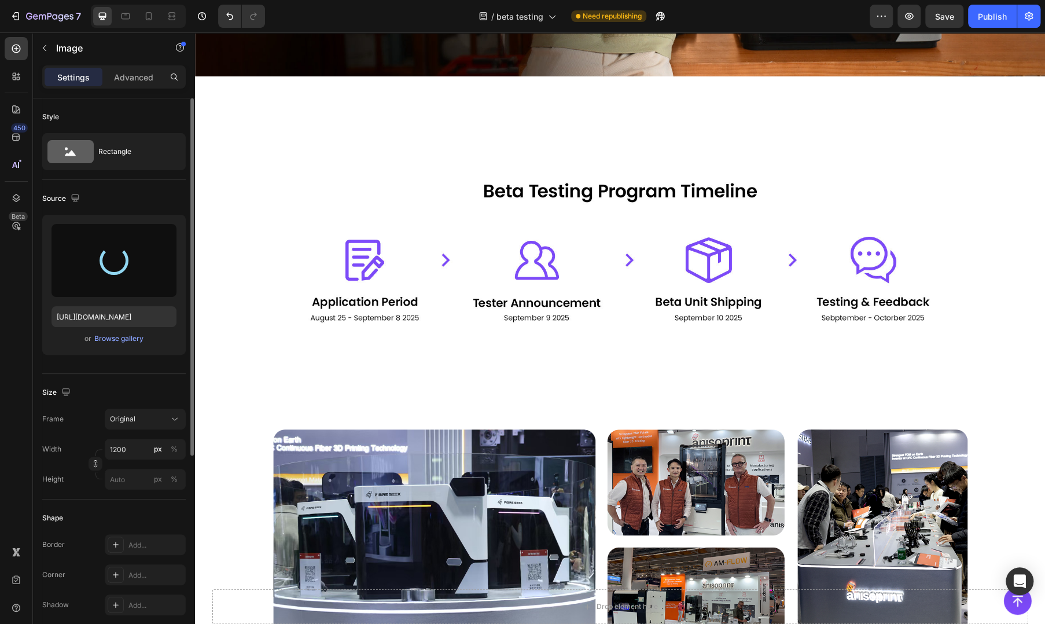
type input "[URL][DOMAIN_NAME]"
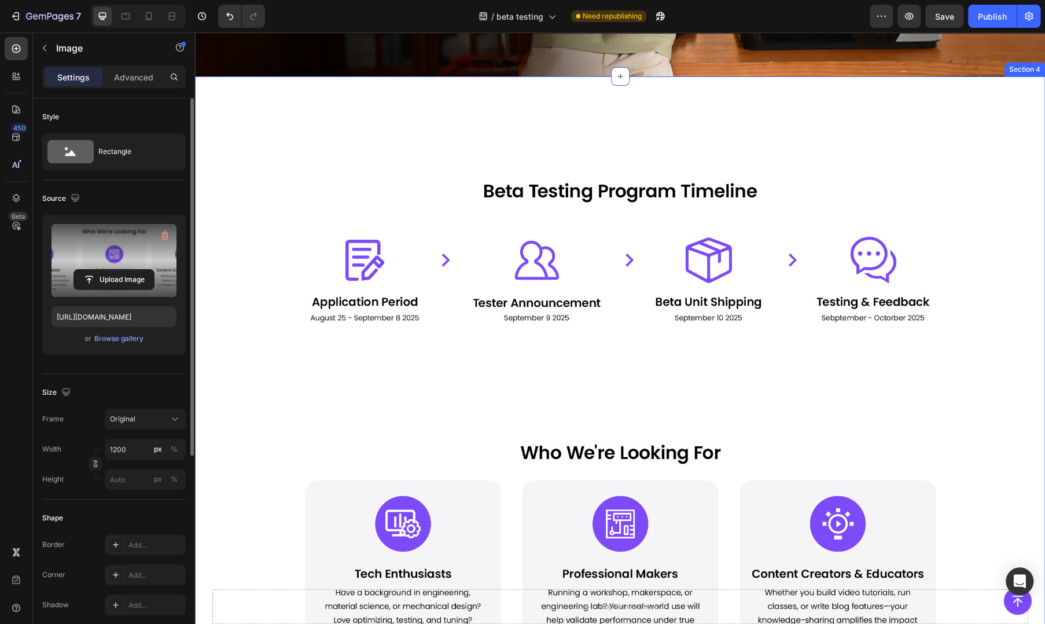
drag, startPoint x: 972, startPoint y: 358, endPoint x: 854, endPoint y: 379, distance: 119.4
click at [972, 358] on div "Image Image" at bounding box center [620, 376] width 850 height 563
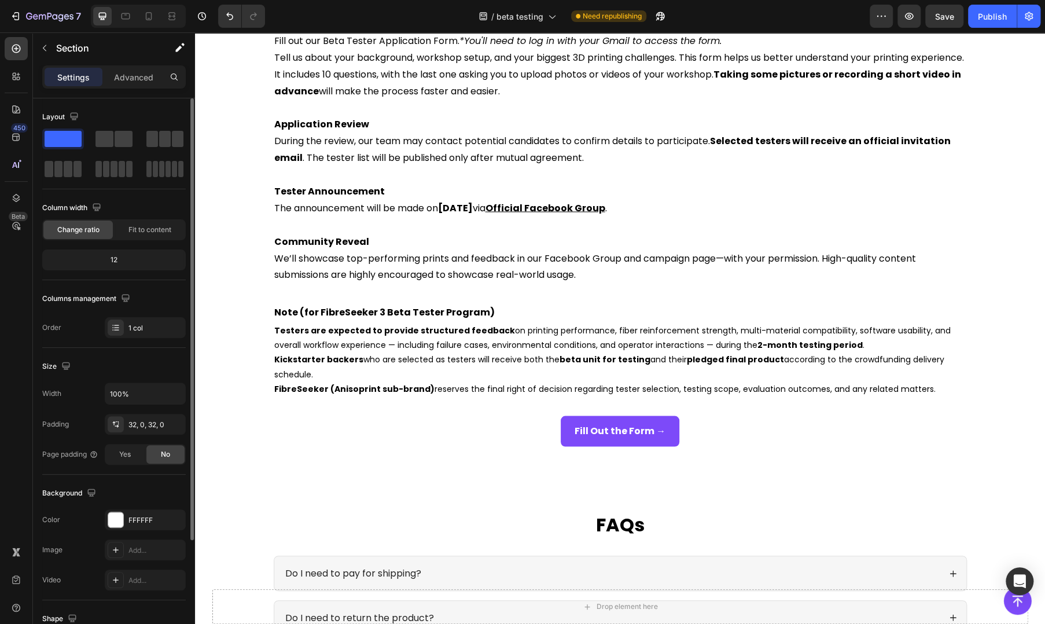
scroll to position [1350, 0]
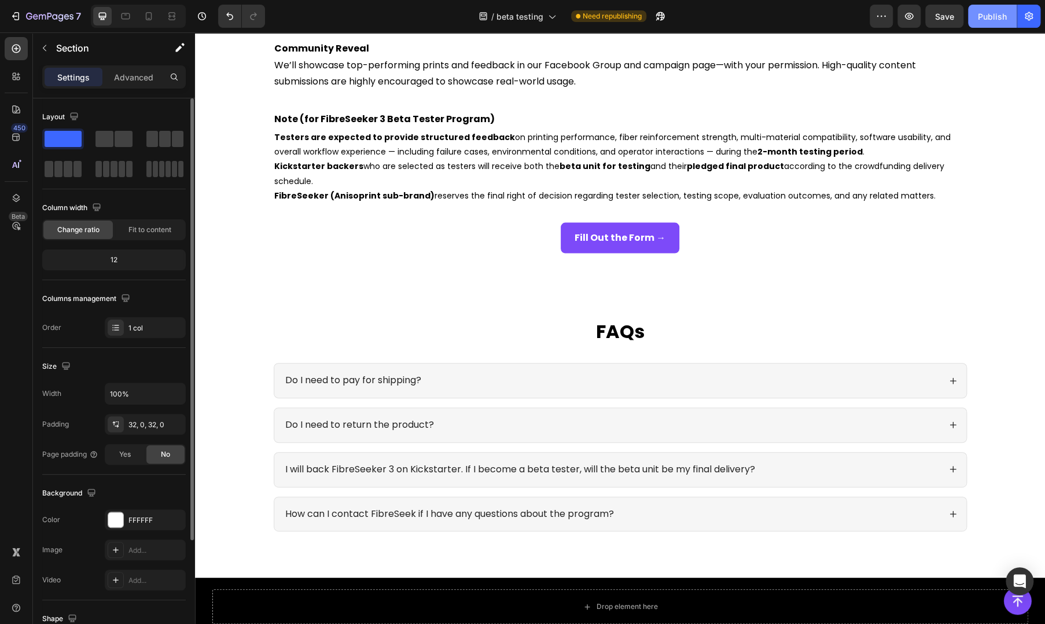
click at [986, 6] on button "Publish" at bounding box center [992, 16] width 49 height 23
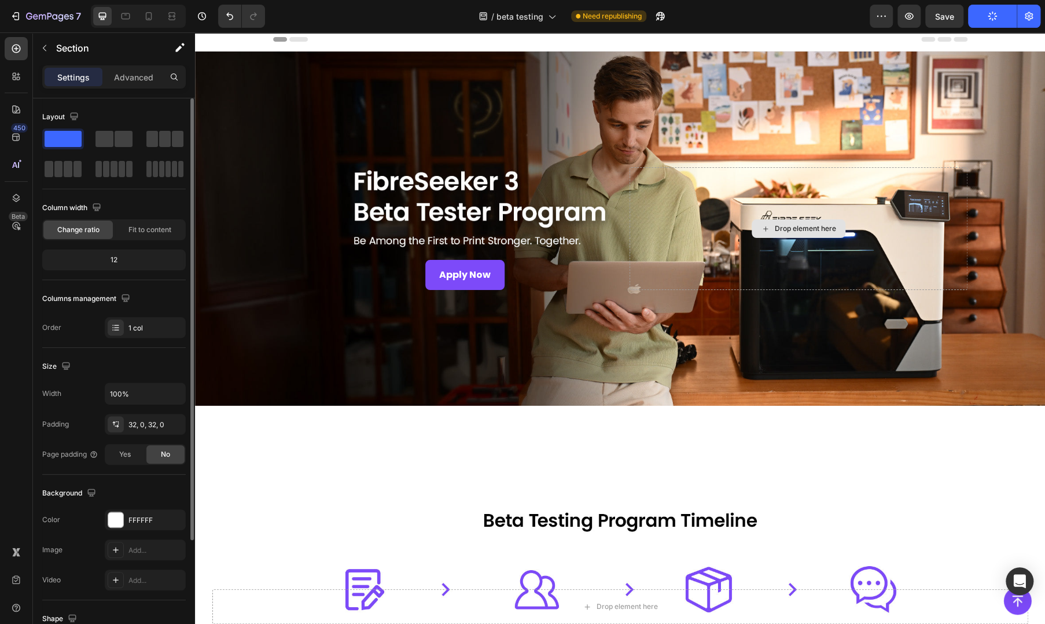
scroll to position [0, 0]
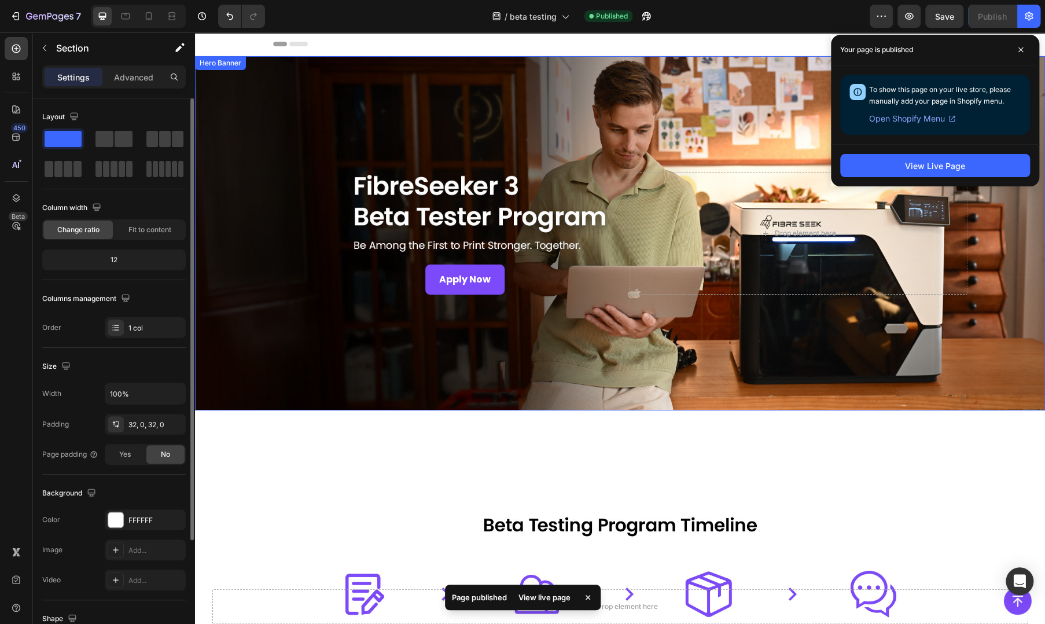
drag, startPoint x: 780, startPoint y: 344, endPoint x: 687, endPoint y: 351, distance: 93.4
click at [780, 344] on div "Overlay" at bounding box center [620, 233] width 850 height 354
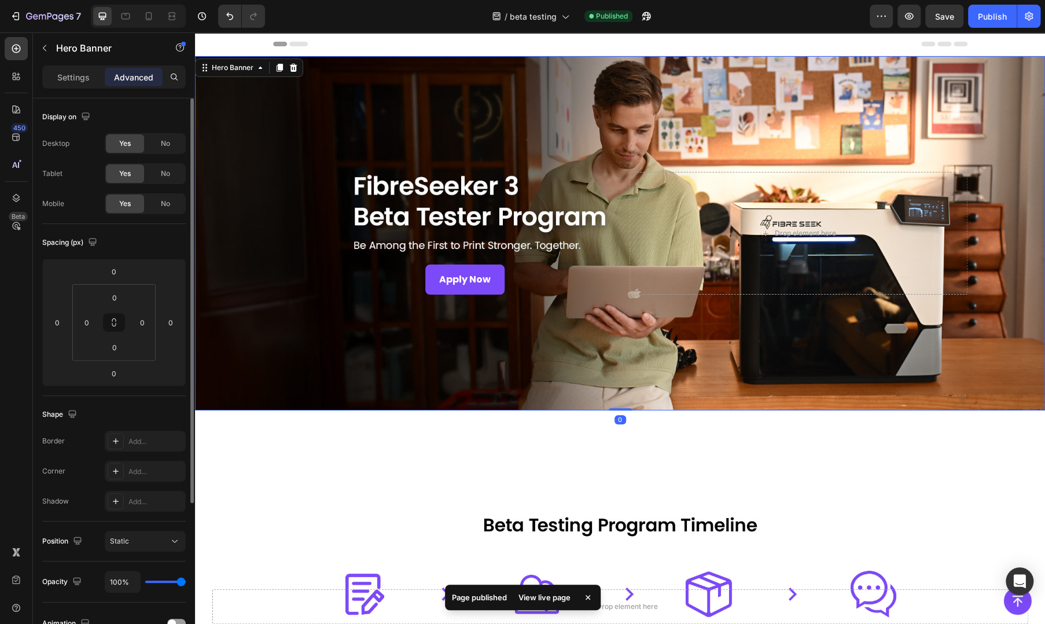
click at [551, 599] on div "View live page" at bounding box center [544, 597] width 66 height 16
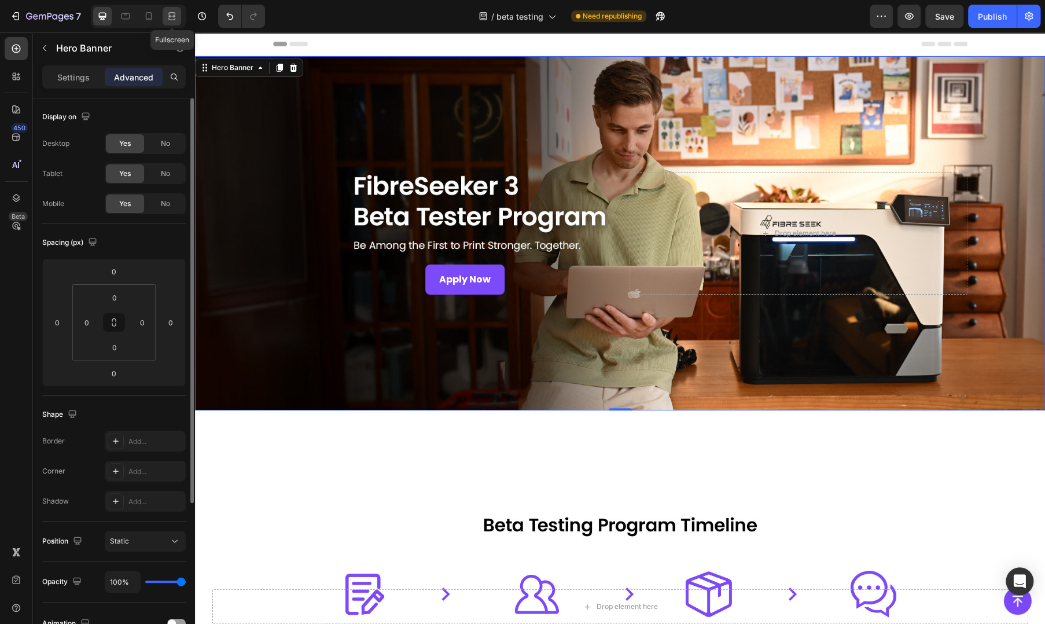
click at [171, 12] on icon at bounding box center [172, 16] width 12 height 12
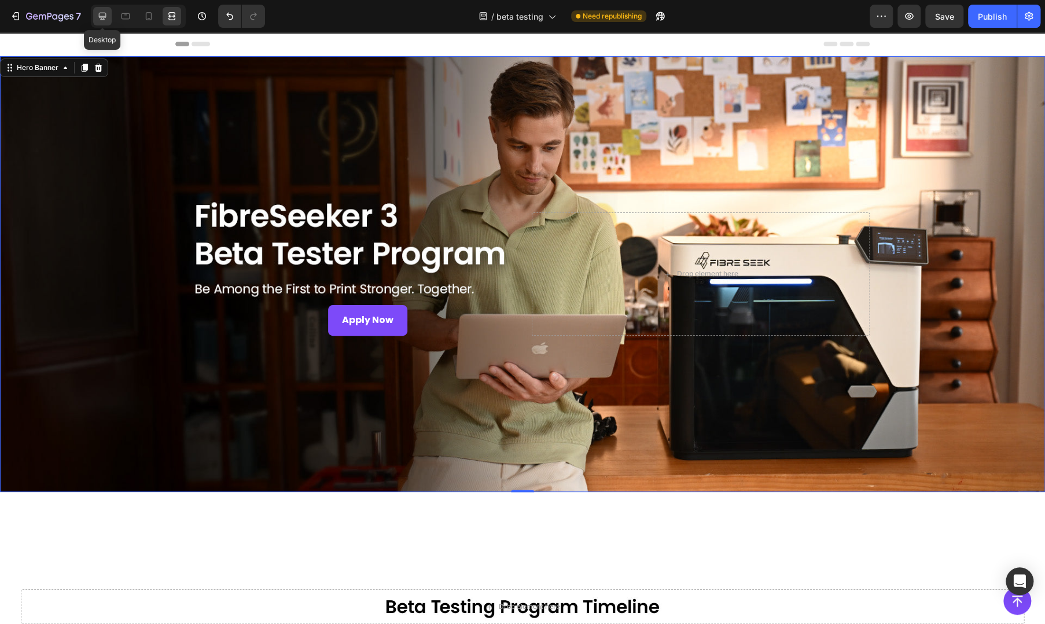
click at [105, 19] on icon at bounding box center [103, 16] width 12 height 12
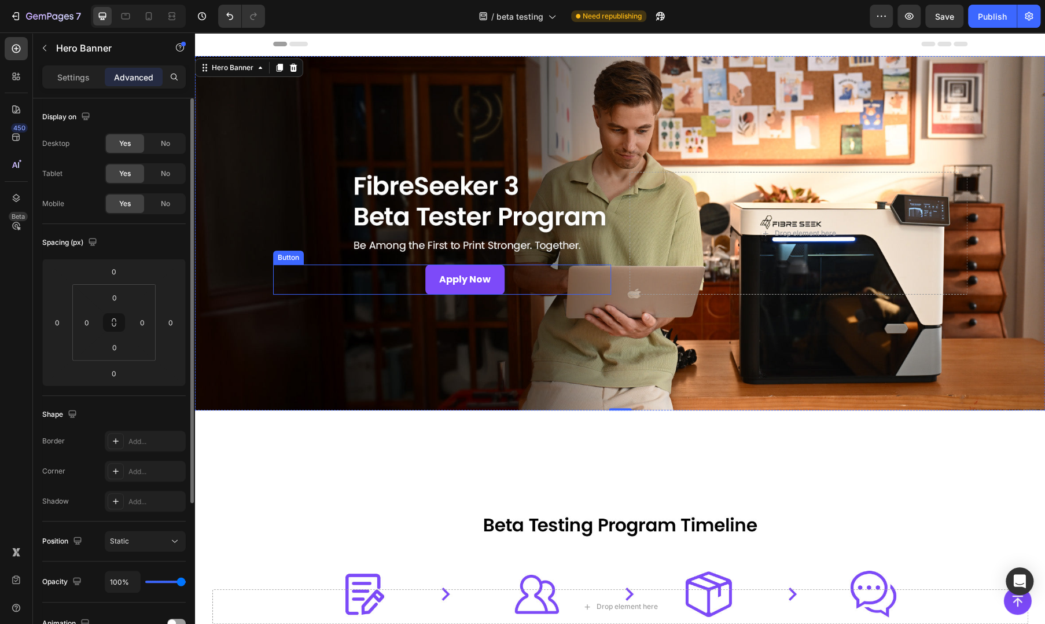
click at [550, 279] on div "Apply Now Button" at bounding box center [442, 279] width 338 height 31
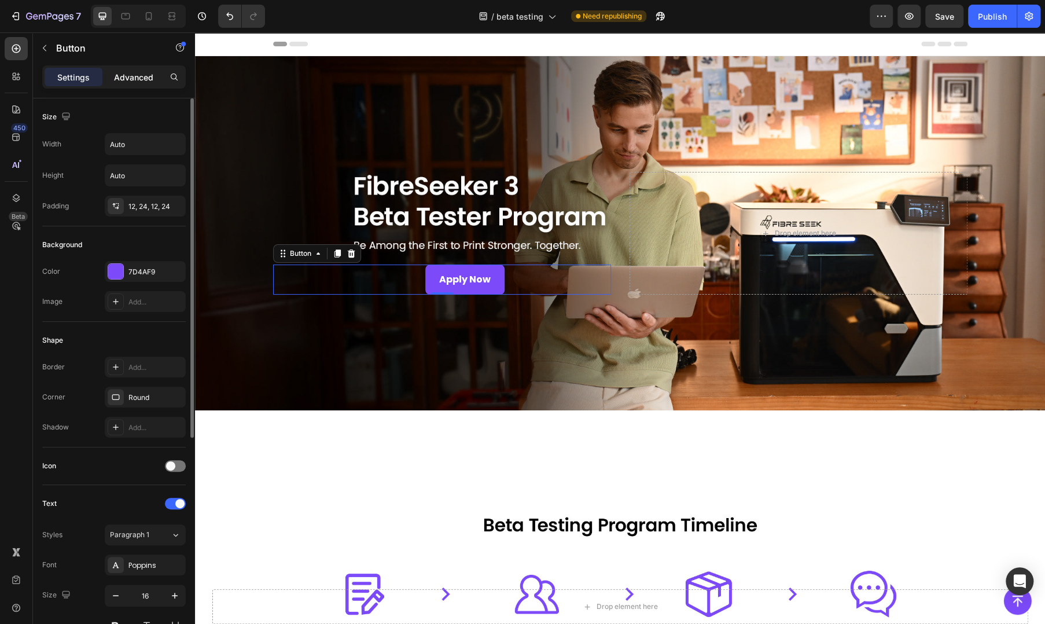
click at [143, 80] on p "Advanced" at bounding box center [133, 77] width 39 height 12
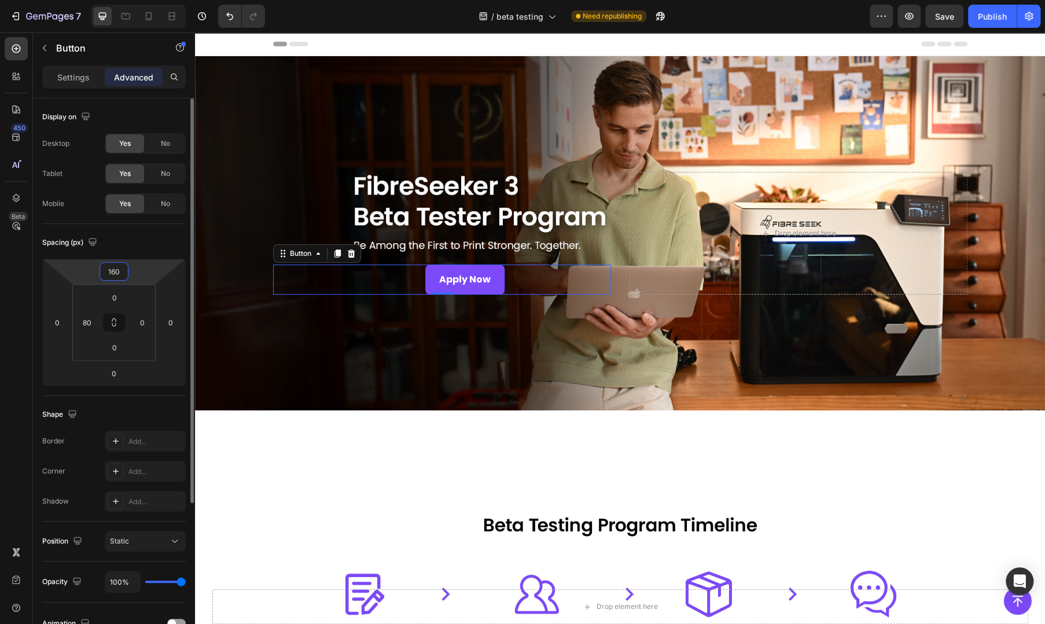
click at [121, 271] on input "160" at bounding box center [113, 271] width 23 height 17
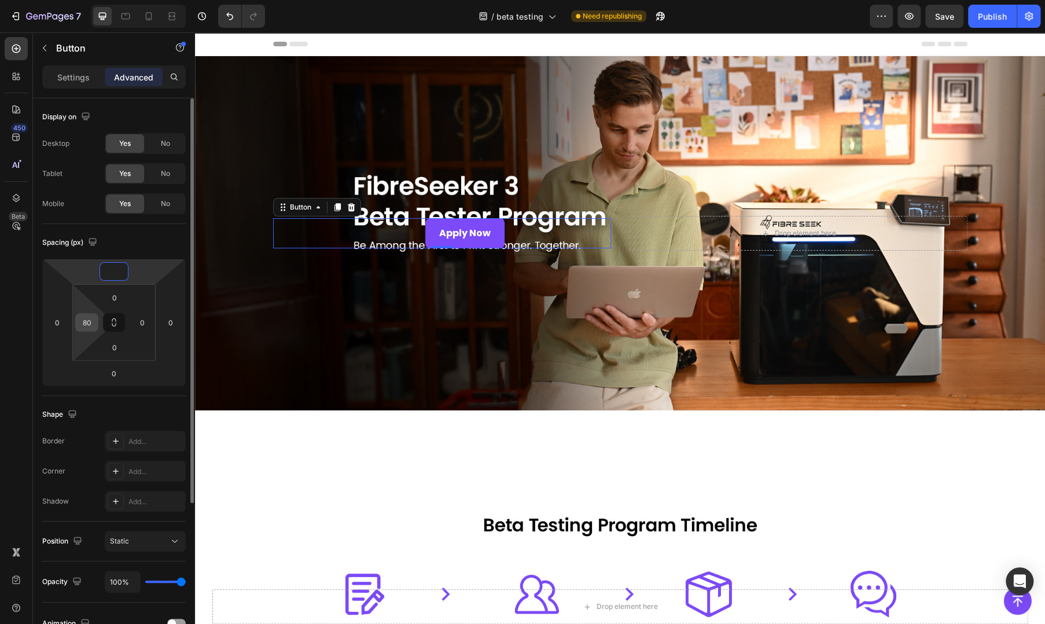
type input "0"
click at [93, 325] on input "80" at bounding box center [86, 322] width 17 height 17
type input "0"
click at [0, 0] on div "Spacing (px) 0 0 0 0 0 0 0 0" at bounding box center [0, 0] width 0 height 0
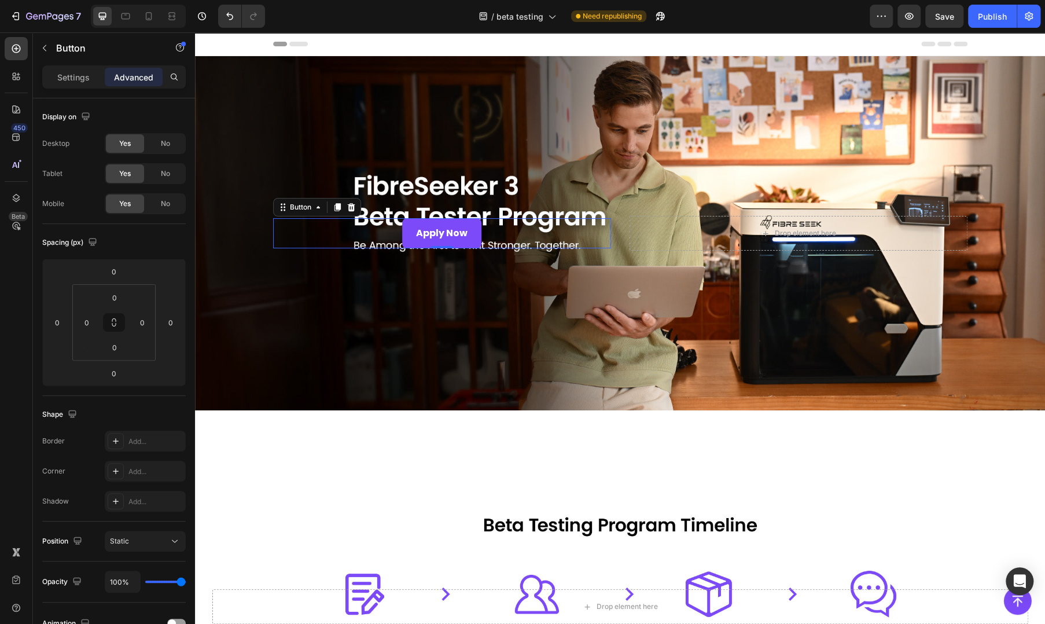
click at [337, 231] on div "Apply Now Button 0" at bounding box center [442, 233] width 338 height 31
click at [76, 87] on div "Settings Advanced" at bounding box center [113, 76] width 143 height 23
click at [78, 82] on p "Settings" at bounding box center [73, 77] width 32 height 12
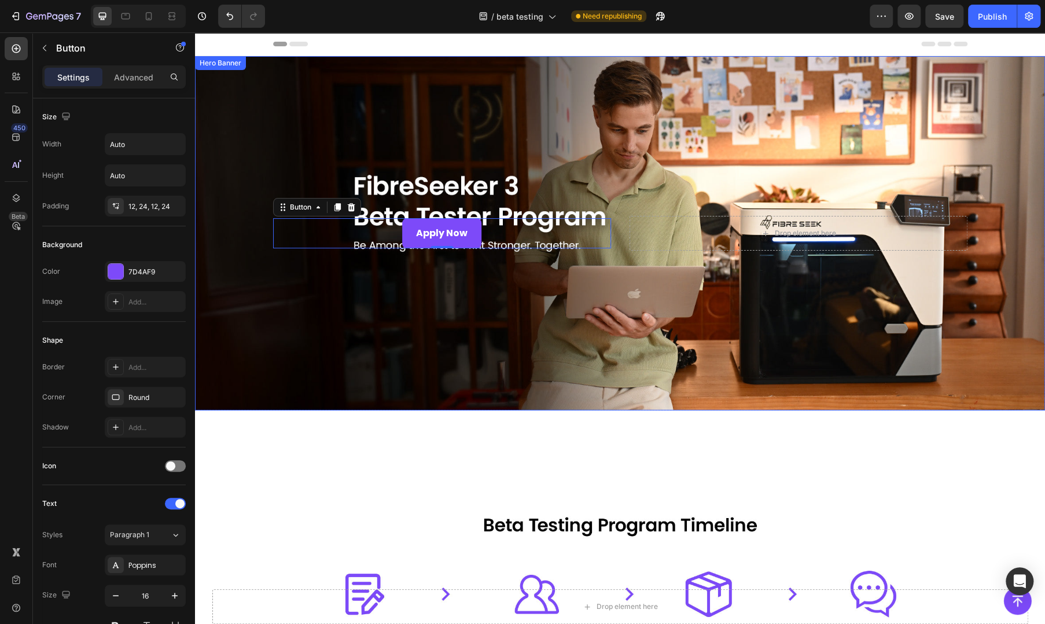
click at [247, 159] on div "Overlay" at bounding box center [620, 233] width 850 height 354
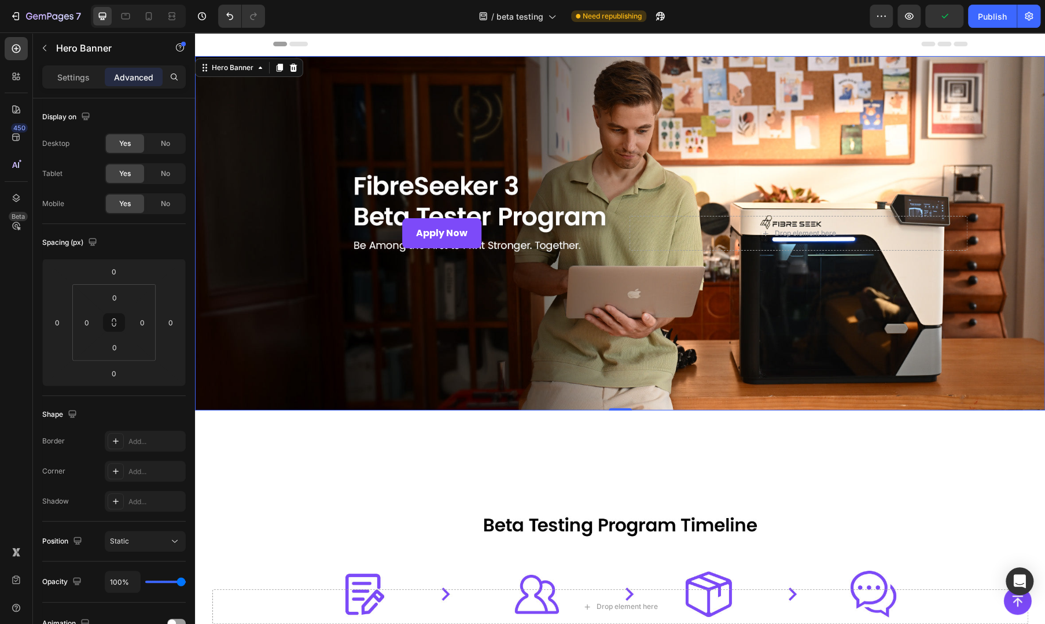
click at [297, 130] on div "Overlay" at bounding box center [620, 233] width 850 height 354
click at [47, 74] on div "Settings" at bounding box center [74, 77] width 58 height 19
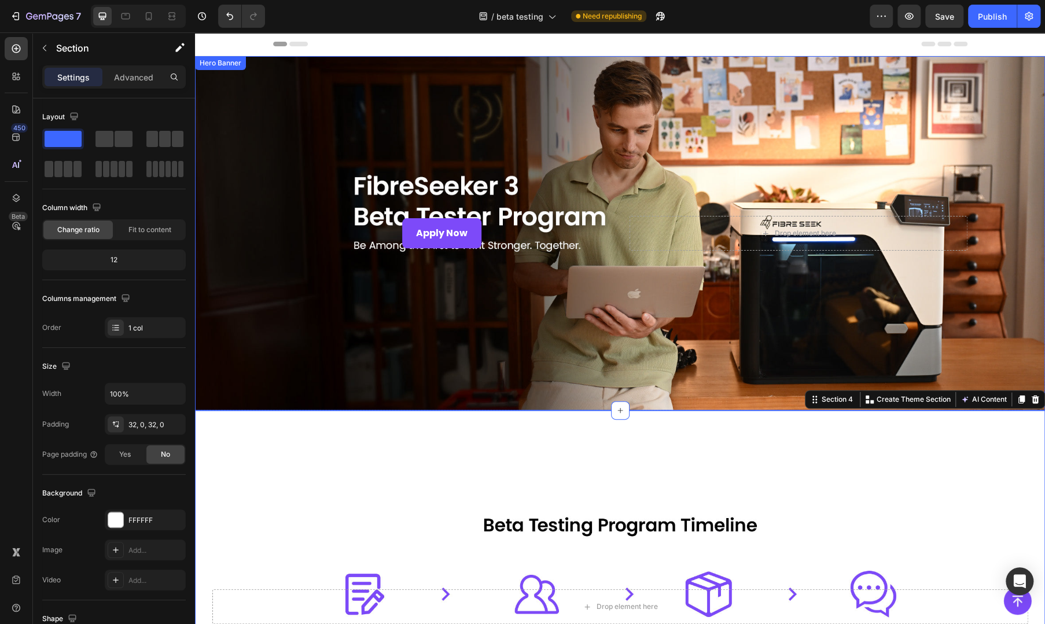
click at [269, 363] on div "Overlay" at bounding box center [620, 233] width 850 height 354
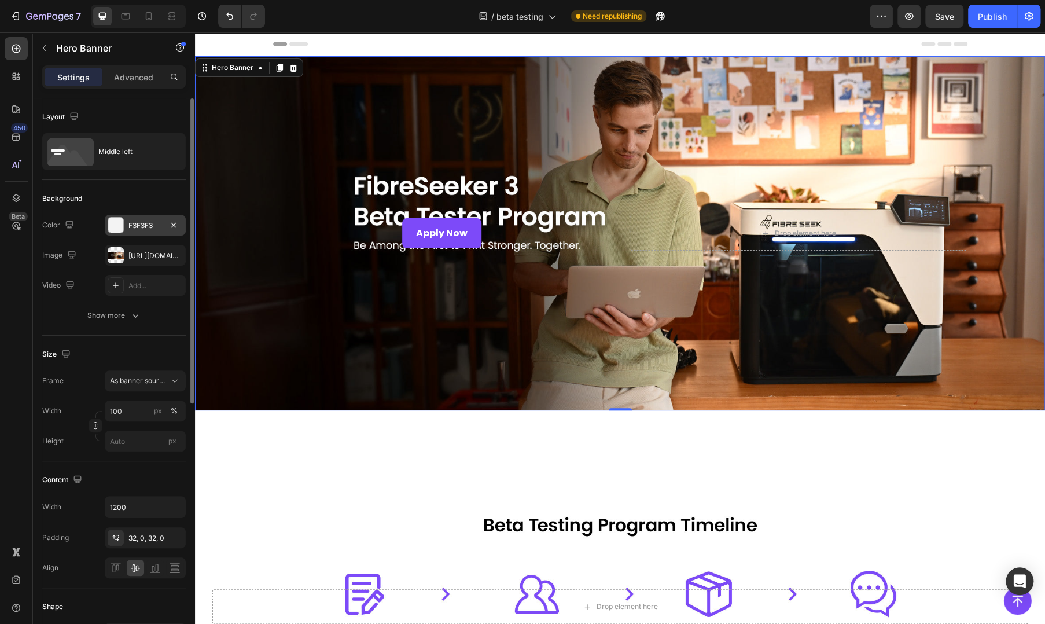
click at [133, 225] on div "F3F3F3" at bounding box center [145, 225] width 34 height 10
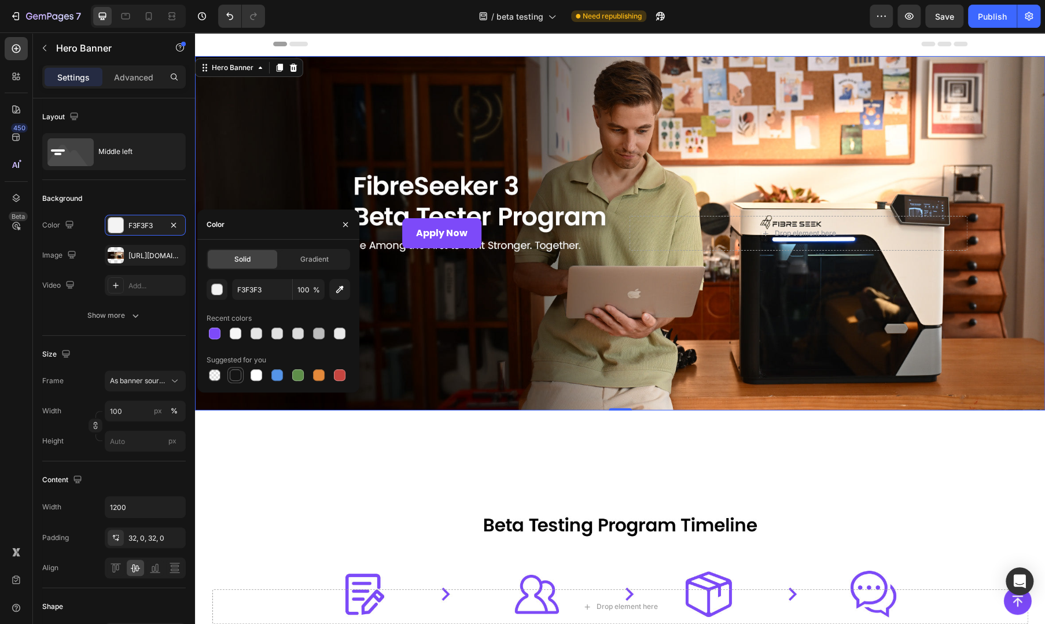
click at [238, 374] on div at bounding box center [236, 375] width 12 height 12
click at [235, 332] on div at bounding box center [236, 333] width 12 height 12
click at [258, 374] on div at bounding box center [256, 375] width 12 height 12
type input "FFFFFF"
click at [462, 363] on div "Overlay" at bounding box center [620, 233] width 850 height 354
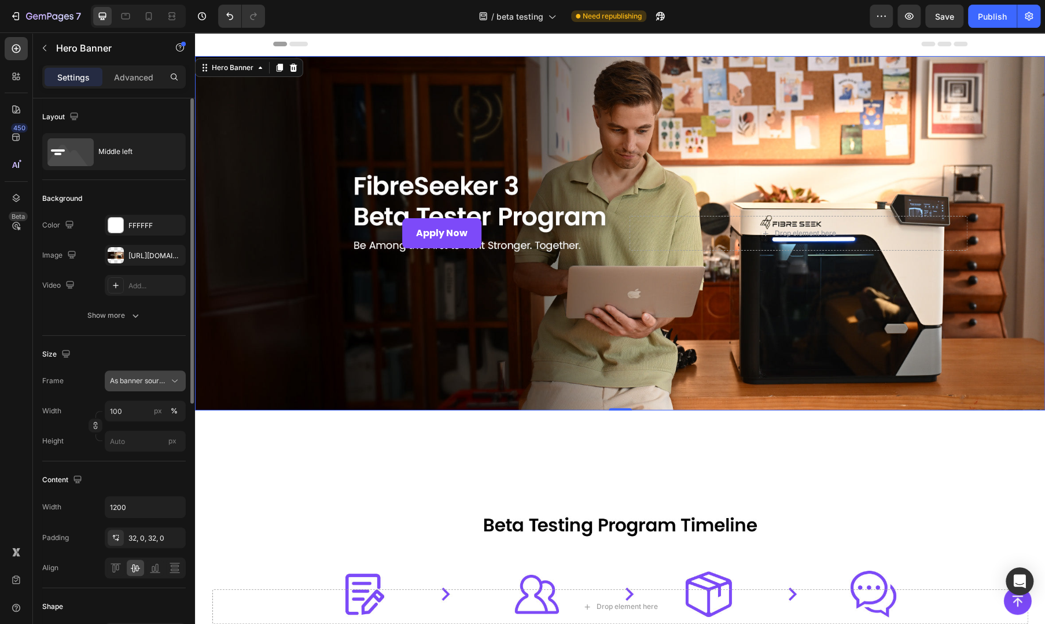
click at [137, 375] on span "As banner source" at bounding box center [138, 380] width 57 height 10
click at [138, 375] on span "As banner source" at bounding box center [138, 380] width 57 height 10
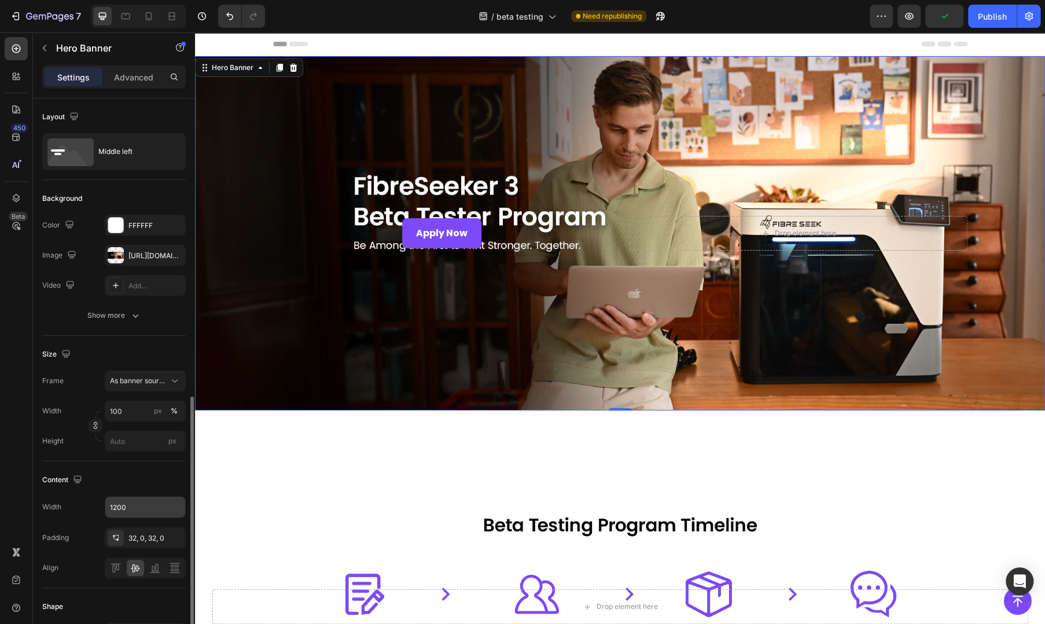
scroll to position [193, 0]
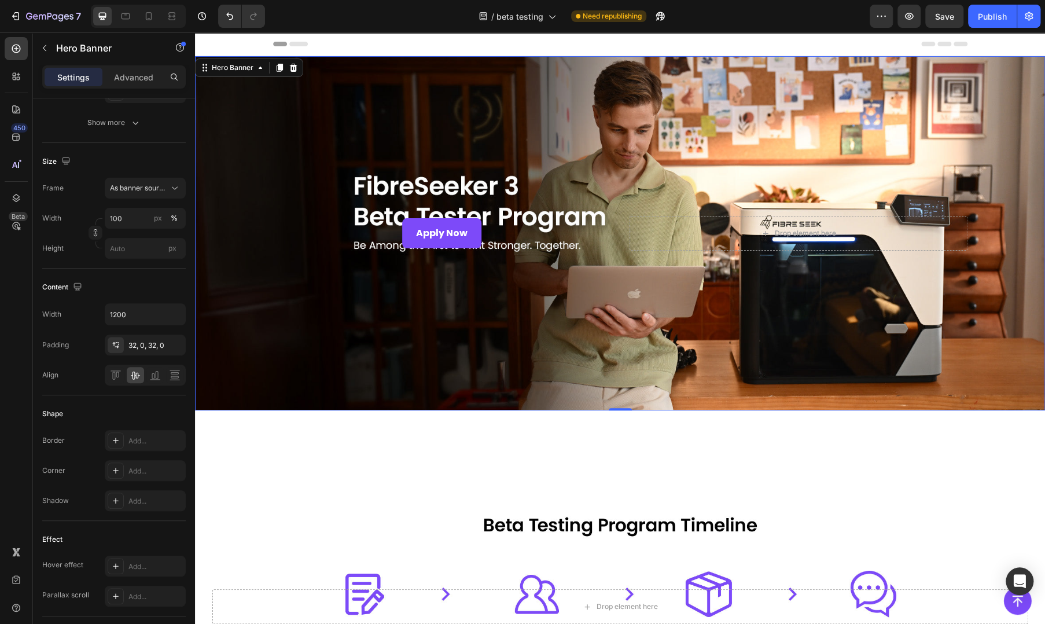
click at [277, 313] on div "Overlay" at bounding box center [620, 233] width 850 height 354
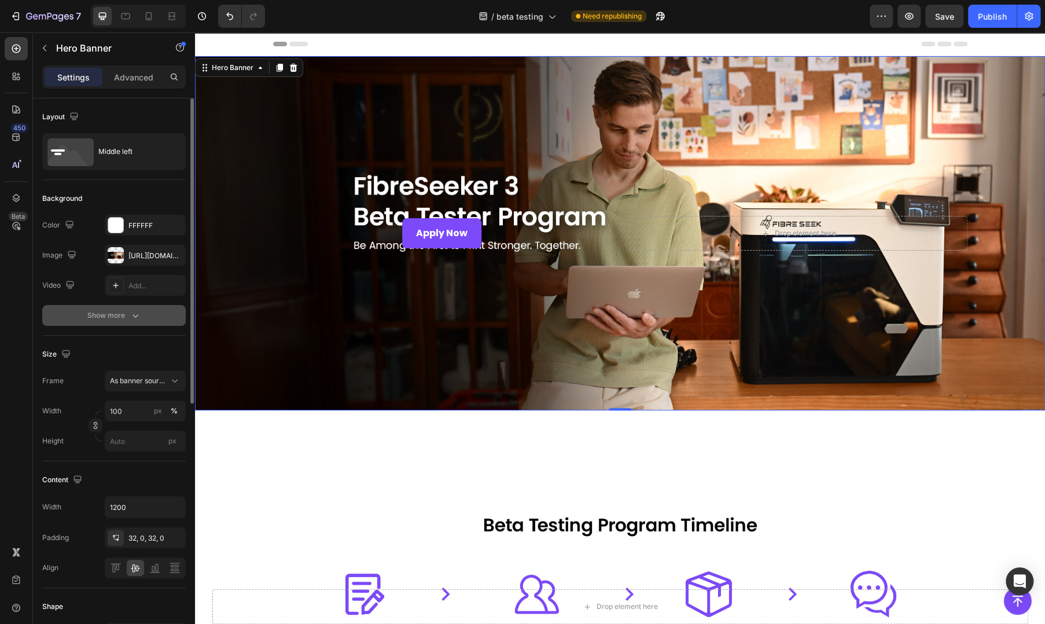
click at [125, 311] on div "Show more" at bounding box center [114, 316] width 54 height 12
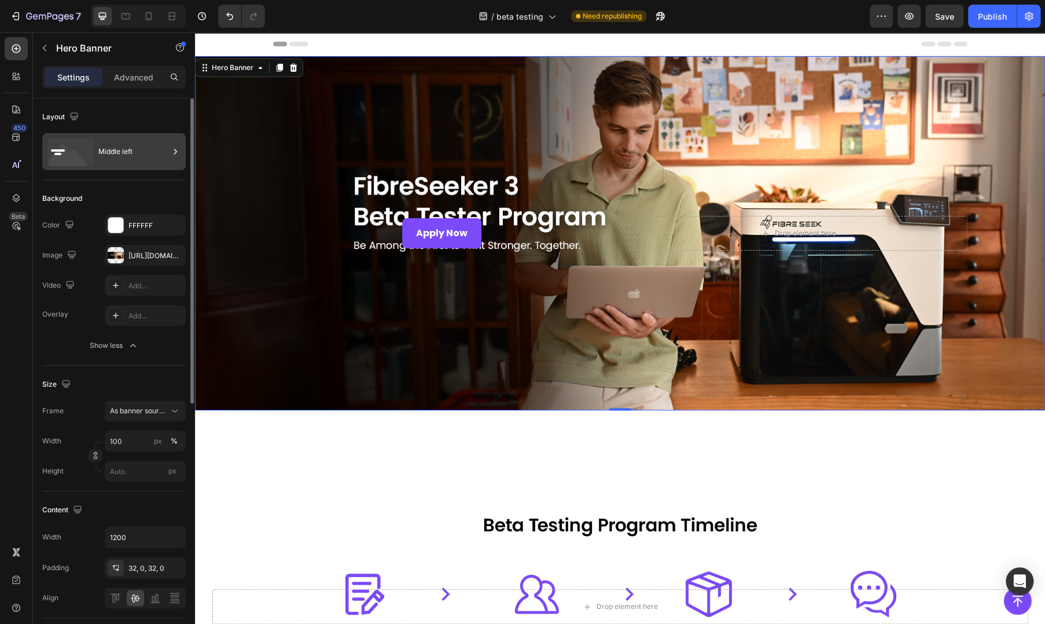
click at [93, 144] on icon at bounding box center [70, 152] width 46 height 28
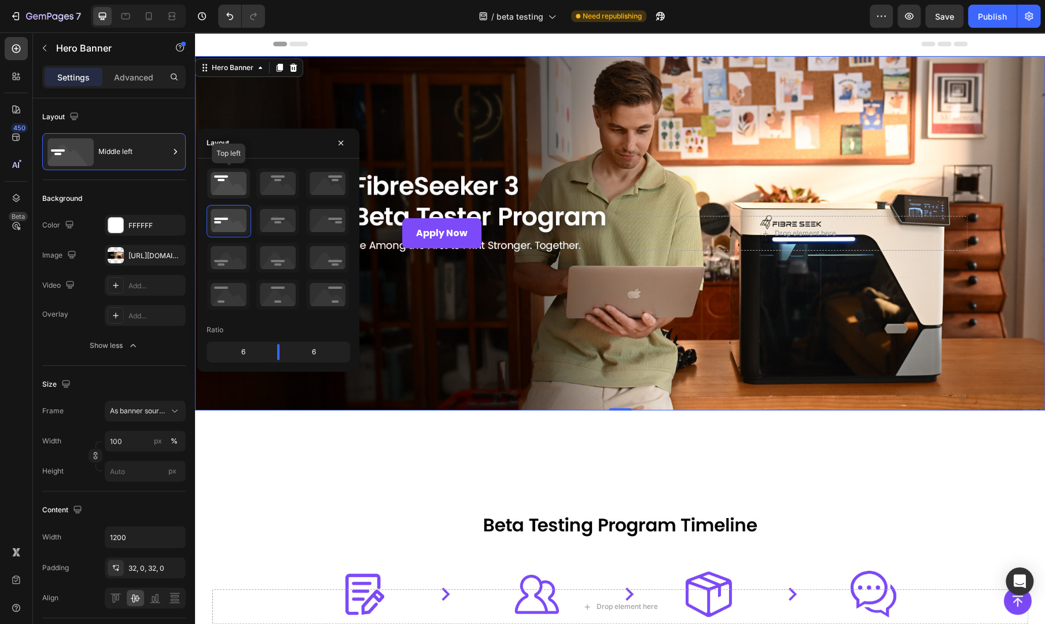
click at [231, 179] on icon at bounding box center [228, 183] width 43 height 30
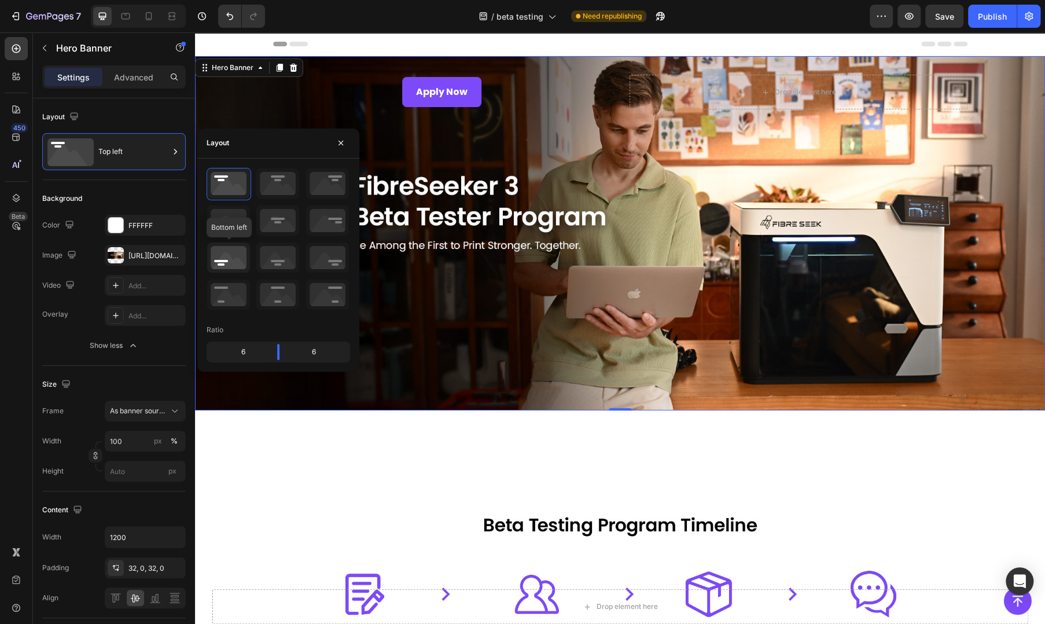
click at [233, 265] on icon at bounding box center [228, 257] width 43 height 30
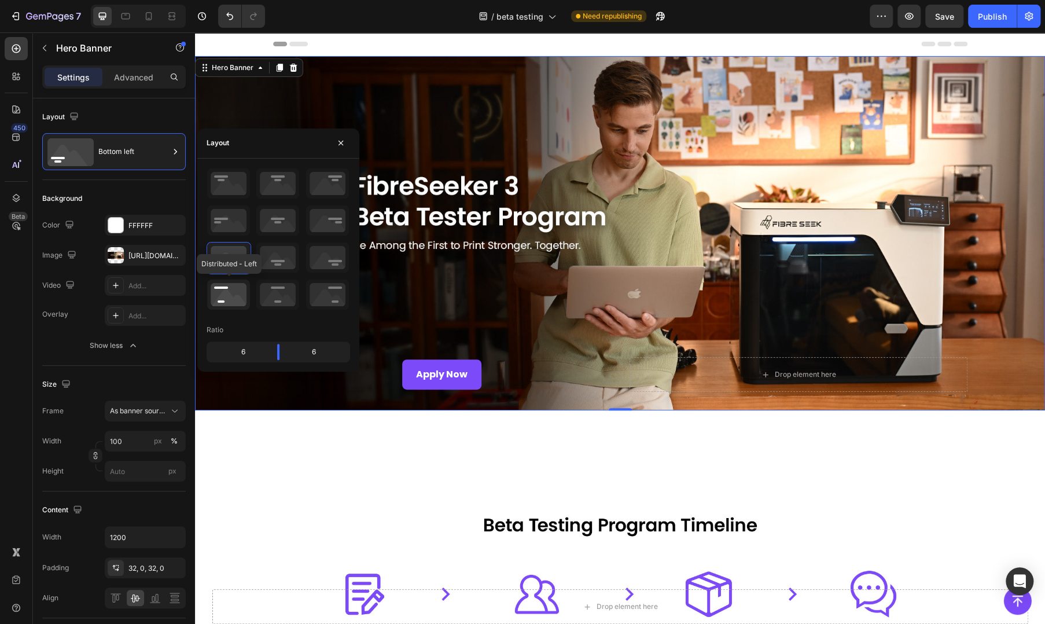
click at [231, 292] on icon at bounding box center [228, 294] width 43 height 30
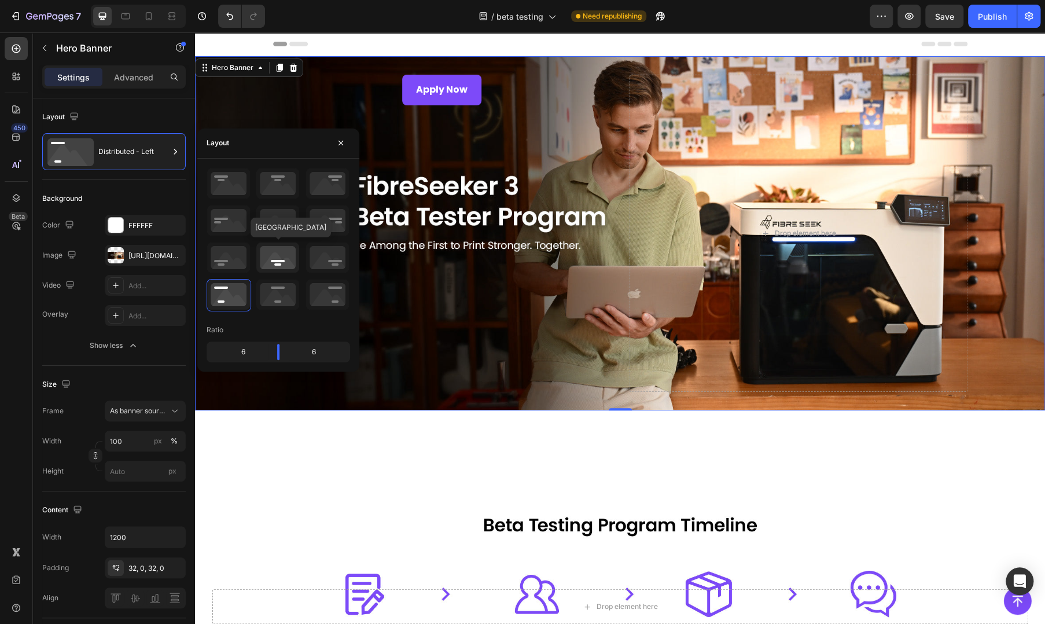
click at [272, 264] on icon at bounding box center [277, 257] width 43 height 30
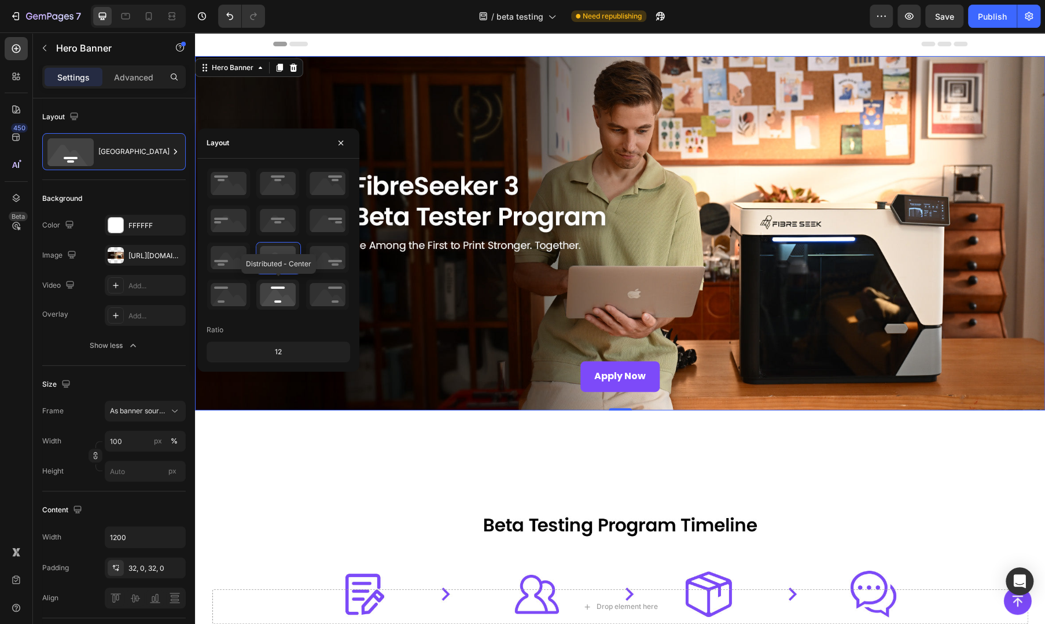
click at [280, 295] on icon at bounding box center [277, 294] width 43 height 30
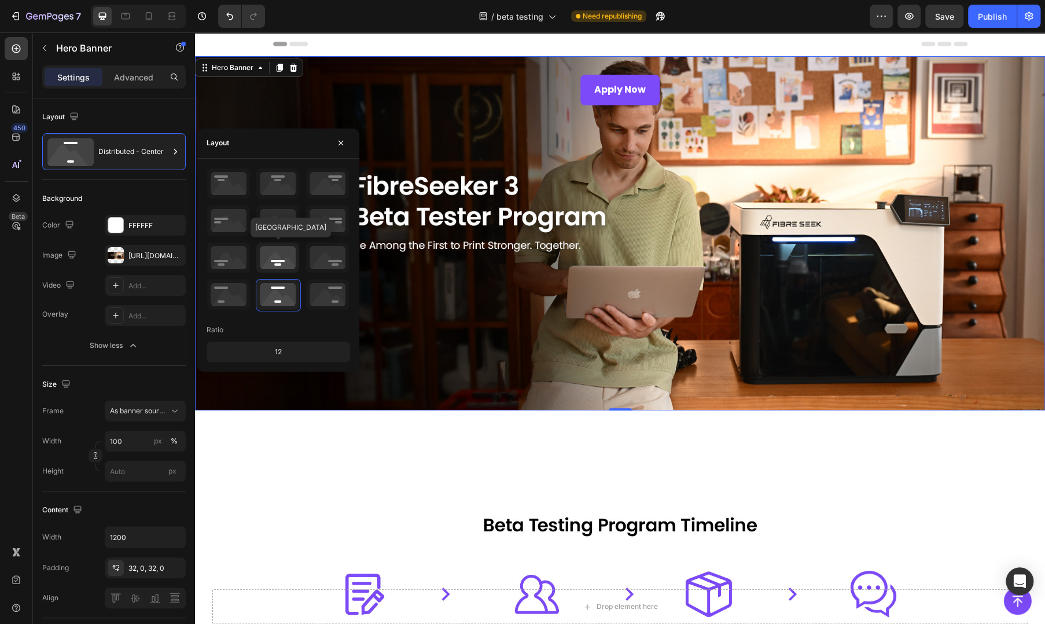
click at [285, 258] on icon at bounding box center [277, 257] width 43 height 30
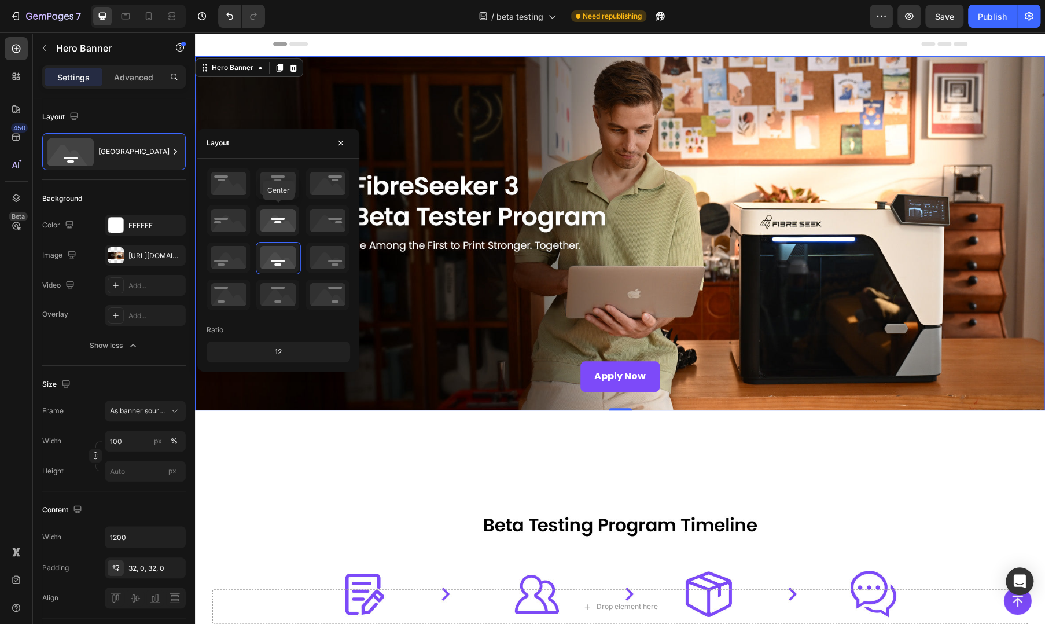
click at [275, 213] on icon at bounding box center [277, 220] width 43 height 30
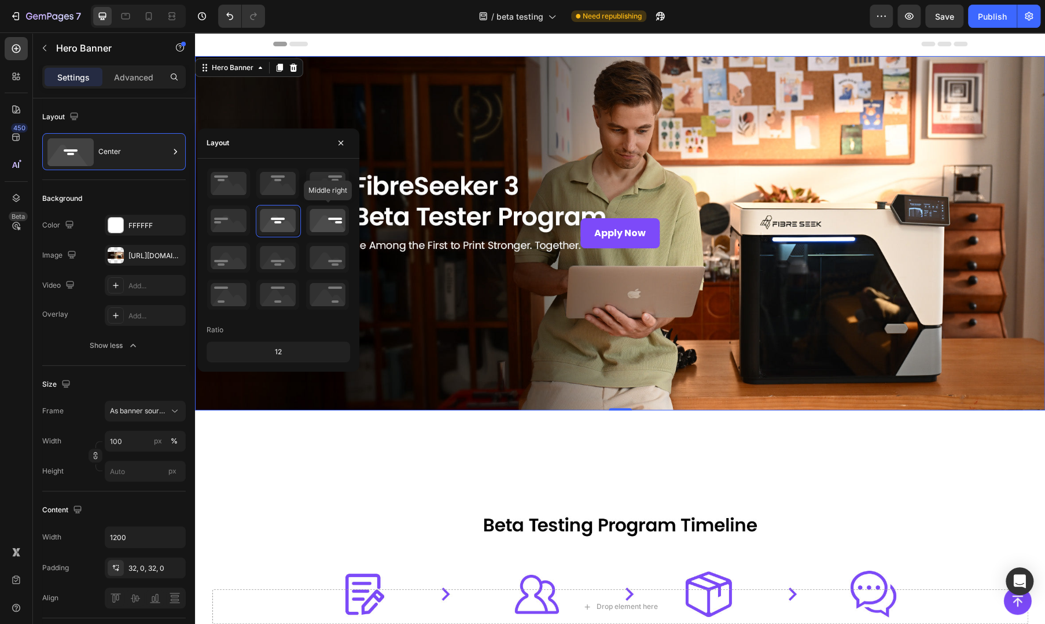
click at [331, 223] on icon at bounding box center [327, 220] width 43 height 30
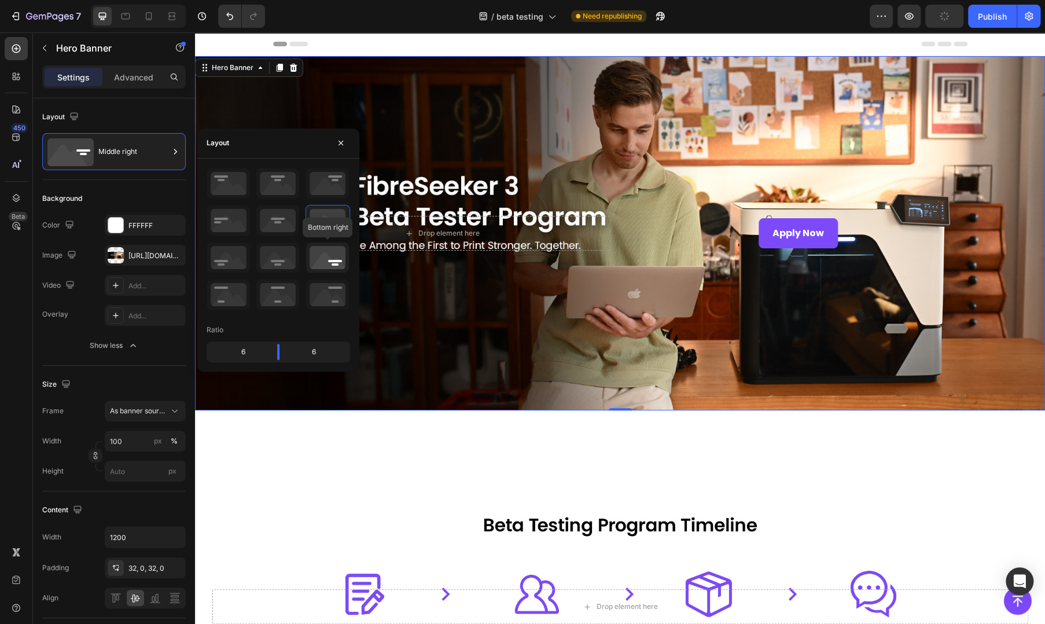
click at [323, 260] on icon at bounding box center [327, 257] width 43 height 30
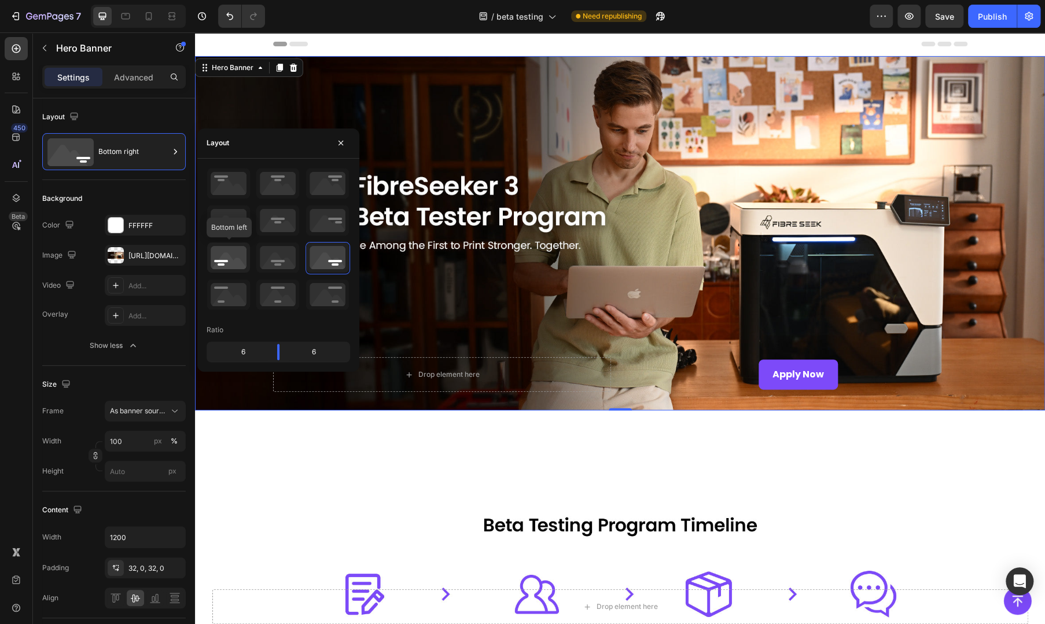
click at [231, 259] on icon at bounding box center [228, 257] width 43 height 30
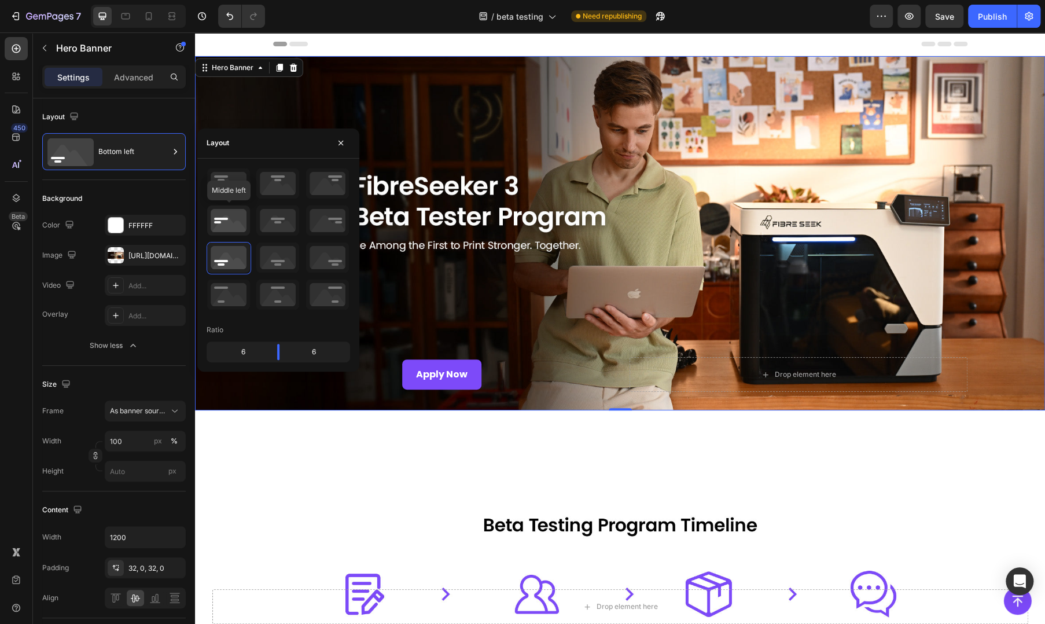
click at [226, 218] on icon at bounding box center [228, 220] width 43 height 30
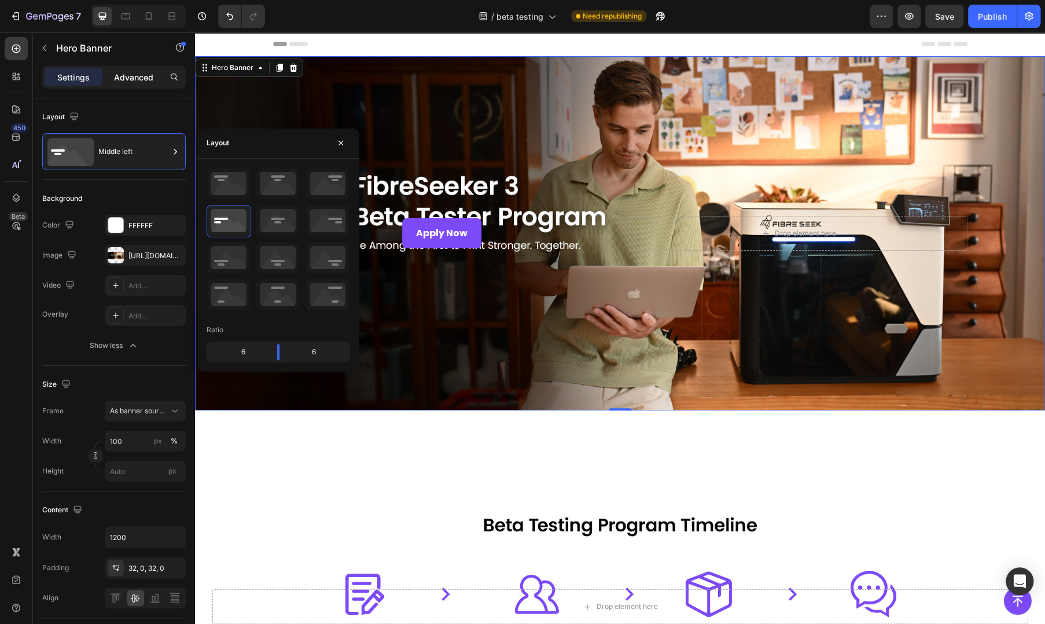
click at [126, 82] on p "Advanced" at bounding box center [133, 77] width 39 height 12
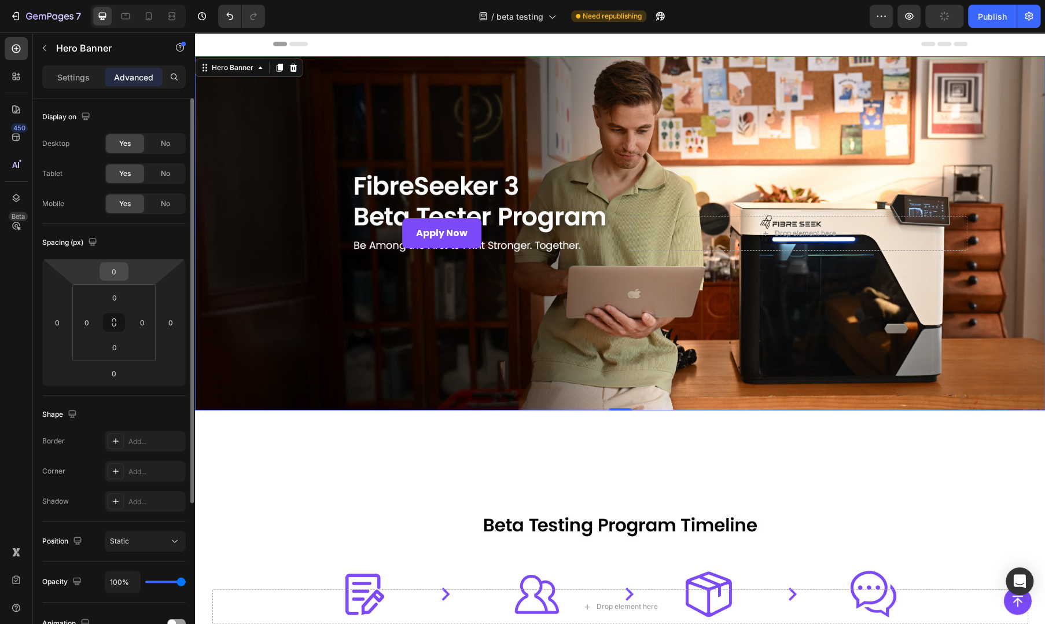
click at [120, 267] on input "0" at bounding box center [113, 271] width 23 height 17
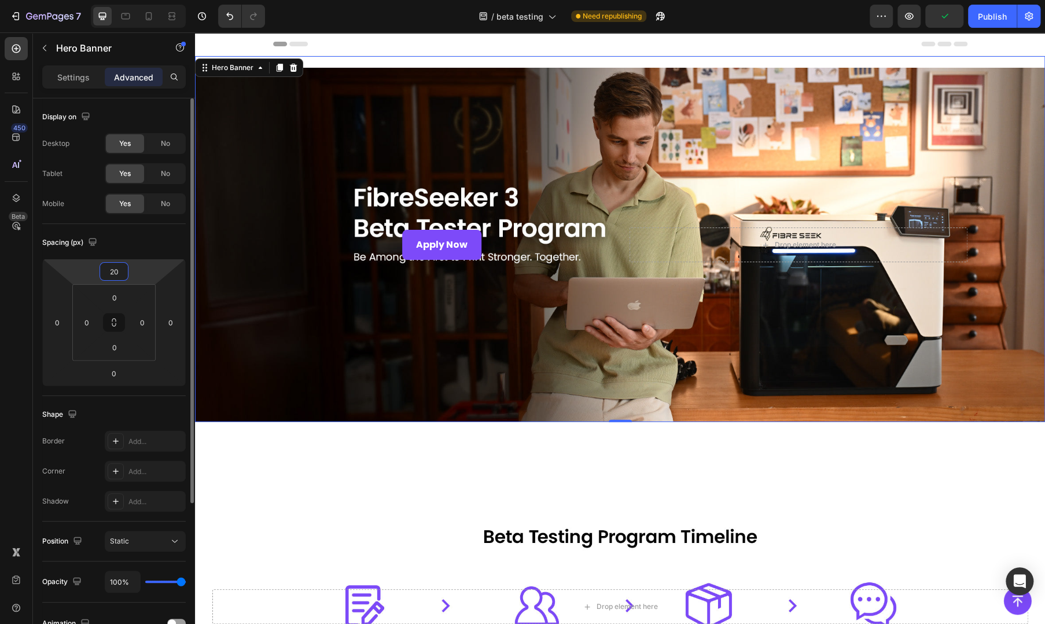
type input "2"
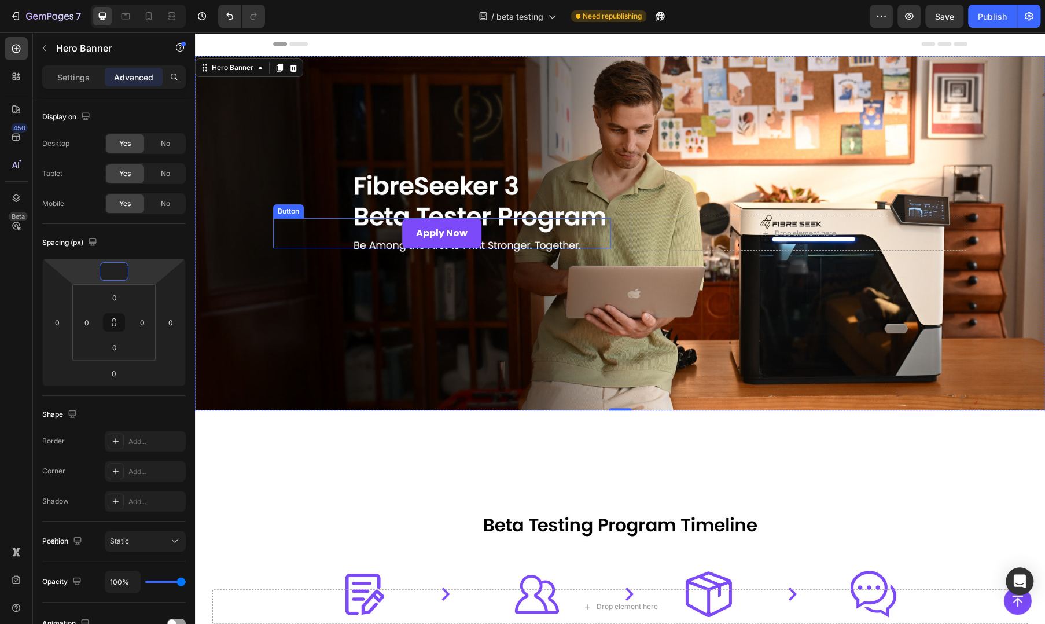
click at [333, 241] on div "Apply Now Button" at bounding box center [442, 233] width 338 height 31
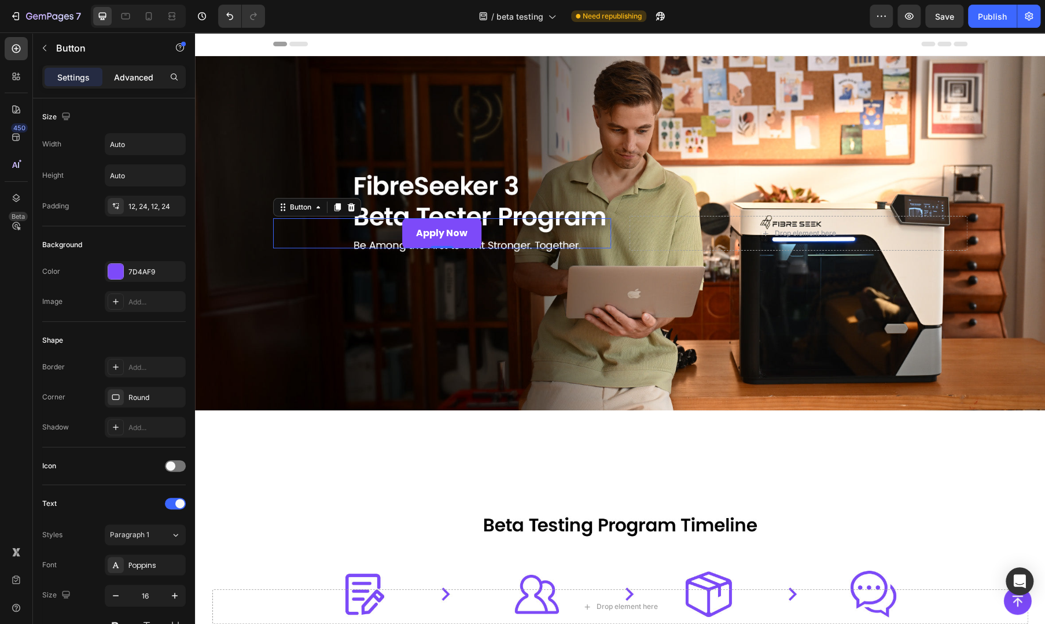
click at [122, 68] on div "Advanced" at bounding box center [134, 77] width 58 height 19
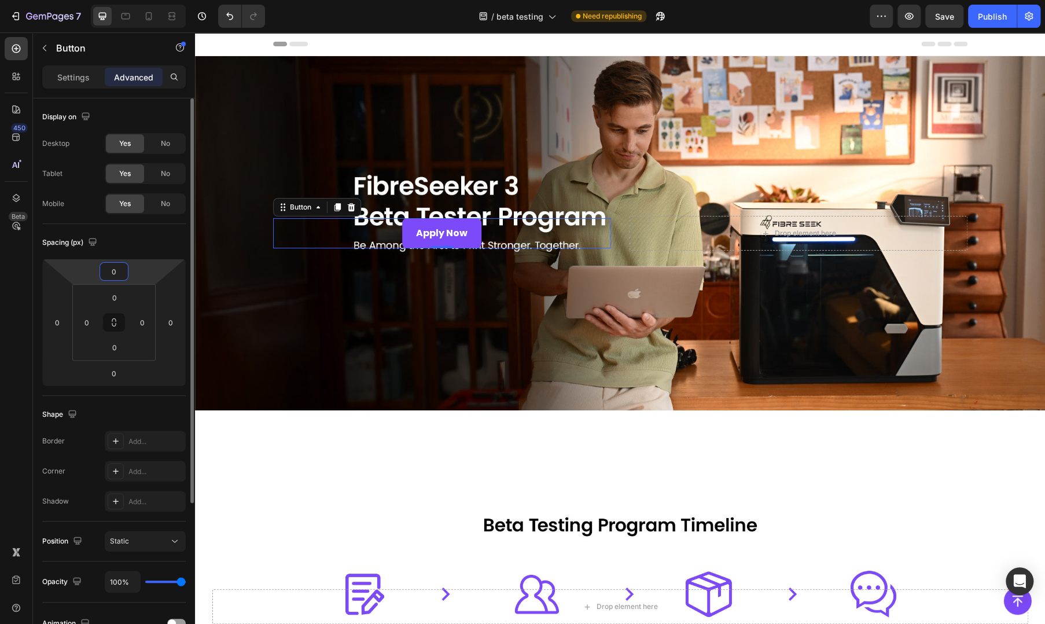
click at [125, 267] on input "0" at bounding box center [113, 271] width 23 height 17
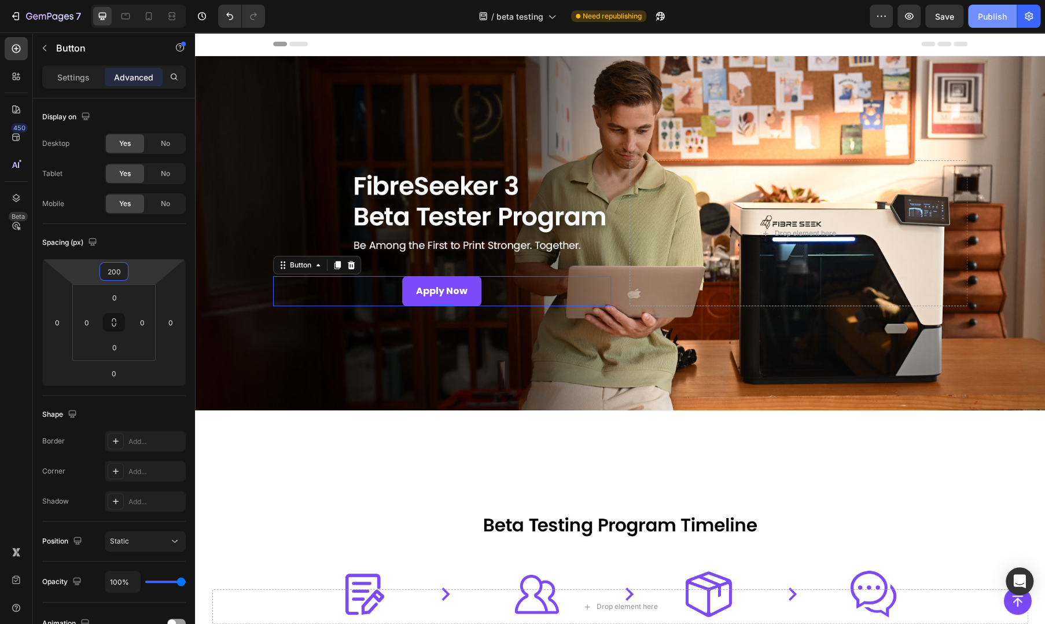
type input "200"
click at [981, 20] on div "Publish" at bounding box center [992, 16] width 29 height 12
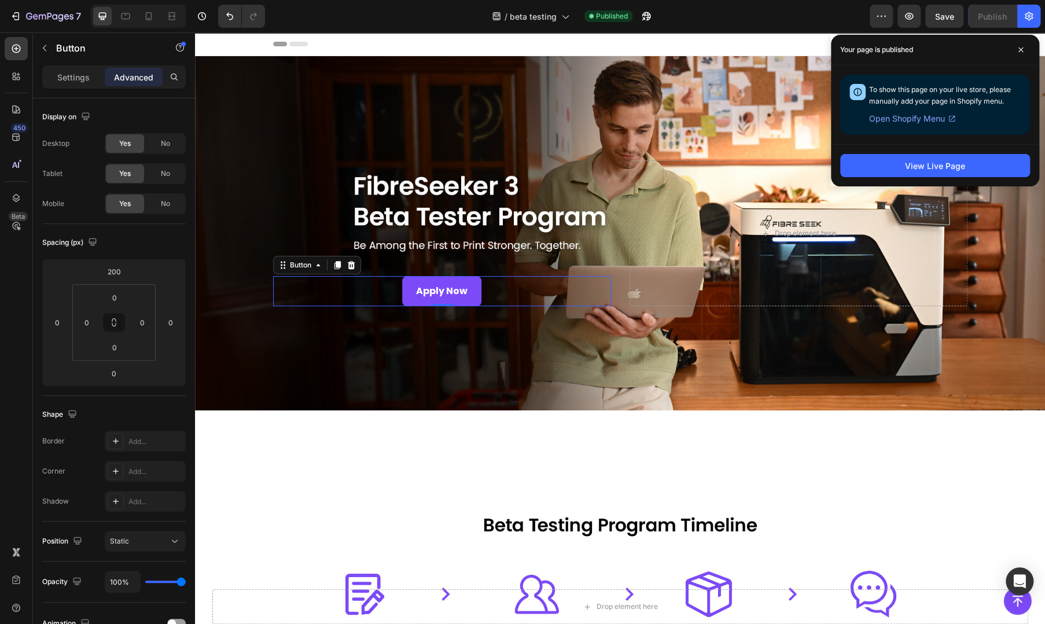
click at [318, 46] on div "Header" at bounding box center [620, 43] width 694 height 23
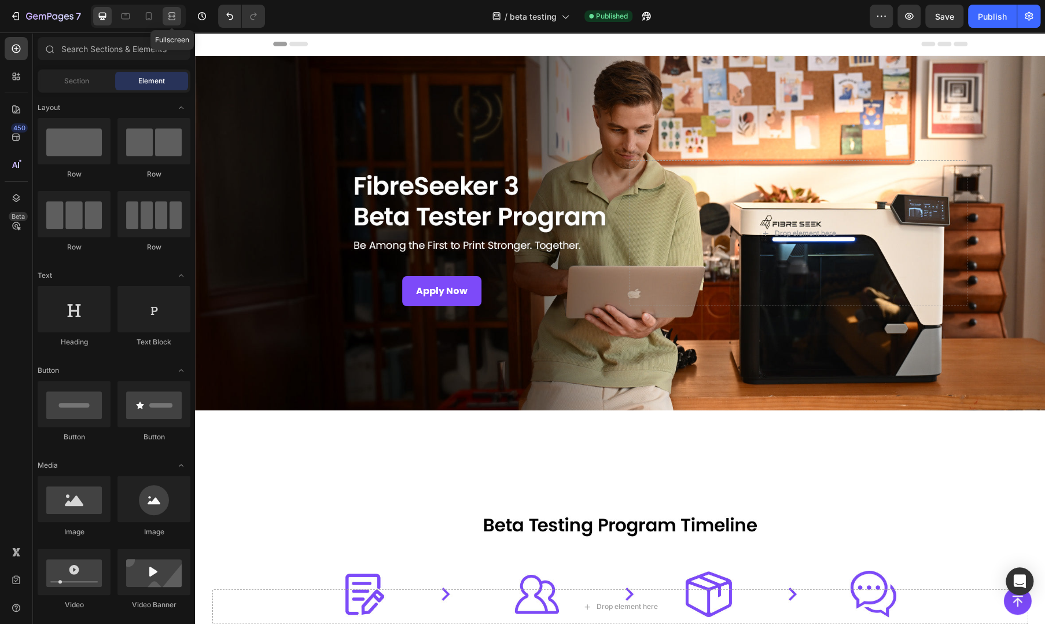
click at [176, 20] on icon at bounding box center [172, 16] width 12 height 12
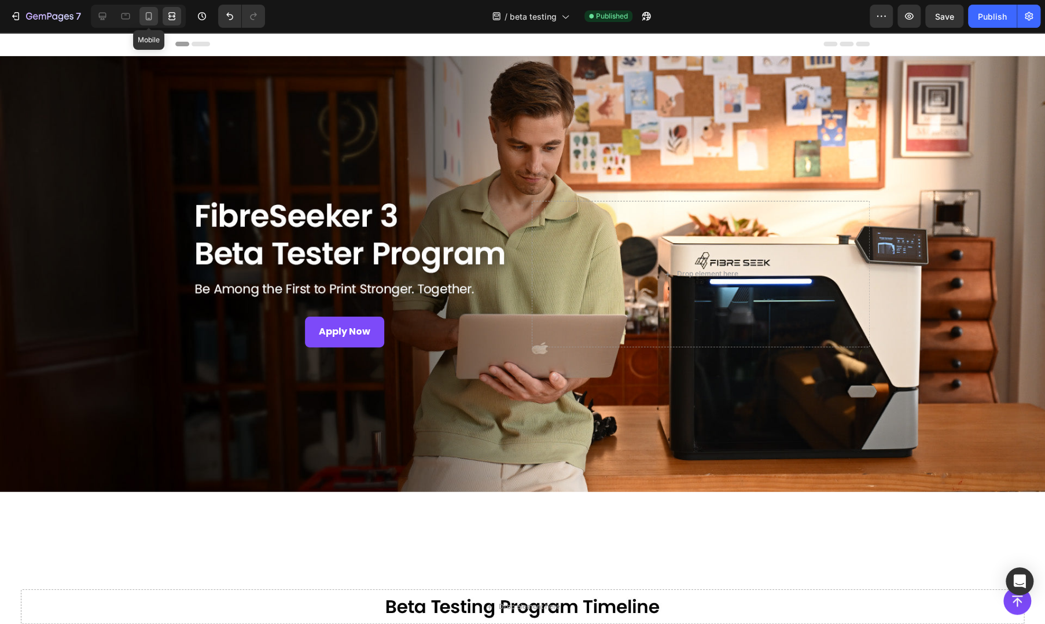
click at [145, 19] on icon at bounding box center [149, 16] width 12 height 12
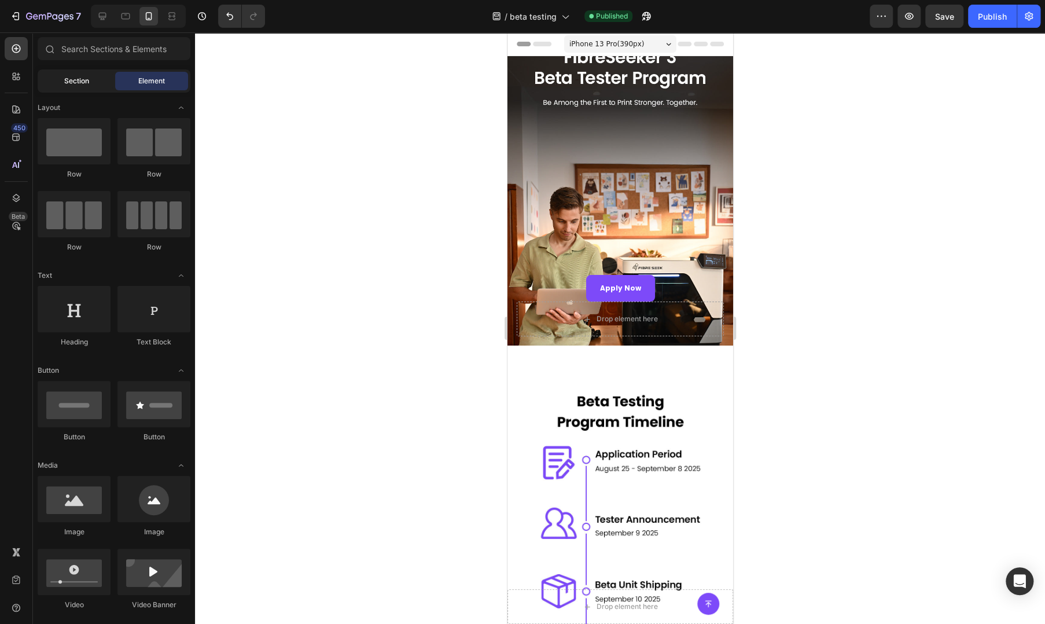
click at [87, 89] on div "Section" at bounding box center [76, 81] width 73 height 19
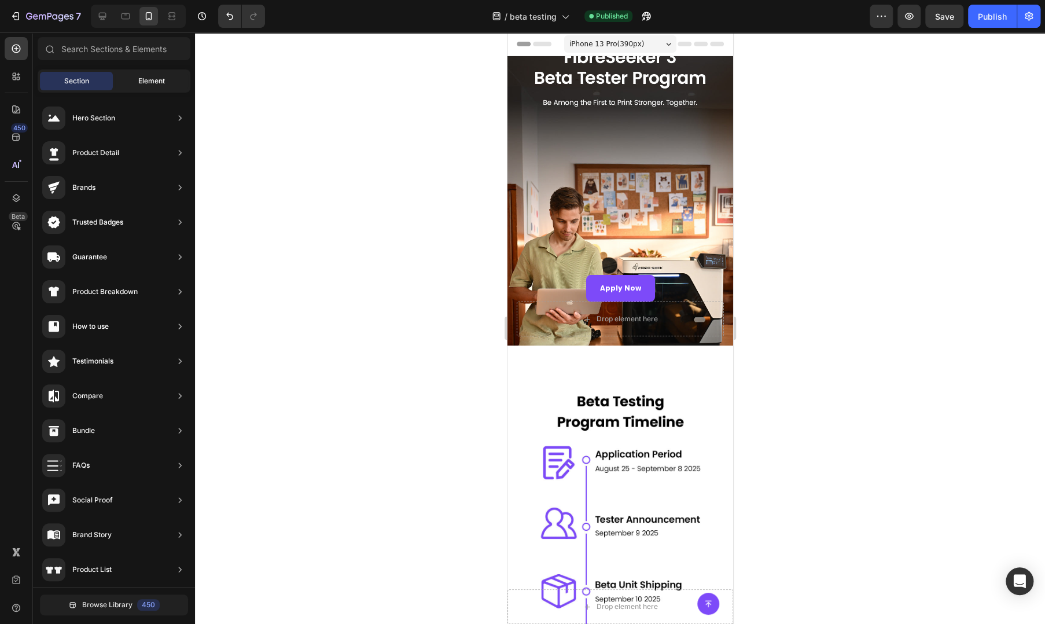
click at [116, 80] on div "Element" at bounding box center [151, 81] width 73 height 19
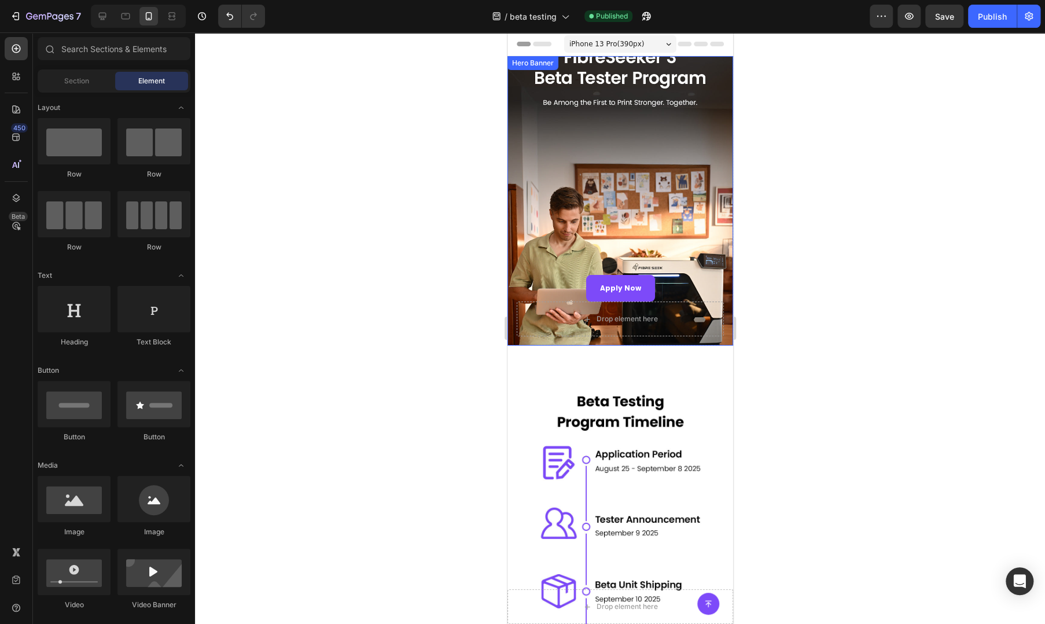
click at [594, 165] on div "Overlay" at bounding box center [620, 200] width 226 height 289
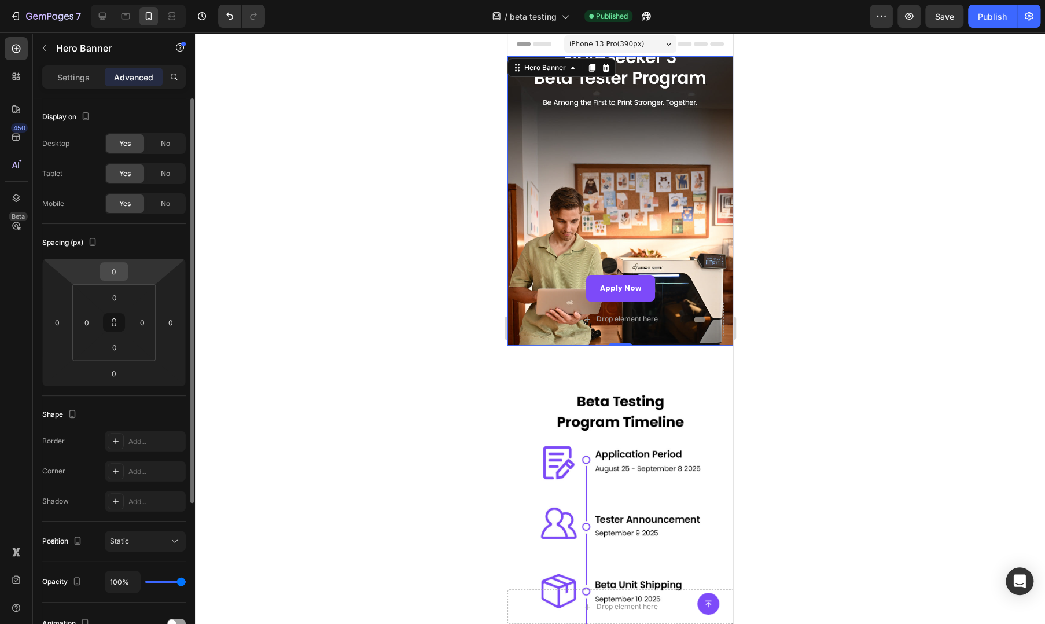
click at [120, 269] on input "0" at bounding box center [113, 271] width 23 height 17
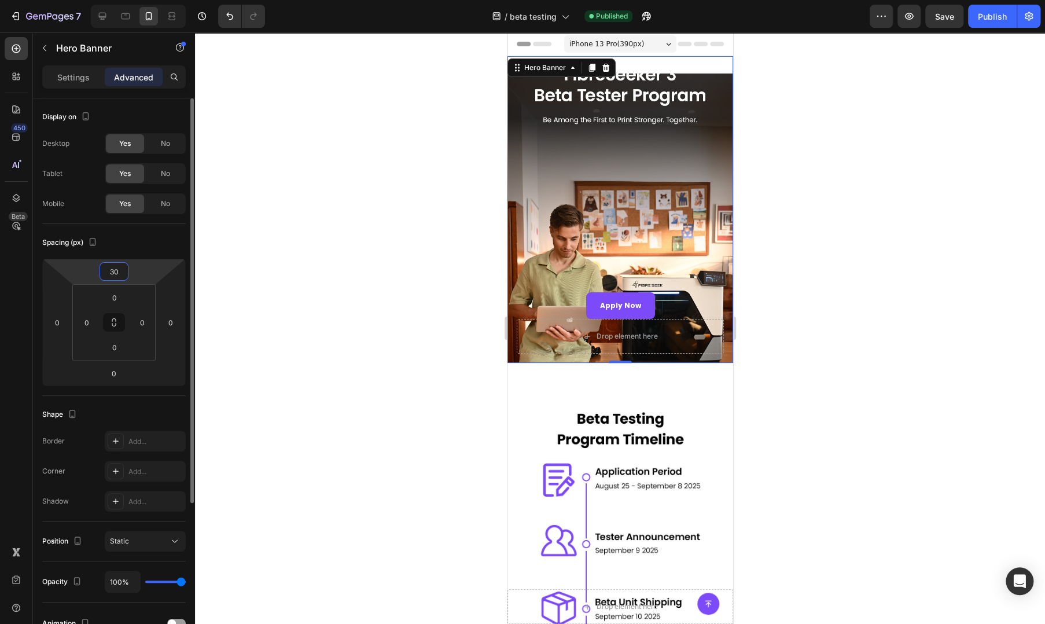
type input "3"
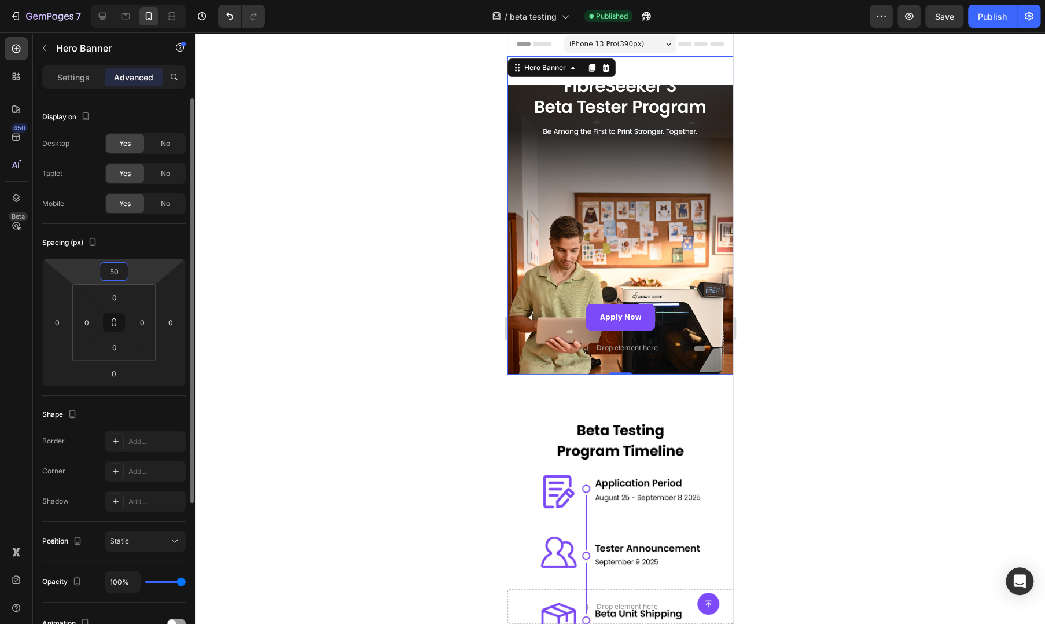
type input "5"
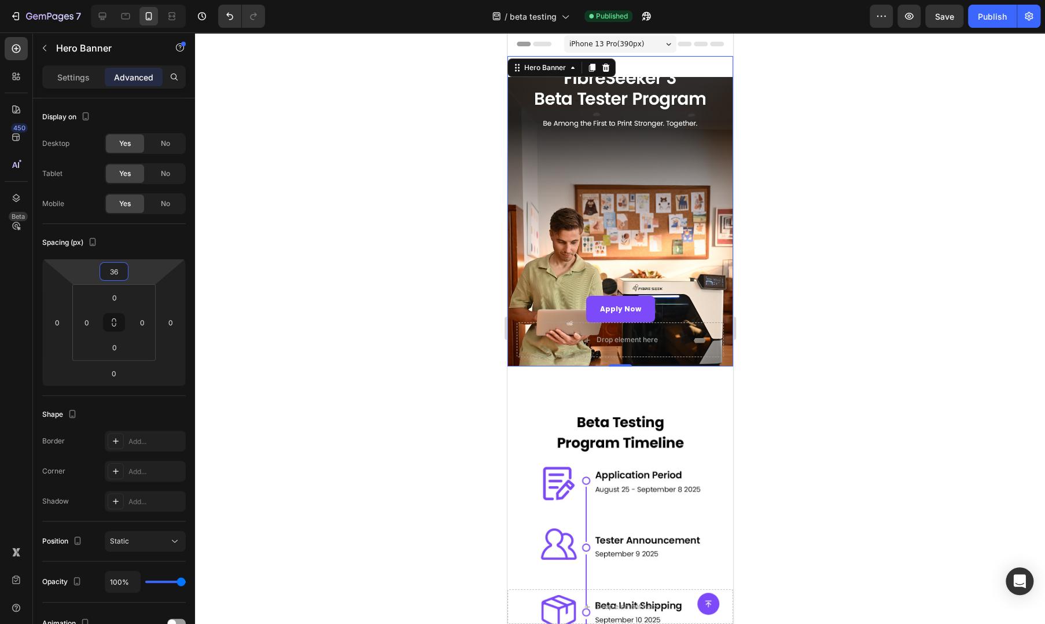
type input "36"
click at [989, 8] on button "Publish" at bounding box center [992, 16] width 49 height 23
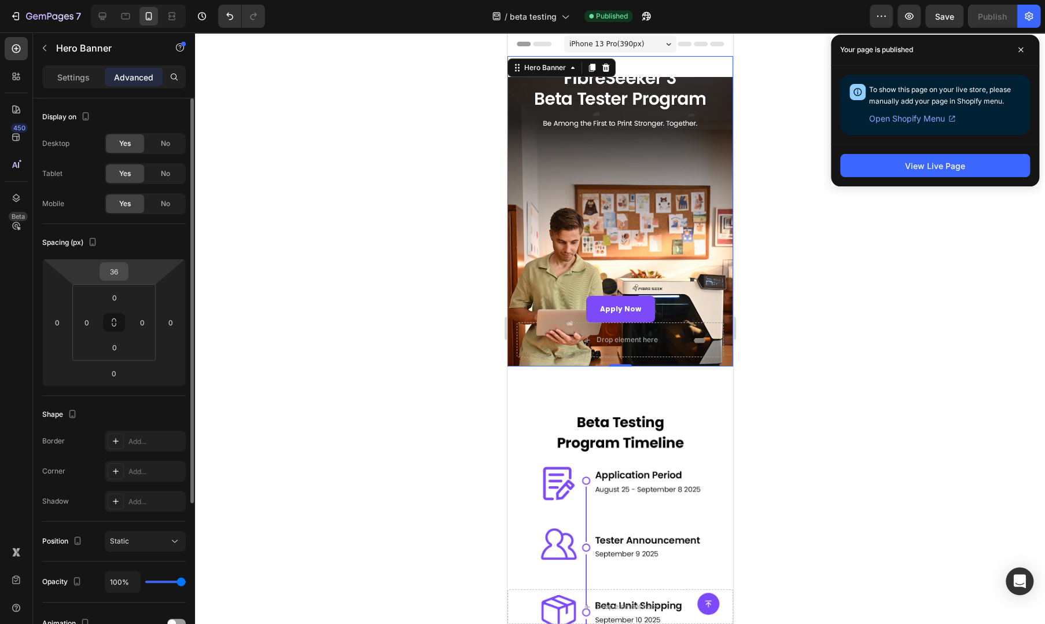
click at [125, 269] on input "36" at bounding box center [113, 271] width 23 height 17
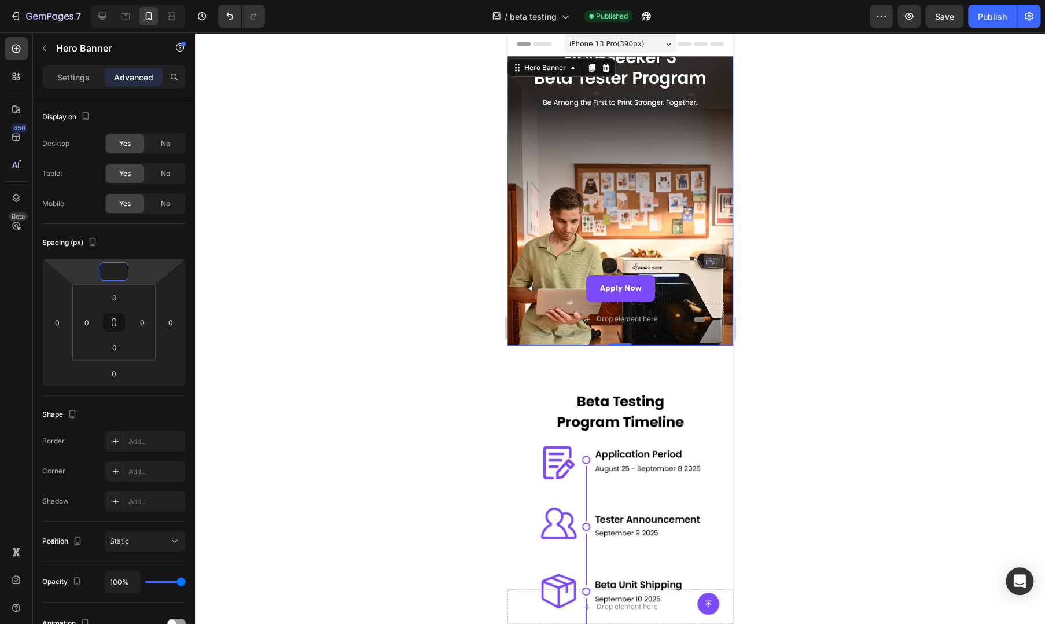
click at [661, 119] on div "Overlay" at bounding box center [620, 200] width 226 height 289
type input "0"
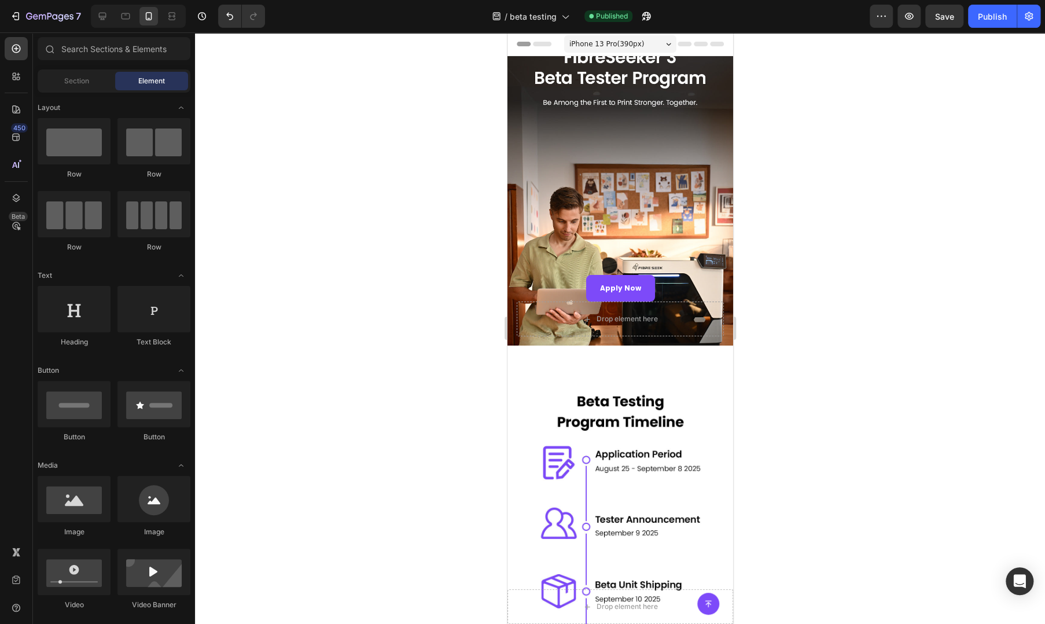
click at [542, 45] on span "Header" at bounding box center [541, 44] width 25 height 12
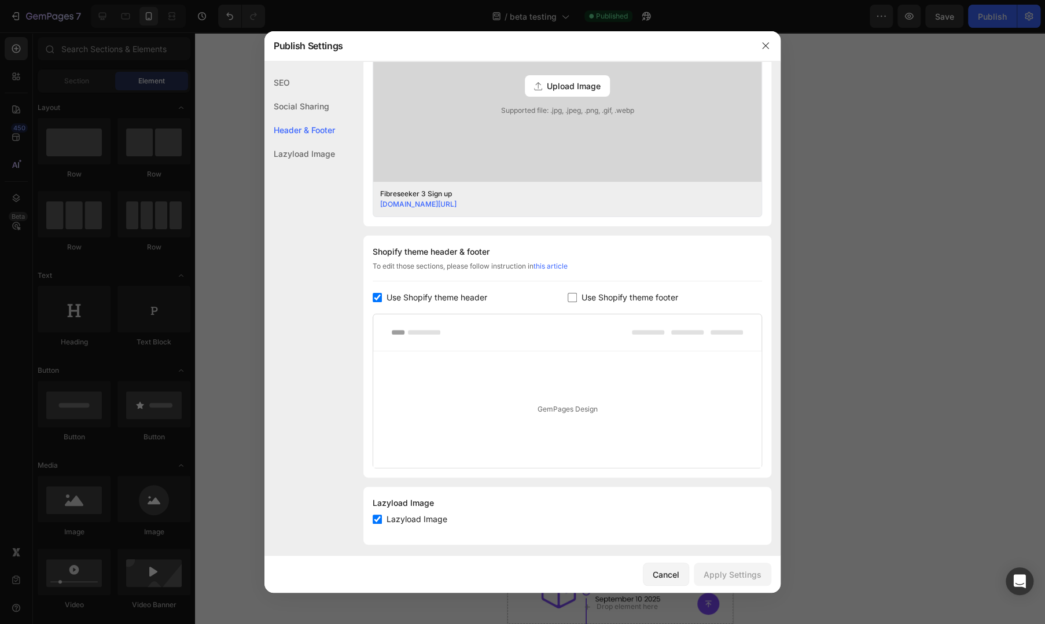
scroll to position [386, 0]
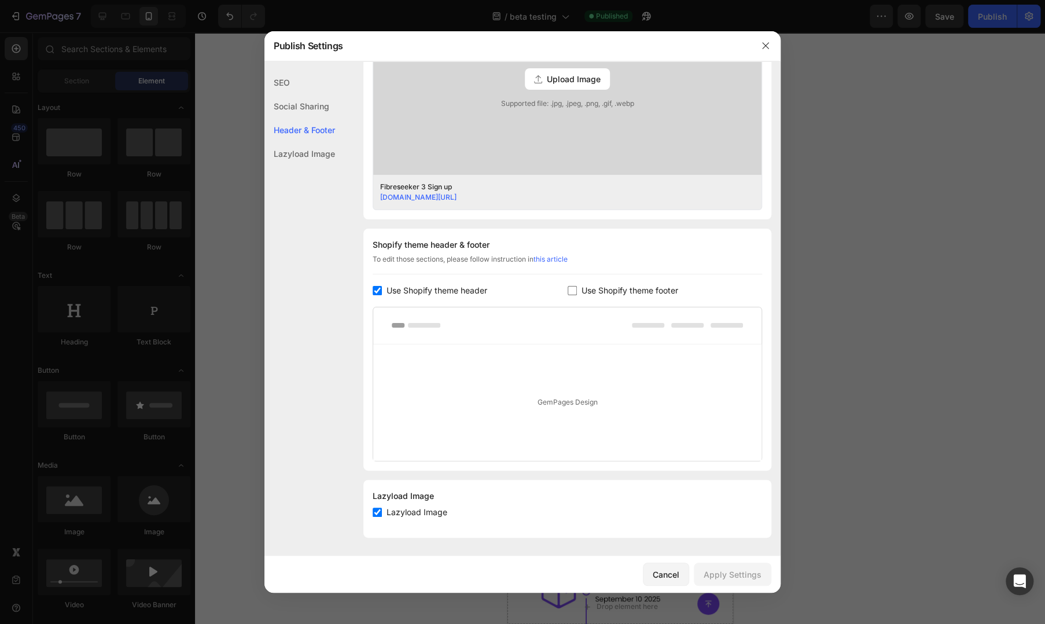
click at [449, 293] on span "Use Shopify theme header" at bounding box center [436, 290] width 101 height 14
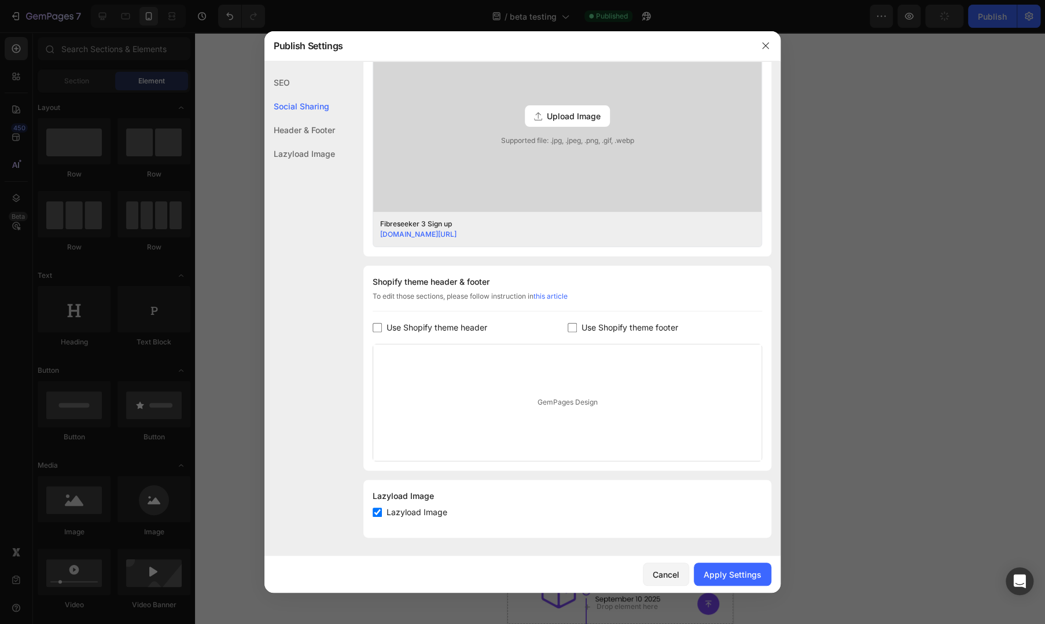
click at [392, 330] on span "Use Shopify theme header" at bounding box center [436, 327] width 101 height 14
checkbox input "true"
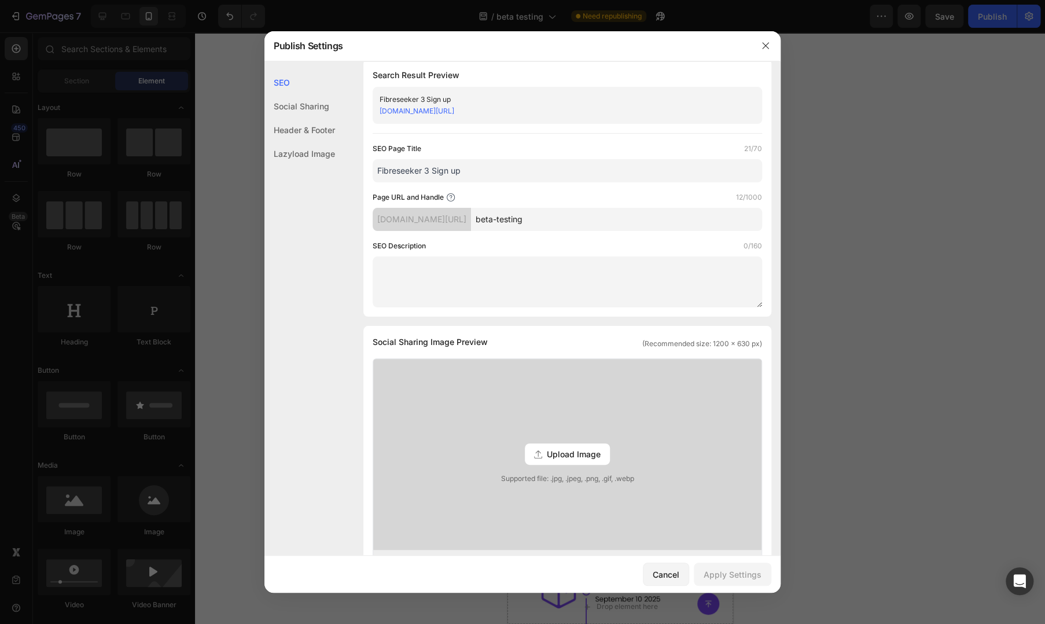
scroll to position [0, 0]
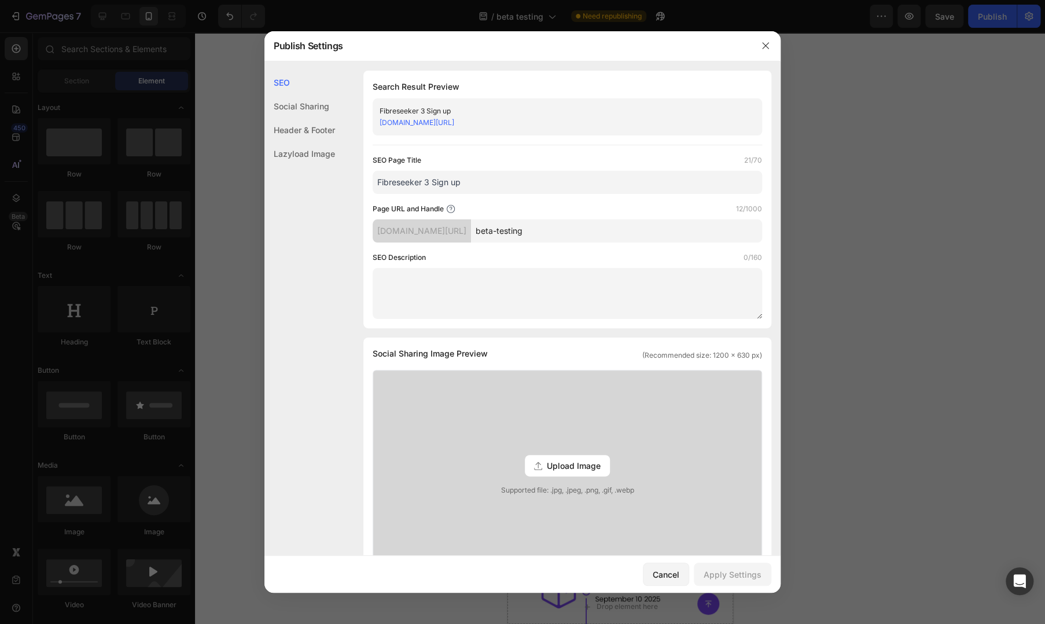
click at [570, 234] on input "beta-testing" at bounding box center [616, 230] width 291 height 23
drag, startPoint x: 424, startPoint y: 182, endPoint x: 546, endPoint y: 186, distance: 121.5
click at [546, 186] on input "Fibreseeker 3 Sign up" at bounding box center [567, 182] width 389 height 23
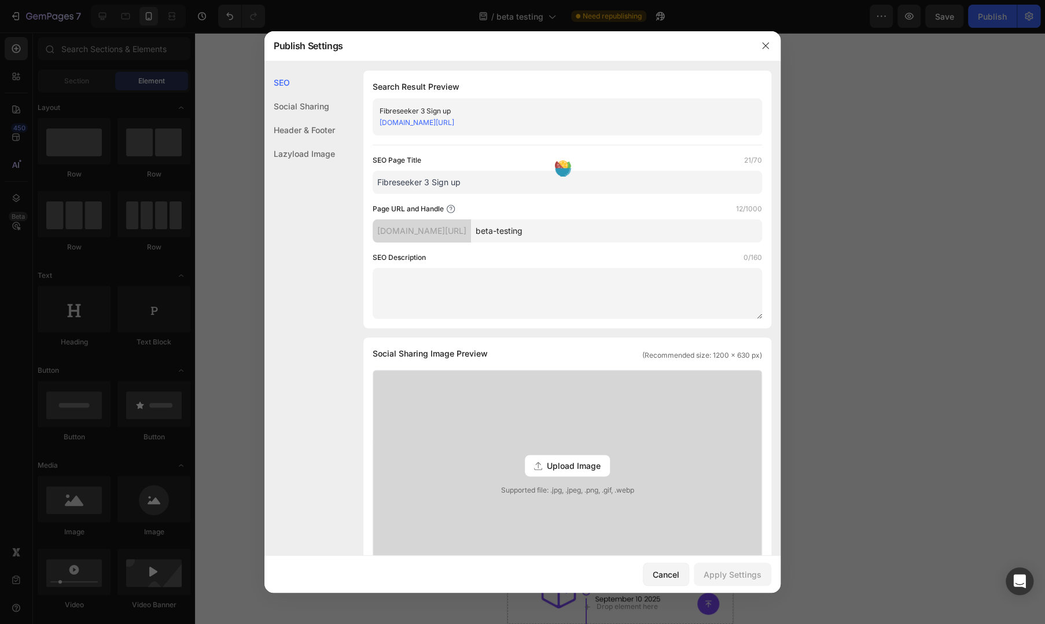
paste input "beta-testing"
type input "Fibreseeker beta-testing"
click at [759, 569] on div "Apply Settings" at bounding box center [732, 574] width 58 height 12
click at [299, 118] on div "Social Sharing" at bounding box center [299, 130] width 71 height 24
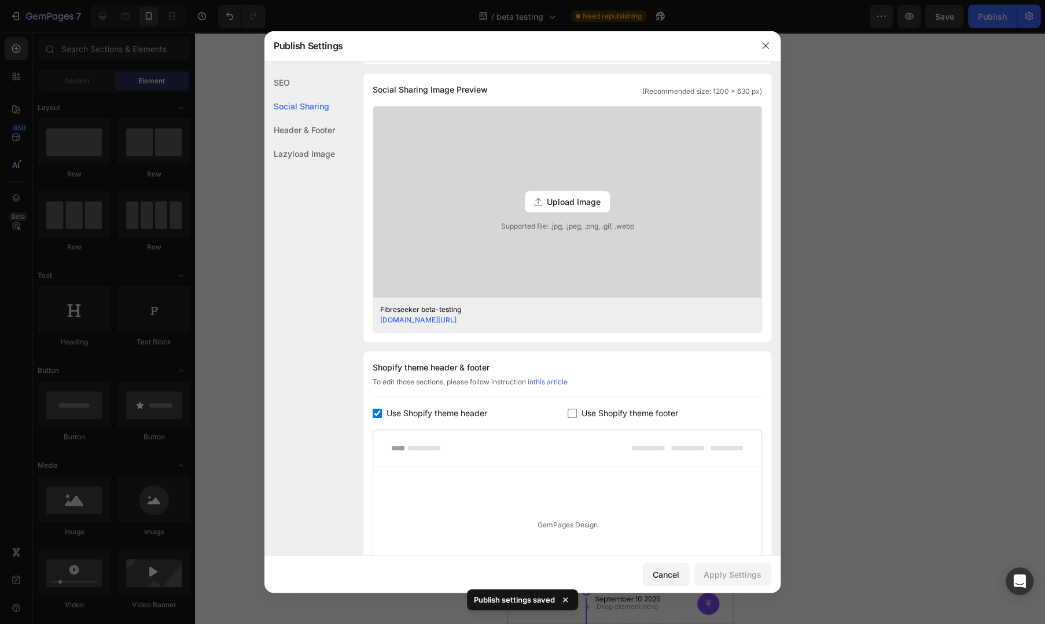
click at [297, 142] on div "Header & Footer" at bounding box center [299, 154] width 71 height 24
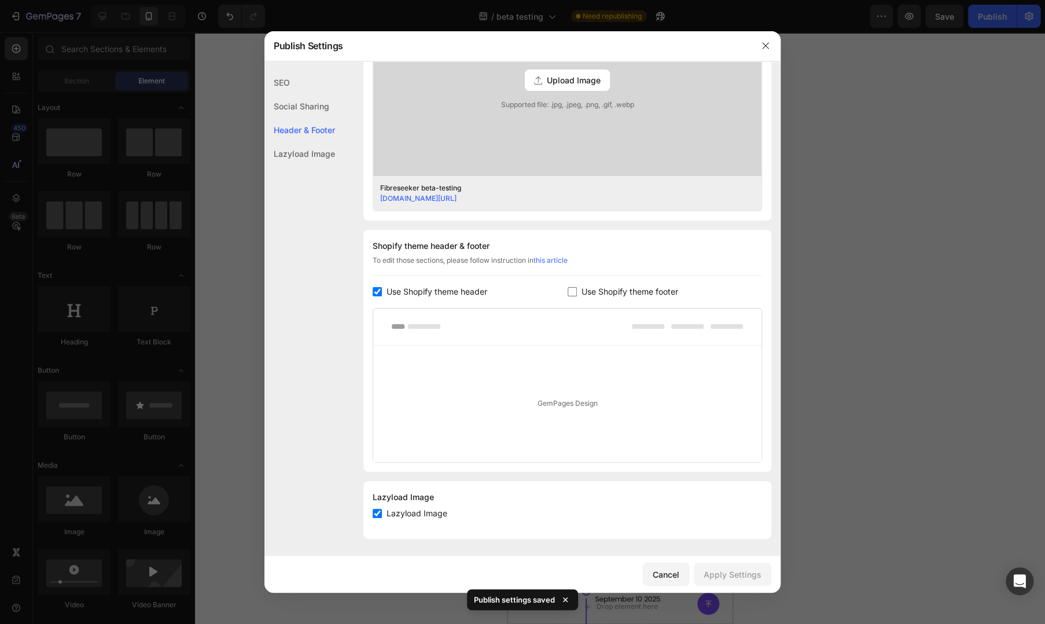
scroll to position [386, 0]
click at [765, 36] on div at bounding box center [765, 46] width 30 height 30
